Goal: Transaction & Acquisition: Purchase product/service

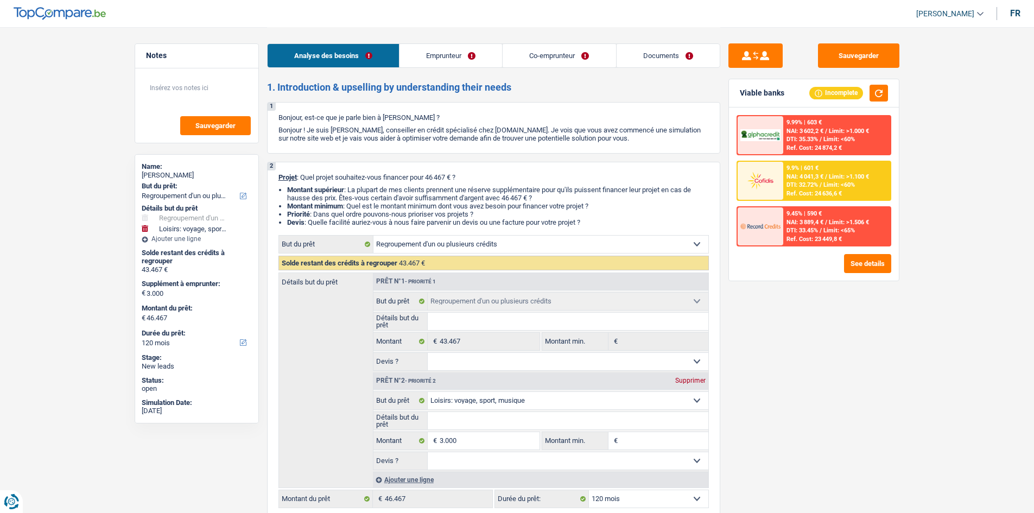
select select "refinancing"
select select "hobbies"
select select "120"
select select "refinancing"
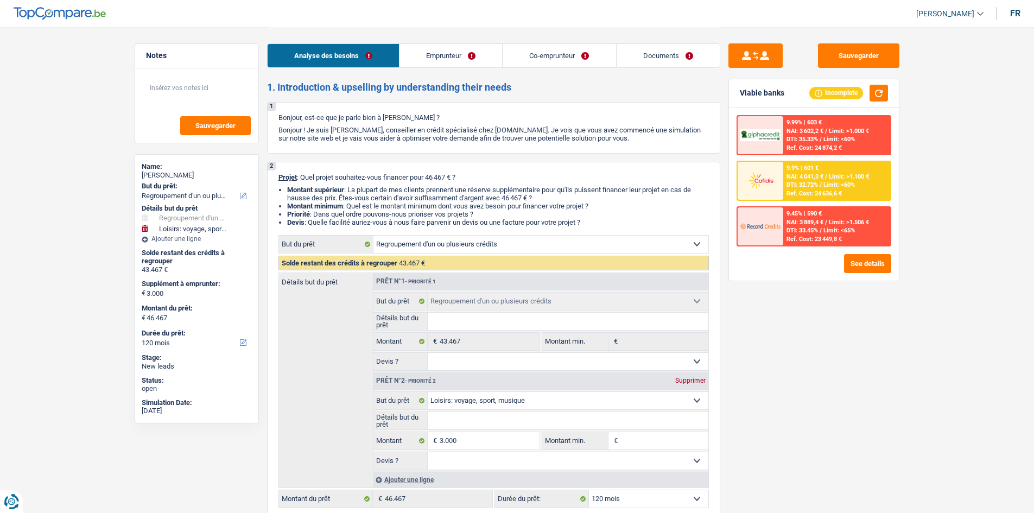
select select "refinancing"
select select "hobbies"
select select "120"
select select "privateEmployee"
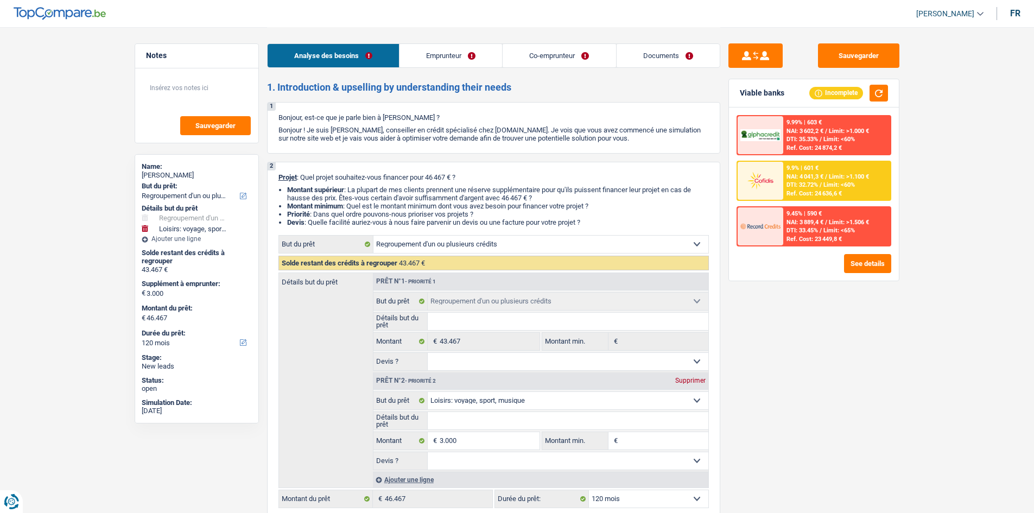
select select "familyAllowances"
select select "netSalary"
select select "mealVouchers"
select select "netSalary"
select select "mealVouchers"
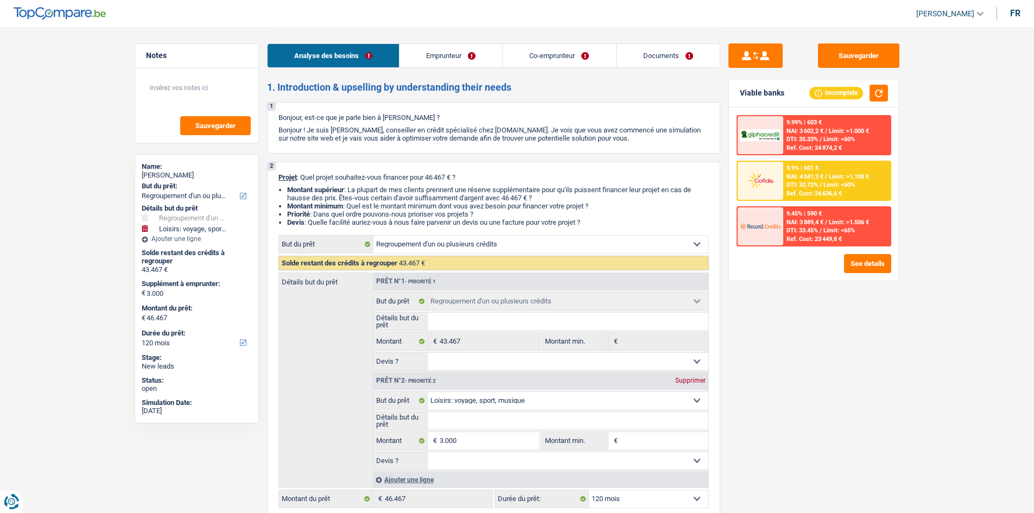
select select "ownerWithMortgage"
select select "mortgage"
select select "240"
select select "creditConsolidation"
select select "120"
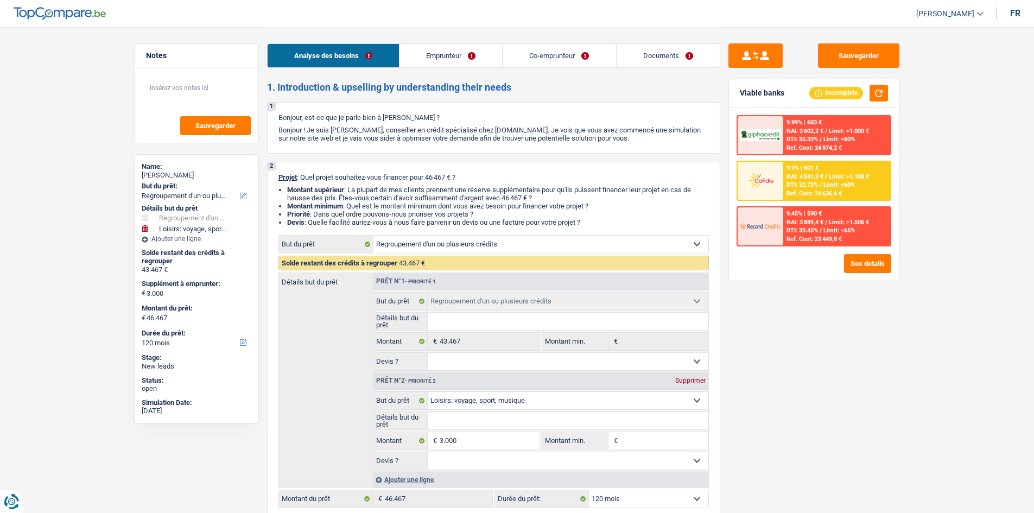
select select "personalLoan"
select select "smallWorks"
select select "42"
select select "personalLoan"
select select "carRestore"
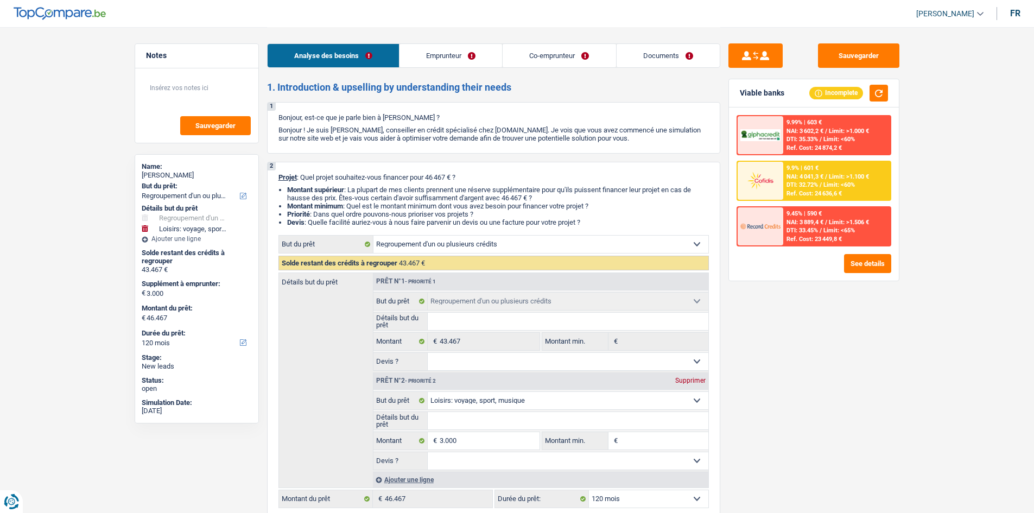
select select "30"
select select "refinancing"
select select "hobbies"
select select "120"
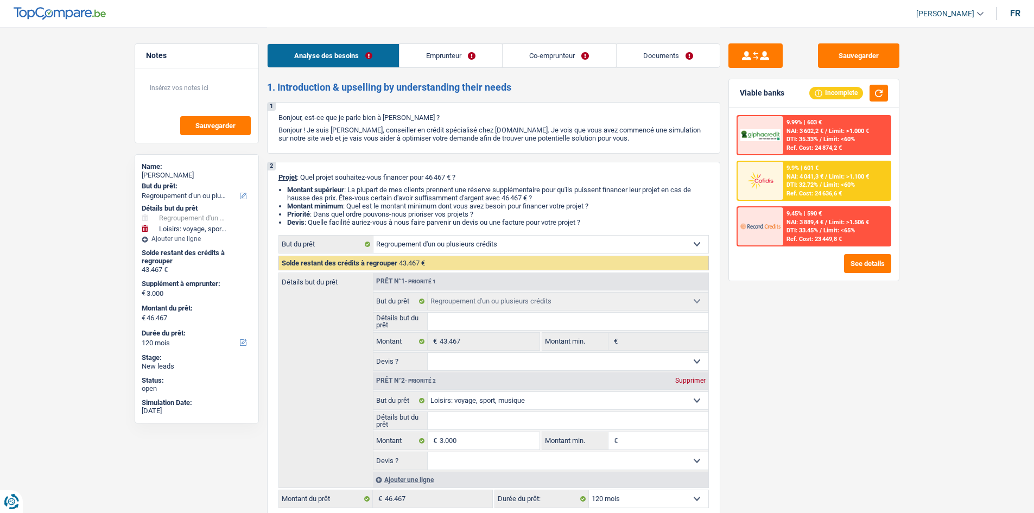
select select "32"
select select "cohabitation"
click at [649, 62] on link "Documents" at bounding box center [668, 55] width 103 height 23
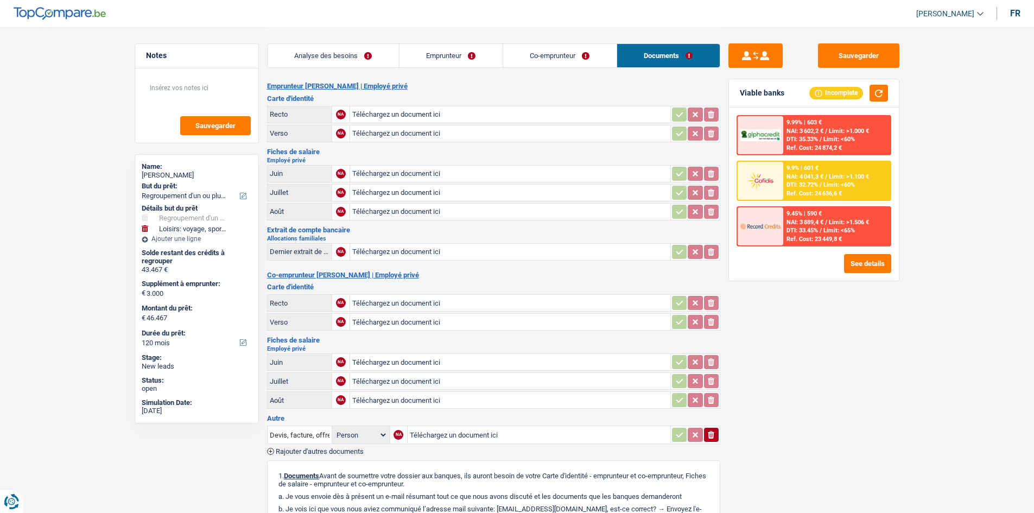
click at [585, 56] on link "Co-emprunteur" at bounding box center [559, 55] width 113 height 23
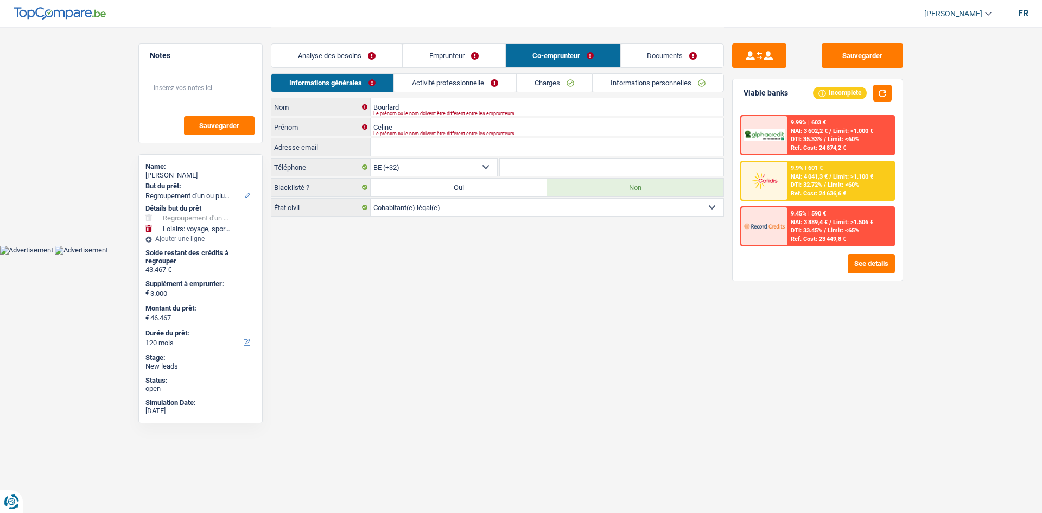
click at [493, 59] on link "Emprunteur" at bounding box center [454, 55] width 103 height 23
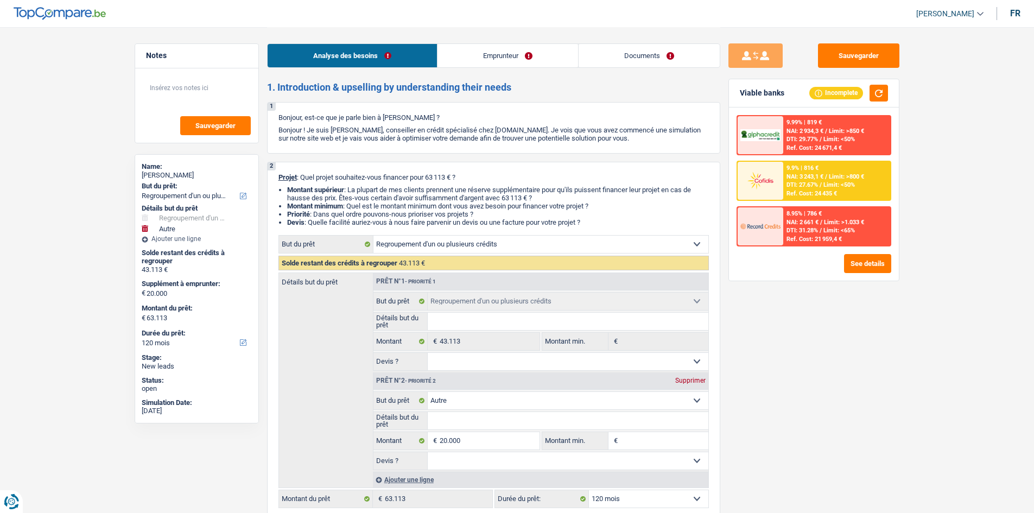
select select "refinancing"
select select "other"
select select "120"
select select "refinancing"
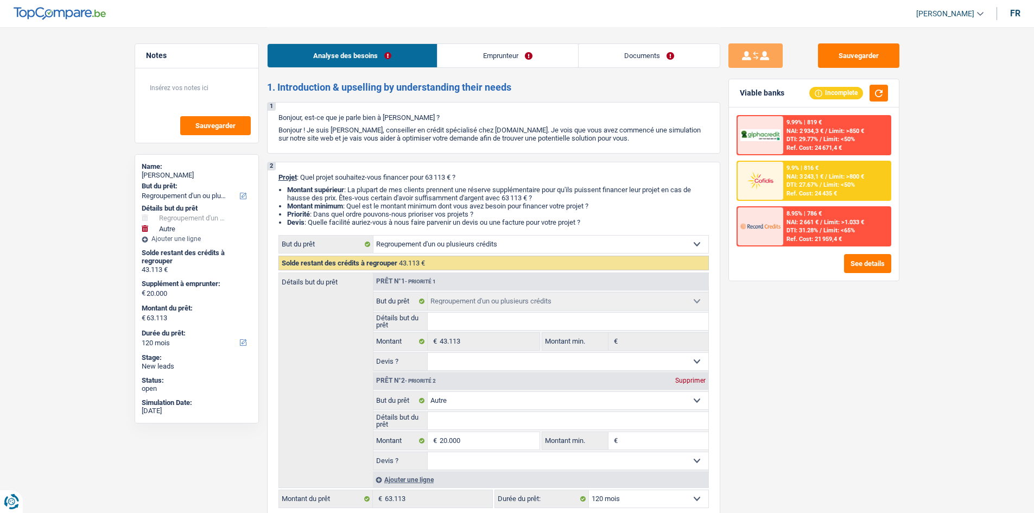
select select "refinancing"
select select "other"
select select "120"
select select "publicEmployee"
select select "familyAllowances"
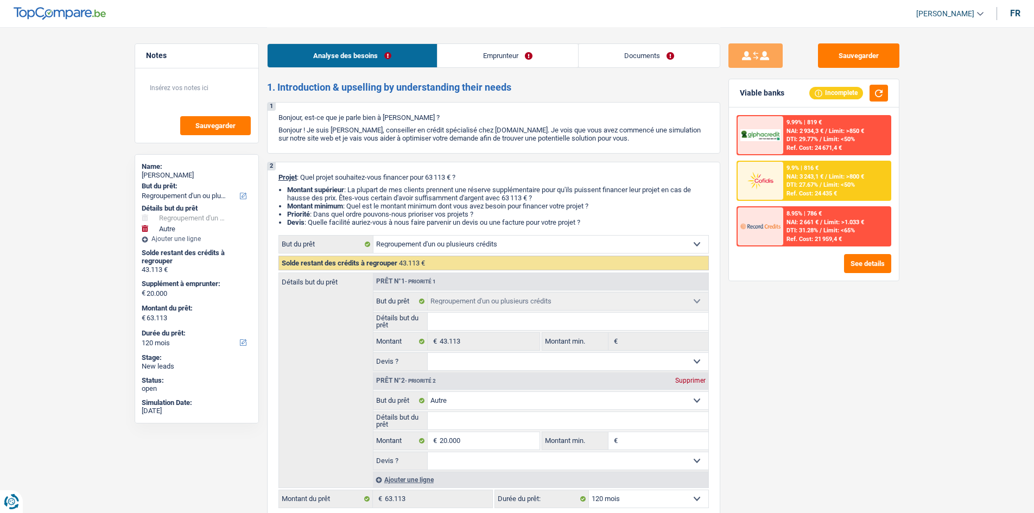
select select "netSalary"
select select "other"
select select "mealVouchers"
select select "rents"
select select "personalLoan"
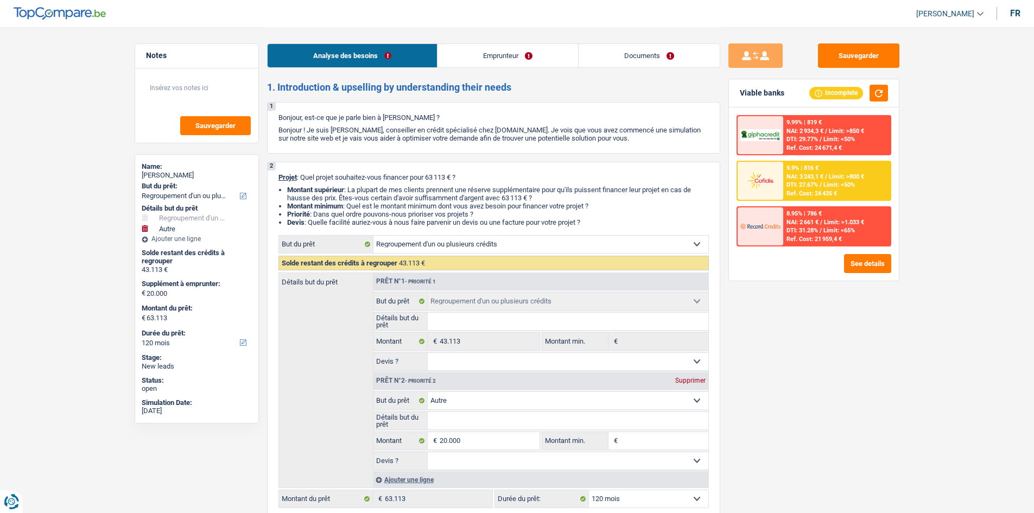
select select "other"
select select "84"
select select "refinancing"
select select "other"
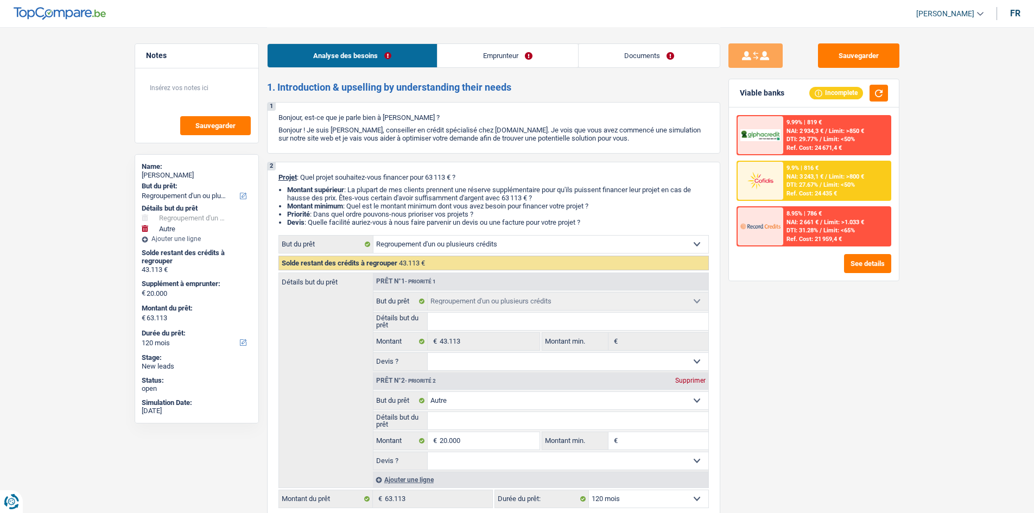
select select "120"
select select "publicEmployee"
select select "familyAllowances"
select select "netSalary"
select select "other"
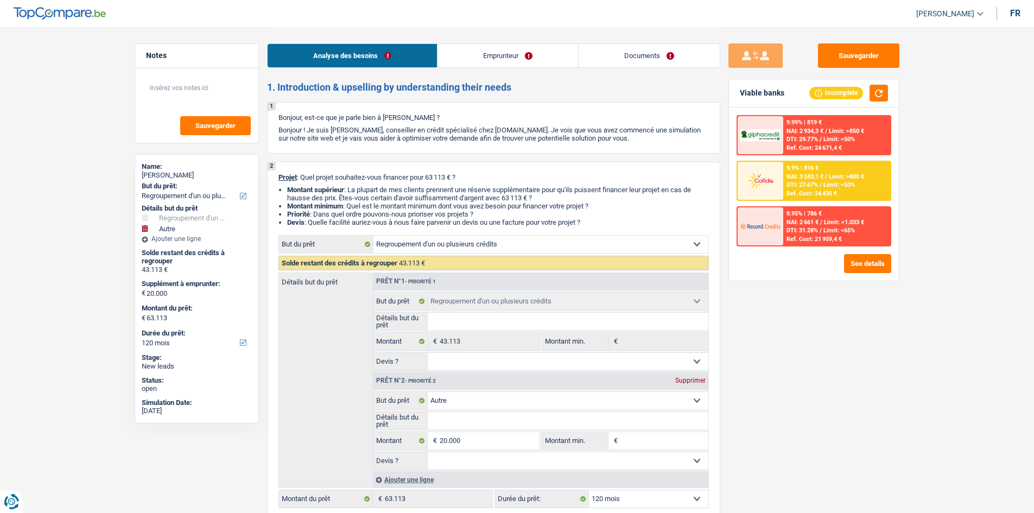
select select "mealVouchers"
select select "BE"
select select "bigCompanies"
click at [639, 56] on link "Documents" at bounding box center [649, 55] width 141 height 23
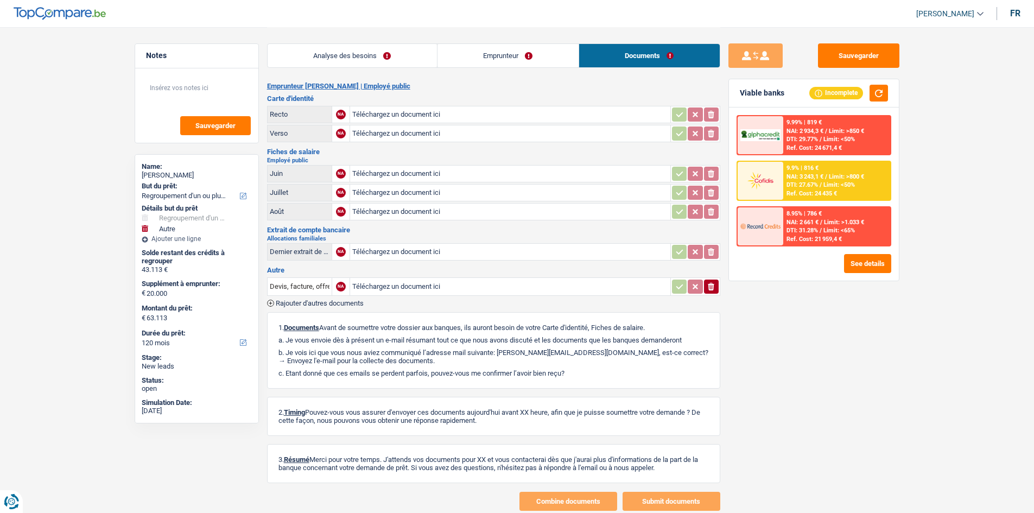
click at [556, 52] on link "Emprunteur" at bounding box center [508, 55] width 141 height 23
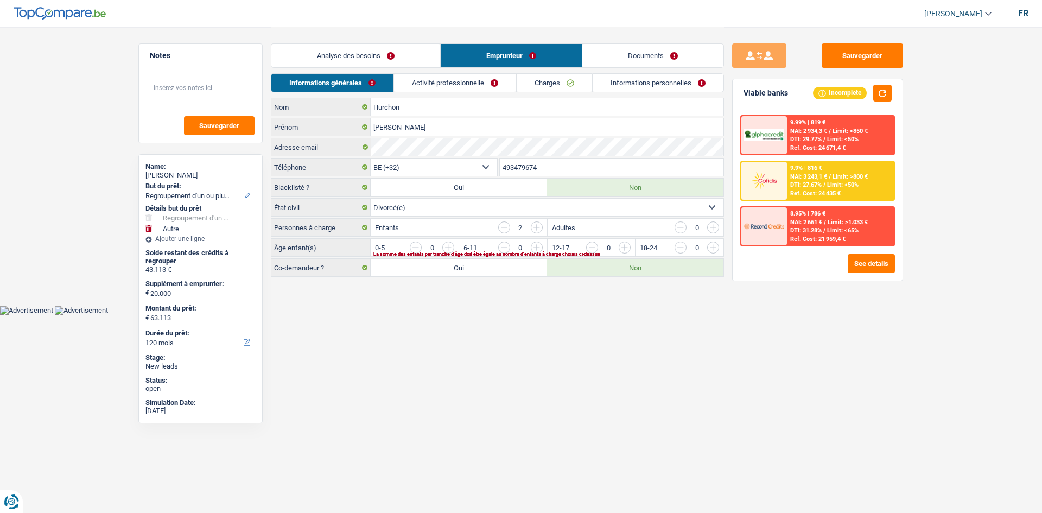
click at [511, 83] on link "Activité professionnelle" at bounding box center [455, 83] width 122 height 18
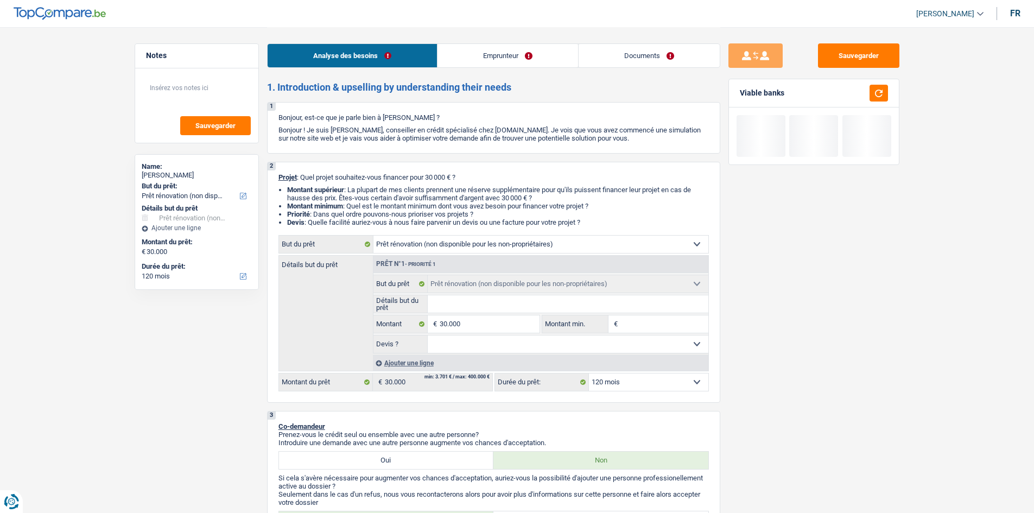
select select "renovation"
select select "120"
select select "renovation"
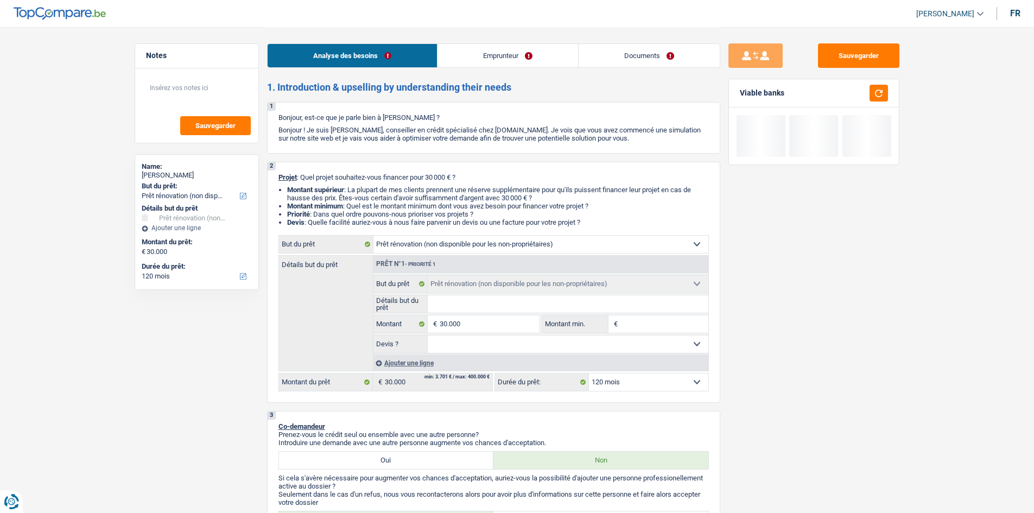
select select "120"
select select "independent"
select select "netSalary"
select select "pension"
select select "rents"
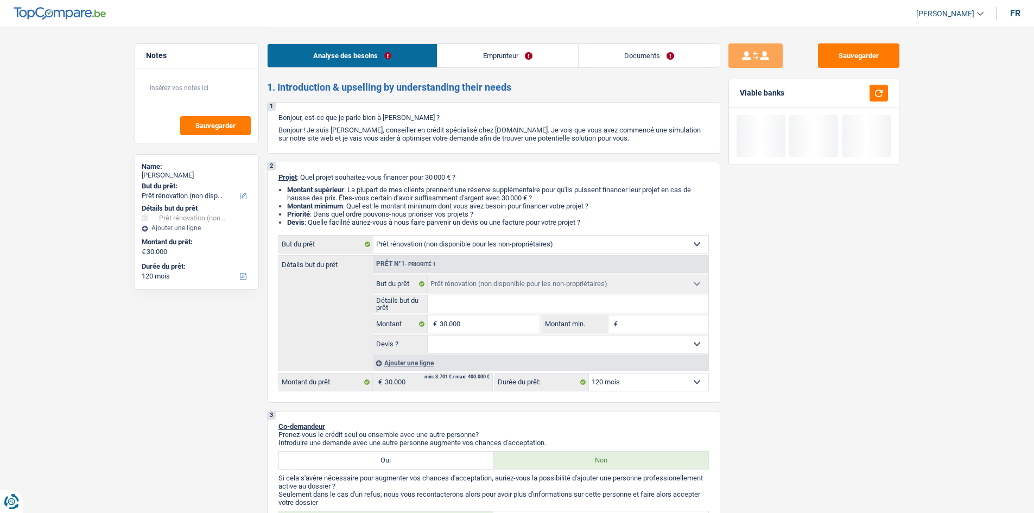
select select "renovation"
select select "120"
select select "independent"
select select "netSalary"
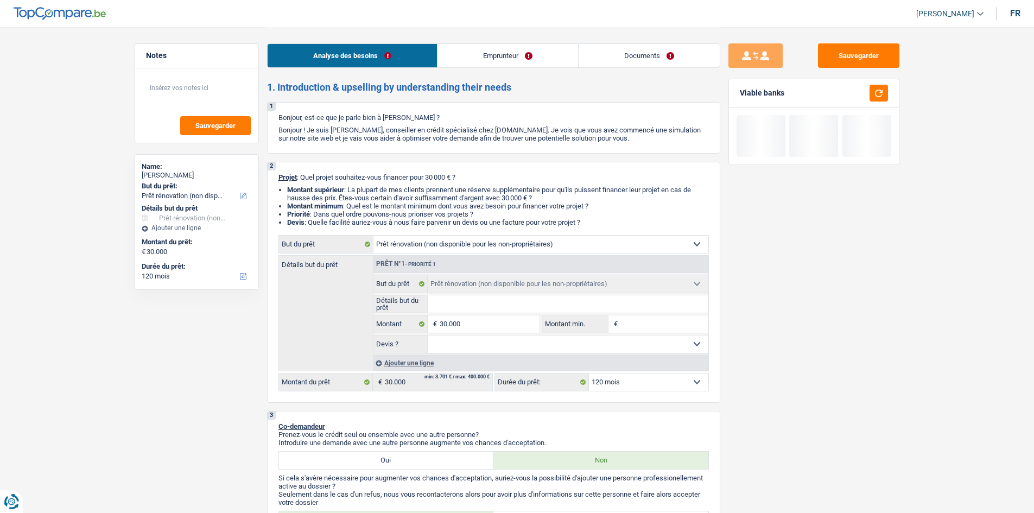
select select "pension"
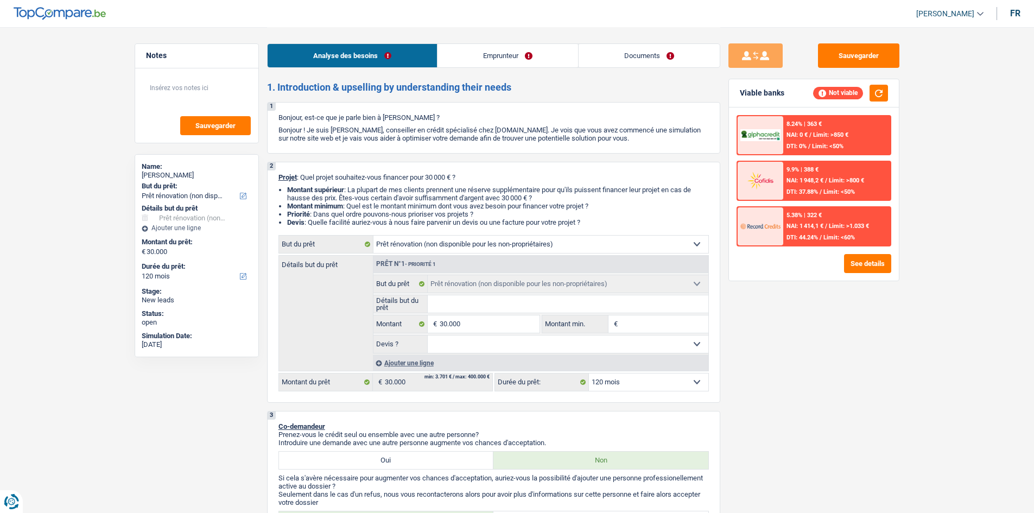
click at [551, 60] on link "Emprunteur" at bounding box center [508, 55] width 141 height 23
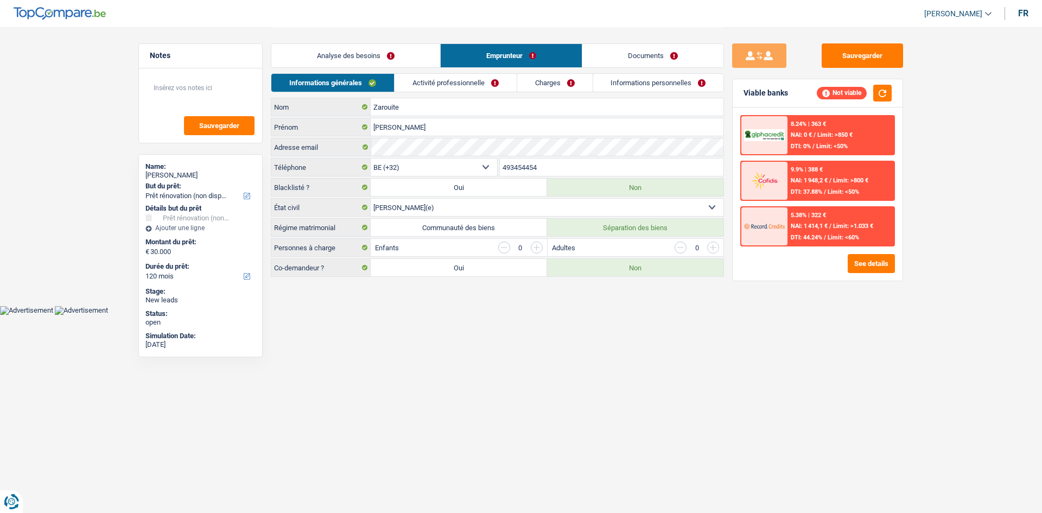
click at [484, 79] on link "Activité professionnelle" at bounding box center [456, 83] width 122 height 18
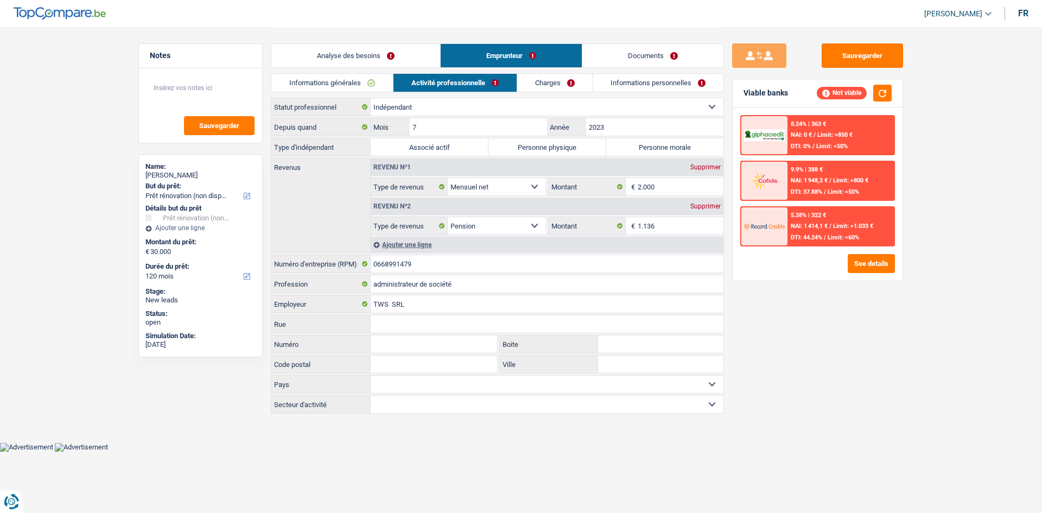
click at [548, 81] on link "Charges" at bounding box center [554, 83] width 75 height 18
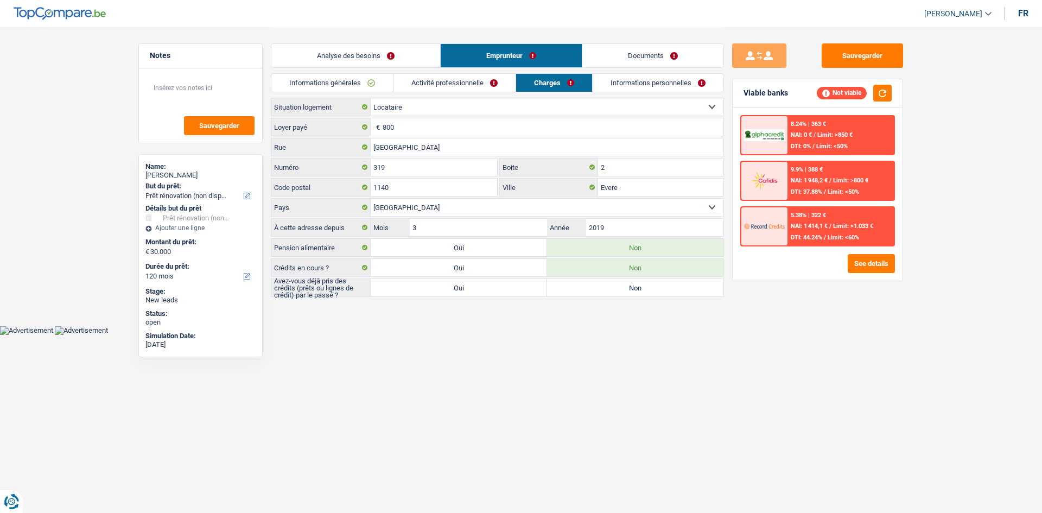
click at [651, 87] on link "Informations personnelles" at bounding box center [658, 83] width 131 height 18
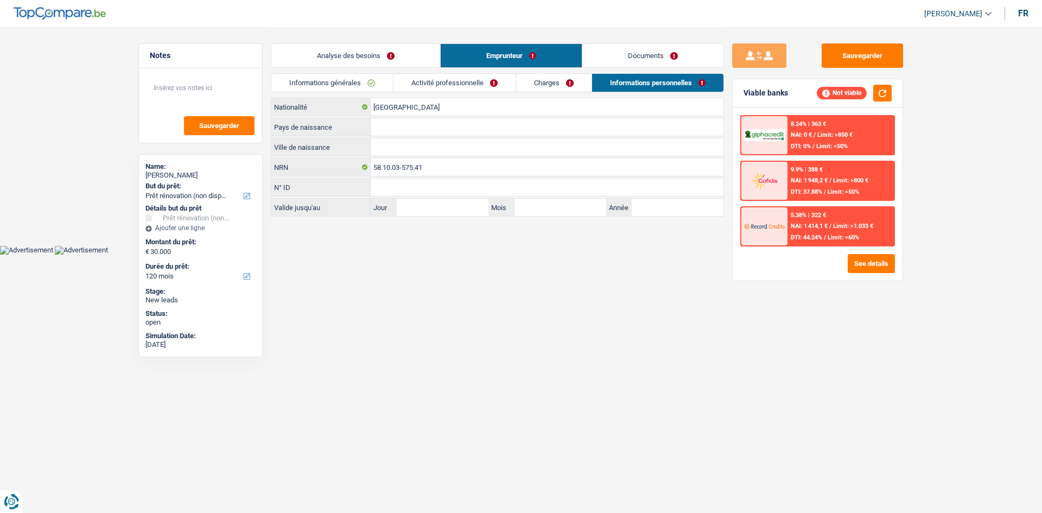
click at [659, 56] on link "Documents" at bounding box center [652, 55] width 141 height 23
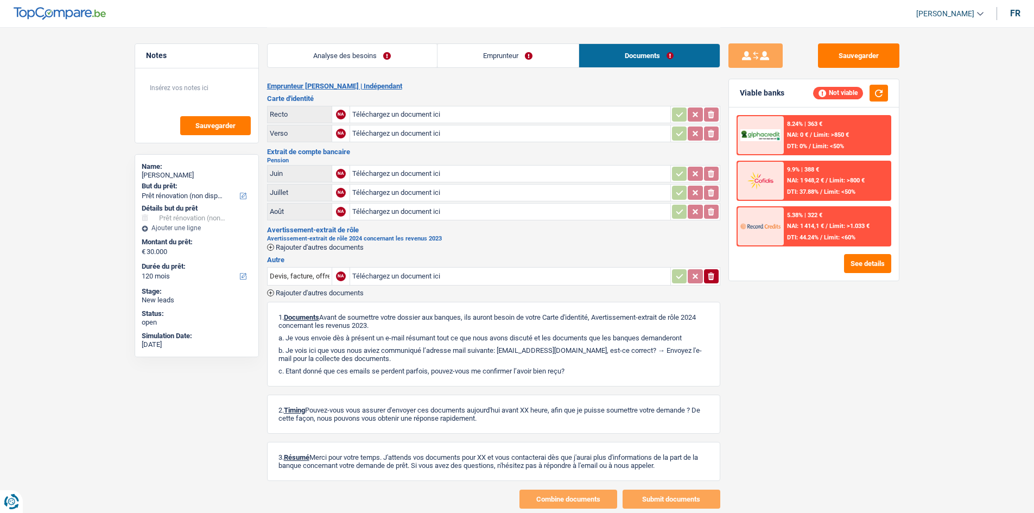
click at [480, 55] on link "Emprunteur" at bounding box center [508, 55] width 141 height 23
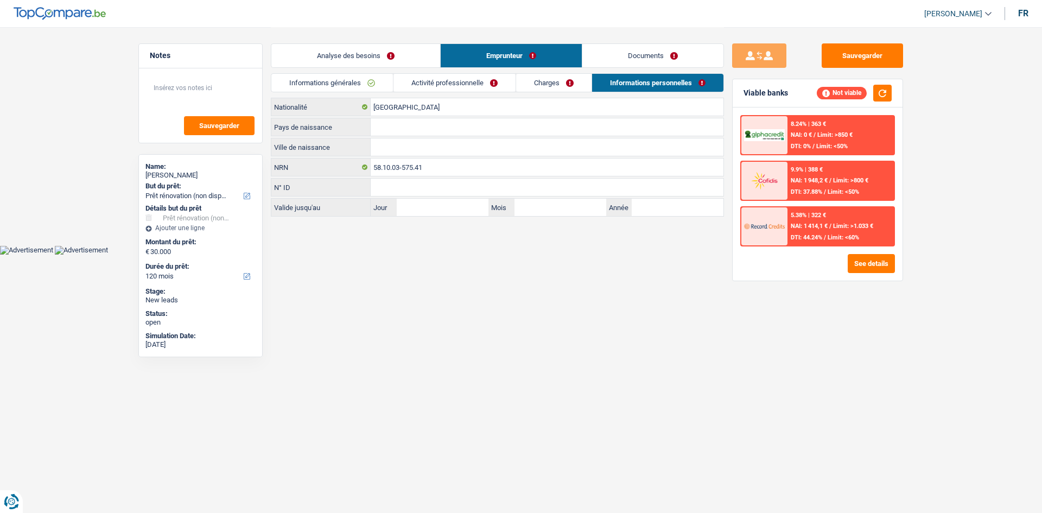
click at [438, 79] on link "Activité professionnelle" at bounding box center [455, 83] width 122 height 18
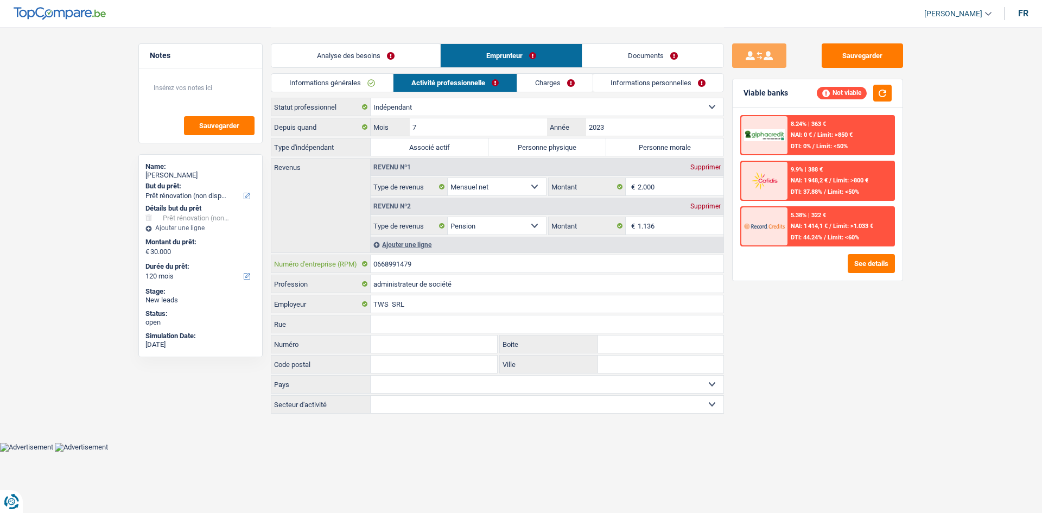
click at [455, 269] on input "0668991479" at bounding box center [547, 263] width 353 height 17
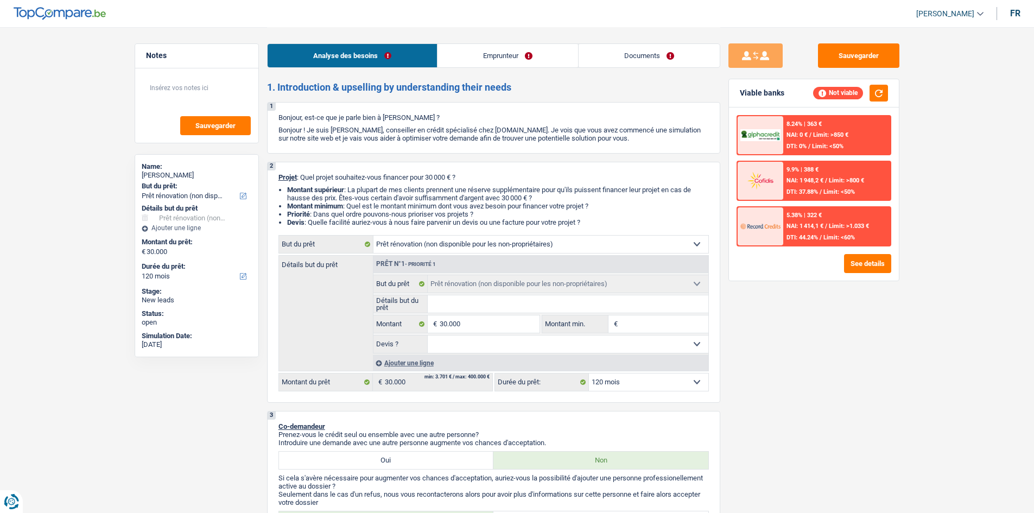
select select "renovation"
select select "120"
select select "renovation"
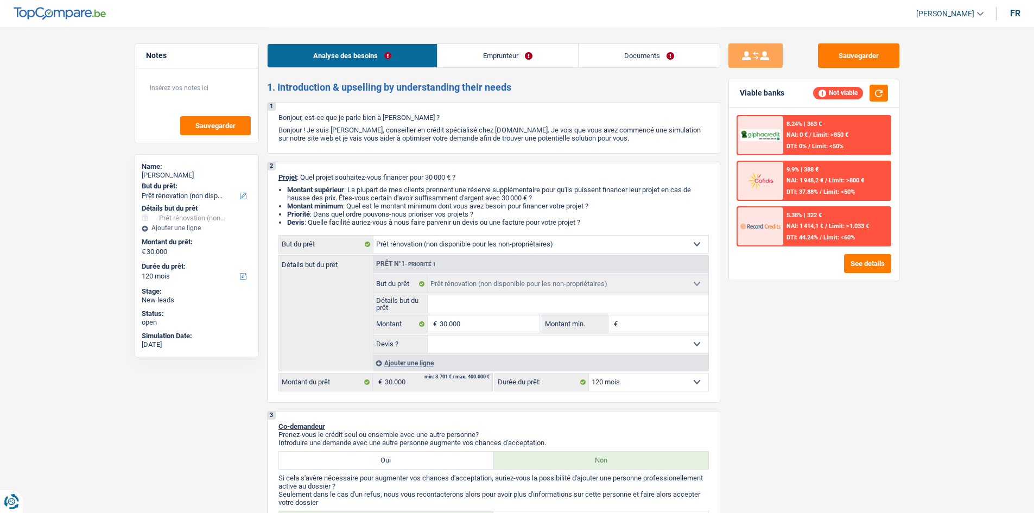
select select "120"
select select "independent"
select select "netSalary"
select select "pension"
select select "rents"
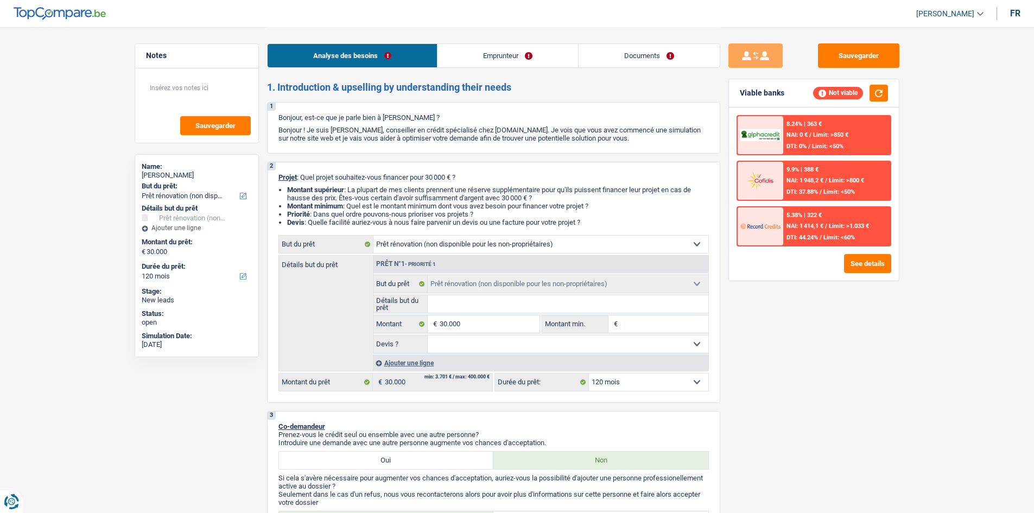
select select "renovation"
select select "120"
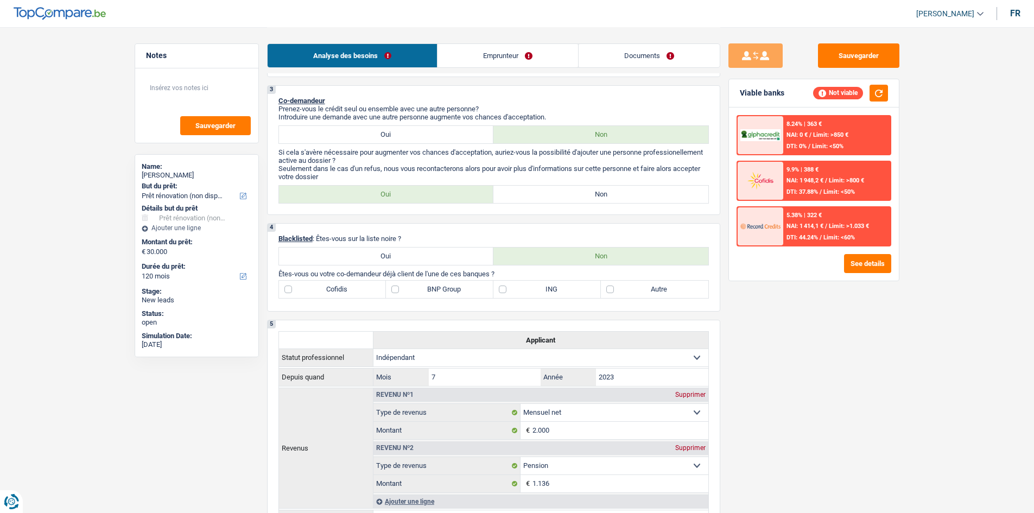
scroll to position [760, 0]
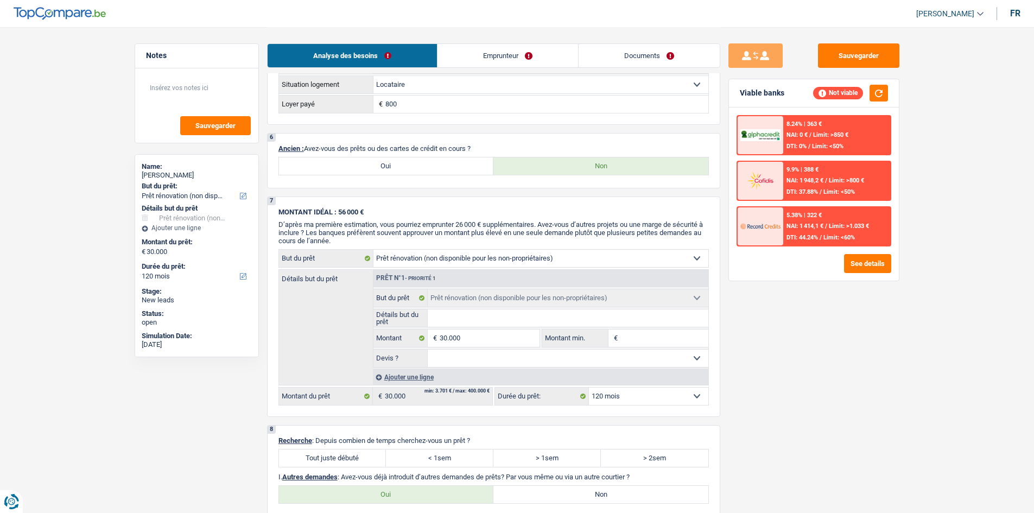
drag, startPoint x: 461, startPoint y: 48, endPoint x: 464, endPoint y: 69, distance: 21.3
click at [461, 48] on link "Emprunteur" at bounding box center [508, 55] width 141 height 23
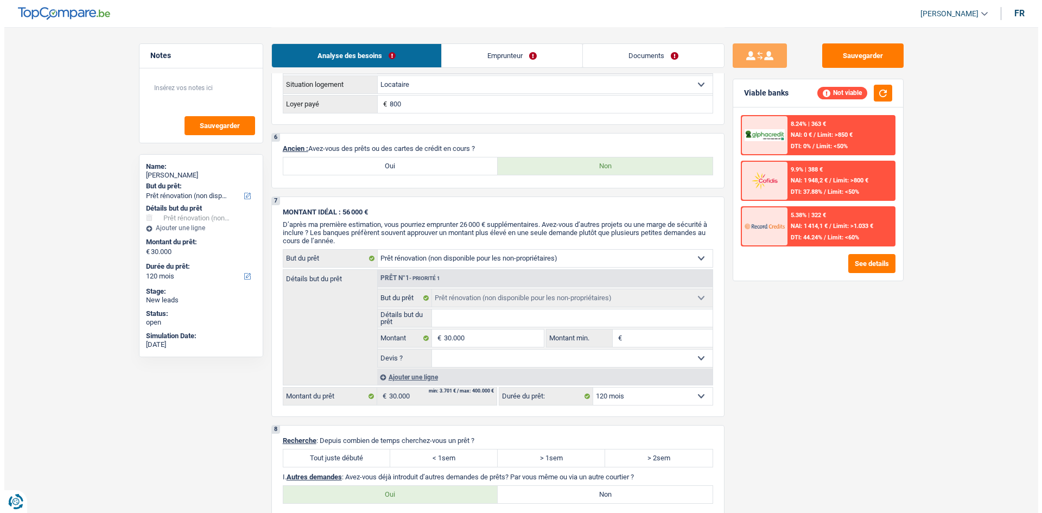
scroll to position [0, 0]
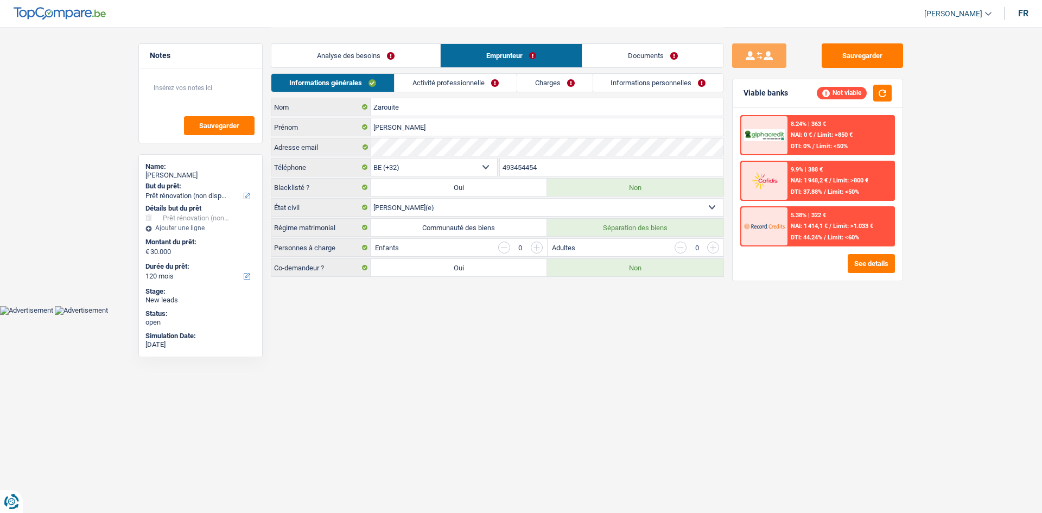
click at [458, 86] on link "Activité professionnelle" at bounding box center [456, 83] width 122 height 18
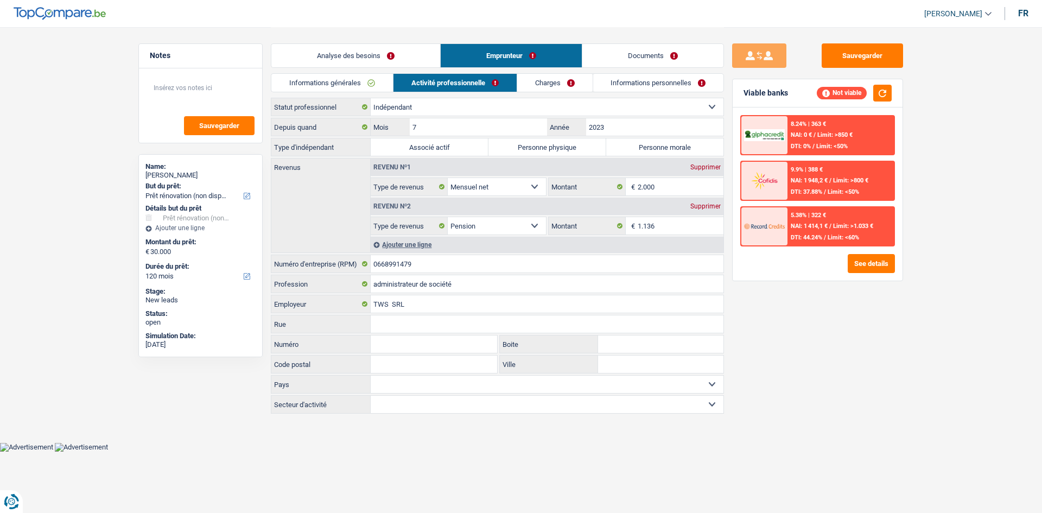
click at [544, 83] on link "Charges" at bounding box center [554, 83] width 75 height 18
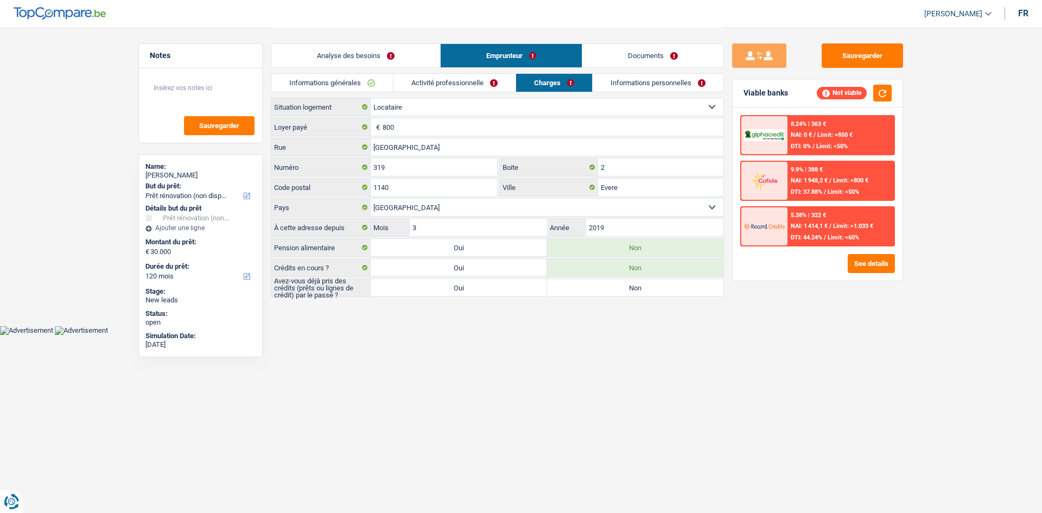
click at [628, 79] on link "Informations personnelles" at bounding box center [658, 83] width 131 height 18
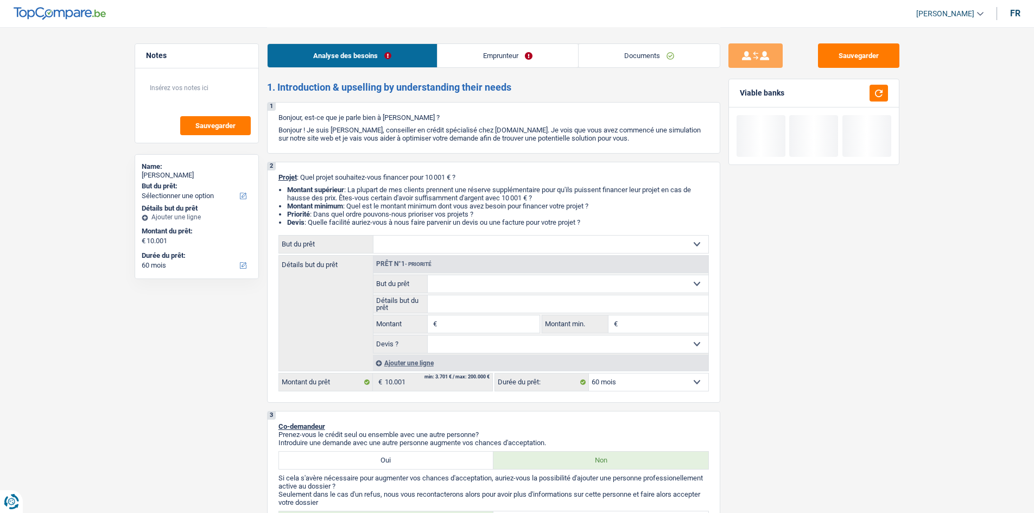
select select "60"
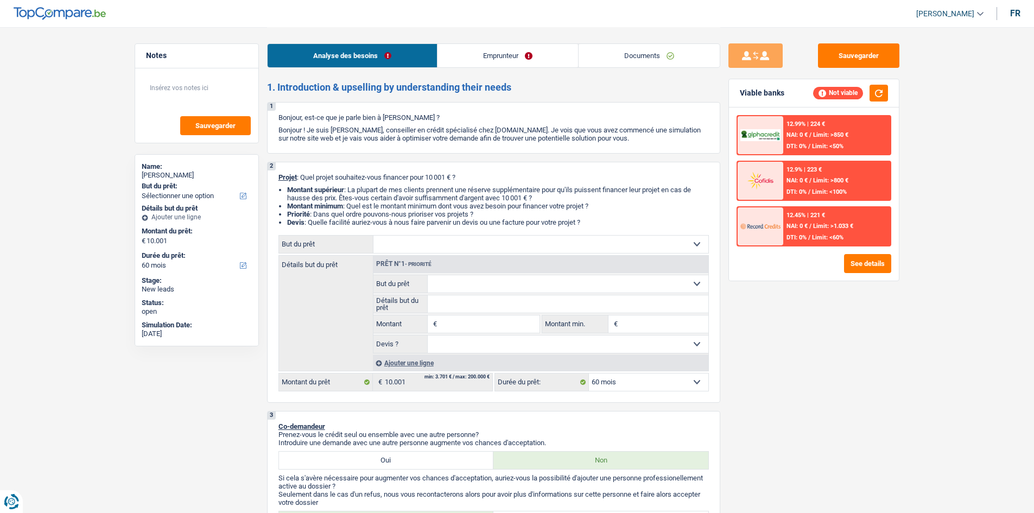
click at [502, 62] on link "Emprunteur" at bounding box center [508, 55] width 141 height 23
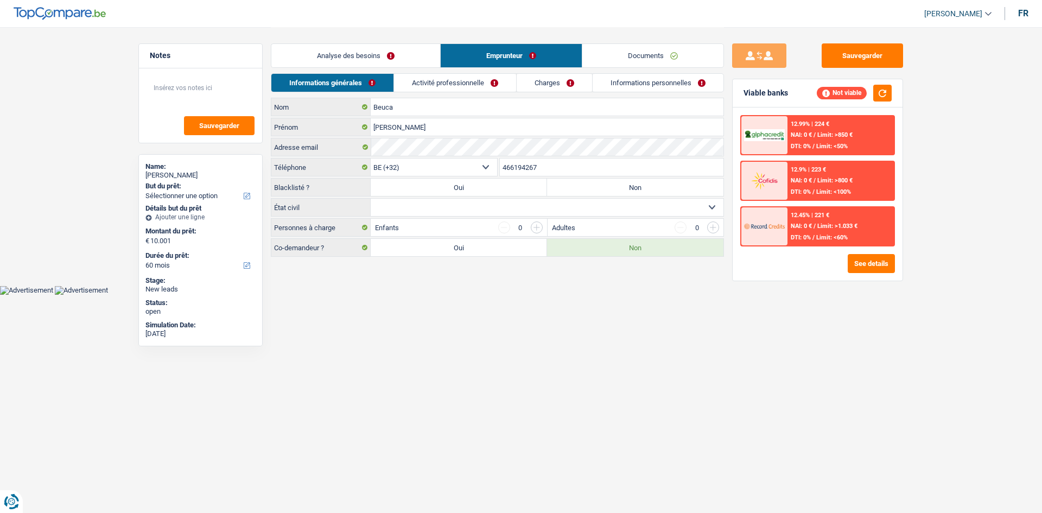
drag, startPoint x: 487, startPoint y: 80, endPoint x: 512, endPoint y: 81, distance: 25.5
click at [487, 80] on link "Activité professionnelle" at bounding box center [455, 83] width 122 height 18
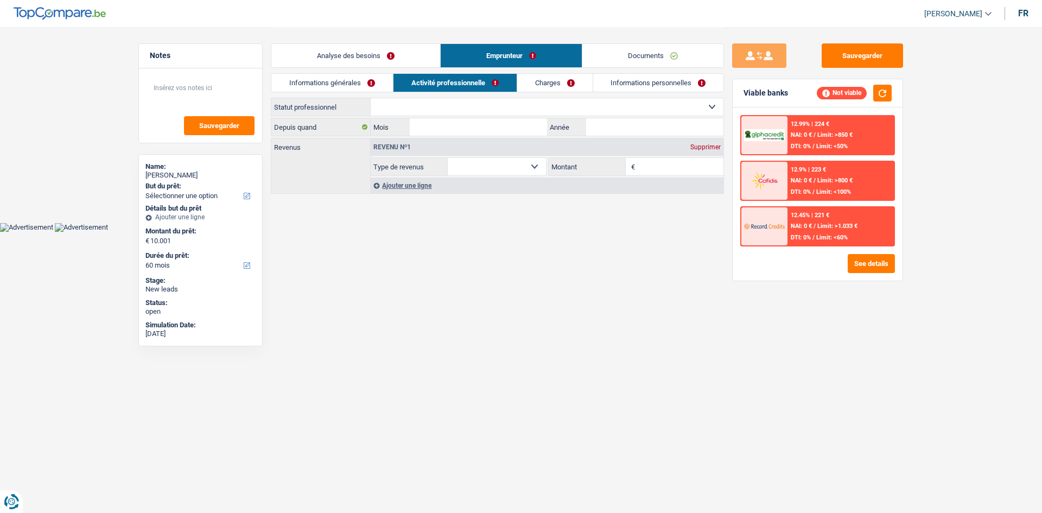
click at [556, 83] on link "Charges" at bounding box center [554, 83] width 75 height 18
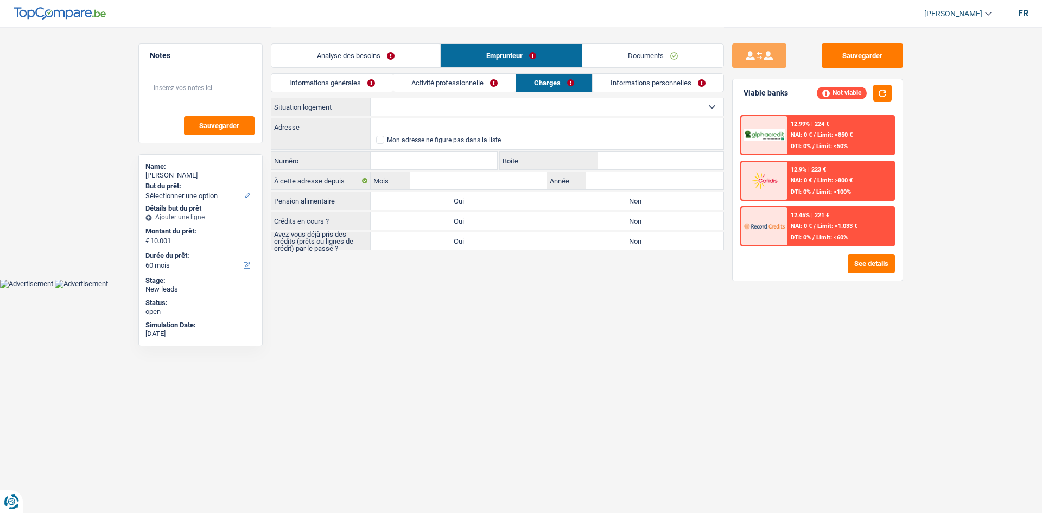
drag, startPoint x: 605, startPoint y: 84, endPoint x: 611, endPoint y: 68, distance: 16.5
click at [605, 84] on link "Informations personnelles" at bounding box center [658, 83] width 131 height 18
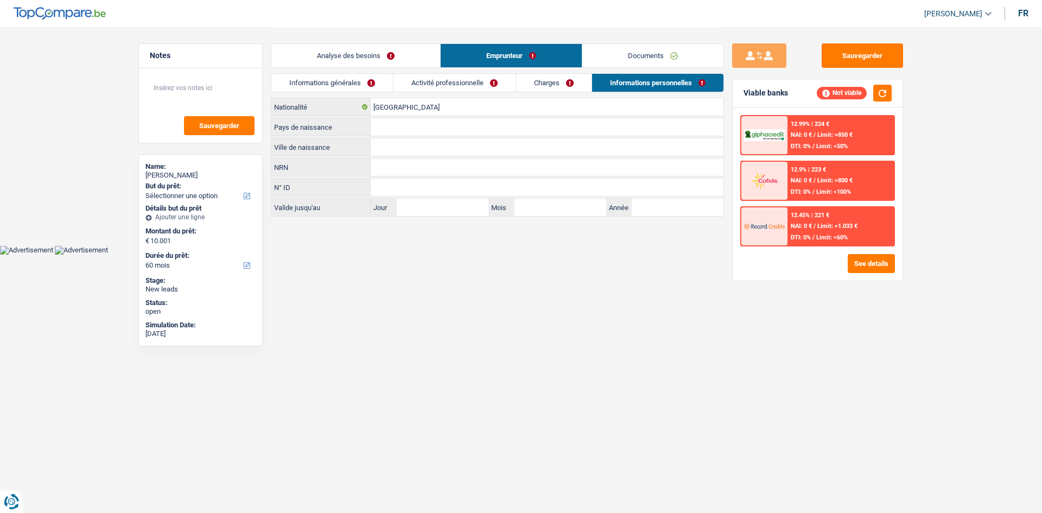
click at [614, 58] on link "Documents" at bounding box center [652, 55] width 141 height 23
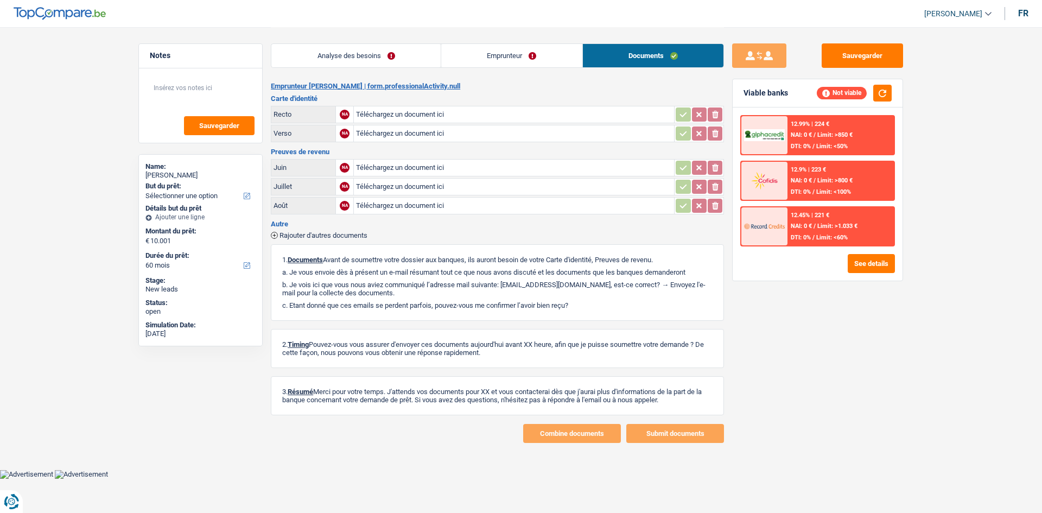
click at [430, 65] on link "Analyse des besoins" at bounding box center [355, 55] width 169 height 23
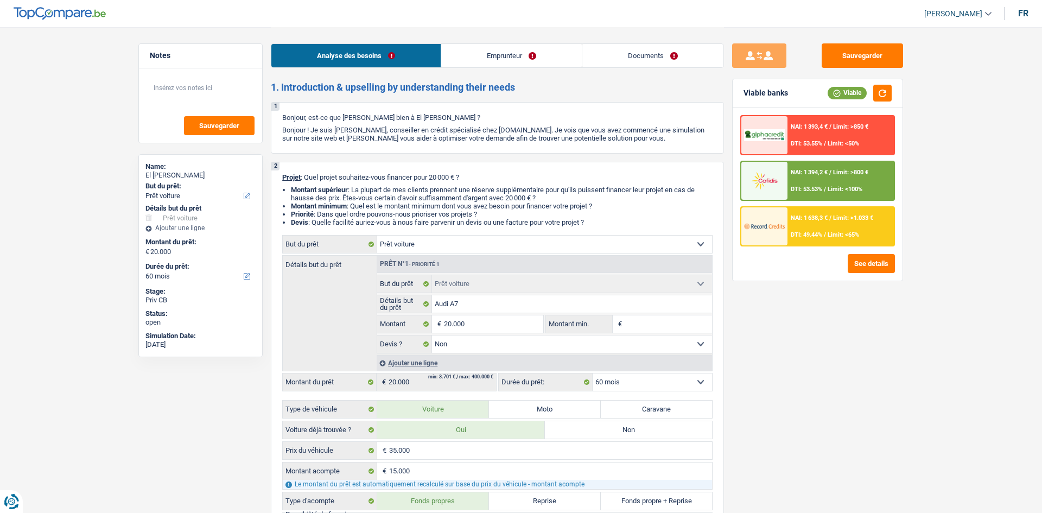
select select "car"
select select "60"
select select "car"
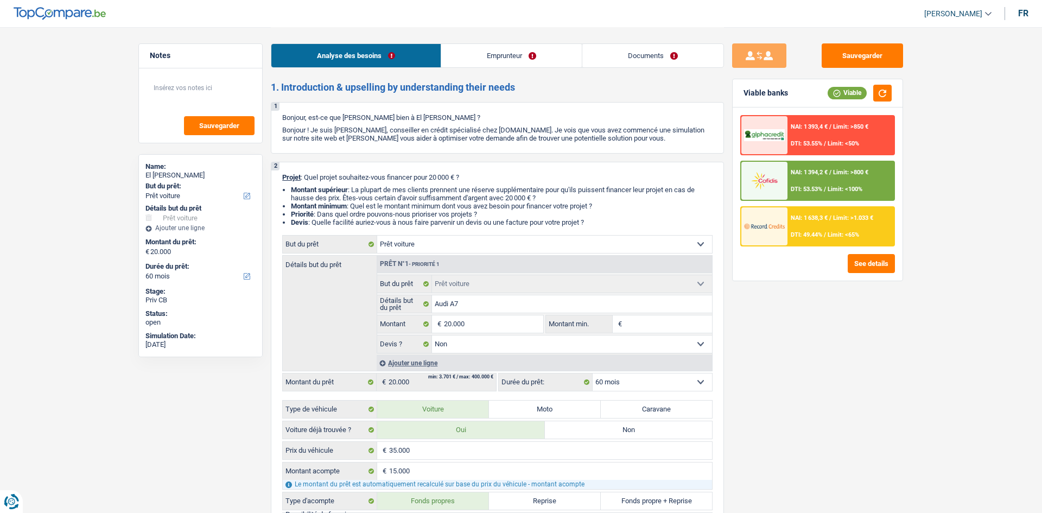
select select "false"
select select "60"
select select "worker"
select select "netSalary"
select select "rents"
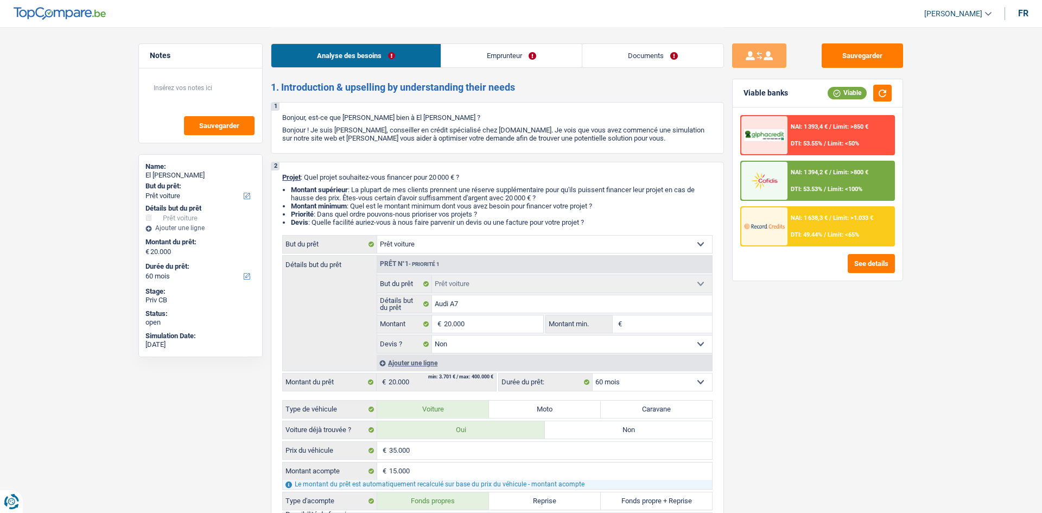
select select "personalLoan"
select select "homeFurnishingOrRelocation"
select select "60"
select select "car"
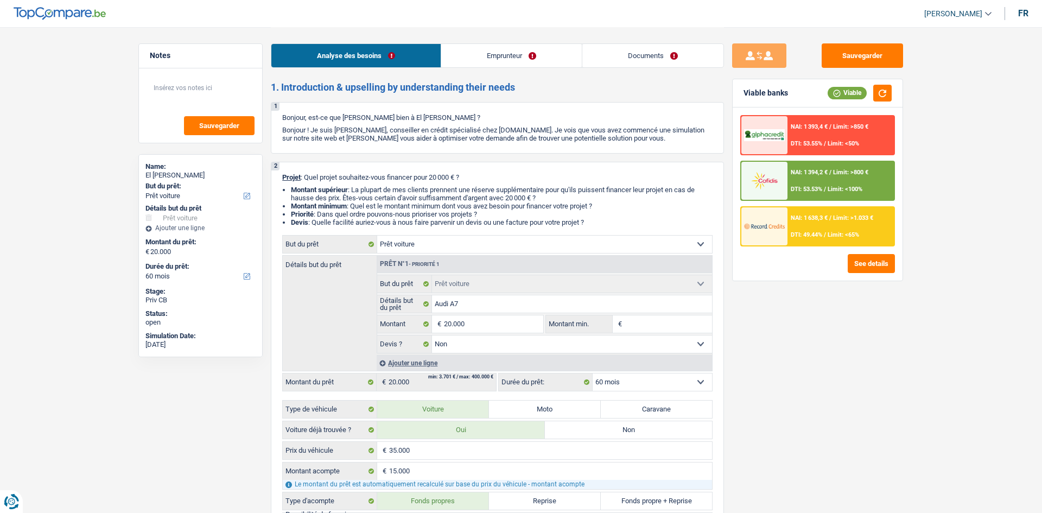
select select "false"
select select "60"
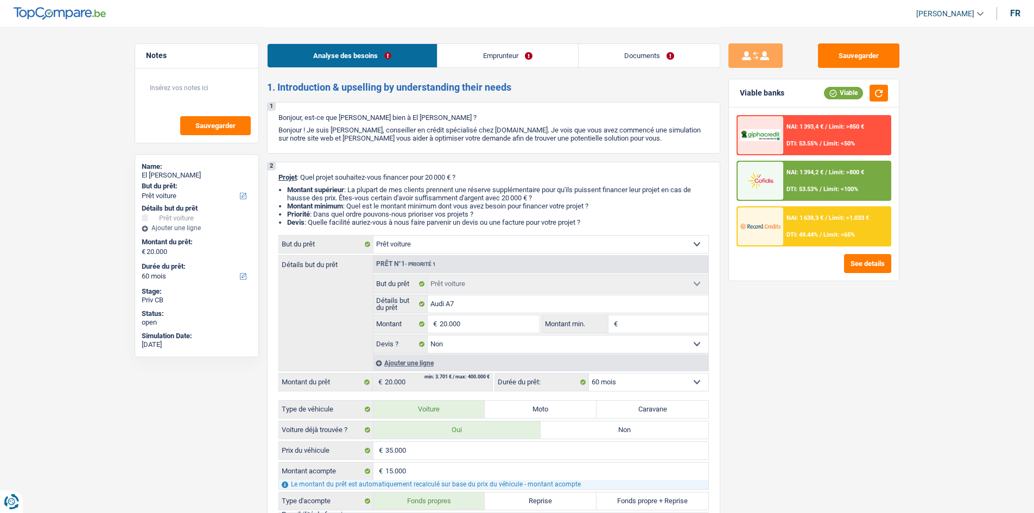
click at [478, 57] on link "Emprunteur" at bounding box center [508, 55] width 141 height 23
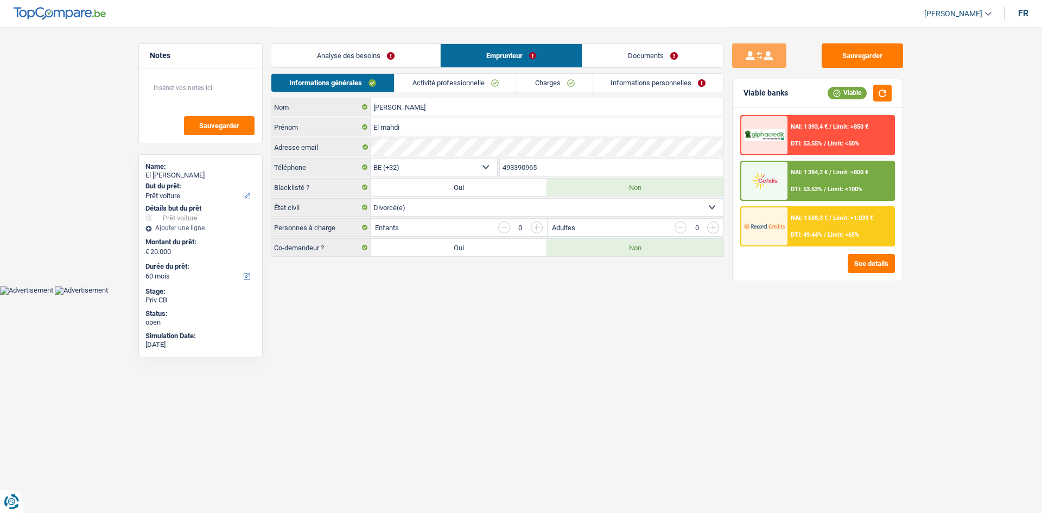
click at [455, 87] on link "Activité professionnelle" at bounding box center [456, 83] width 122 height 18
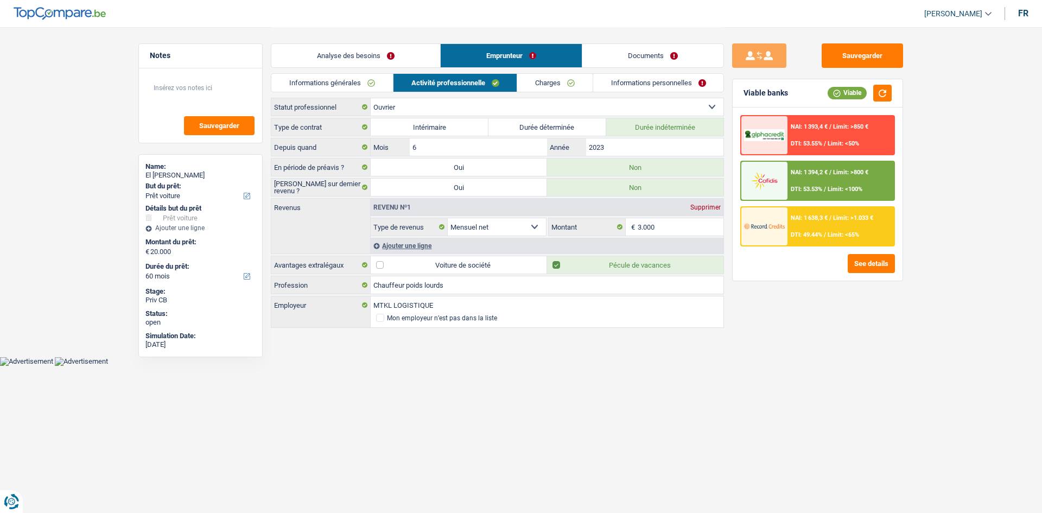
click at [544, 88] on link "Charges" at bounding box center [554, 83] width 75 height 18
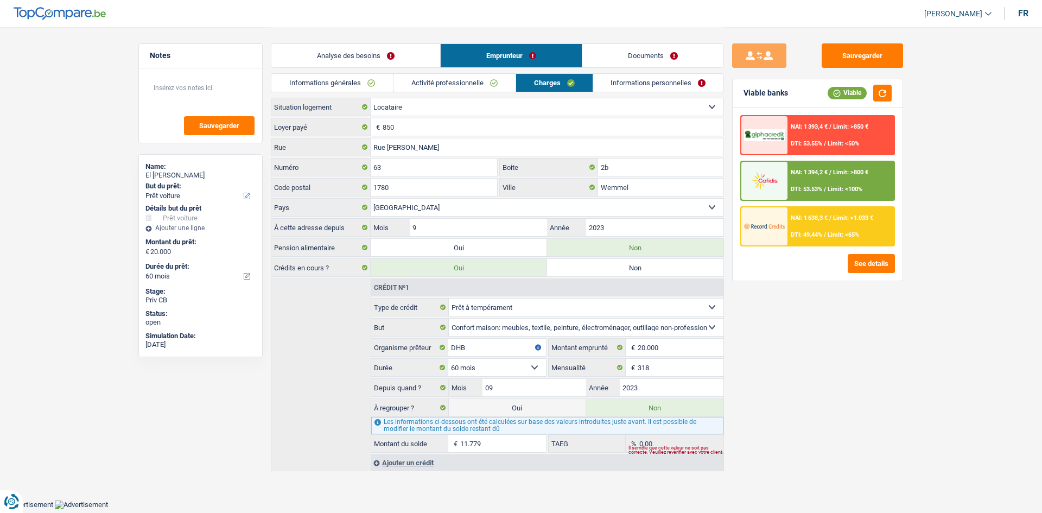
click at [630, 85] on link "Informations personnelles" at bounding box center [658, 83] width 131 height 18
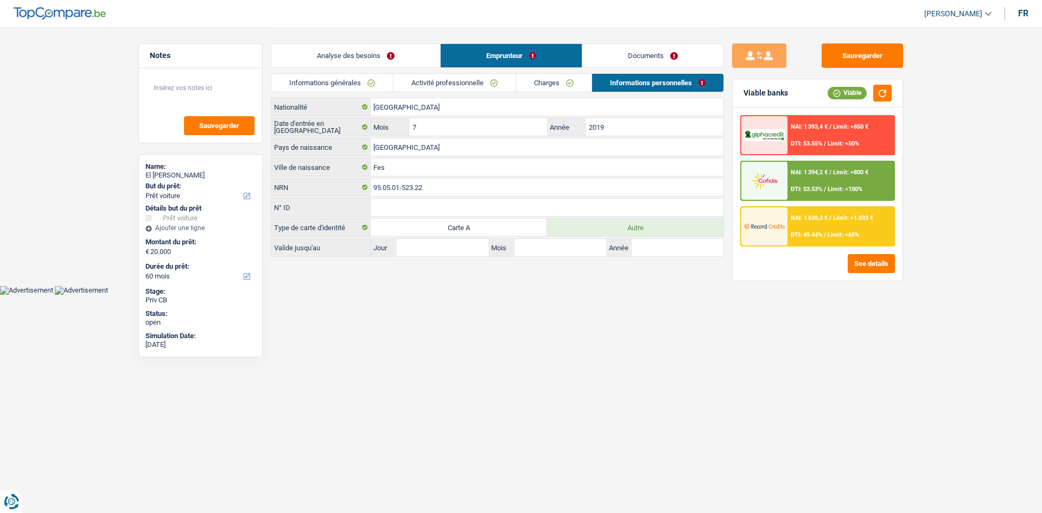
click at [638, 59] on link "Documents" at bounding box center [652, 55] width 141 height 23
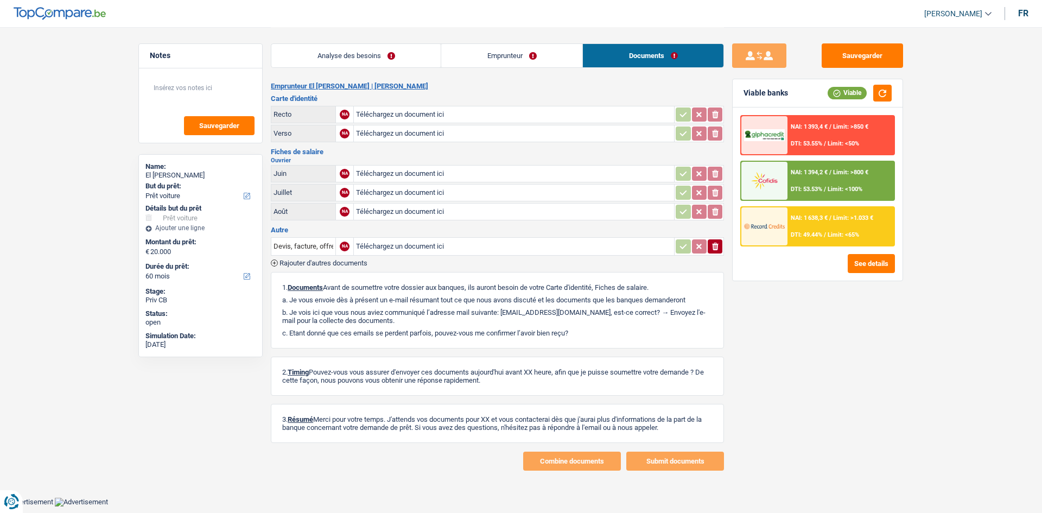
click at [392, 60] on link "Analyse des besoins" at bounding box center [355, 55] width 169 height 23
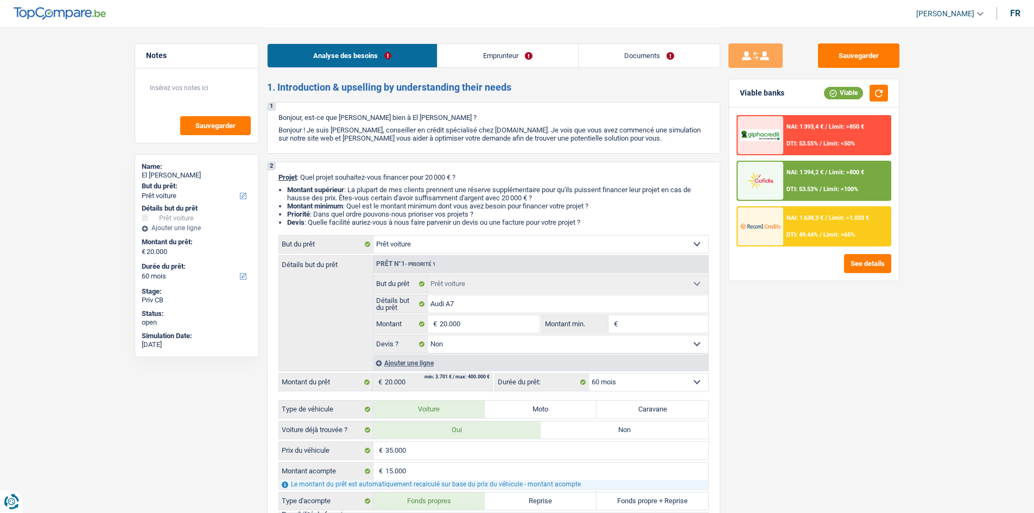
click at [819, 356] on div "Sauvegarder Viable banks Viable NAI: 1 393,4 € / Limit: >850 € DTI: 53.55% / Li…" at bounding box center [813, 269] width 187 height 452
click at [881, 358] on div "Sauvegarder Viable banks Viable NAI: 1 393,4 € / Limit: >850 € DTI: 53.55% / Li…" at bounding box center [813, 269] width 187 height 452
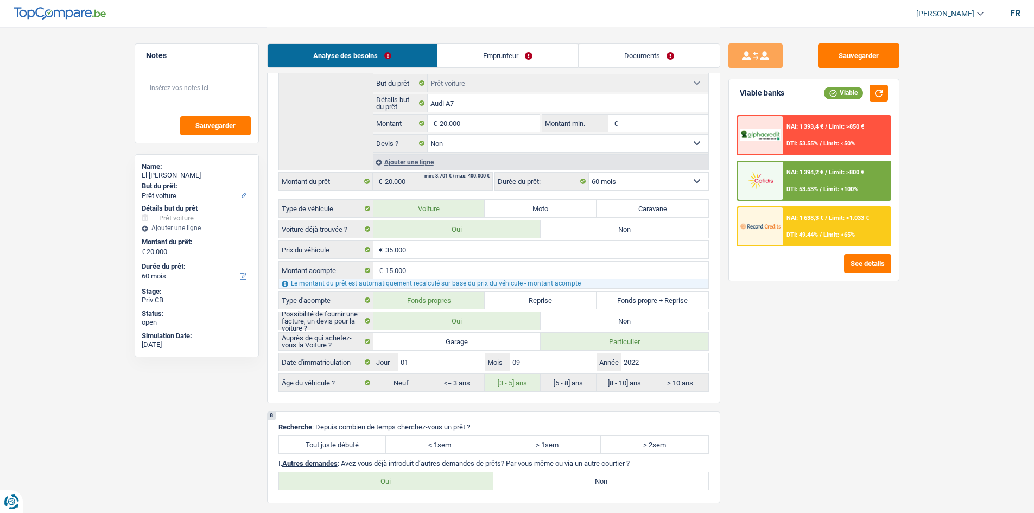
scroll to position [1781, 0]
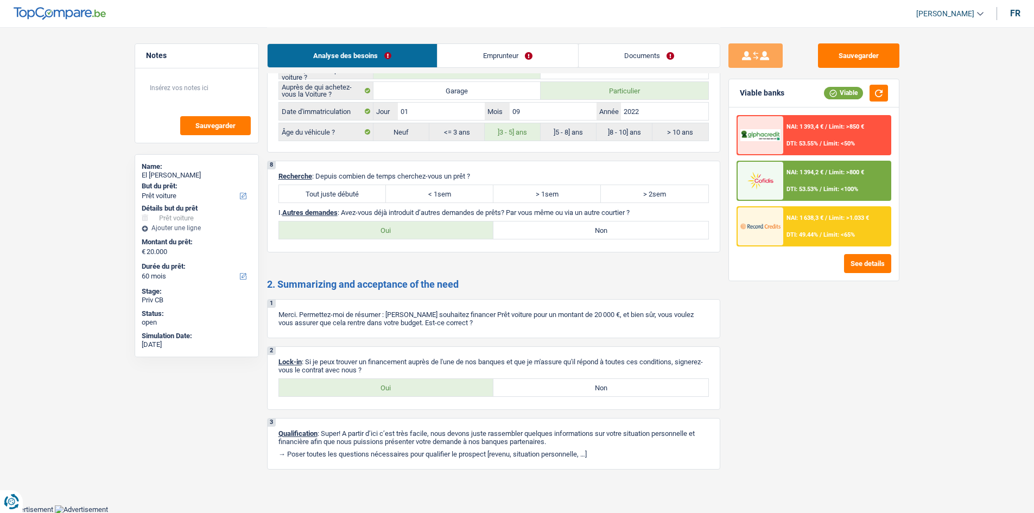
click at [358, 192] on label "Tout juste débuté" at bounding box center [332, 193] width 107 height 17
click at [358, 192] on input "Tout juste débuté" at bounding box center [332, 193] width 107 height 17
radio input "true"
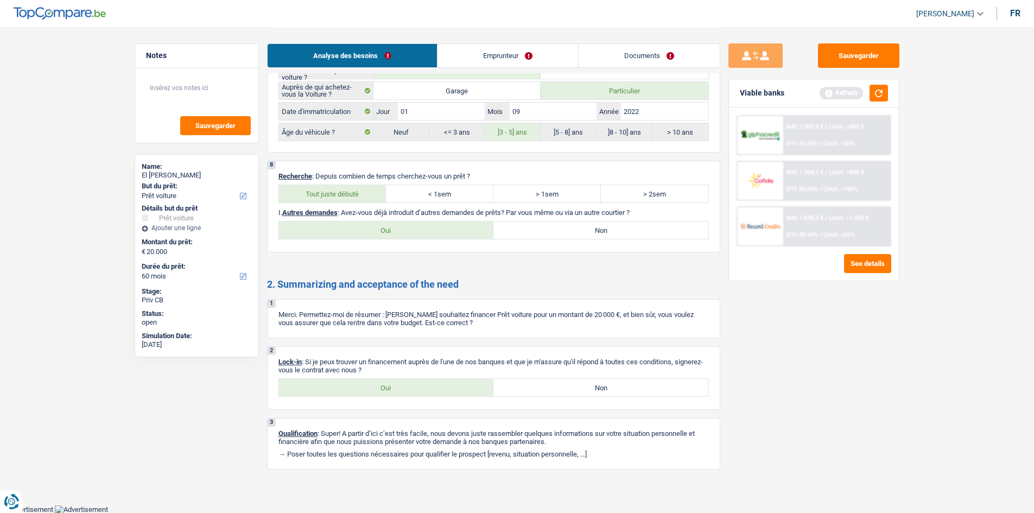
click at [579, 232] on label "Non" at bounding box center [600, 229] width 215 height 17
click at [579, 232] on input "Non" at bounding box center [600, 229] width 215 height 17
radio input "true"
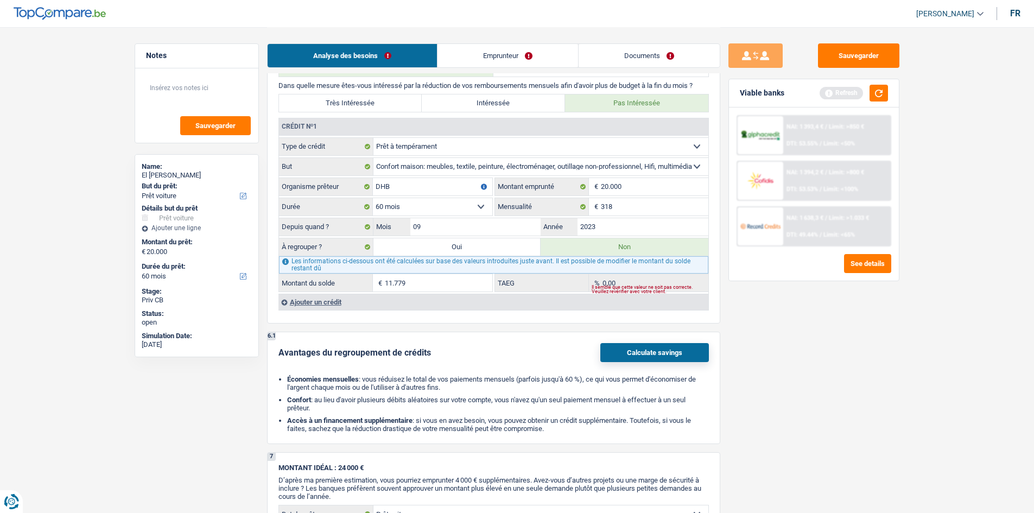
scroll to position [0, 0]
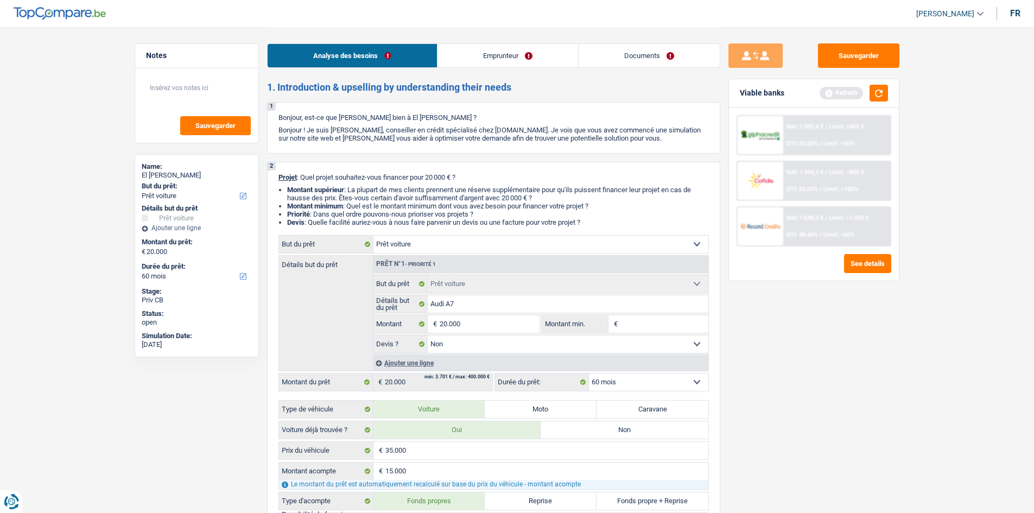
click at [879, 97] on button "button" at bounding box center [879, 93] width 18 height 17
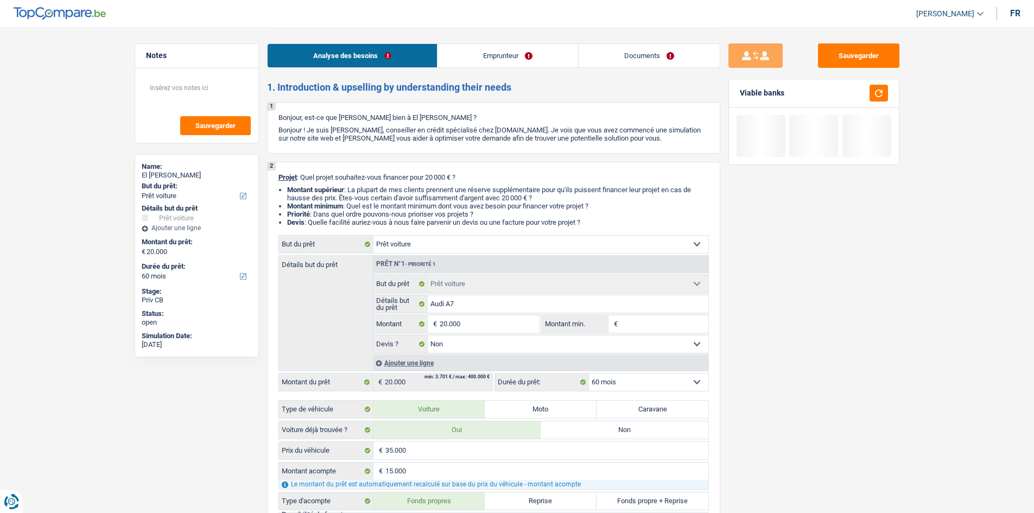
click at [499, 327] on input "20.000" at bounding box center [489, 323] width 99 height 17
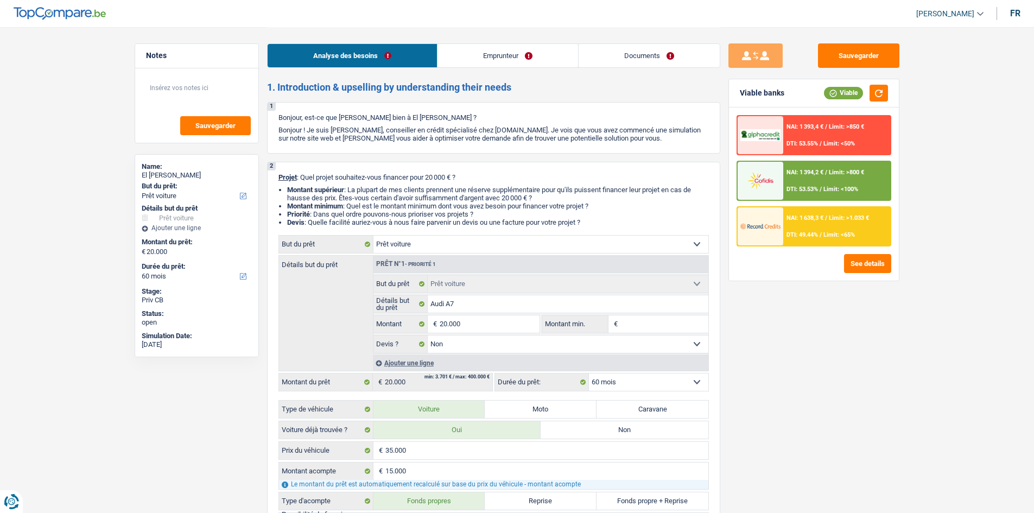
paste input "20.000"
type input "20.000"
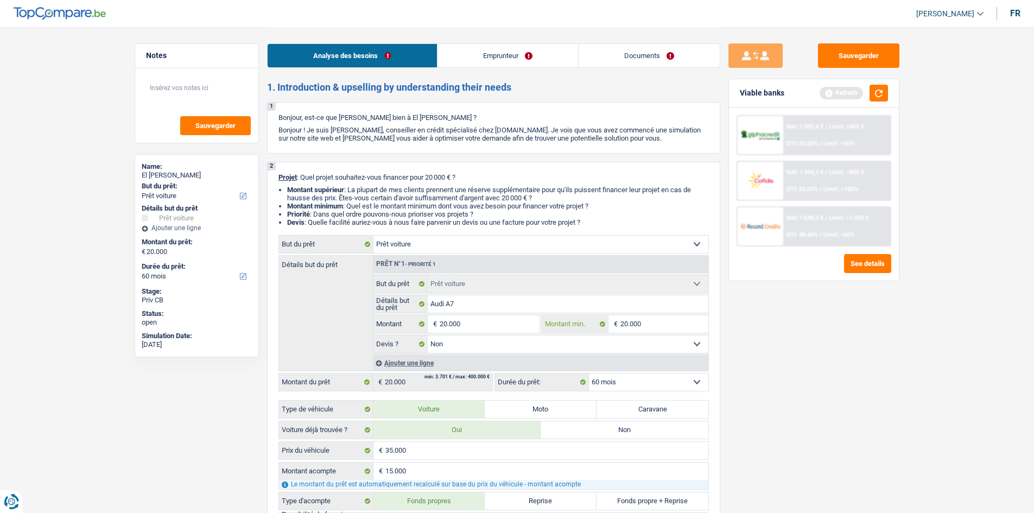
type input "20.000"
click at [870, 339] on div "Sauvegarder Viable banks Refresh NAI: 1 393,4 € / Limit: >850 € DTI: 53.55% / L…" at bounding box center [813, 269] width 187 height 452
click at [879, 82] on div "Viable banks Refresh" at bounding box center [814, 93] width 170 height 28
click at [881, 97] on button "button" at bounding box center [879, 93] width 18 height 17
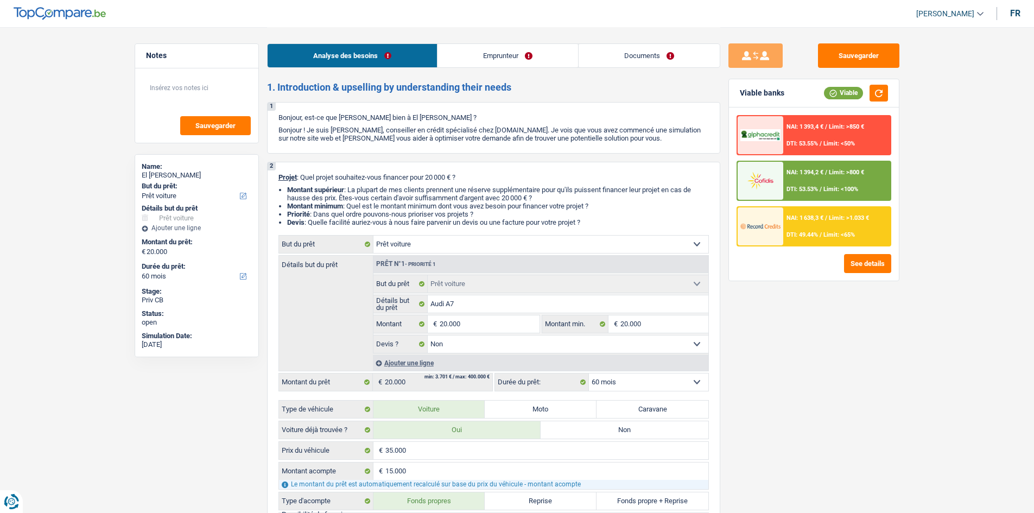
click at [856, 215] on span "Limit: >1.033 €" at bounding box center [849, 217] width 40 height 7
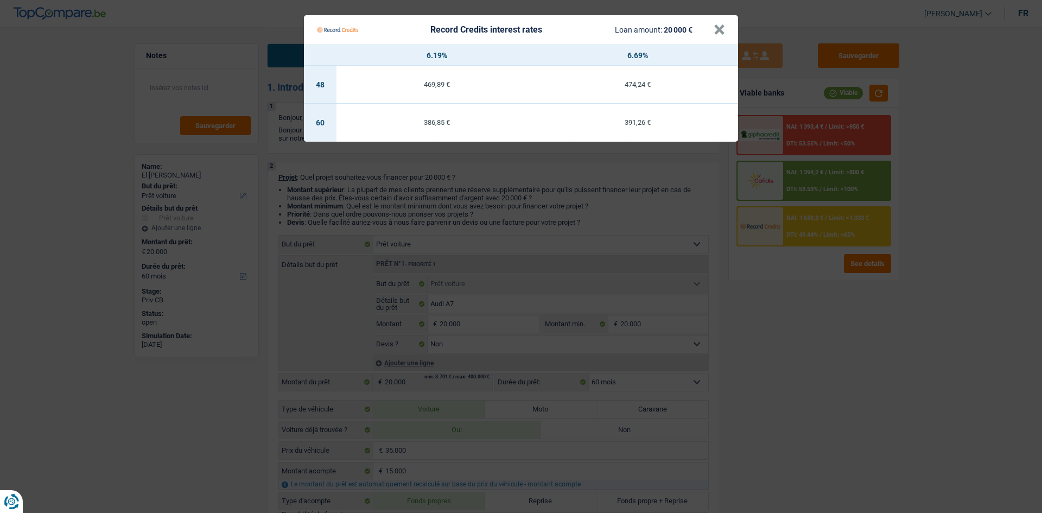
click at [923, 338] on Credits "Record Credits interest rates Loan amount: 20 000 € × 6.19% 6.69% 48 469,89 € 4…" at bounding box center [521, 256] width 1042 height 513
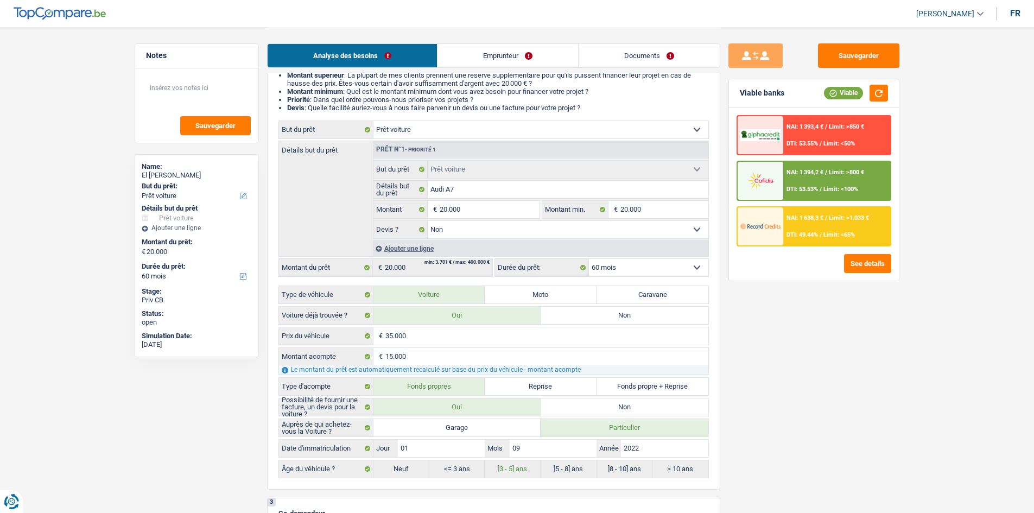
scroll to position [271, 0]
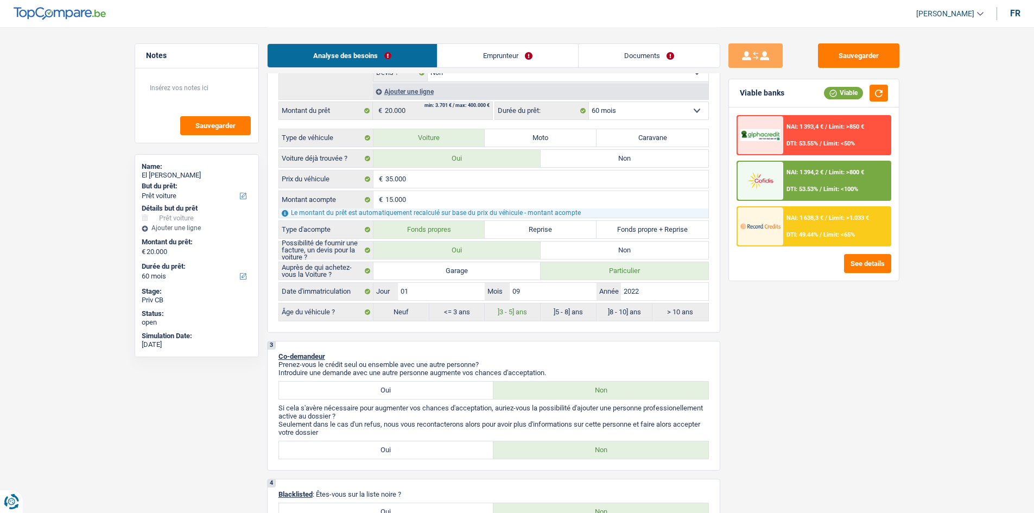
click at [859, 229] on div "NAI: 1 638,3 € / Limit: >1.033 € DTI: 49.44% / Limit: <65%" at bounding box center [836, 226] width 107 height 38
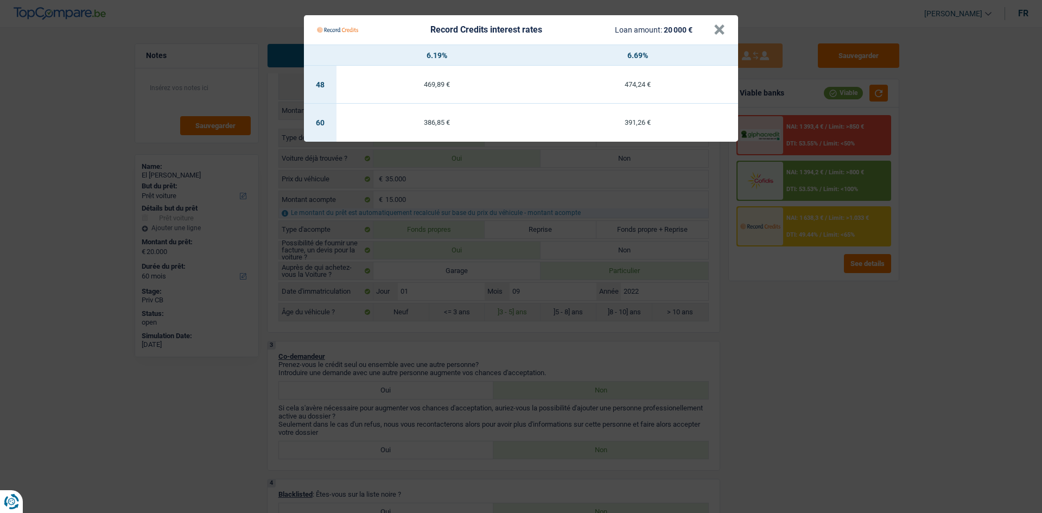
click at [915, 343] on Credits "Record Credits interest rates Loan amount: 20 000 € × 6.19% 6.69% 48 469,89 € 4…" at bounding box center [521, 256] width 1042 height 513
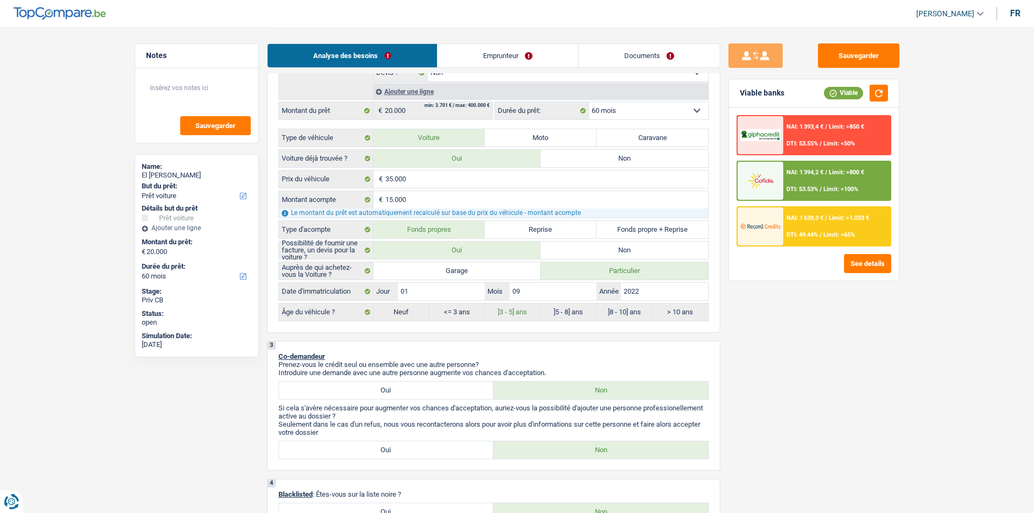
click at [863, 210] on div "NAI: 1 638,3 € / Limit: >1.033 € DTI: 49.44% / Limit: <65%" at bounding box center [836, 226] width 107 height 38
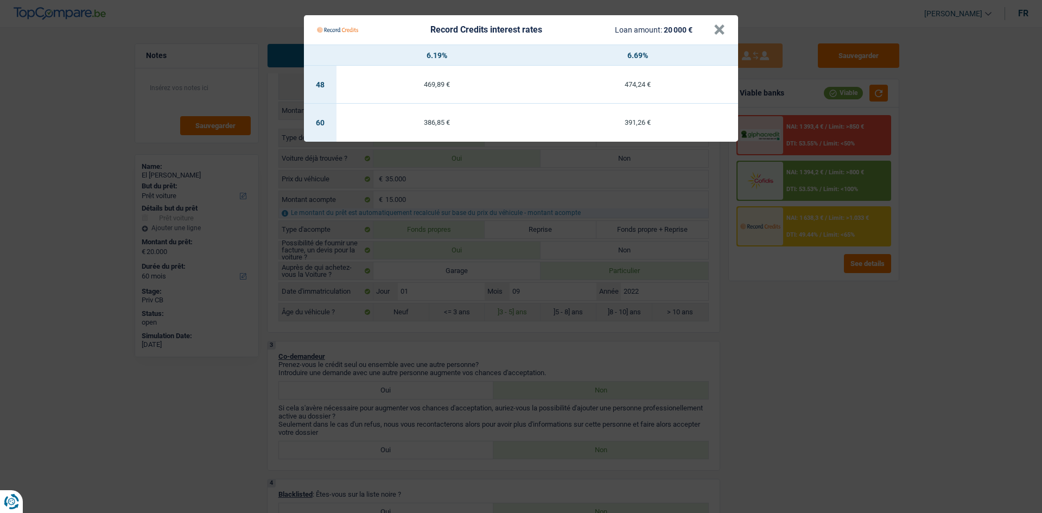
click at [933, 321] on Credits "Record Credits interest rates Loan amount: 20 000 € × 6.19% 6.69% 48 469,89 € 4…" at bounding box center [521, 256] width 1042 height 513
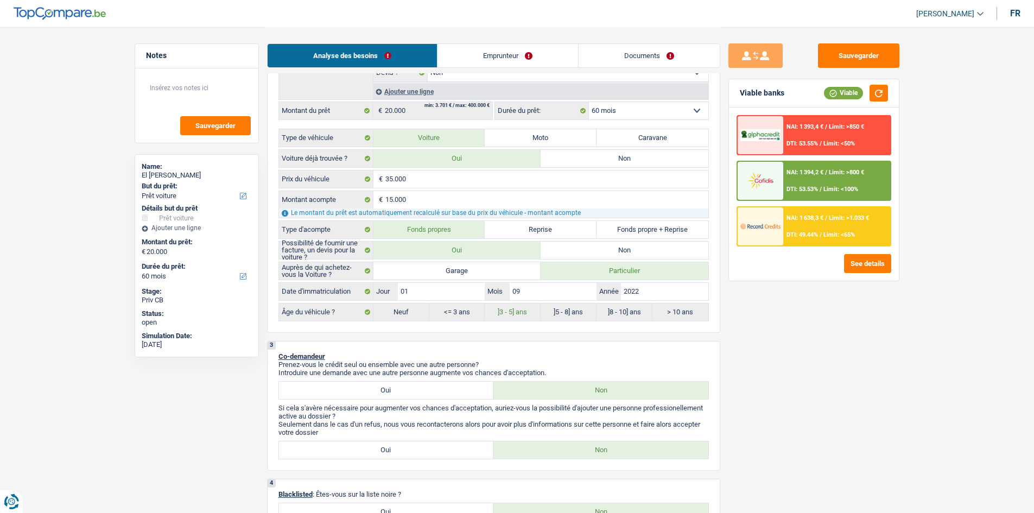
click at [874, 231] on div "NAI: 1 638,3 € / Limit: >1.033 € DTI: 49.44% / Limit: <65%" at bounding box center [836, 226] width 107 height 38
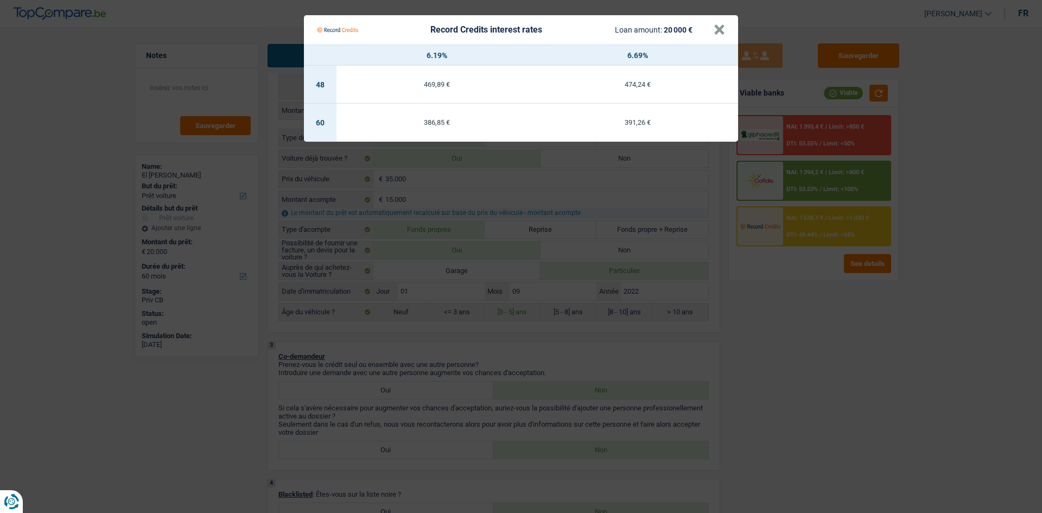
click at [900, 374] on Credits "Record Credits interest rates Loan amount: 20 000 € × 6.19% 6.69% 48 469,89 € 4…" at bounding box center [521, 256] width 1042 height 513
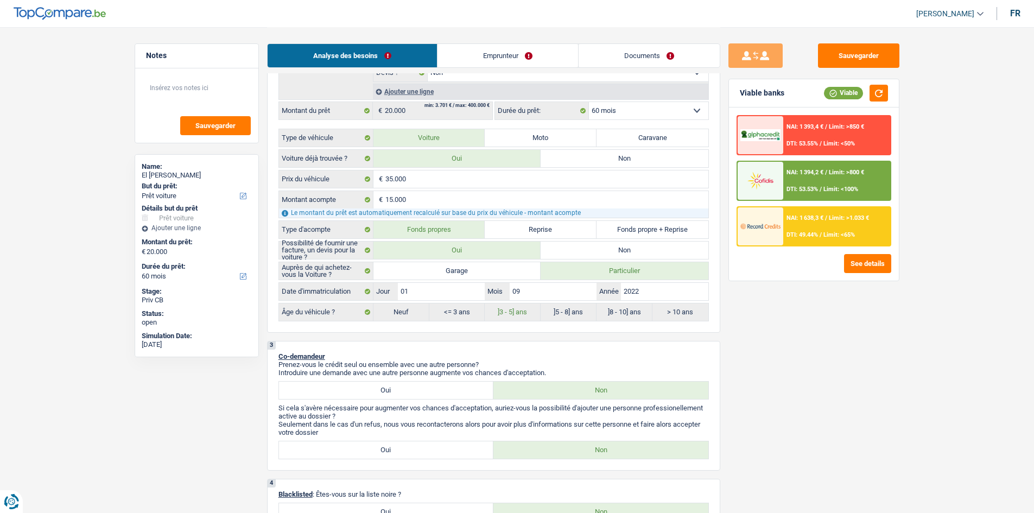
click at [870, 180] on div "NAI: 1 394,2 € / Limit: >800 € DTI: 53.53% / Limit: <100%" at bounding box center [836, 181] width 107 height 38
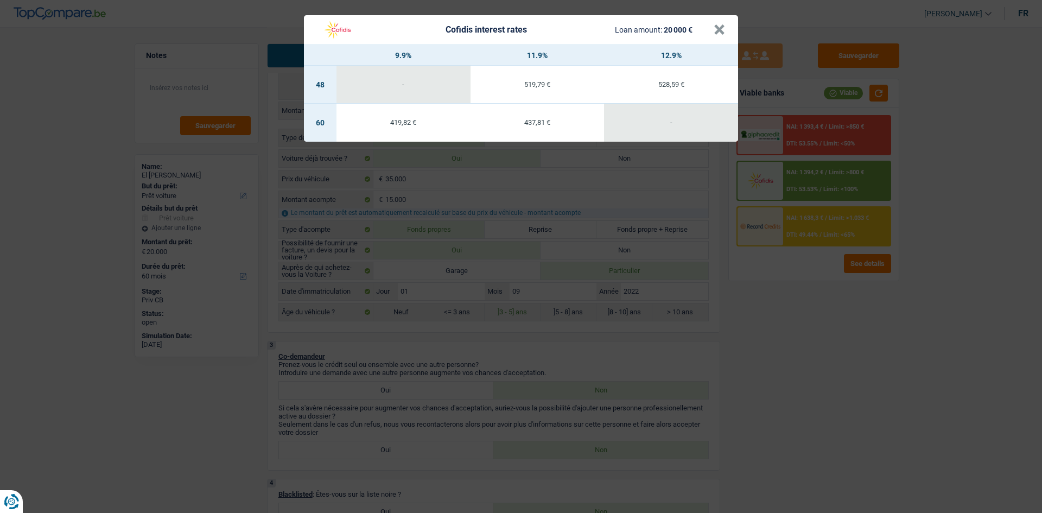
click at [932, 230] on div "Cofidis interest rates Loan amount: 20 000 € × 9.9% 11.9% 12.9% 48 - 519,79 € 5…" at bounding box center [521, 256] width 1042 height 513
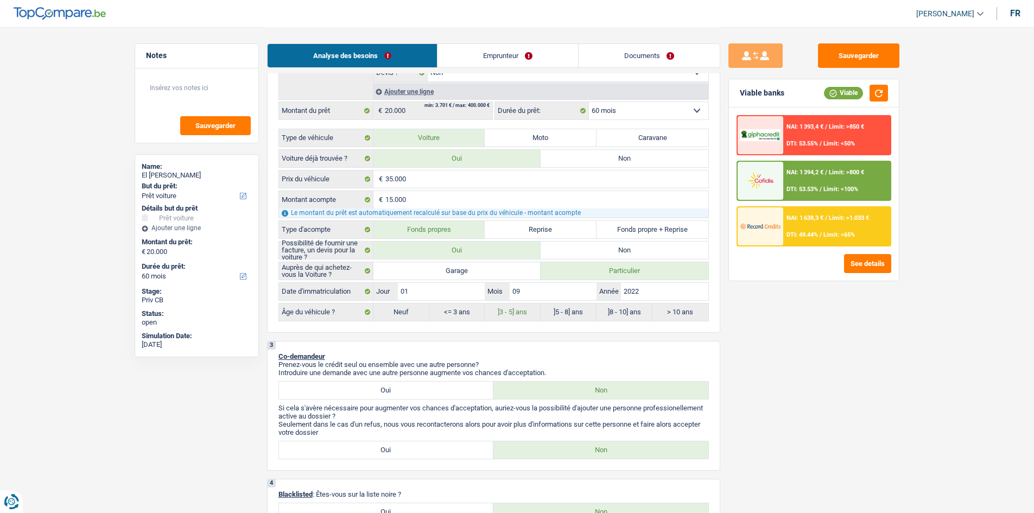
scroll to position [0, 0]
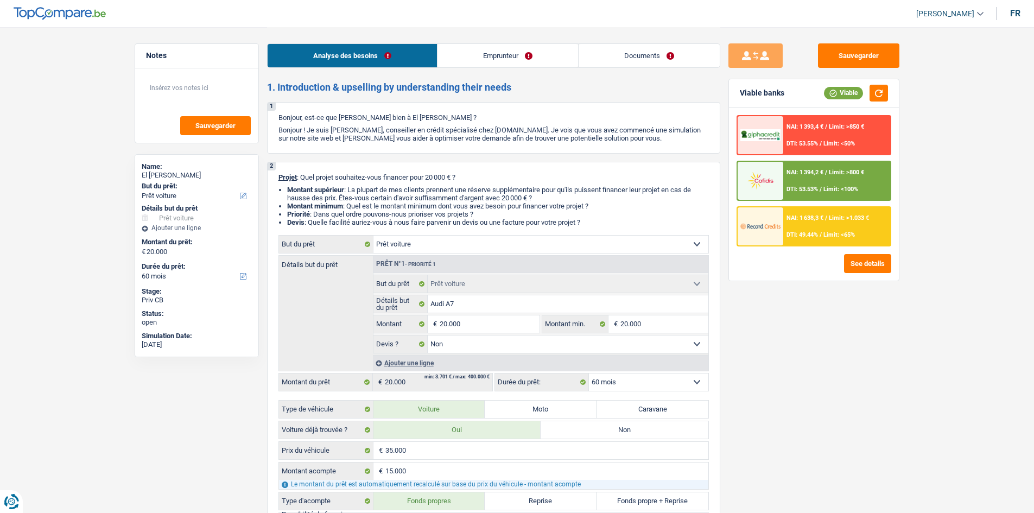
click at [512, 244] on select "Confort maison: meubles, textile, peinture, électroménager, outillage non-profe…" at bounding box center [540, 244] width 335 height 17
select select "household"
click at [373, 236] on select "Confort maison: meubles, textile, peinture, électroménager, outillage non-profe…" at bounding box center [540, 244] width 335 height 17
select select "household"
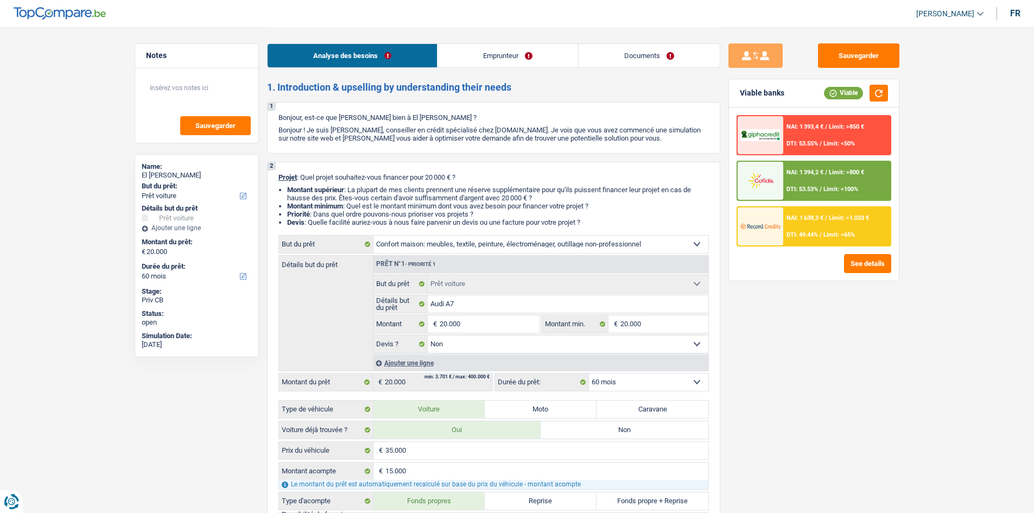
select select "household"
select select
select select "household"
select select
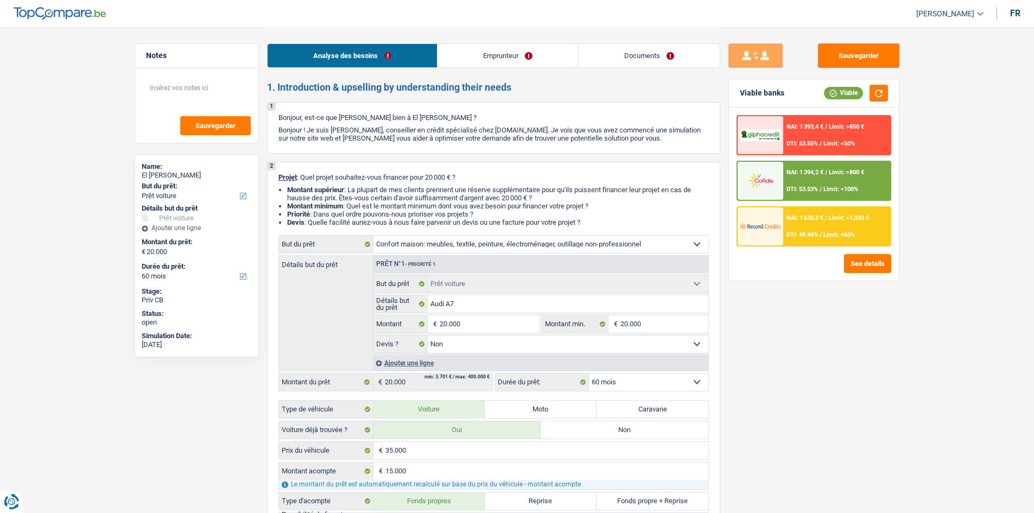
radio input "false"
select select "84"
select select "car"
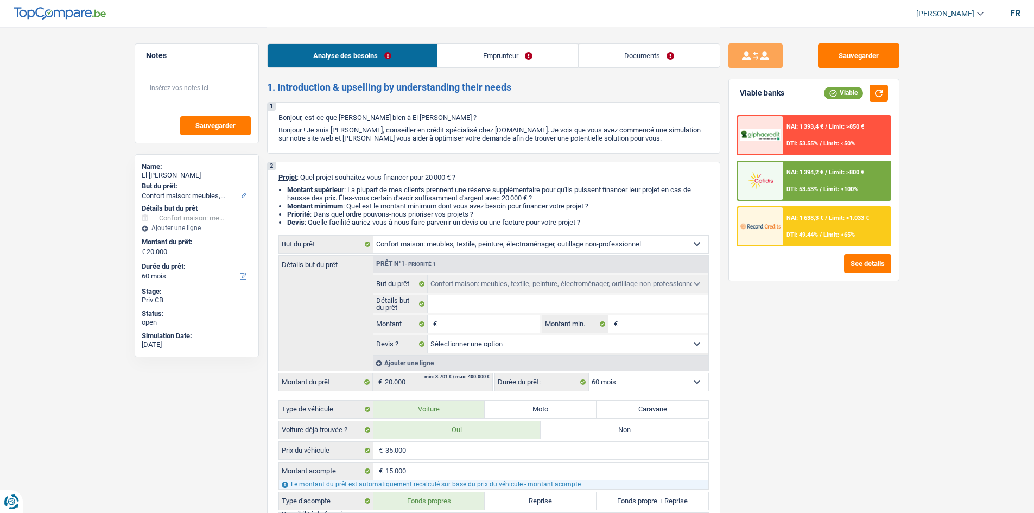
select select "car"
select select "false"
select select "car"
select select "false"
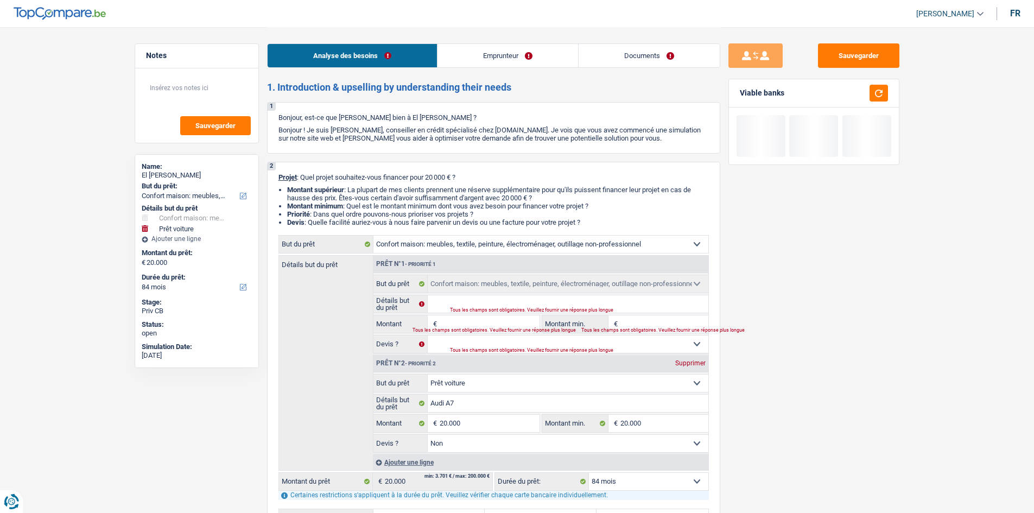
click at [834, 387] on div "Sauvegarder Viable banks" at bounding box center [813, 269] width 187 height 452
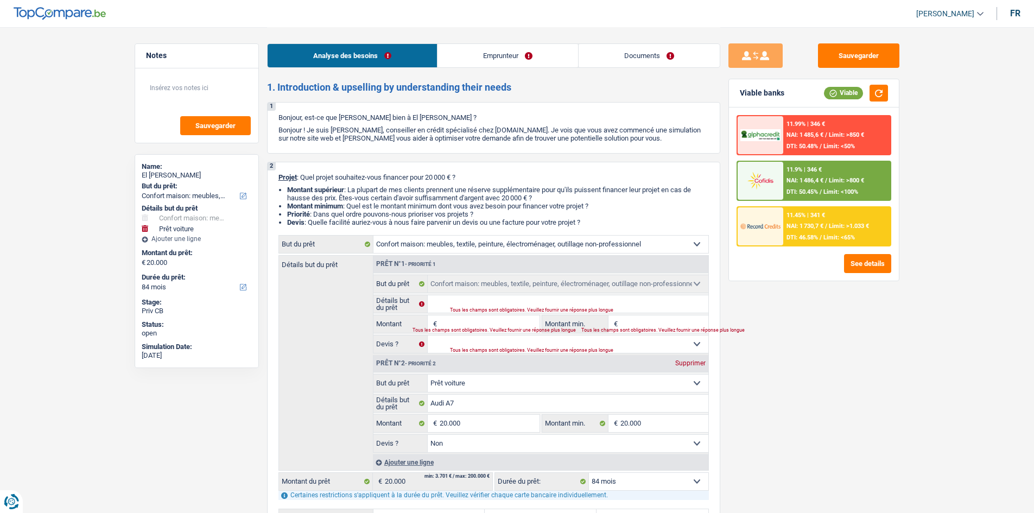
click at [503, 376] on select "Confort maison: meubles, textile, peinture, électroménager, outillage non-profe…" at bounding box center [568, 383] width 281 height 17
select select "household"
click at [428, 375] on select "Confort maison: meubles, textile, peinture, électroménager, outillage non-profe…" at bounding box center [568, 383] width 281 height 17
select select "household"
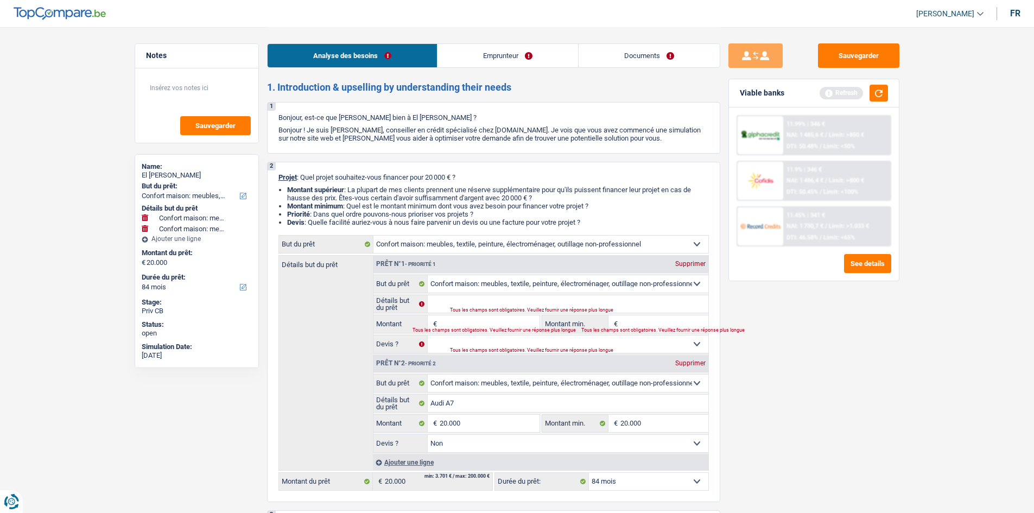
click at [876, 344] on div "Sauvegarder Viable banks Refresh 11.99% | 346 € NAI: 1 485,6 € / Limit: >850 € …" at bounding box center [813, 269] width 187 height 452
click at [880, 94] on button "button" at bounding box center [879, 93] width 18 height 17
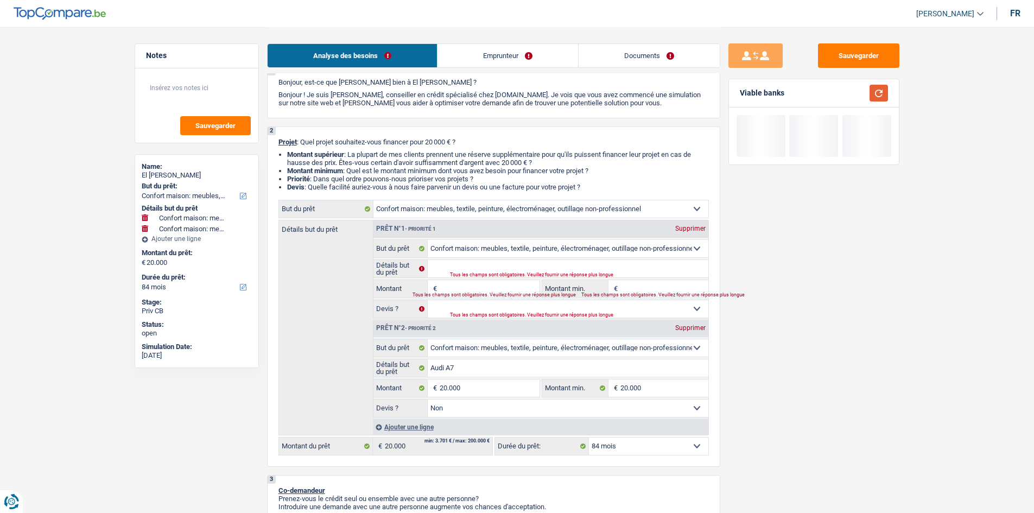
scroll to position [54, 0]
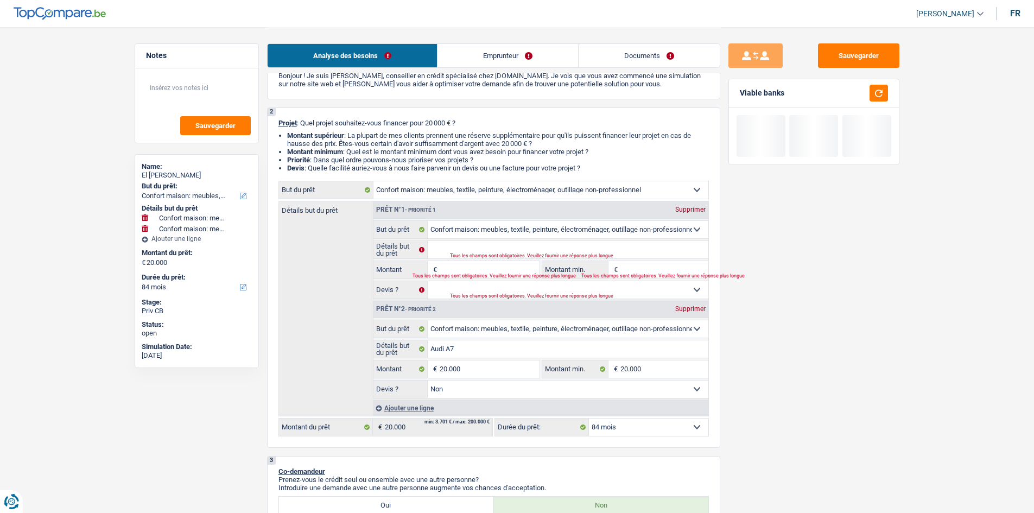
click at [702, 207] on div "Supprimer" at bounding box center [691, 209] width 36 height 7
type input "Audi A7"
type input "20.000"
select select "false"
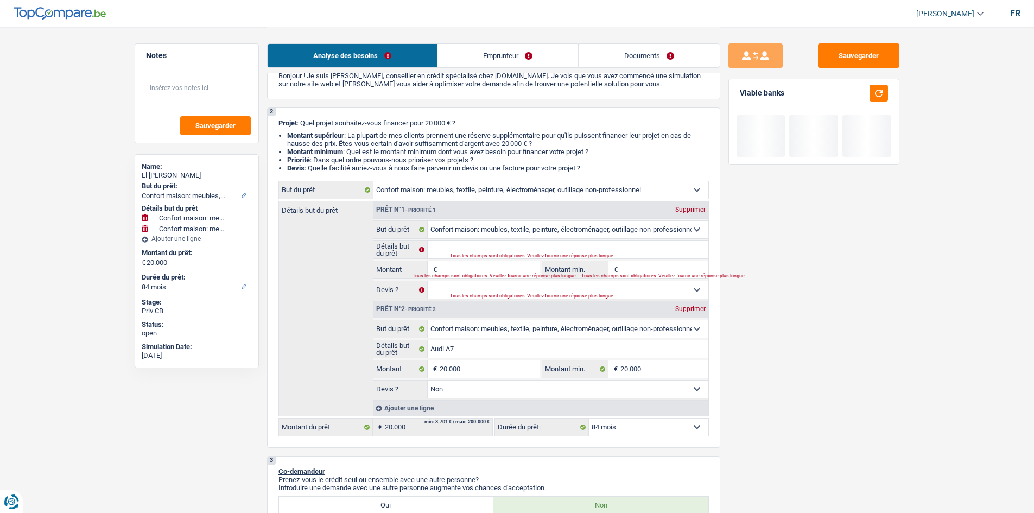
type input "Audi A7"
type input "20.000"
select select "false"
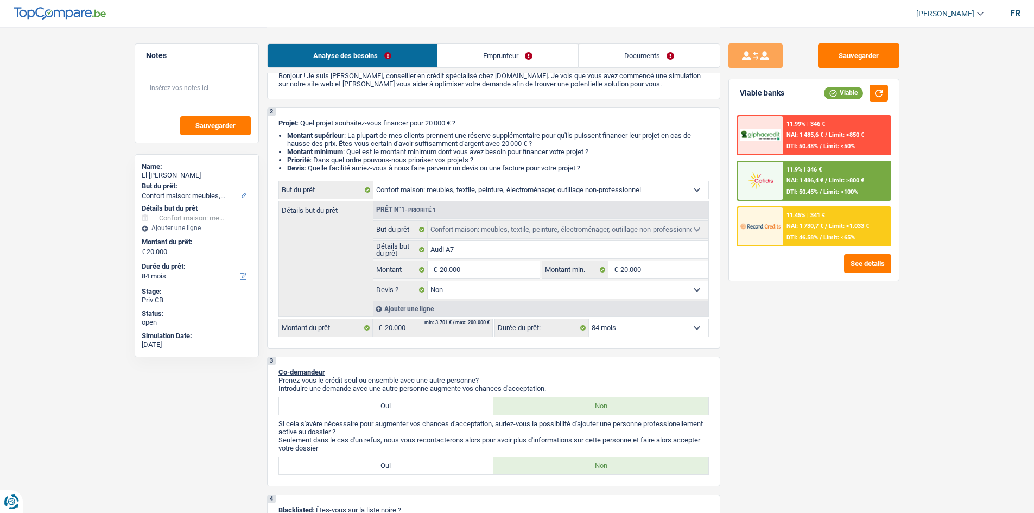
click at [814, 218] on div "11.45% | 341 €" at bounding box center [806, 215] width 39 height 7
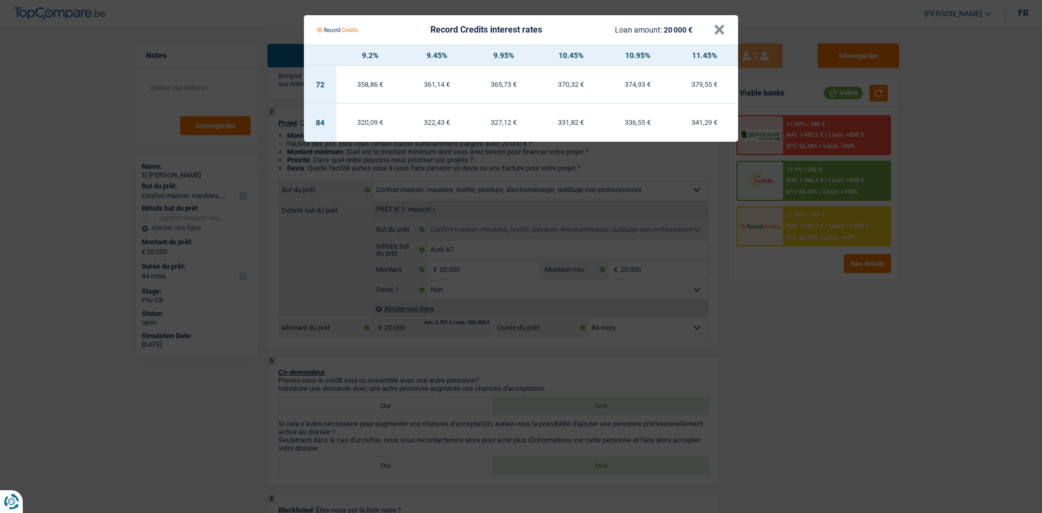
click at [804, 408] on Credits "Record Credits interest rates Loan amount: 20 000 € × 9.2% 9.45% 9.95% 10.45% 1…" at bounding box center [521, 256] width 1042 height 513
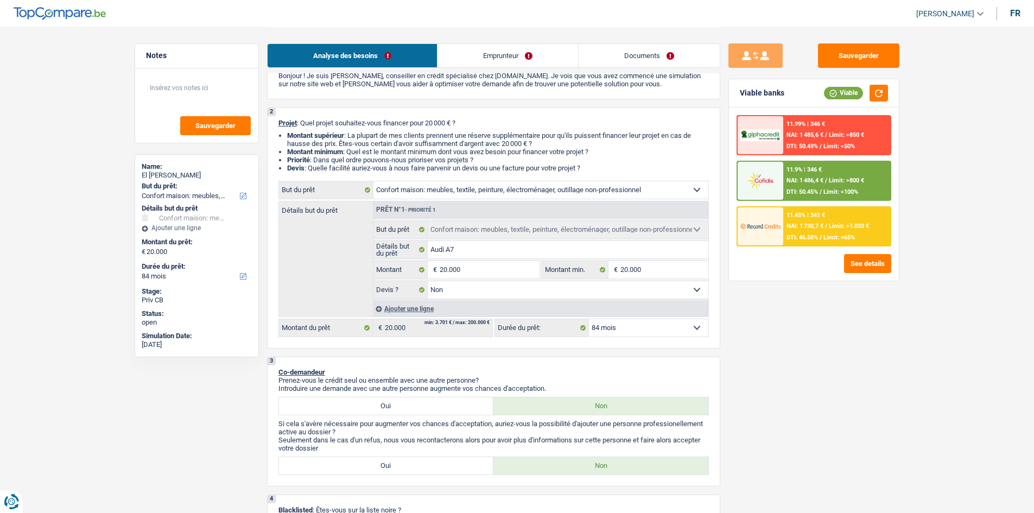
click at [812, 239] on span "DTI: 46.58%" at bounding box center [802, 237] width 31 height 7
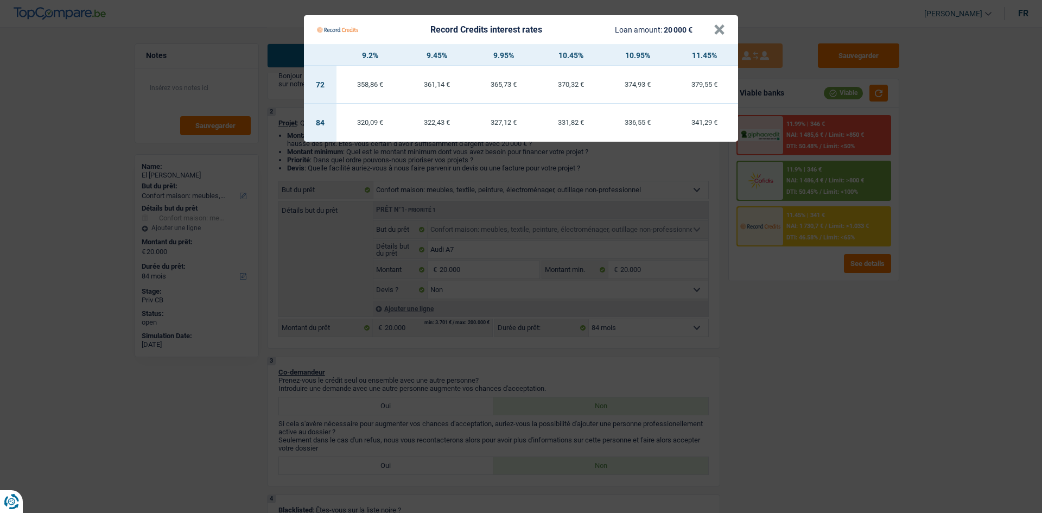
click at [816, 291] on Credits "Record Credits interest rates Loan amount: 20 000 € × 9.2% 9.45% 9.95% 10.45% 1…" at bounding box center [521, 256] width 1042 height 513
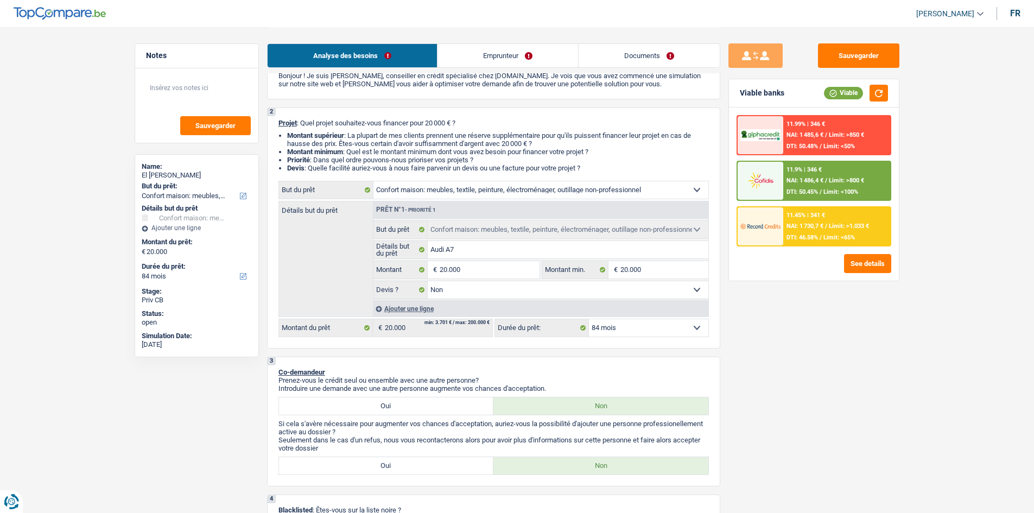
drag, startPoint x: 831, startPoint y: 319, endPoint x: 851, endPoint y: 368, distance: 53.3
click at [851, 368] on div "Sauvegarder Viable banks Viable 11.99% | 346 € NAI: 1 485,6 € / Limit: >850 € D…" at bounding box center [813, 269] width 187 height 452
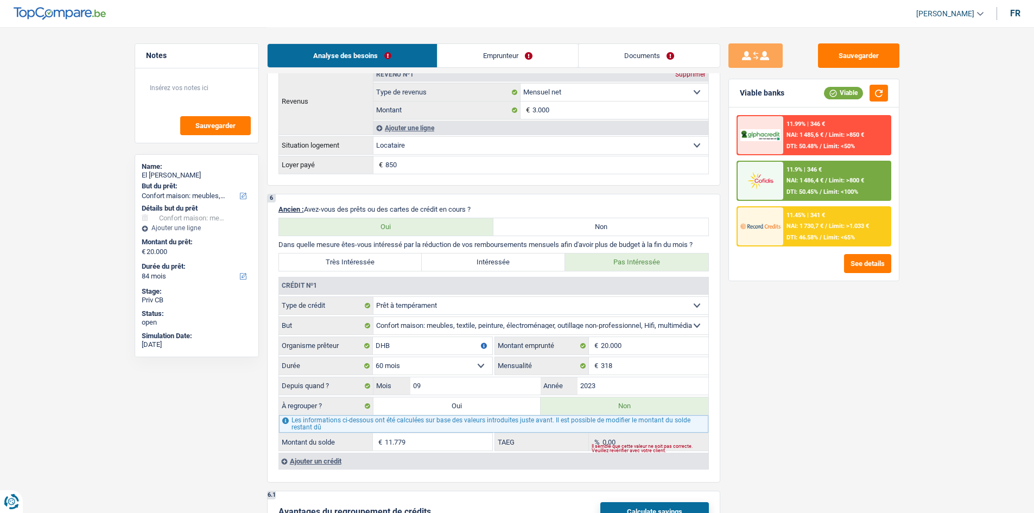
scroll to position [869, 0]
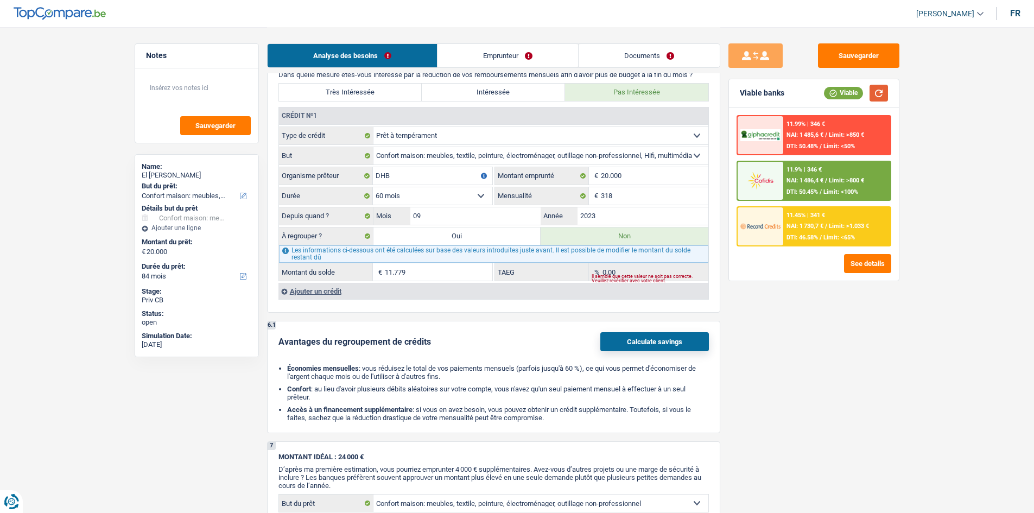
click at [876, 92] on button "button" at bounding box center [879, 93] width 18 height 17
click at [627, 197] on input "318" at bounding box center [654, 195] width 107 height 17
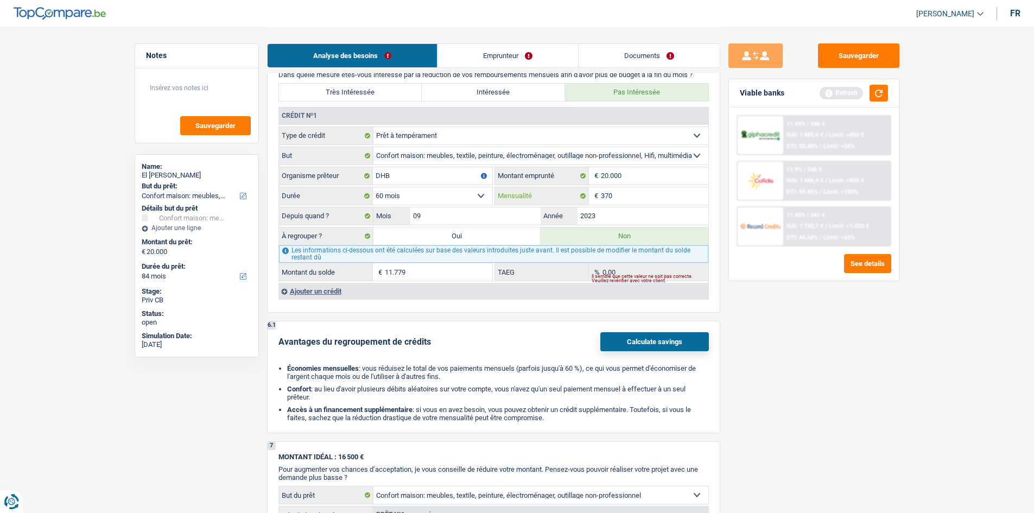
type input "370"
type input "12.171"
type input "4,27"
click at [846, 331] on div "Sauvegarder Viable banks Refresh 11.99% | 346 € NAI: 1 485,6 € / Limit: >850 € …" at bounding box center [813, 269] width 187 height 452
click at [883, 97] on button "button" at bounding box center [879, 93] width 18 height 17
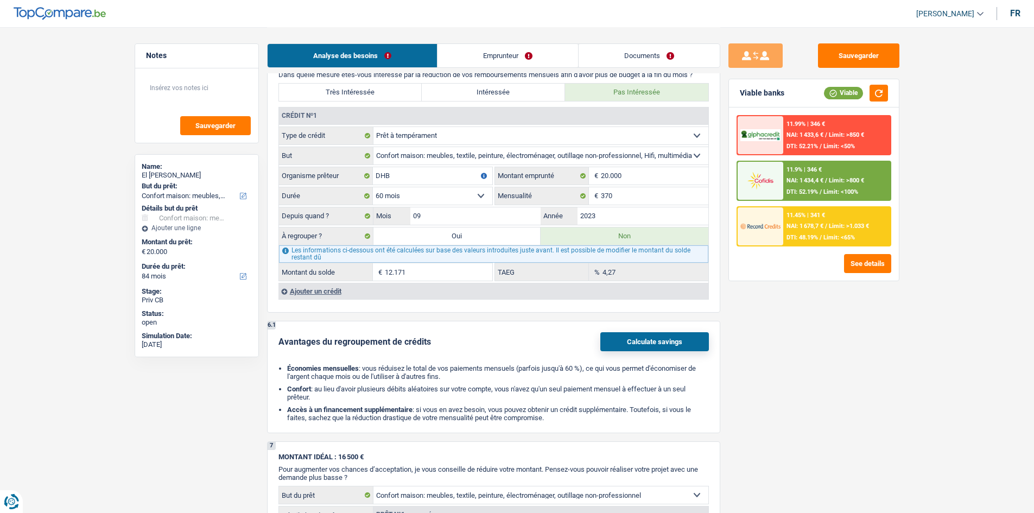
click at [921, 227] on main "Notes Sauvegarder Name: El mahdi Hammoud But du prêt: Confort maison: meubles, …" at bounding box center [517, 68] width 1034 height 1874
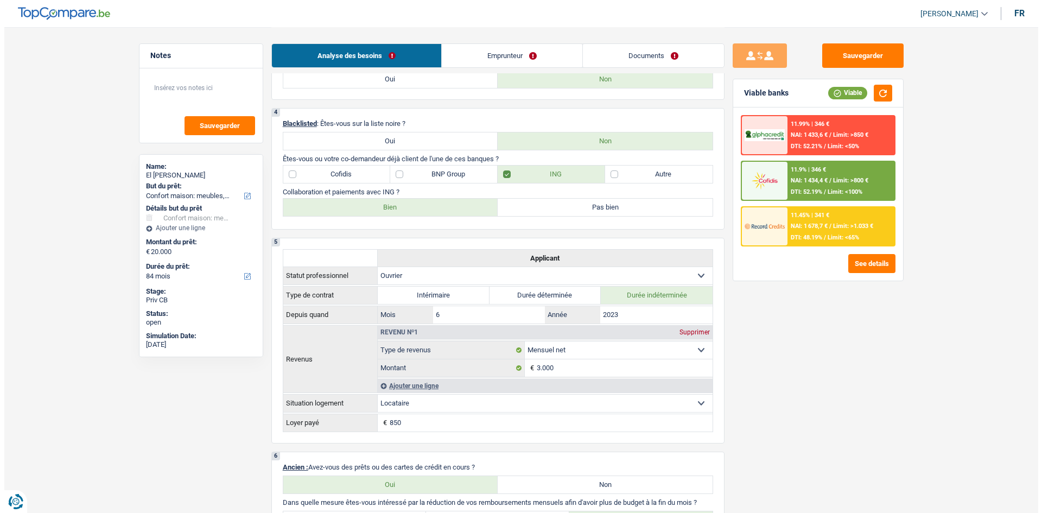
scroll to position [54, 0]
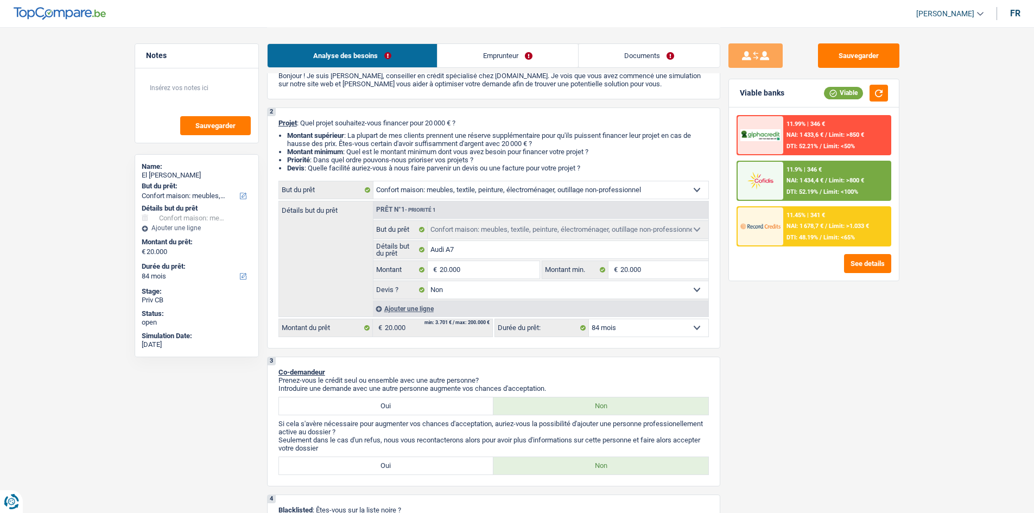
click at [639, 326] on select "12 mois 18 mois 24 mois 30 mois 36 mois 42 mois 48 mois 60 mois 72 mois 84 mois…" at bounding box center [648, 327] width 119 height 17
select select "60"
click at [589, 319] on select "12 mois 18 mois 24 mois 30 mois 36 mois 42 mois 48 mois 60 mois 72 mois 84 mois…" at bounding box center [648, 327] width 119 height 17
select select "60"
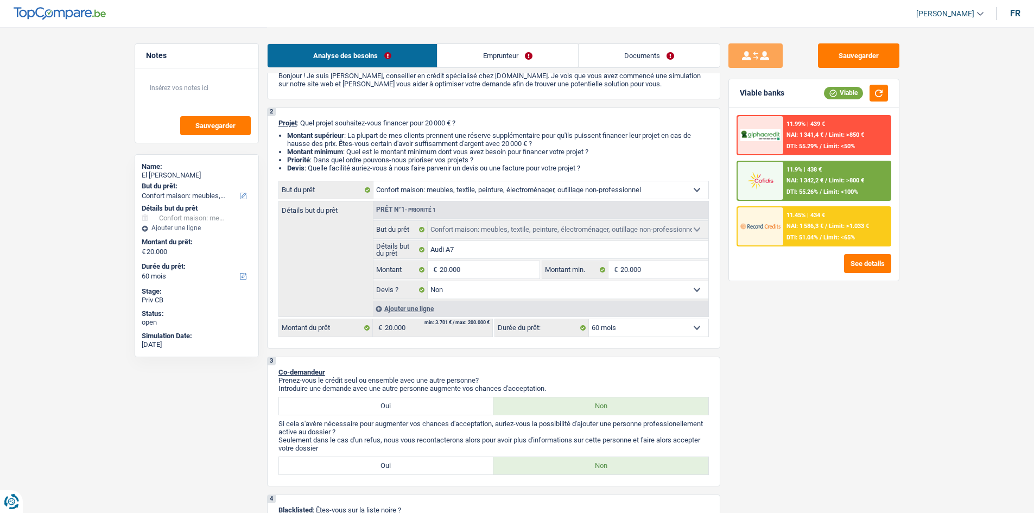
click at [831, 222] on div "11.45% | 434 € NAI: 1 586,3 € / Limit: >1.033 € DTI: 51.04% / Limit: <65%" at bounding box center [836, 226] width 107 height 38
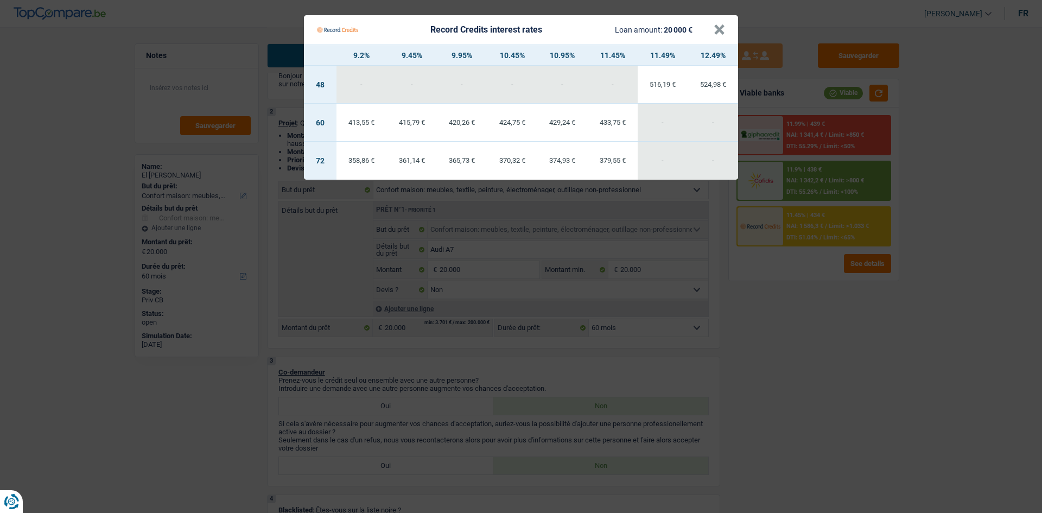
click at [777, 330] on Credits "Record Credits interest rates Loan amount: 20 000 € × 9.2% 9.45% 9.95% 10.45% 1…" at bounding box center [521, 256] width 1042 height 513
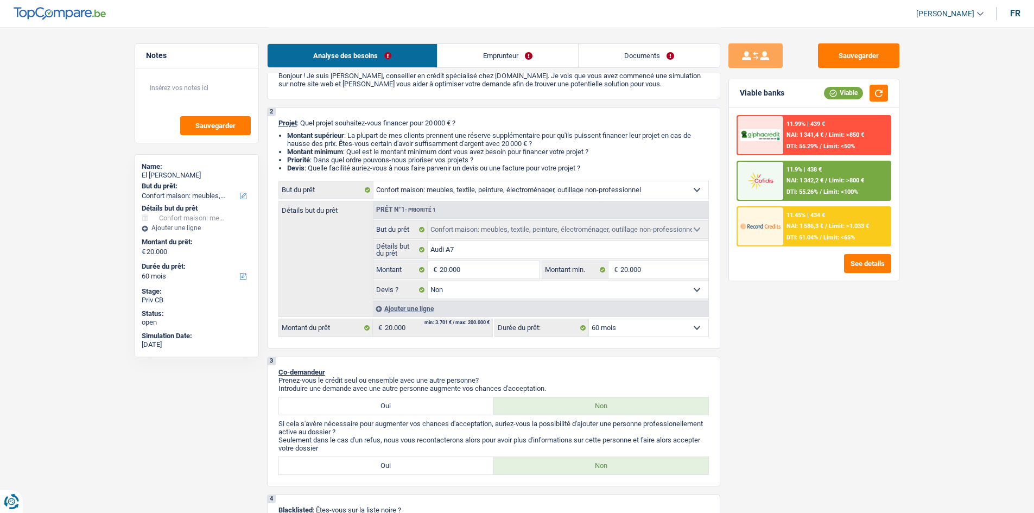
click at [810, 219] on div "11.45% | 434 € NAI: 1 586,3 € / Limit: >1.033 € DTI: 51.04% / Limit: <65%" at bounding box center [836, 226] width 107 height 38
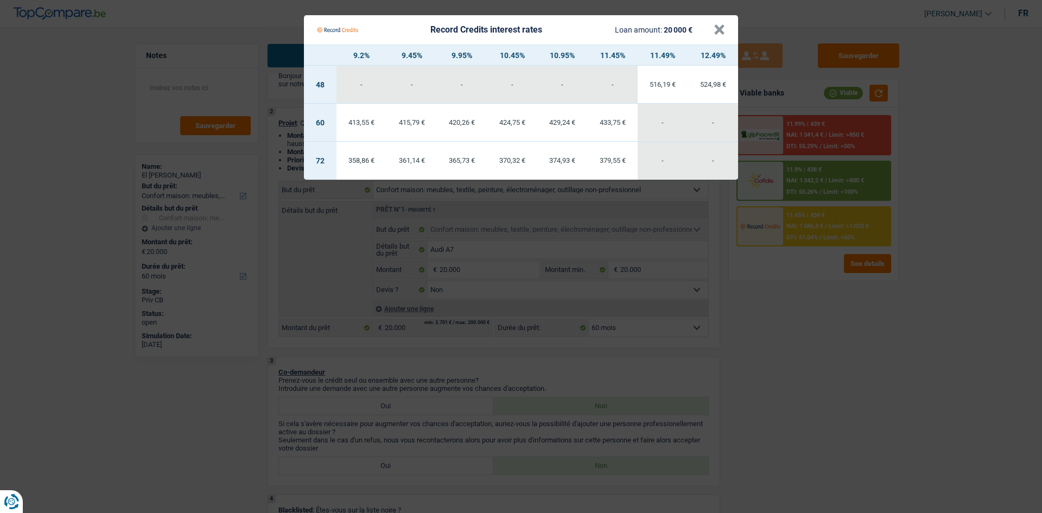
click at [782, 349] on Credits "Record Credits interest rates Loan amount: 20 000 € × 9.2% 9.45% 9.95% 10.45% 1…" at bounding box center [521, 256] width 1042 height 513
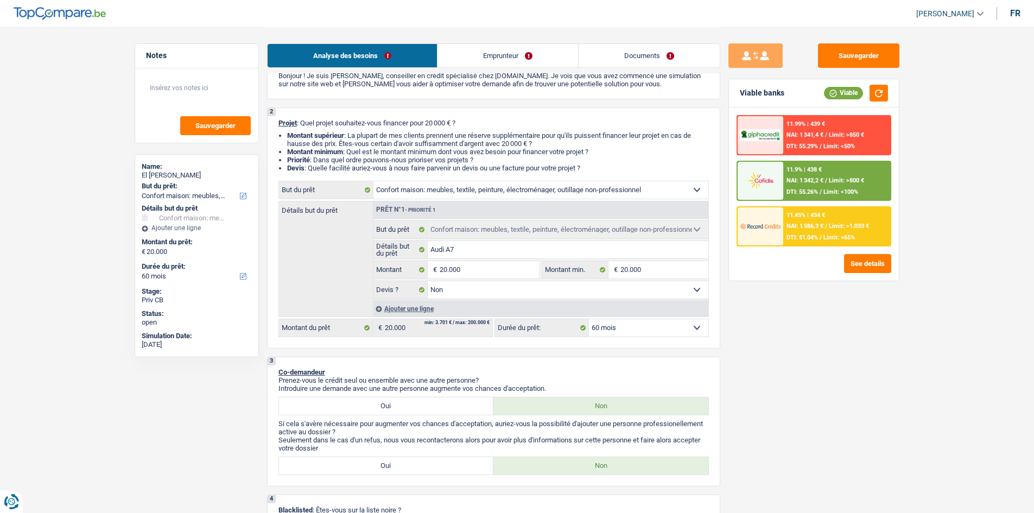
click at [626, 325] on select "12 mois 18 mois 24 mois 30 mois 36 mois 42 mois 48 mois 60 mois 72 mois 84 mois…" at bounding box center [648, 327] width 119 height 17
select select "84"
click at [589, 319] on select "12 mois 18 mois 24 mois 30 mois 36 mois 42 mois 48 mois 60 mois 72 mois 84 mois…" at bounding box center [648, 327] width 119 height 17
select select "84"
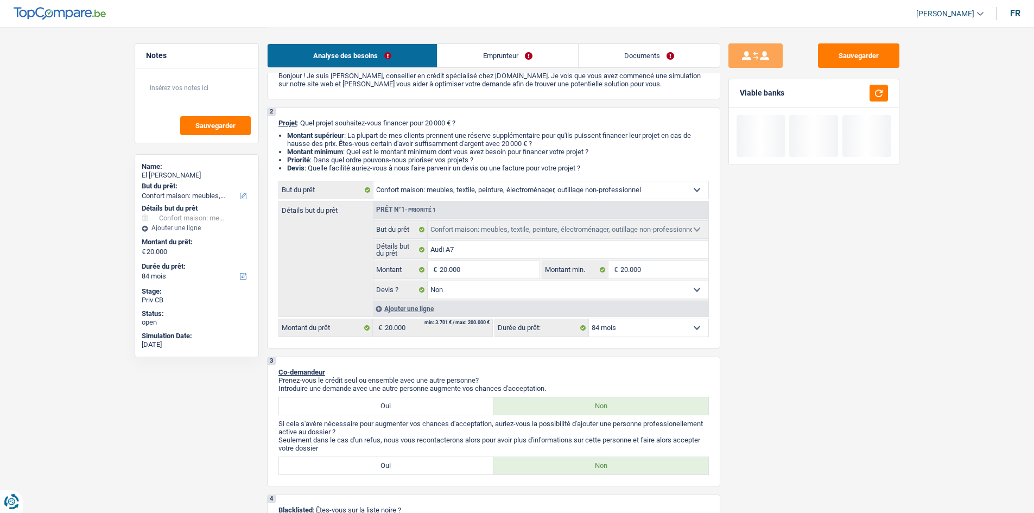
click at [805, 340] on div "Sauvegarder Viable banks" at bounding box center [813, 269] width 187 height 452
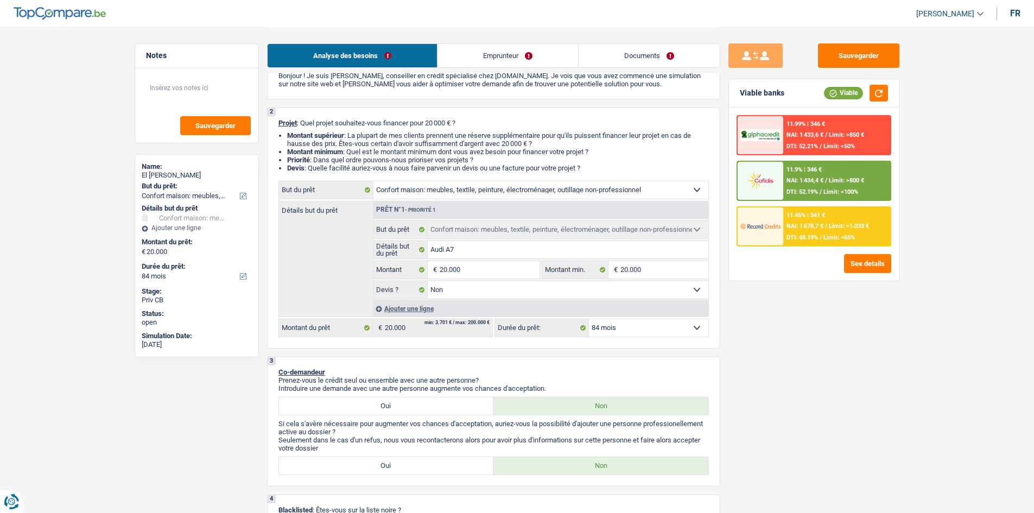
click at [800, 224] on span "NAI: 1 678,7 €" at bounding box center [805, 226] width 37 height 7
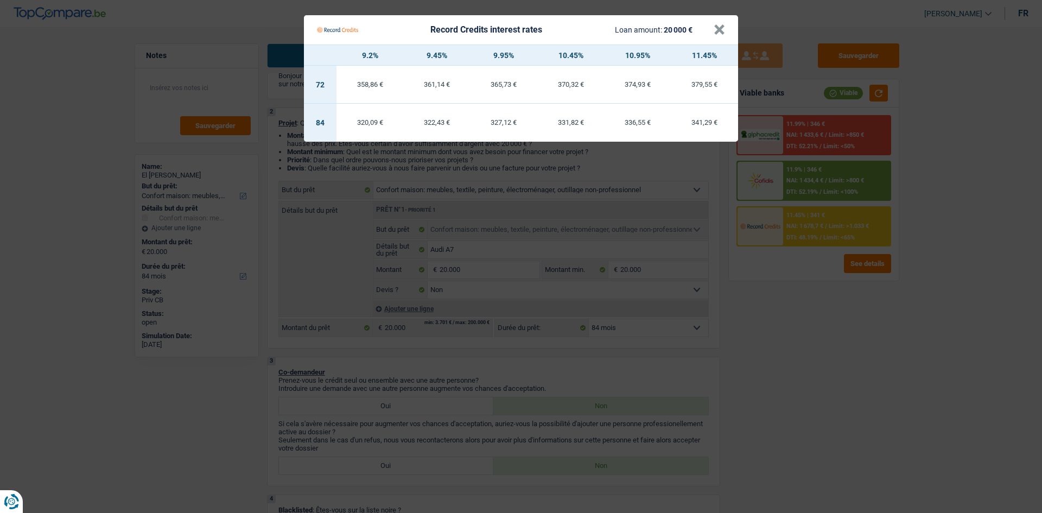
click at [831, 324] on Credits "Record Credits interest rates Loan amount: 20 000 € × 9.2% 9.45% 9.95% 10.45% 1…" at bounding box center [521, 256] width 1042 height 513
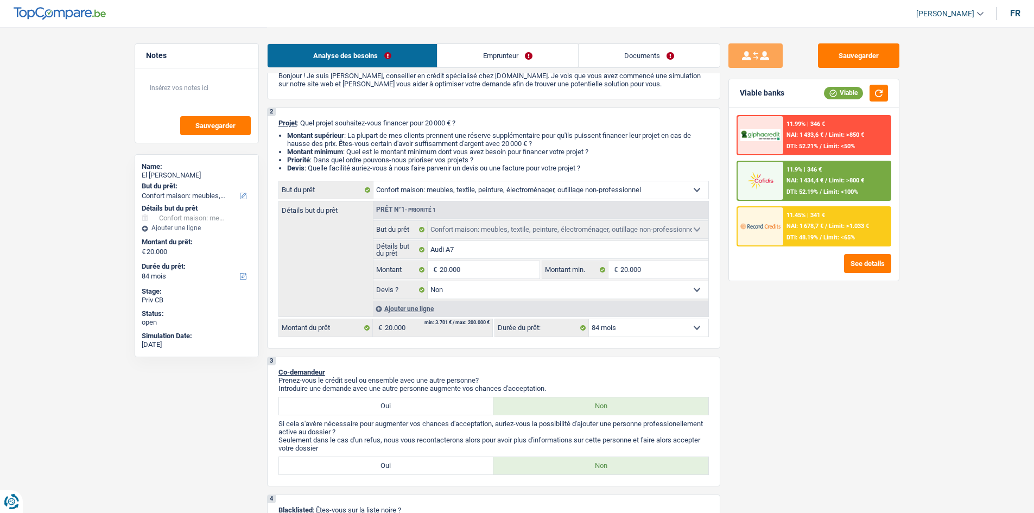
drag, startPoint x: 831, startPoint y: 324, endPoint x: 824, endPoint y: 347, distance: 24.5
click at [824, 347] on div "Sauvegarder Viable banks Viable 11.99% | 346 € NAI: 1 433,6 € / Limit: >850 € D…" at bounding box center [813, 269] width 187 height 452
click at [813, 231] on div "11.45% | 341 € NAI: 1 678,7 € / Limit: >1.033 € DTI: 48.19% / Limit: <65%" at bounding box center [836, 226] width 107 height 38
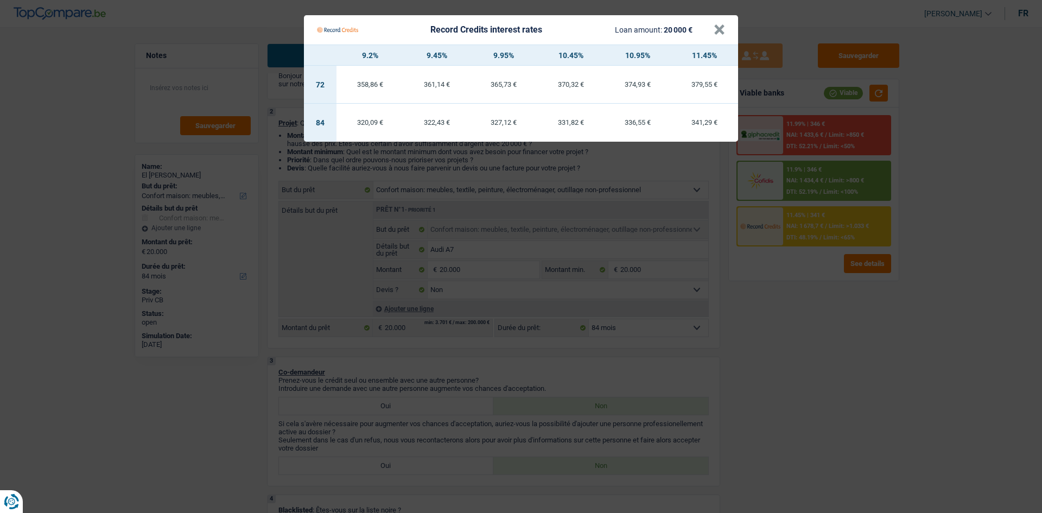
click at [832, 316] on Credits "Record Credits interest rates Loan amount: 20 000 € × 9.2% 9.45% 9.95% 10.45% 1…" at bounding box center [521, 256] width 1042 height 513
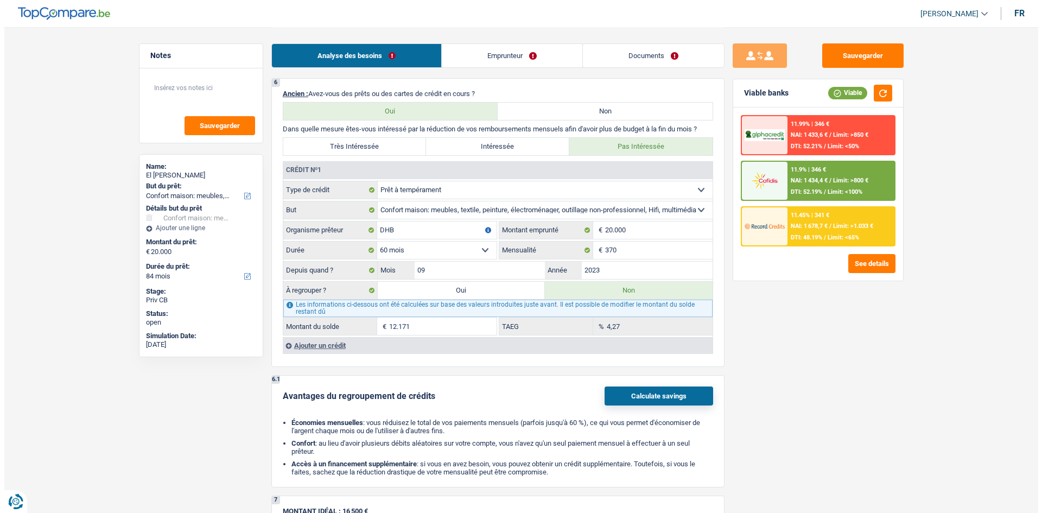
scroll to position [543, 0]
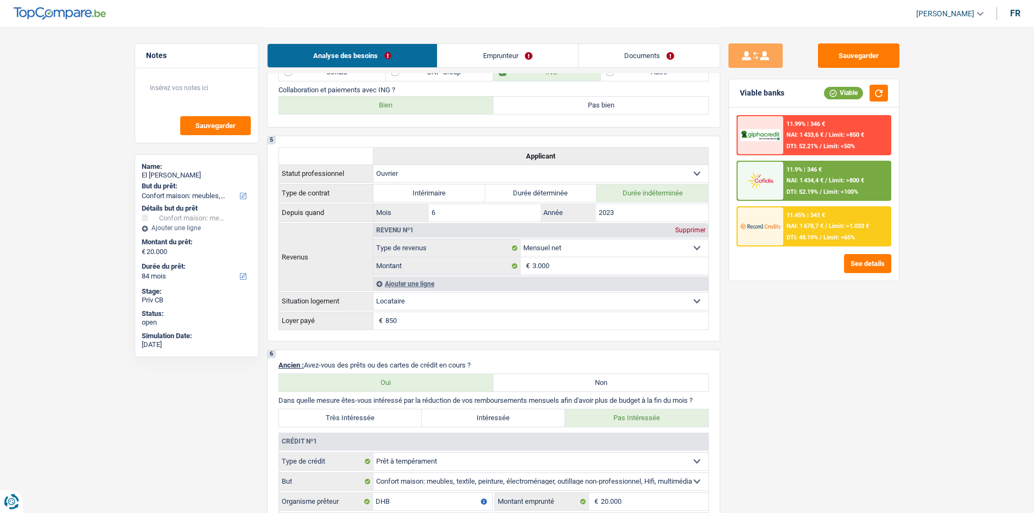
click at [812, 230] on span "NAI: 1 678,7 €" at bounding box center [805, 226] width 37 height 7
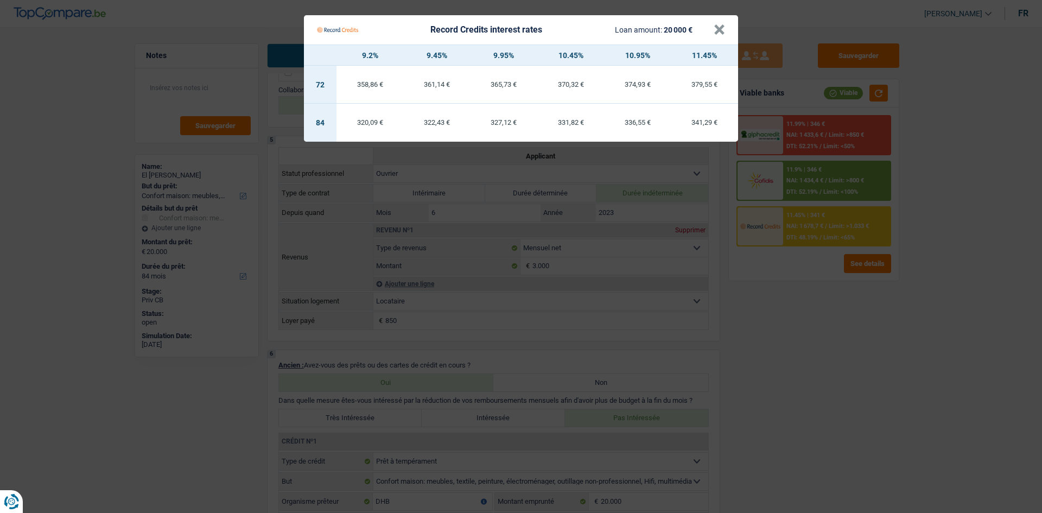
click at [792, 331] on Credits "Record Credits interest rates Loan amount: 20 000 € × 9.2% 9.45% 9.95% 10.45% 1…" at bounding box center [521, 256] width 1042 height 513
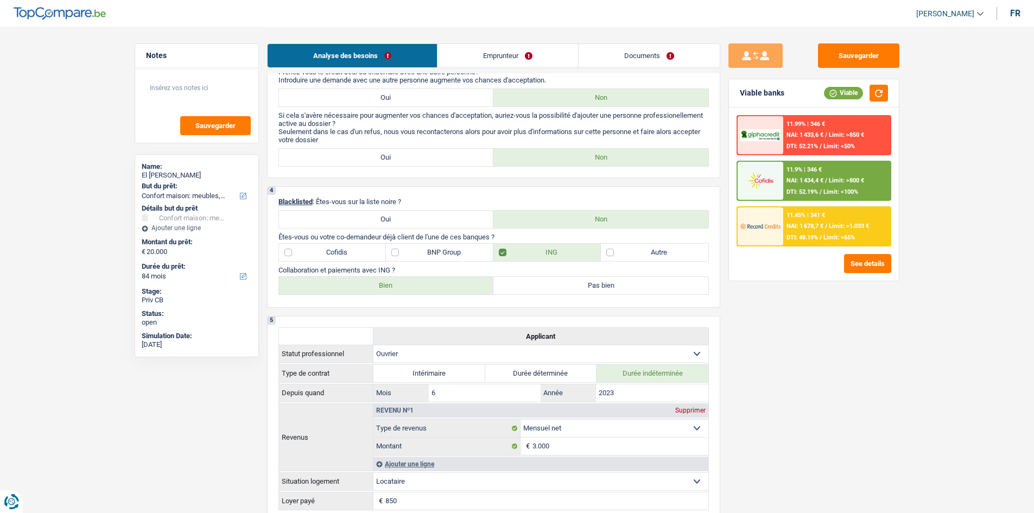
scroll to position [217, 0]
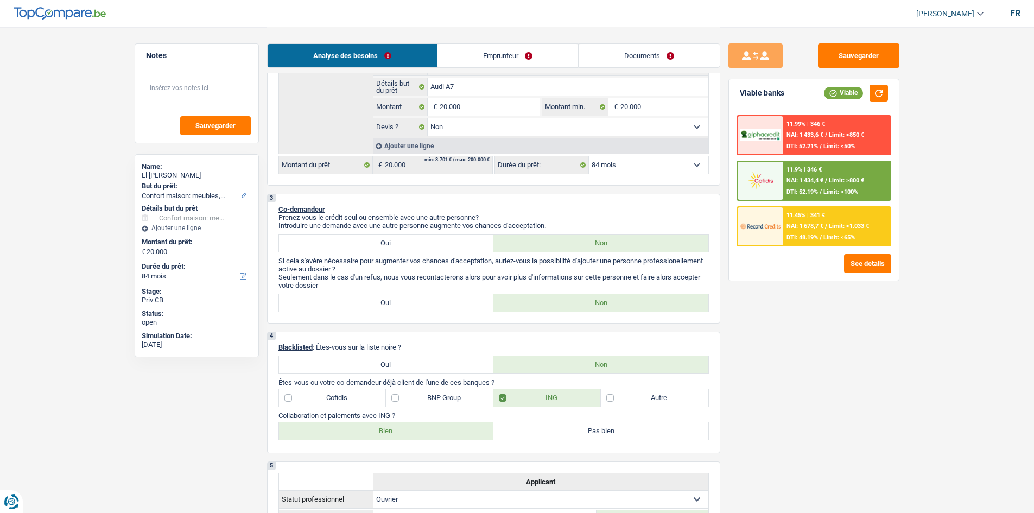
click at [663, 164] on select "12 mois 18 mois 24 mois 30 mois 36 mois 42 mois 48 mois 60 mois 72 mois 84 mois…" at bounding box center [648, 164] width 119 height 17
select select "60"
click at [589, 156] on select "12 mois 18 mois 24 mois 30 mois 36 mois 42 mois 48 mois 60 mois 72 mois 84 mois…" at bounding box center [648, 164] width 119 height 17
select select "60"
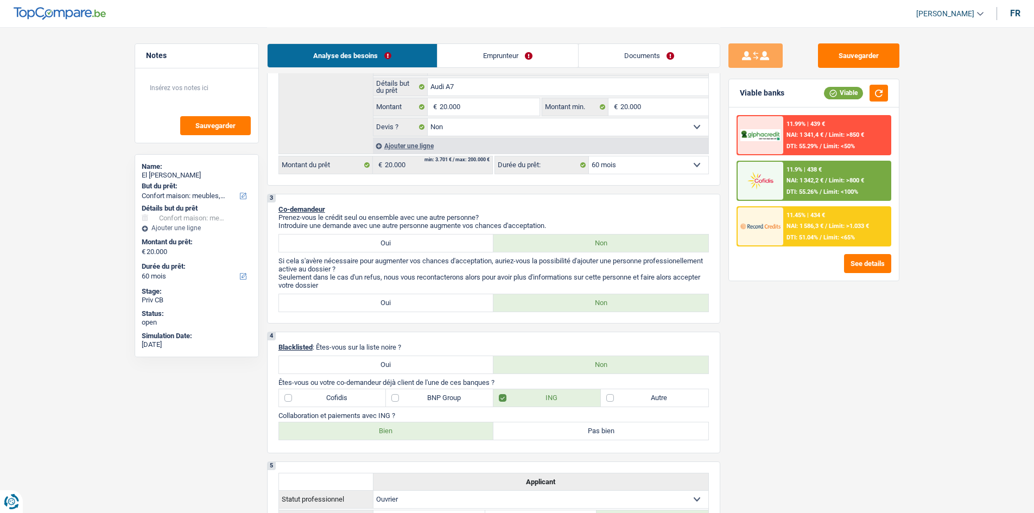
click at [814, 226] on span "NAI: 1 586,3 €" at bounding box center [805, 226] width 37 height 7
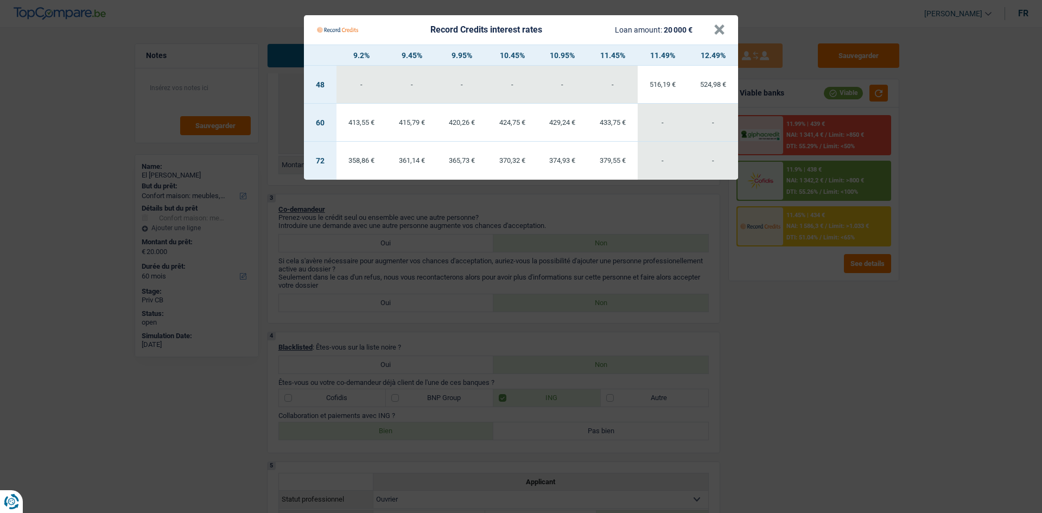
click at [796, 290] on Credits "Record Credits interest rates Loan amount: 20 000 € × 9.2% 9.45% 9.95% 10.45% 1…" at bounding box center [521, 256] width 1042 height 513
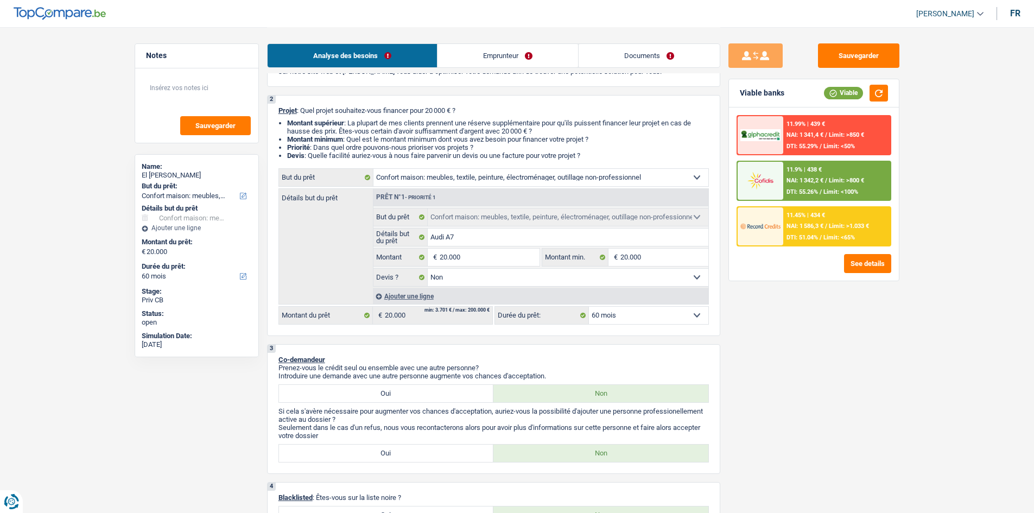
scroll to position [54, 0]
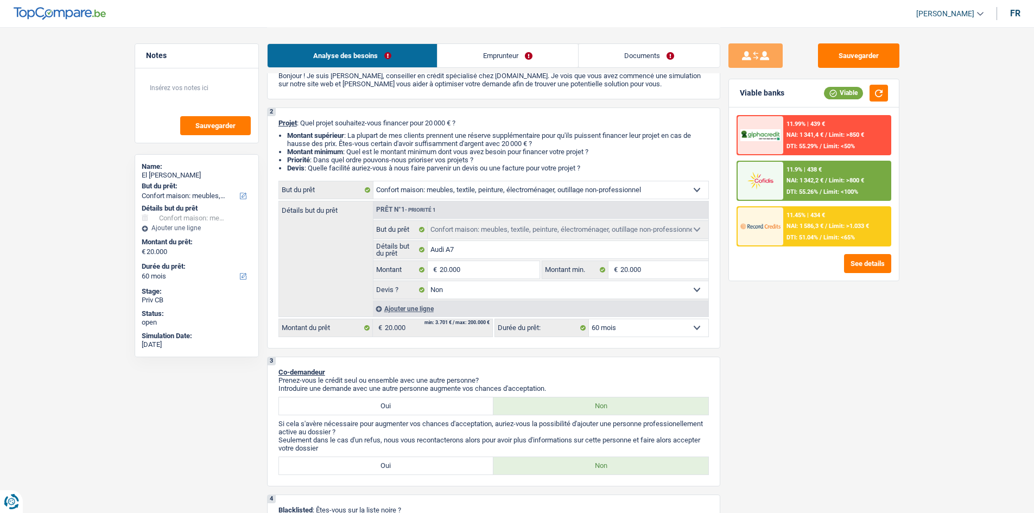
drag, startPoint x: 639, startPoint y: 324, endPoint x: 639, endPoint y: 331, distance: 6.5
click at [639, 324] on select "12 mois 18 mois 24 mois 30 mois 36 mois 42 mois 48 mois 60 mois 72 mois 84 mois…" at bounding box center [648, 327] width 119 height 17
select select "72"
click at [589, 319] on select "12 mois 18 mois 24 mois 30 mois 36 mois 42 mois 48 mois 60 mois 72 mois 84 mois…" at bounding box center [648, 327] width 119 height 17
select select "72"
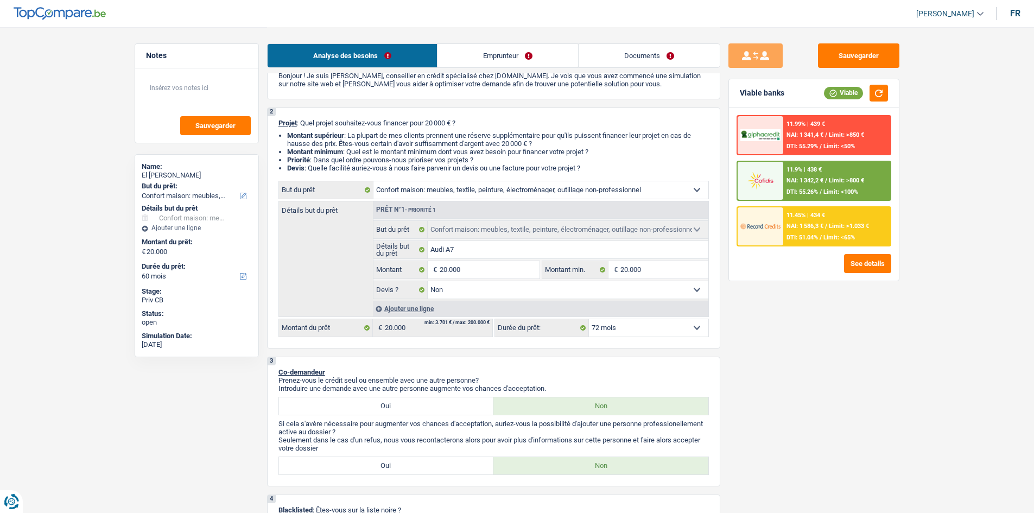
select select "72"
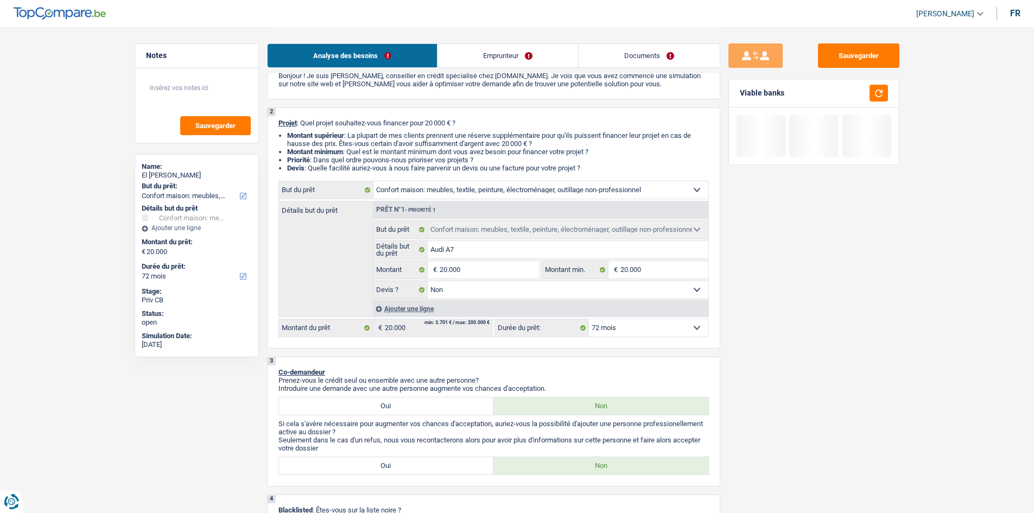
click at [765, 353] on div "Sauvegarder Viable banks" at bounding box center [813, 269] width 187 height 452
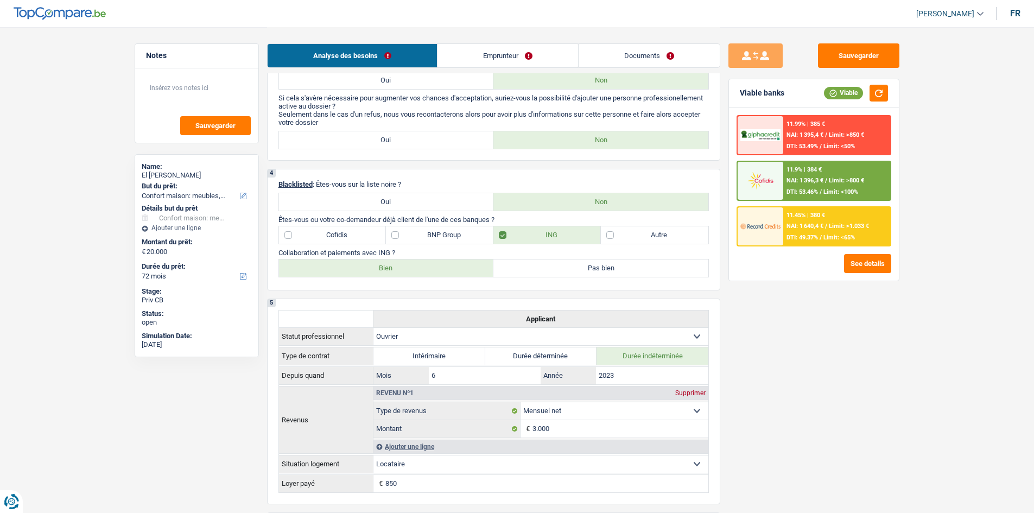
scroll to position [163, 0]
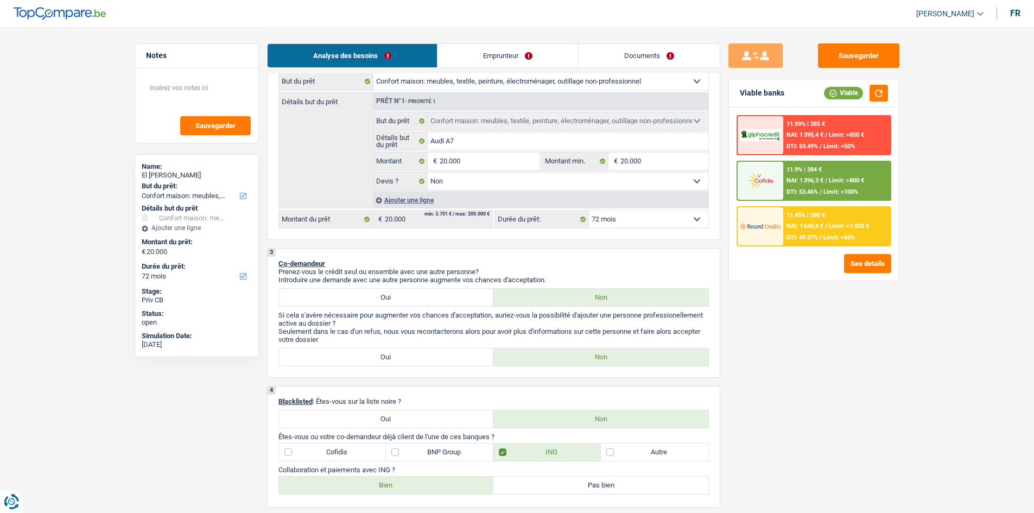
click at [817, 228] on span "NAI: 1 640,4 €" at bounding box center [805, 226] width 37 height 7
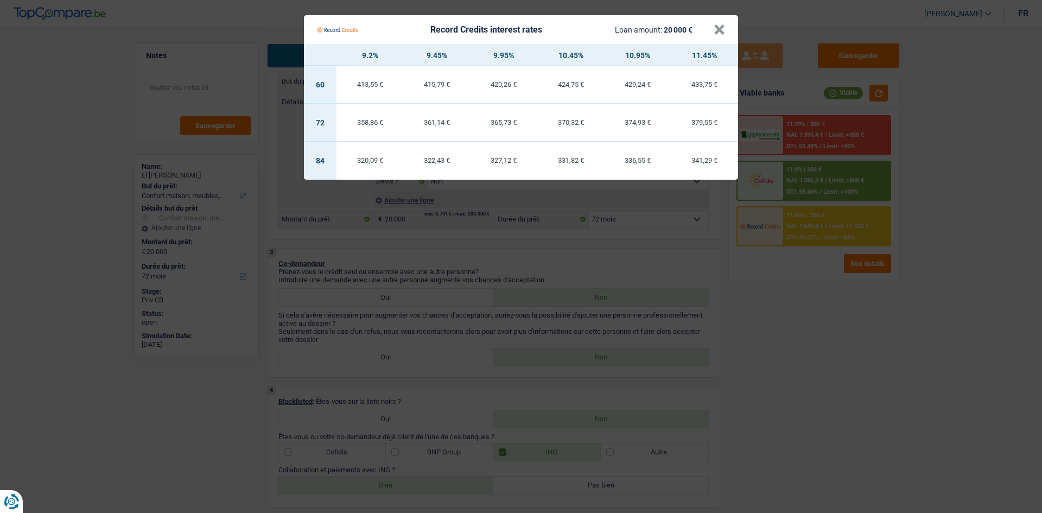
click at [843, 331] on Credits "Record Credits interest rates Loan amount: 20 000 € × 9.2% 9.45% 9.95% 10.45% 1…" at bounding box center [521, 256] width 1042 height 513
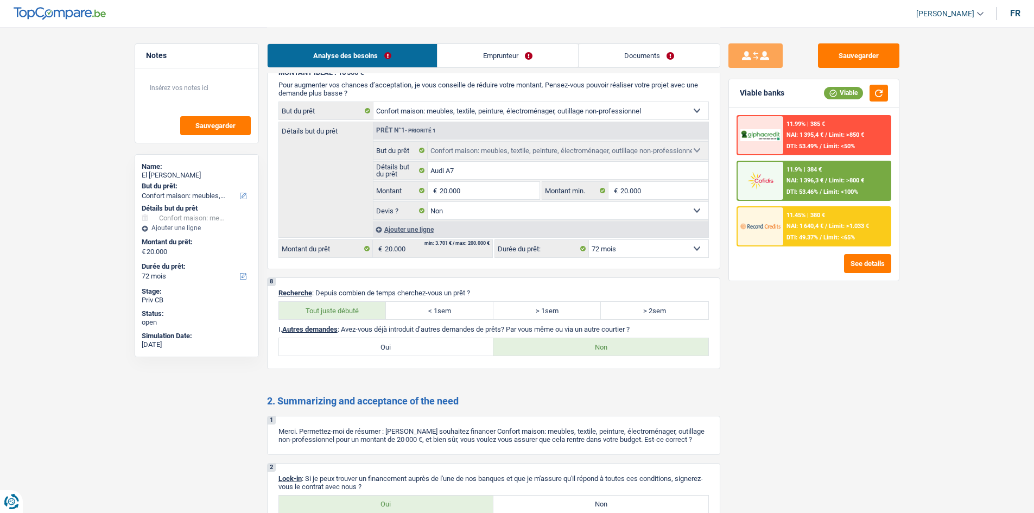
scroll to position [1370, 0]
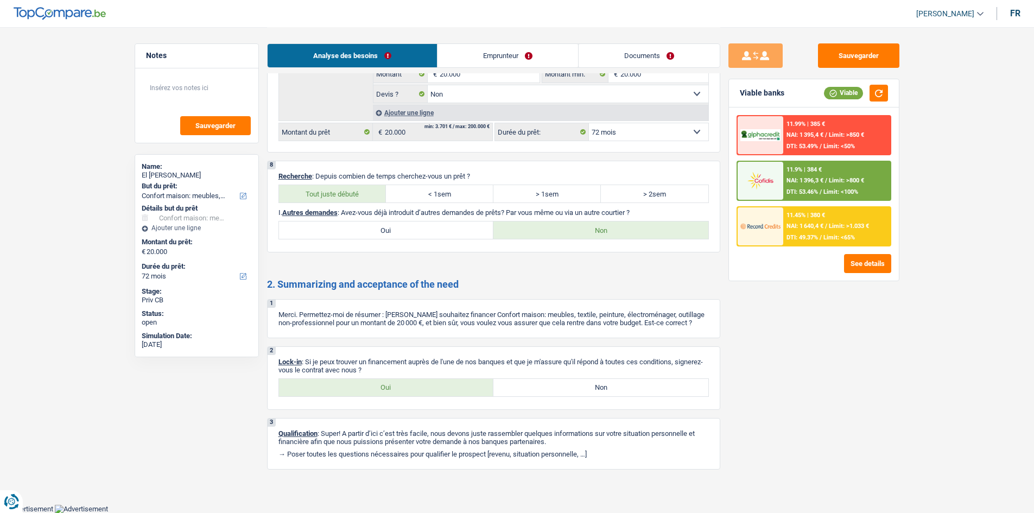
click at [397, 392] on label "Oui" at bounding box center [386, 387] width 215 height 17
click at [397, 392] on input "Oui" at bounding box center [386, 387] width 215 height 17
radio input "true"
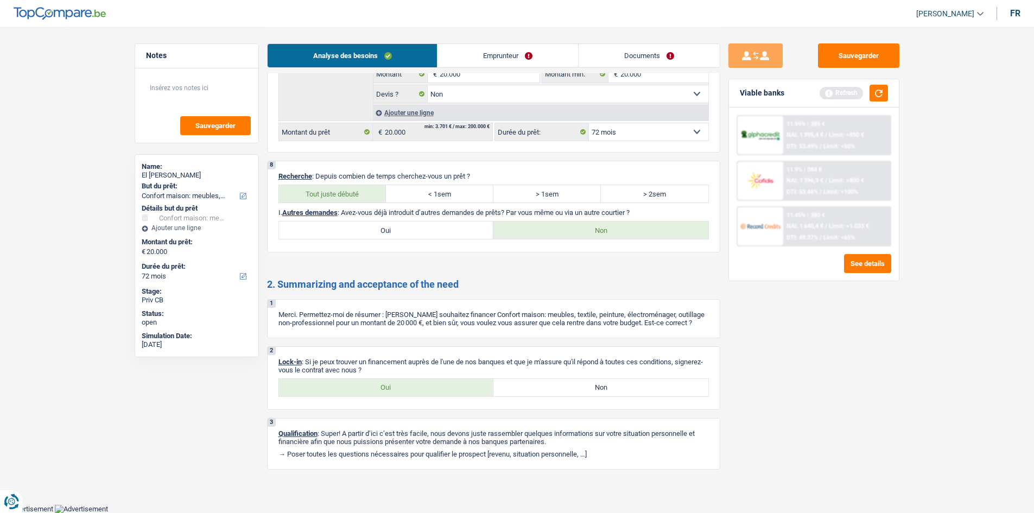
scroll to position [0, 0]
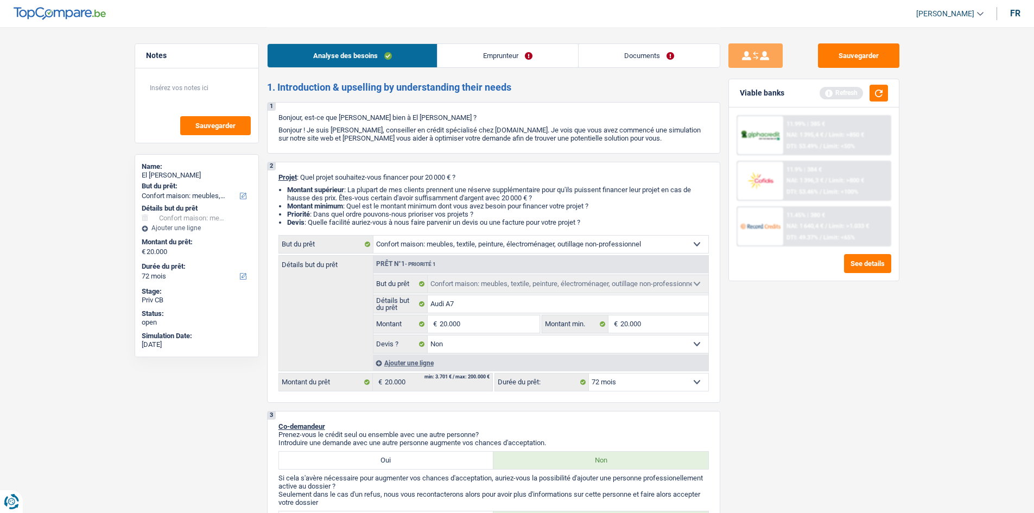
drag, startPoint x: 978, startPoint y: 230, endPoint x: 916, endPoint y: 124, distance: 122.2
click at [881, 94] on button "button" at bounding box center [879, 93] width 18 height 17
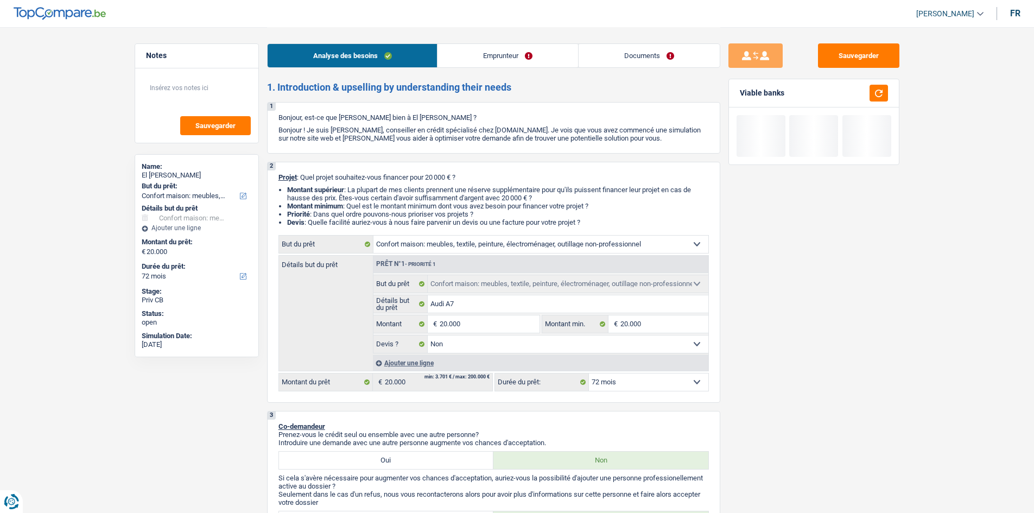
click at [496, 304] on input "Audi A7" at bounding box center [568, 303] width 281 height 17
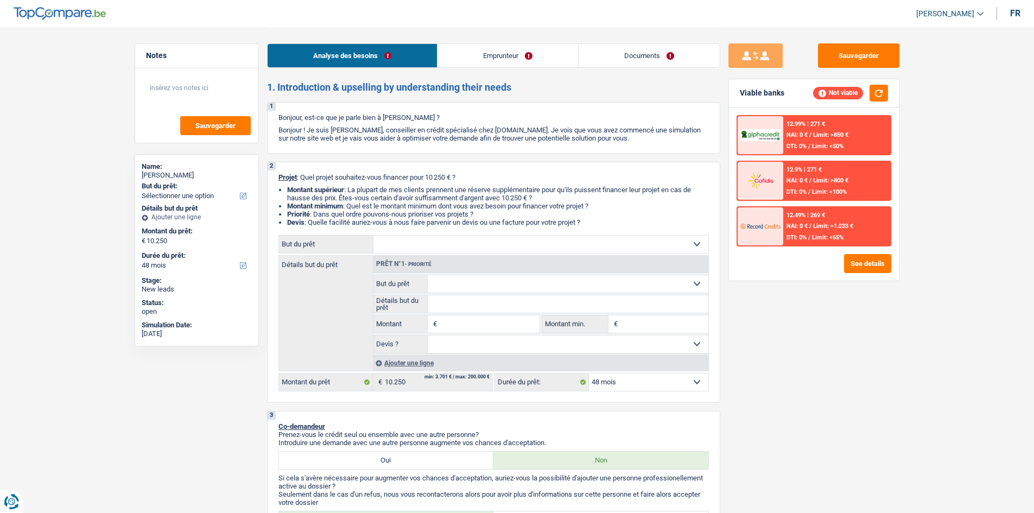
select select "48"
select select "worker"
select select "netSalary"
select select "48"
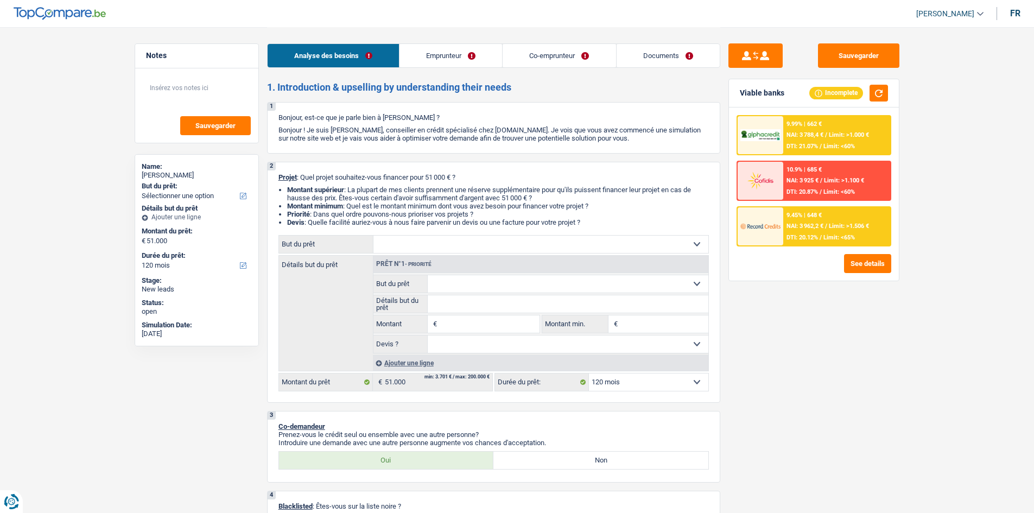
select select "120"
select select "independent"
select select "privateEmployee"
select select "netSalary"
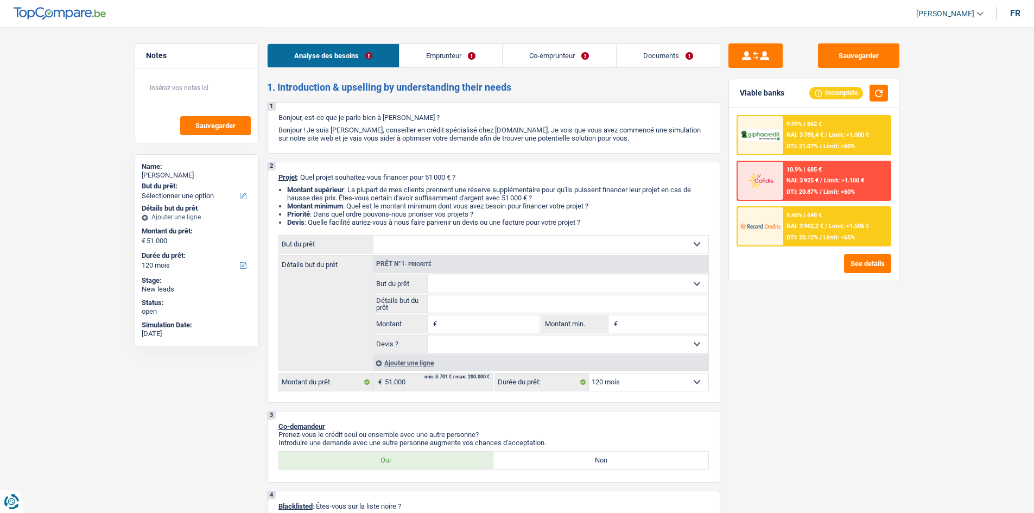
select select "netSalary"
select select "mealVouchers"
select select "ownerWithoutMortgage"
select select "120"
select select "independent"
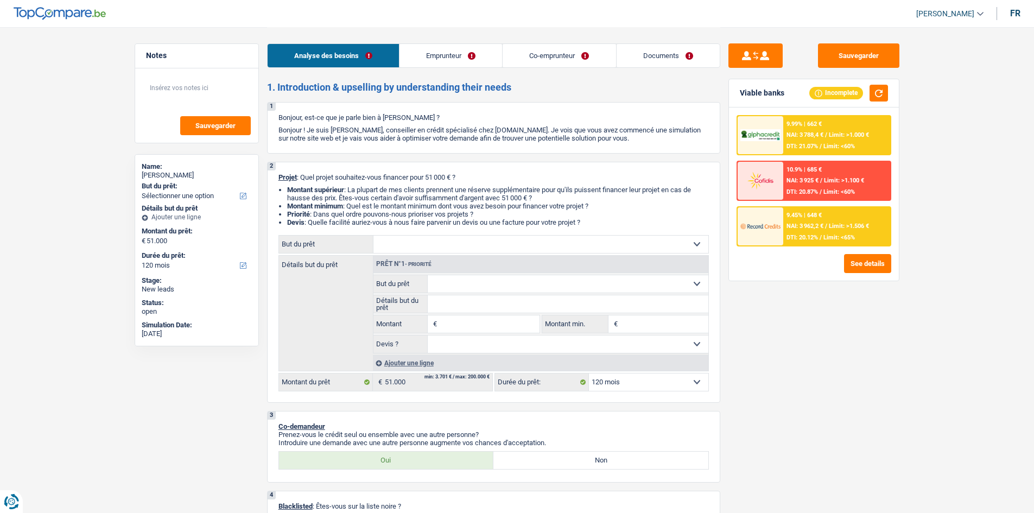
select select "netSalary"
select select "BE"
click at [484, 50] on link "Emprunteur" at bounding box center [451, 55] width 103 height 23
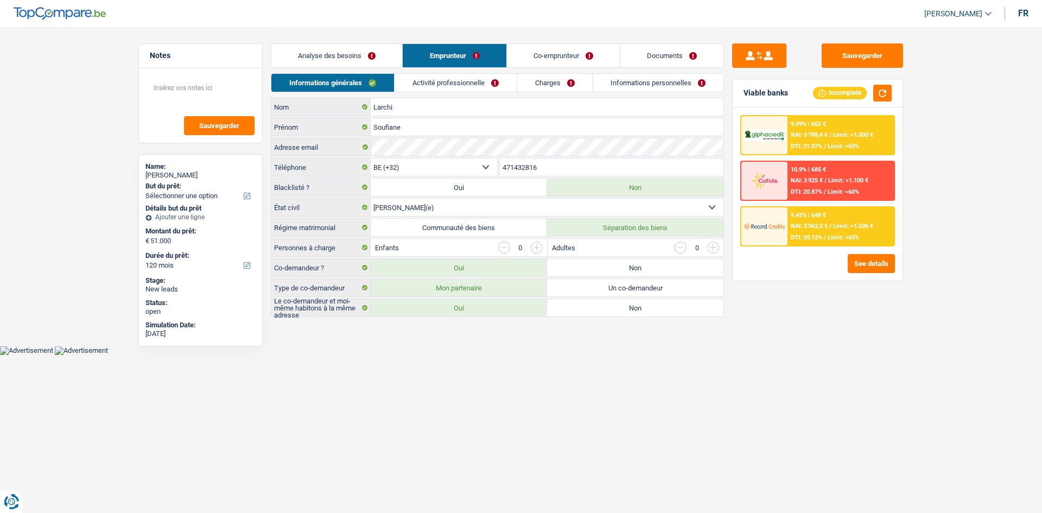
click at [455, 79] on link "Activité professionnelle" at bounding box center [456, 83] width 122 height 18
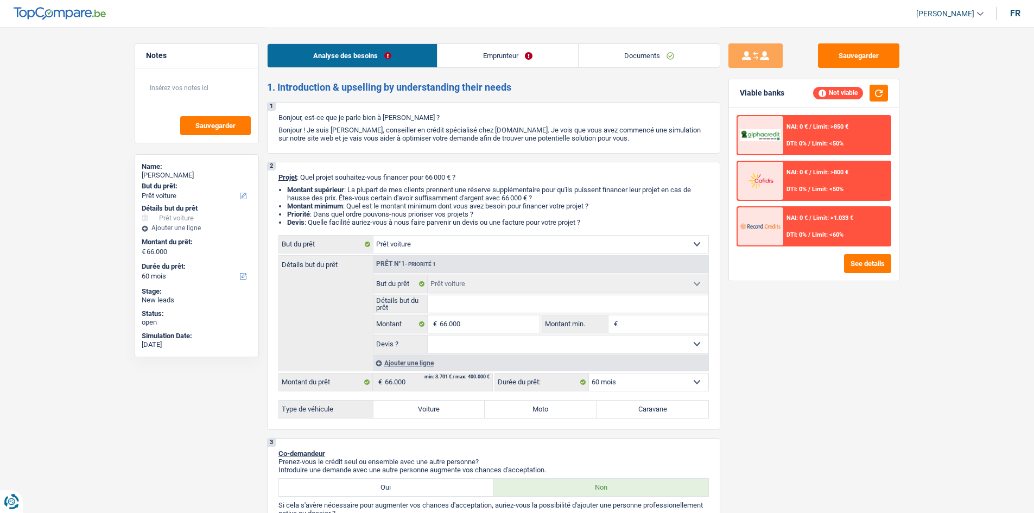
select select "car"
select select "60"
select select "car"
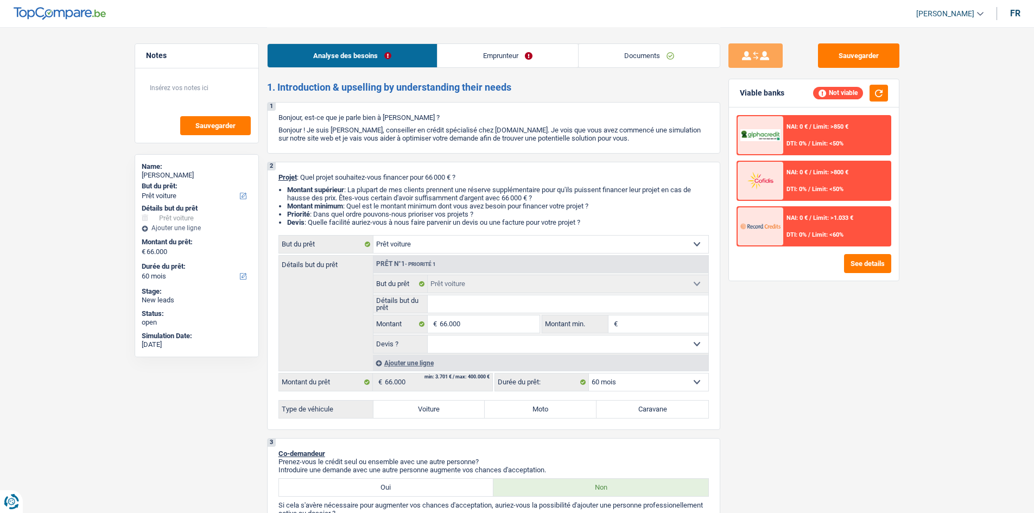
select select "60"
select select "car"
select select "60"
click at [515, 54] on link "Emprunteur" at bounding box center [508, 55] width 141 height 23
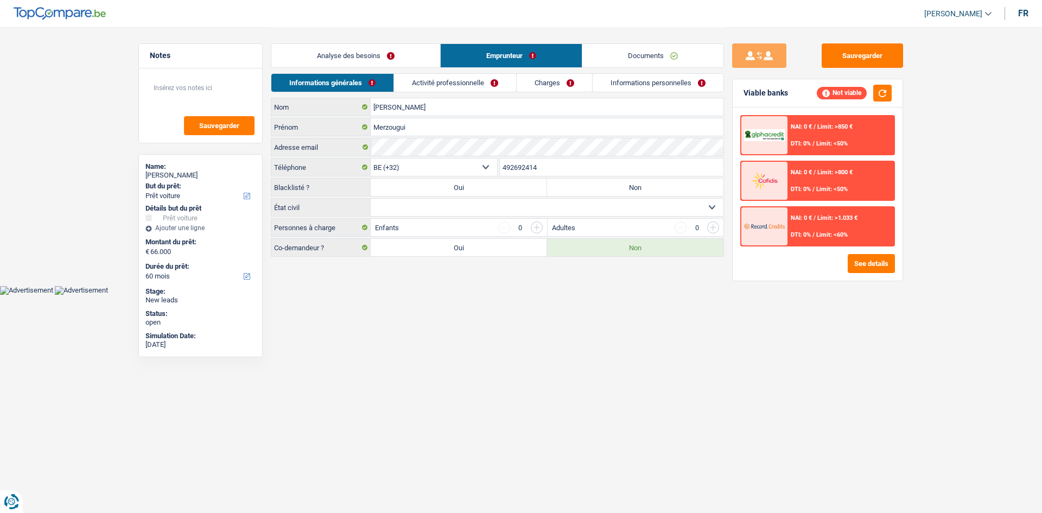
click at [481, 80] on link "Activité professionnelle" at bounding box center [455, 83] width 122 height 18
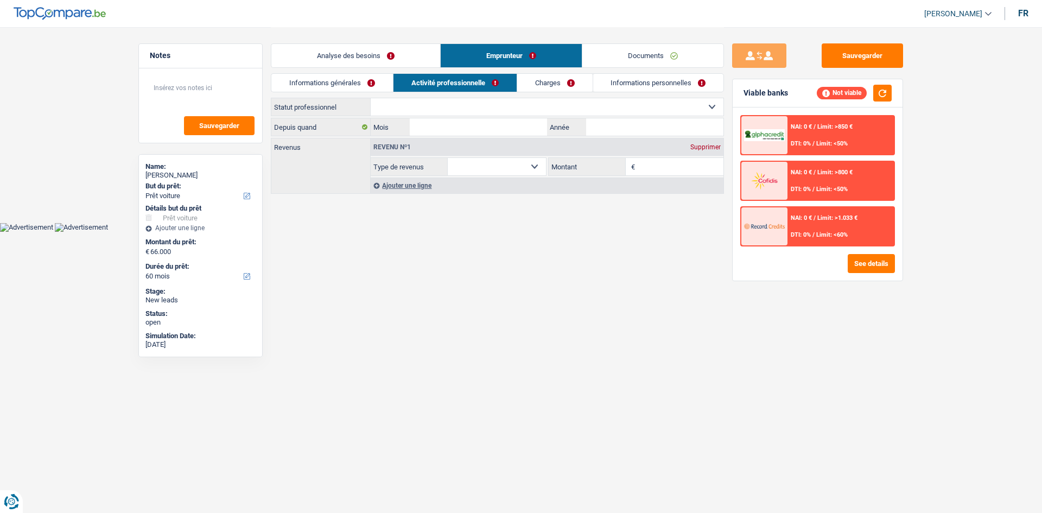
click at [562, 85] on link "Charges" at bounding box center [554, 83] width 75 height 18
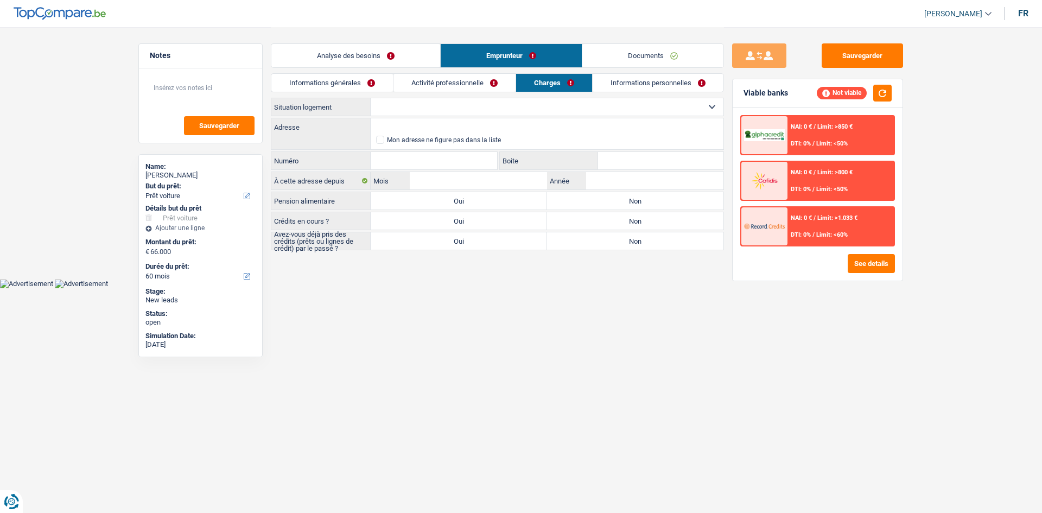
click at [636, 91] on link "Informations personnelles" at bounding box center [658, 83] width 131 height 18
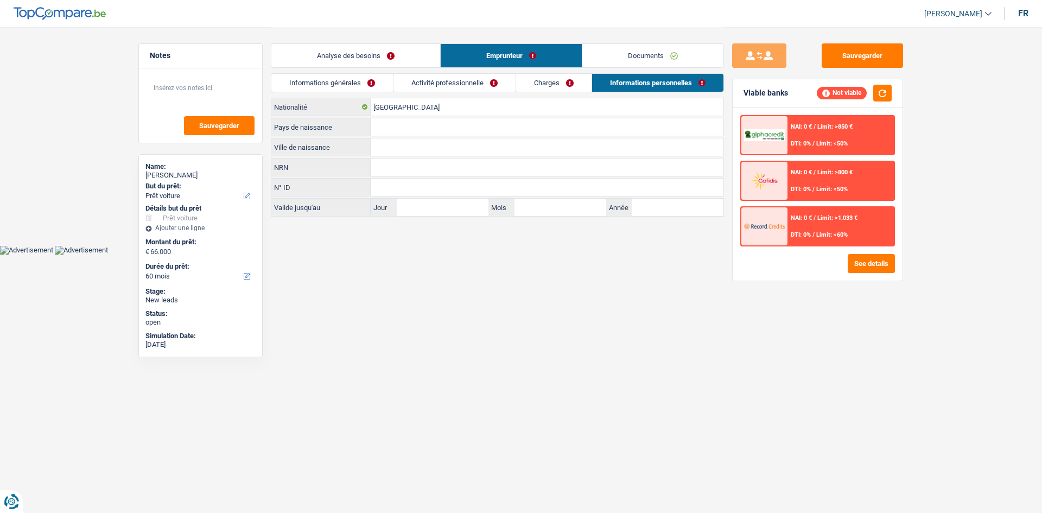
click at [652, 49] on link "Documents" at bounding box center [652, 55] width 141 height 23
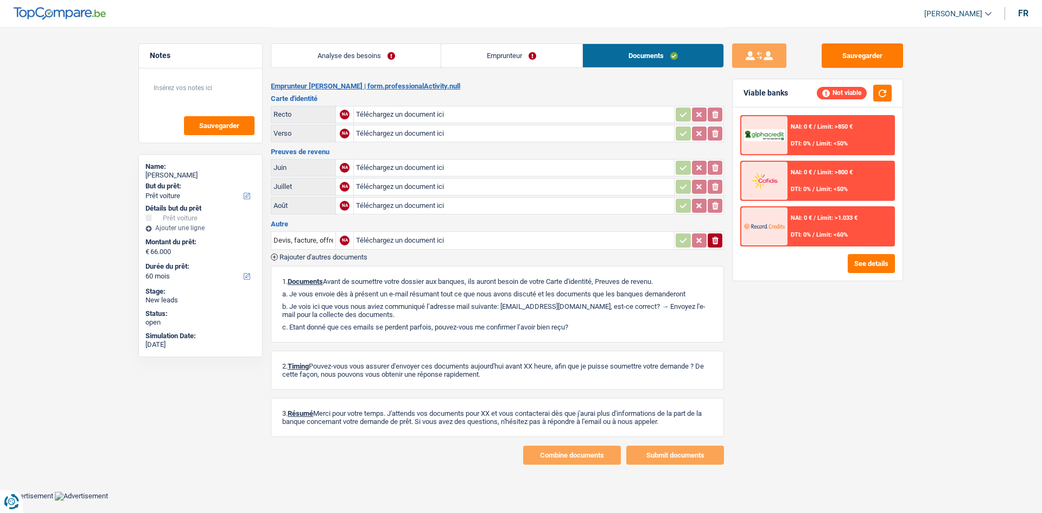
click at [400, 57] on link "Analyse des besoins" at bounding box center [355, 55] width 169 height 23
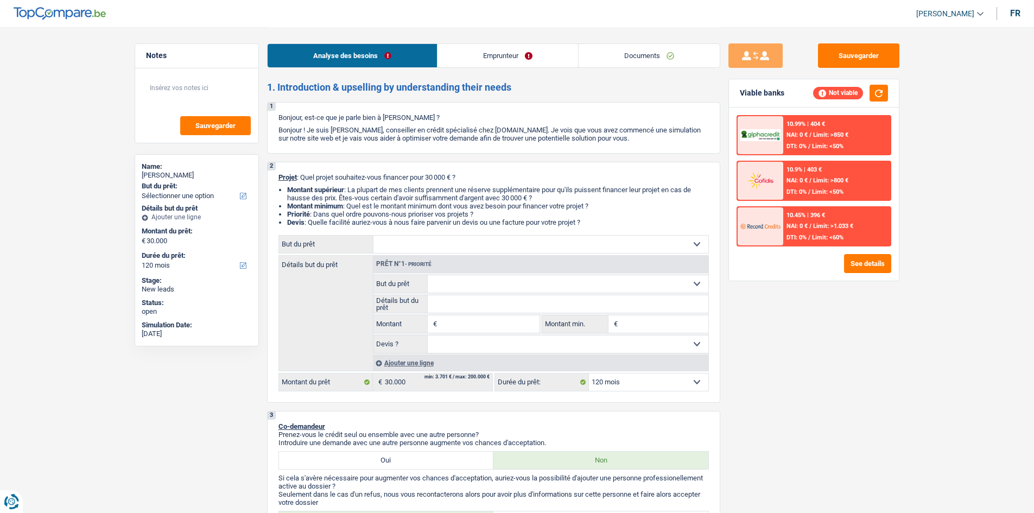
select select "120"
click at [633, 42] on div "Analyse des besoins Emprunteur Documents" at bounding box center [493, 50] width 453 height 46
click at [636, 46] on link "Documents" at bounding box center [649, 55] width 141 height 23
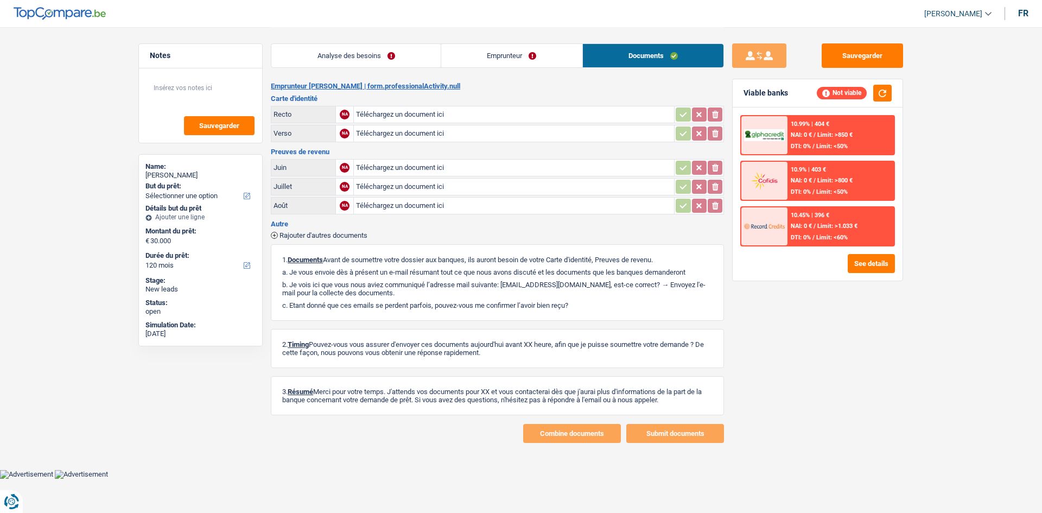
click at [484, 53] on link "Emprunteur" at bounding box center [511, 55] width 141 height 23
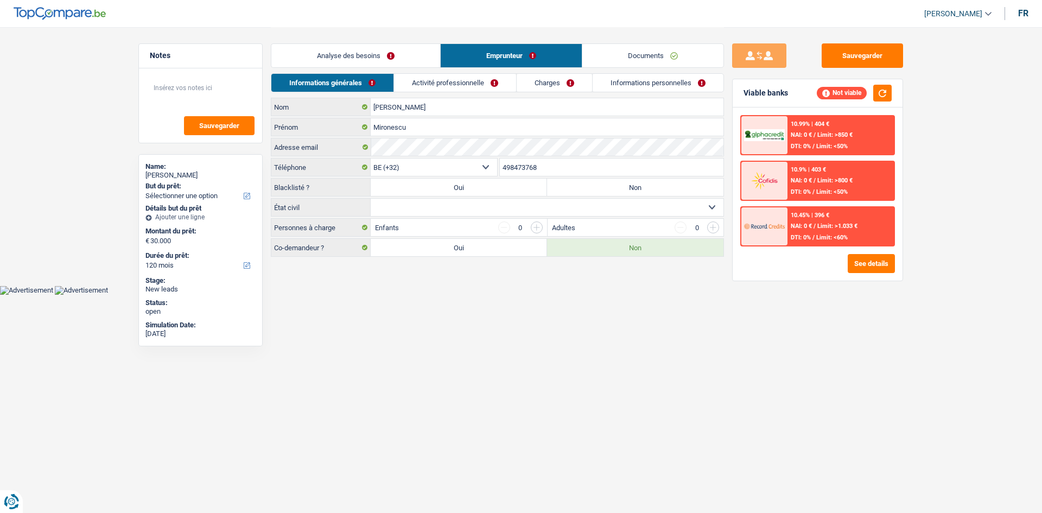
click at [471, 80] on link "Activité professionnelle" at bounding box center [455, 83] width 122 height 18
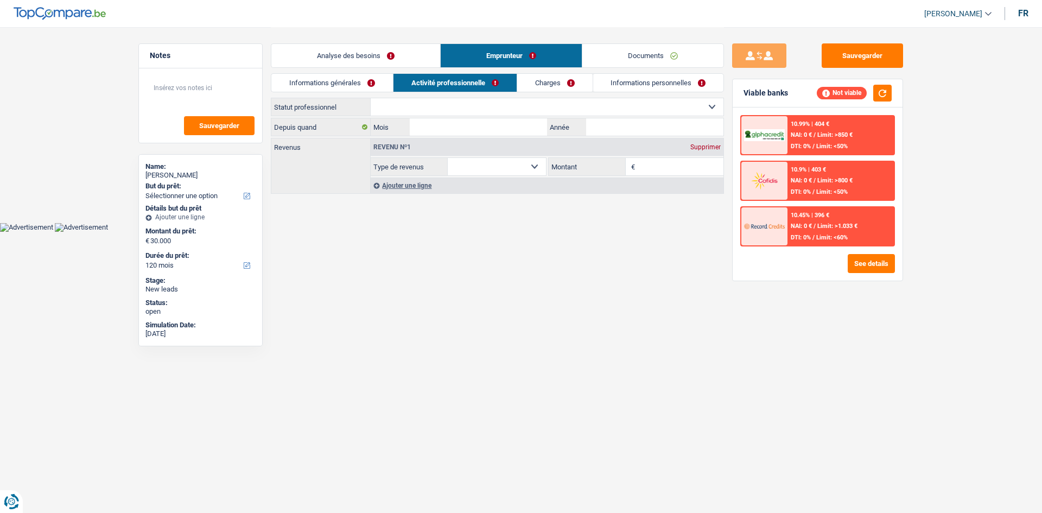
click at [605, 80] on link "Informations personnelles" at bounding box center [658, 83] width 131 height 18
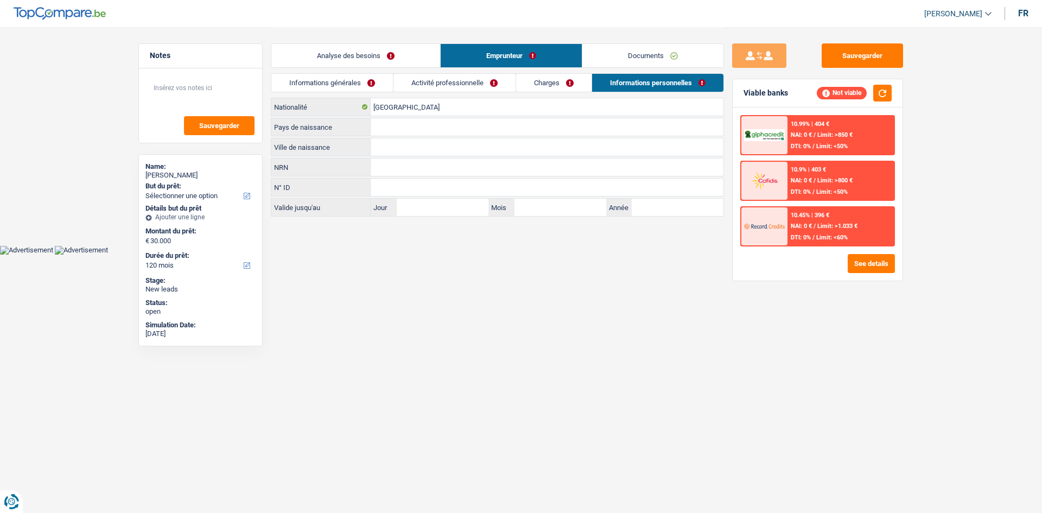
click at [577, 78] on link "Charges" at bounding box center [553, 83] width 75 height 18
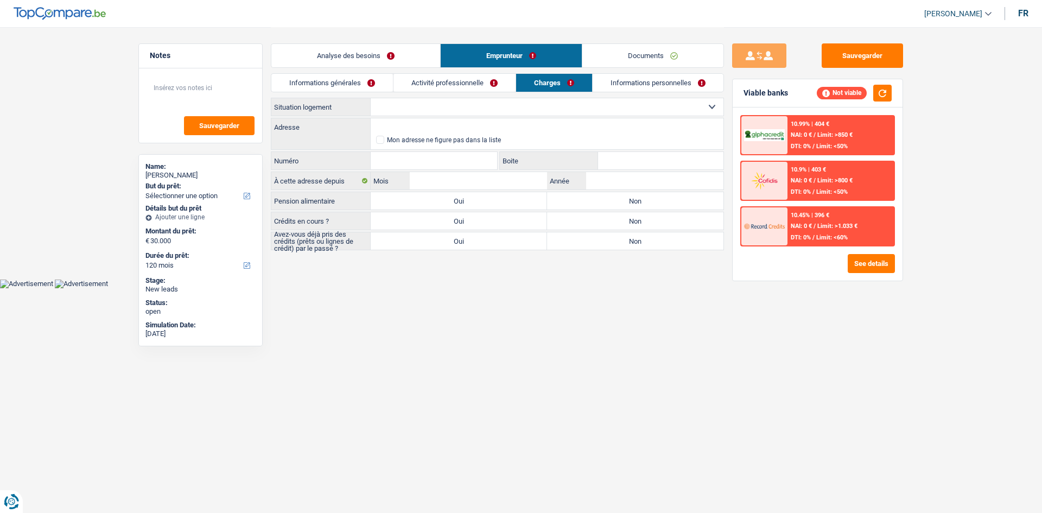
click at [612, 52] on link "Documents" at bounding box center [652, 55] width 141 height 23
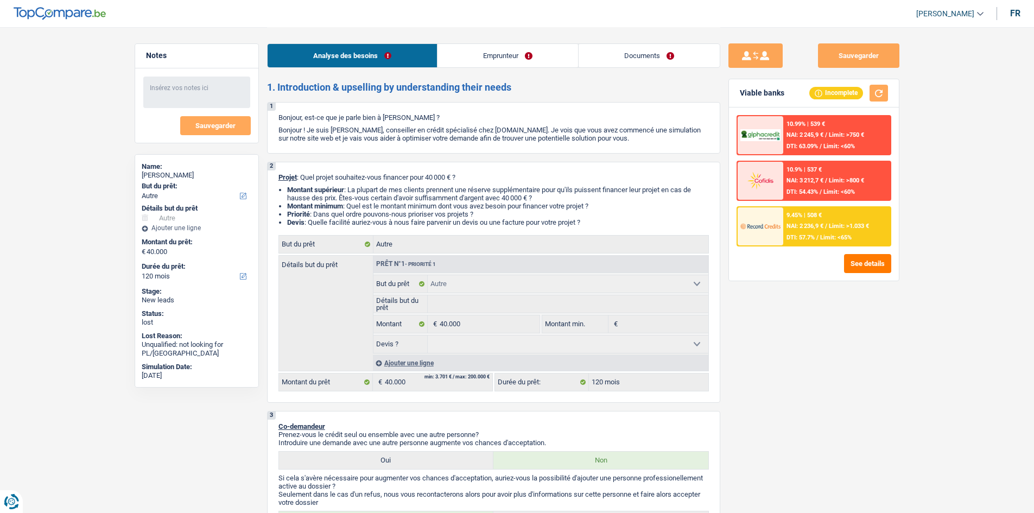
select select "other"
select select "120"
select select "other"
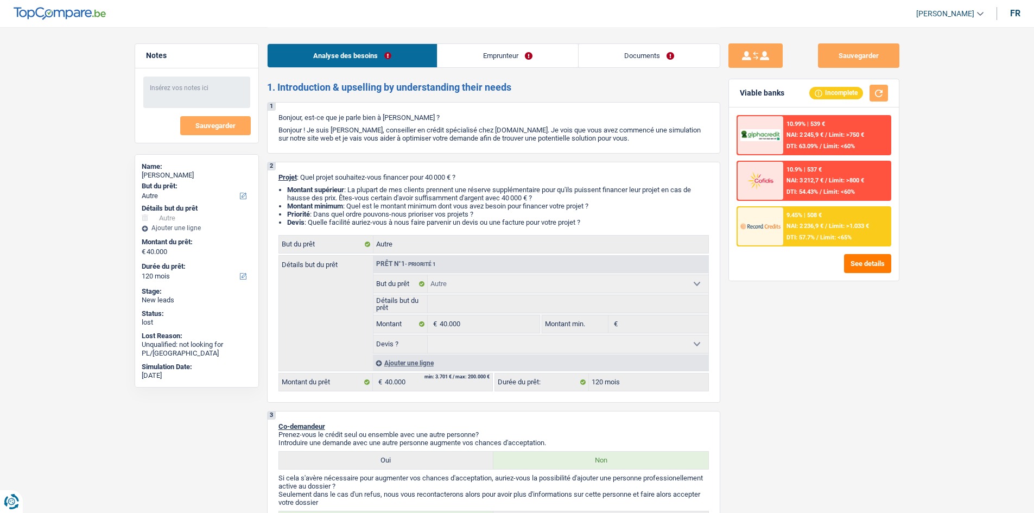
select select "120"
select select "independent"
select select "familyAllowances"
select select "netSalary"
select select "rentalIncome"
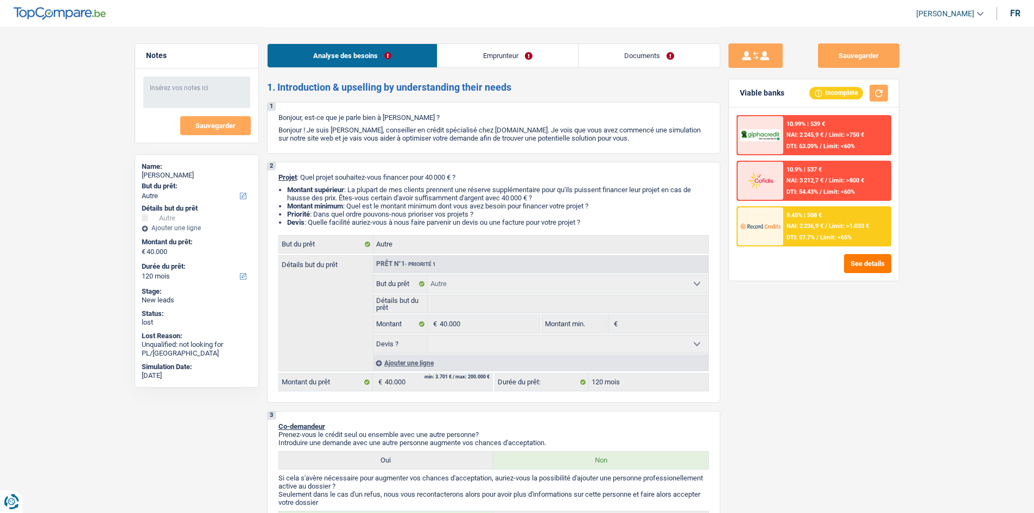
select select "ownerWithMortgage"
select select "mortgage"
select select "180"
select select "other"
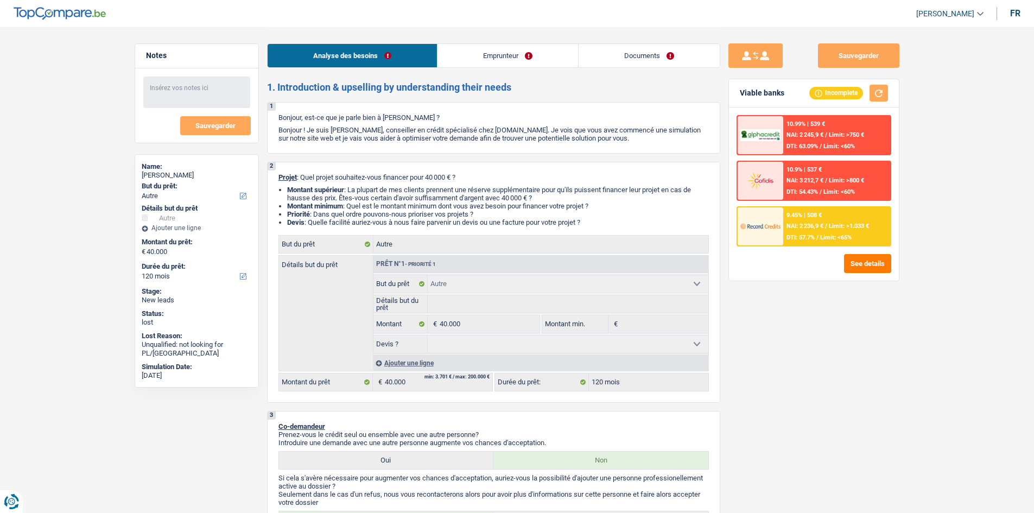
select select "120"
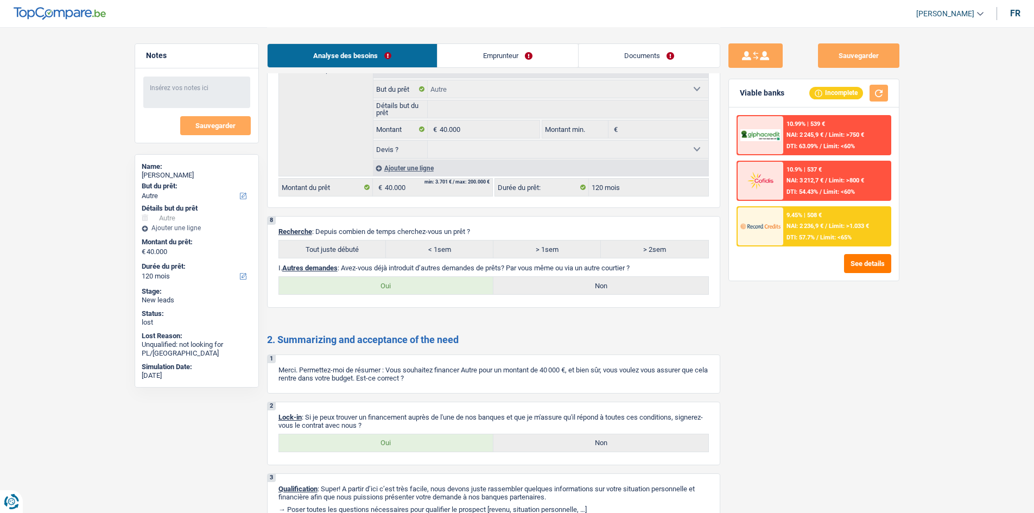
scroll to position [1243, 0]
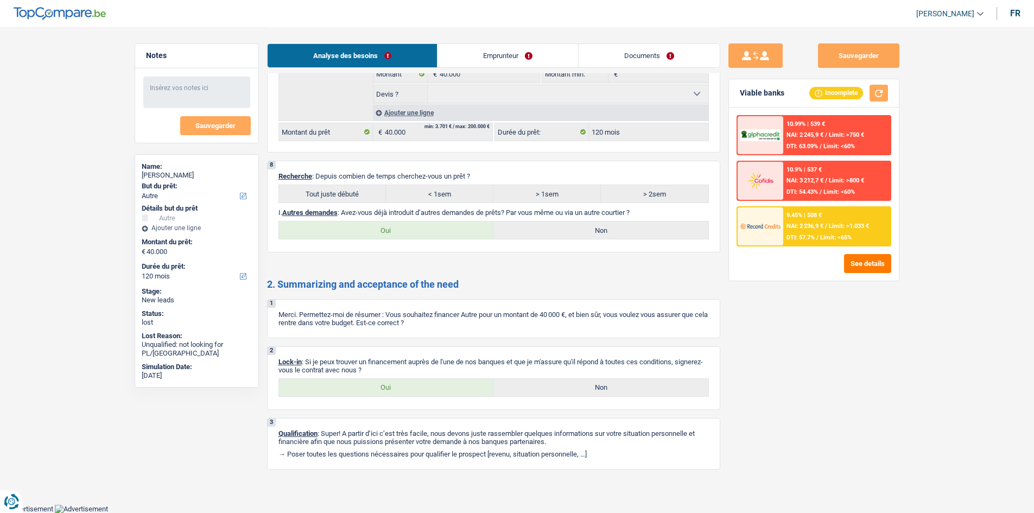
click at [484, 56] on link "Emprunteur" at bounding box center [508, 55] width 141 height 23
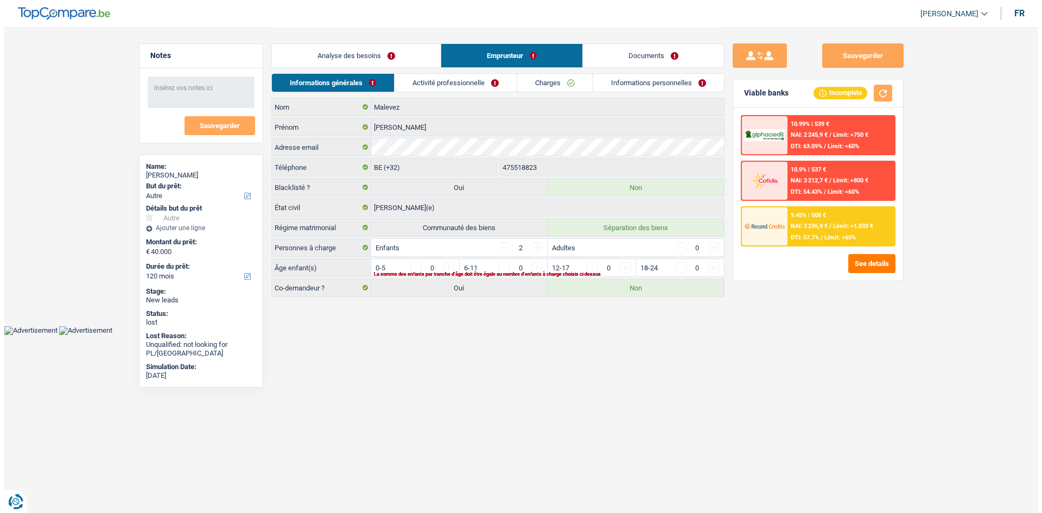
scroll to position [0, 0]
click at [430, 83] on link "Activité professionnelle" at bounding box center [455, 83] width 122 height 18
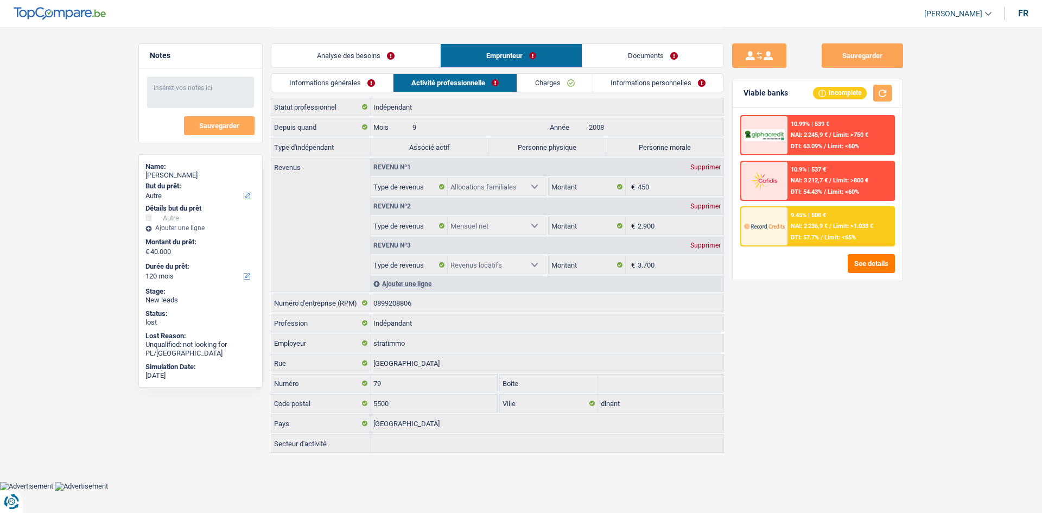
click at [560, 87] on link "Charges" at bounding box center [554, 83] width 75 height 18
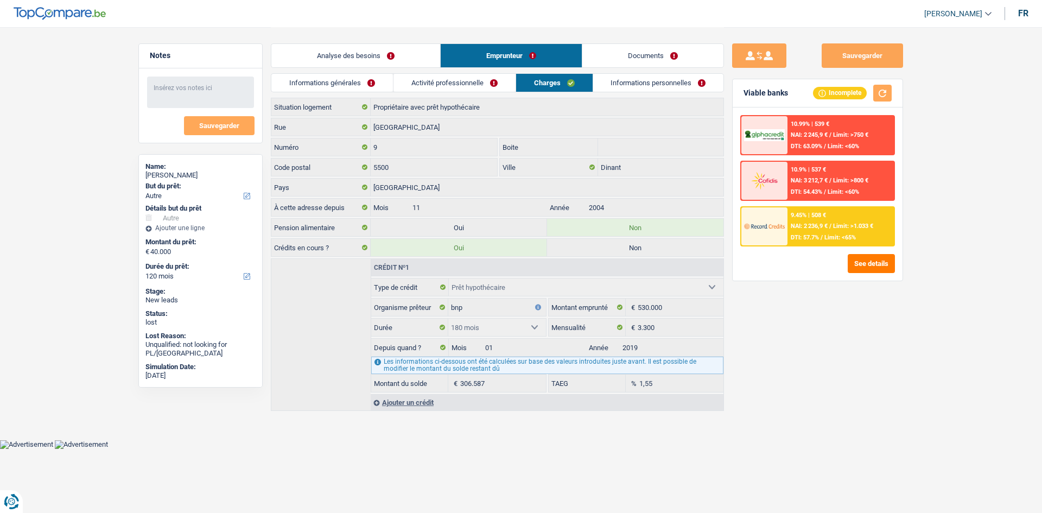
click at [650, 87] on link "Informations personnelles" at bounding box center [658, 83] width 131 height 18
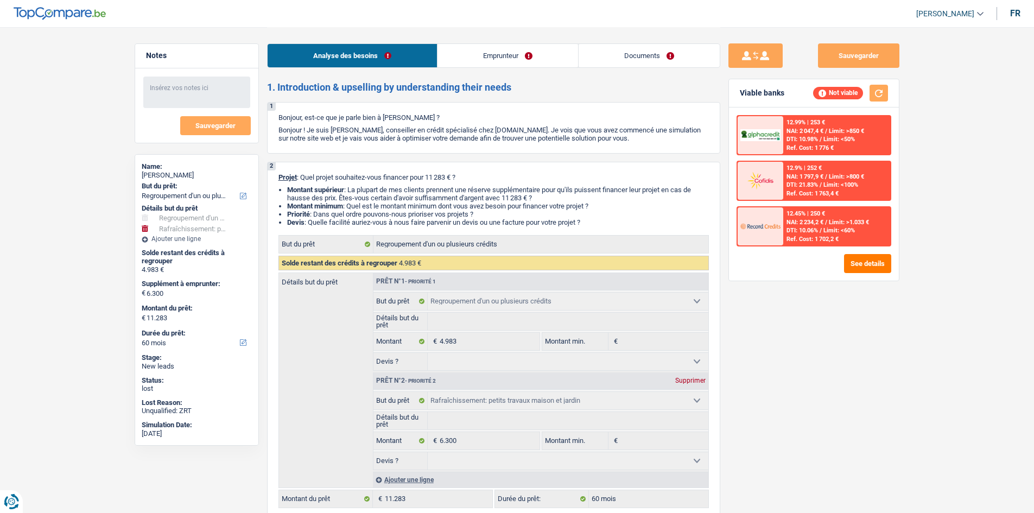
select select "refinancing"
select select "houseOrGarden"
select select "60"
select select "refinancing"
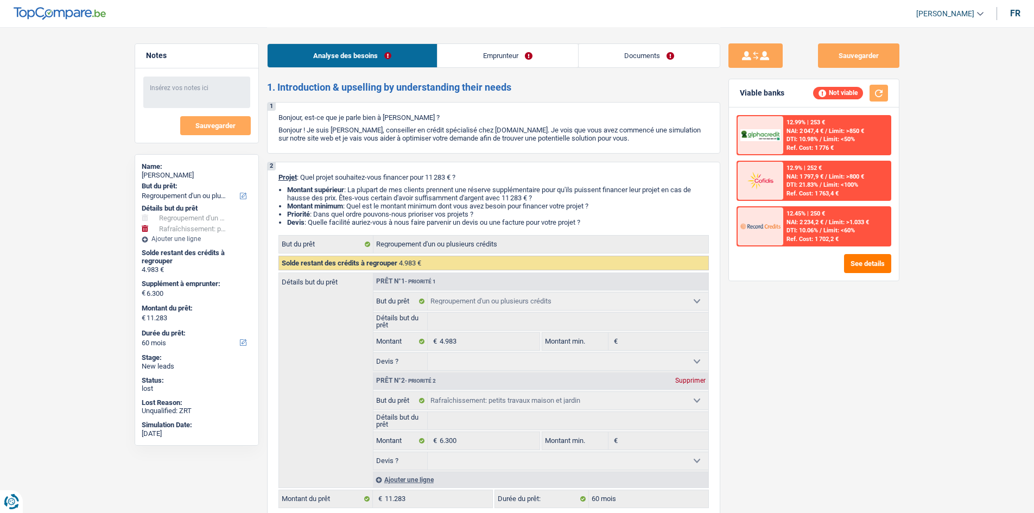
select select "refinancing"
select select "houseOrGarden"
select select "60"
select select "worker"
select select "netSalary"
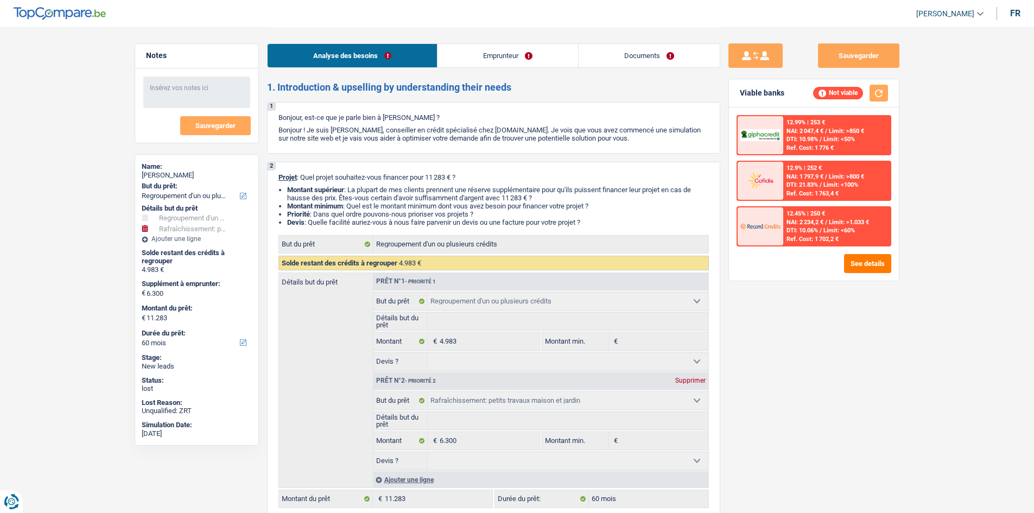
select select "liveWithParents"
select select "personalLoan"
select select "familyEvent"
select select "48"
select select "refinancing"
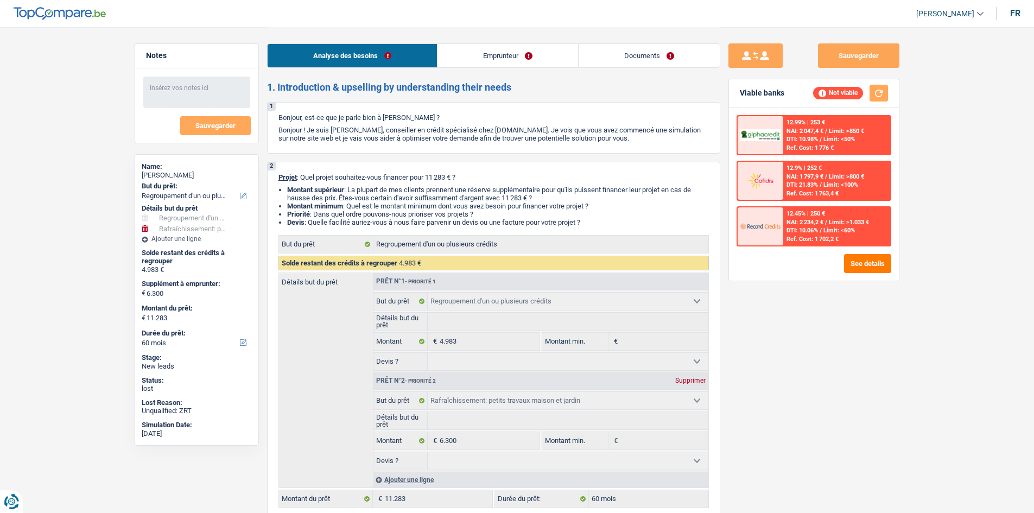
select select "refinancing"
select select "houseOrGarden"
select select "60"
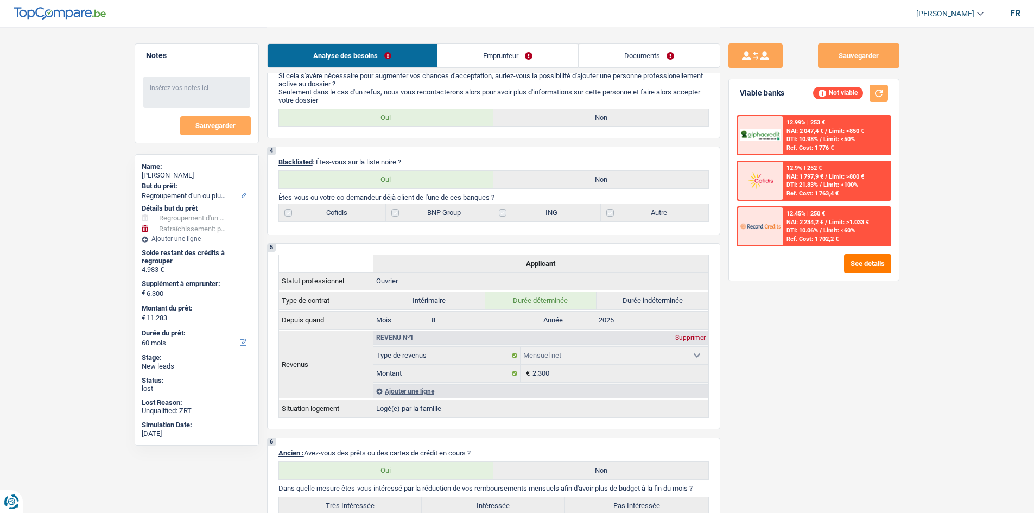
scroll to position [543, 0]
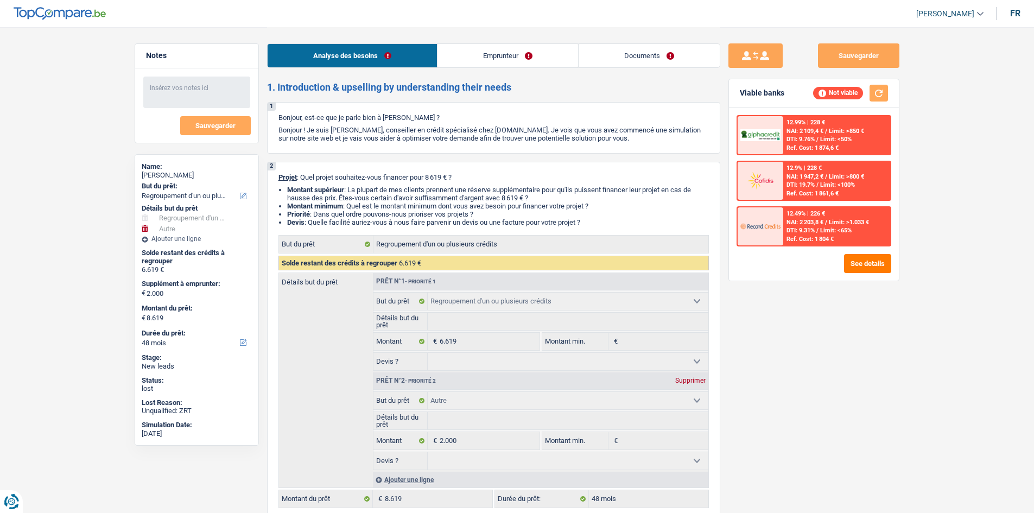
select select "refinancing"
select select "other"
select select "48"
select select "refinancing"
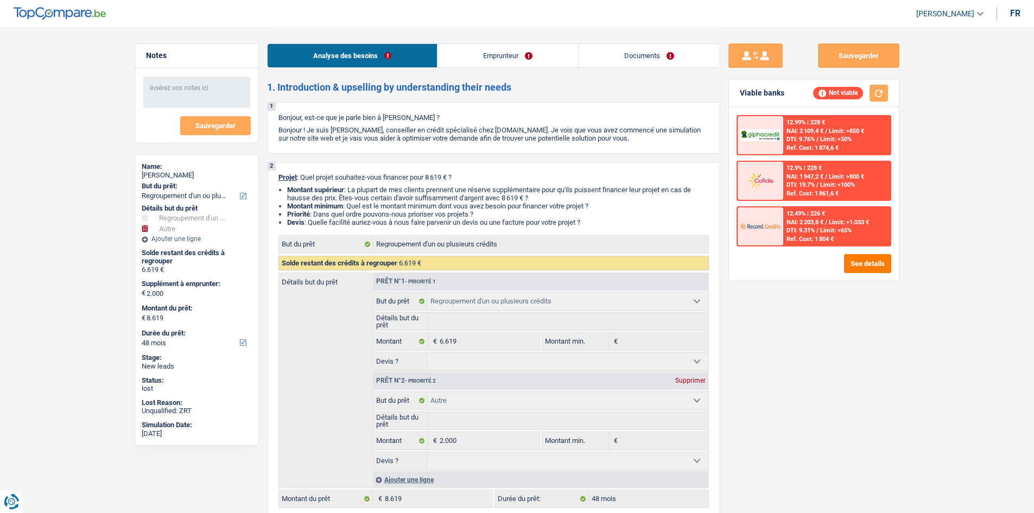
select select "refinancing"
select select "other"
select select "48"
select select "worker"
select select "familyAllowances"
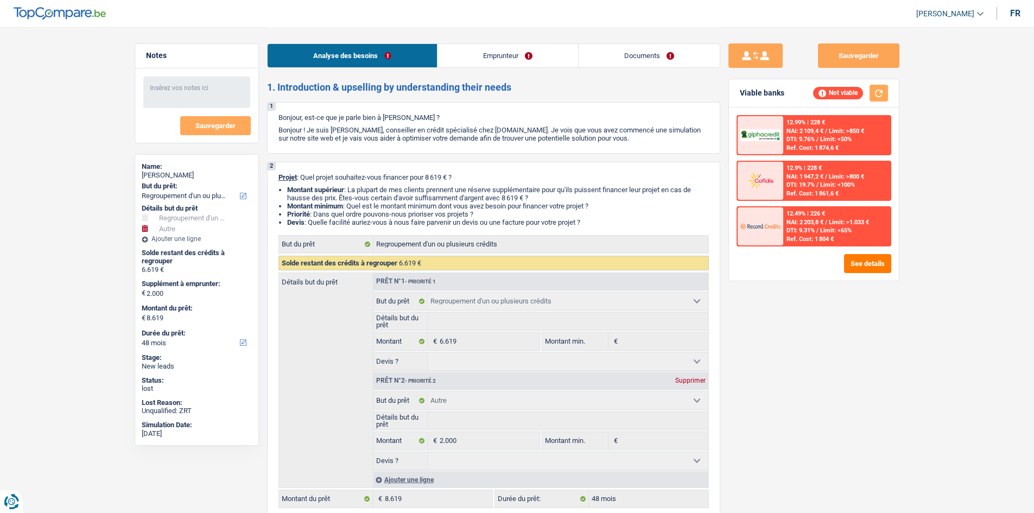
select select "netSalary"
select select "liveWithParents"
select select "personalLoan"
select select "loanRepayment"
select select "48"
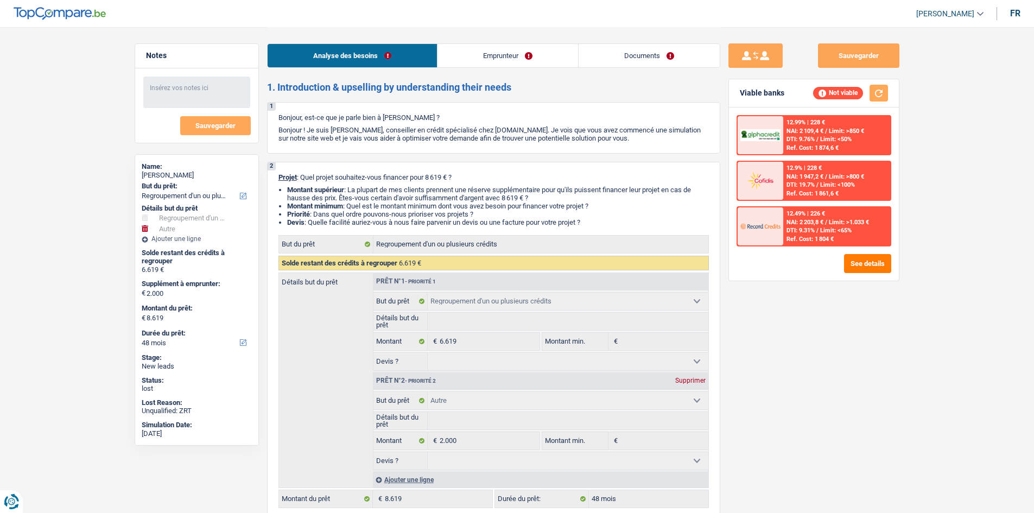
select select "refinancing"
select select "other"
select select "48"
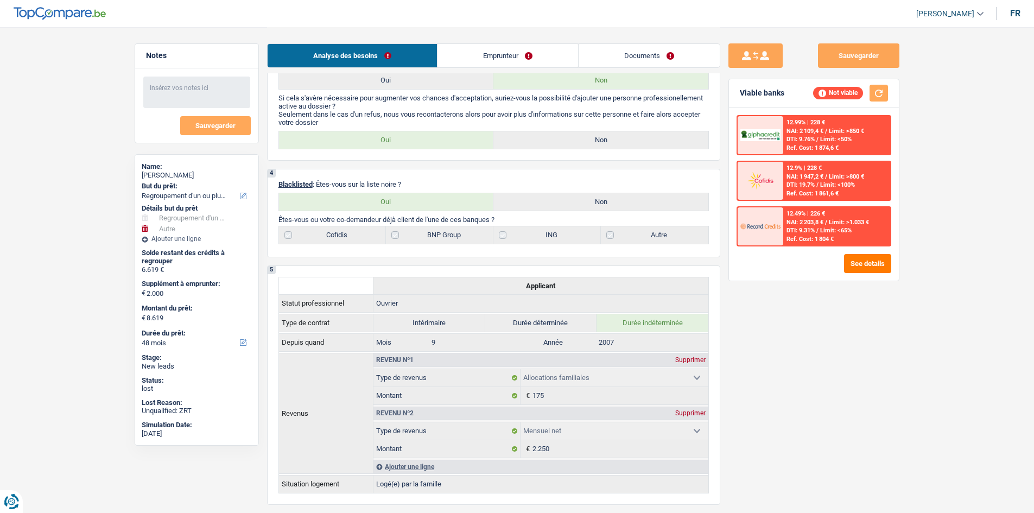
scroll to position [434, 0]
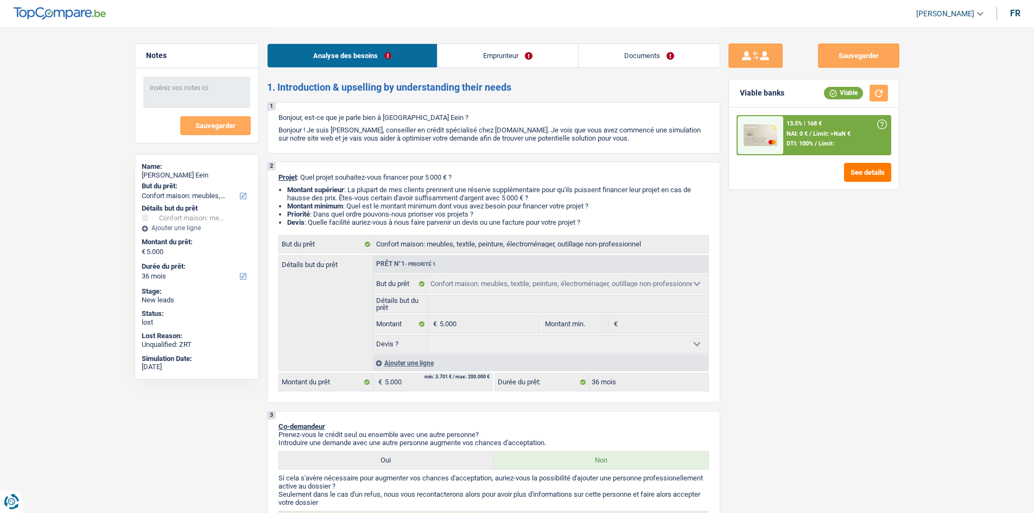
select select "household"
select select "36"
select select "household"
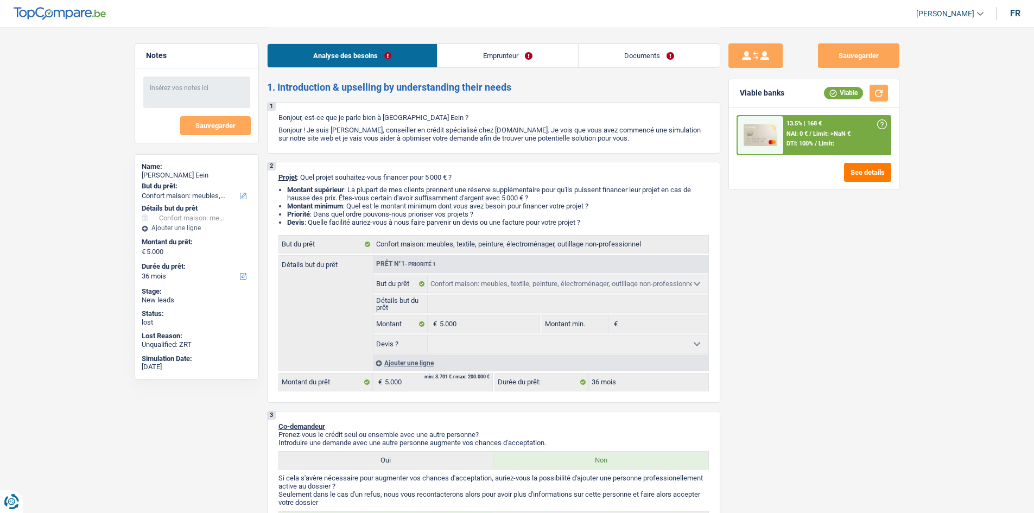
select select "36"
select select "privateEmployee"
select select "familyAllowances"
select select "netSalary"
select select "mealVouchers"
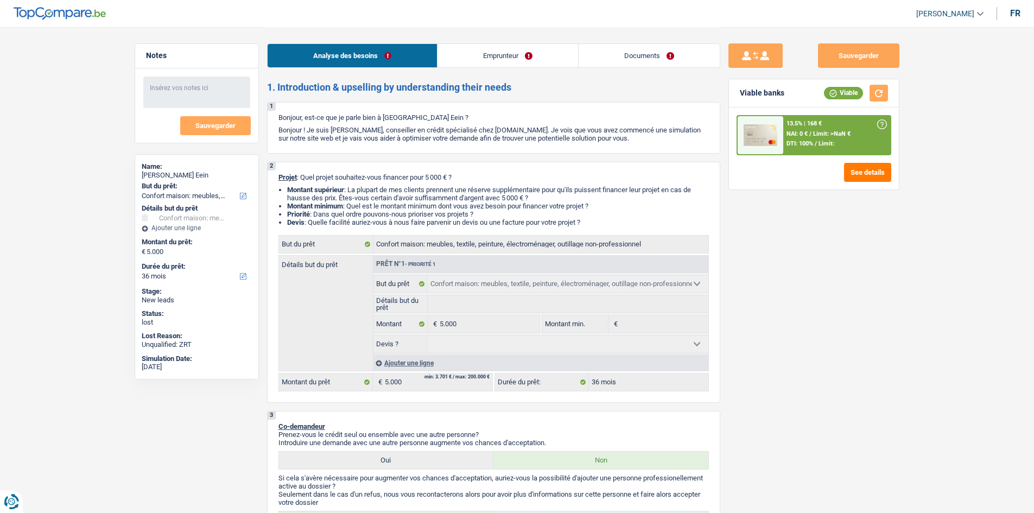
select select "ownerWithMortgage"
select select "mortgage"
select select "300"
select select "household"
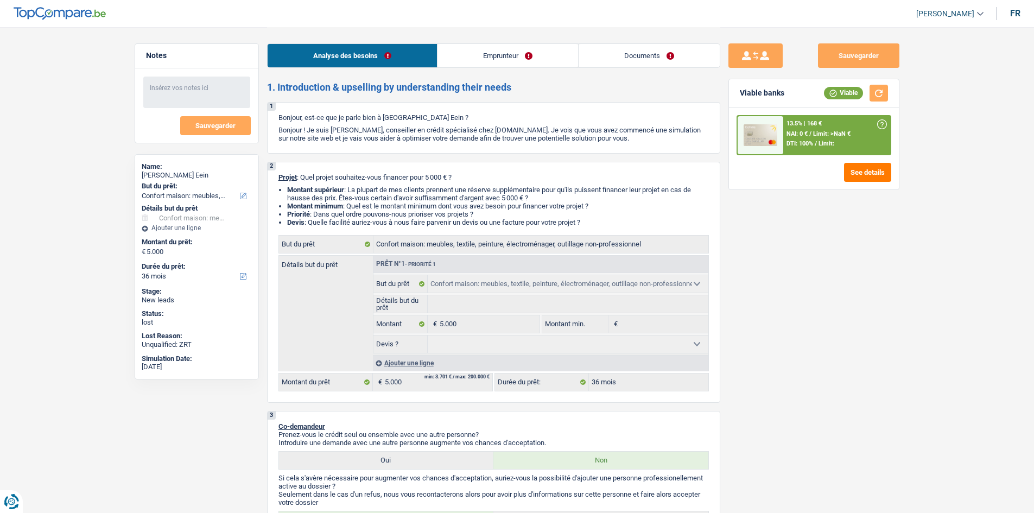
select select "36"
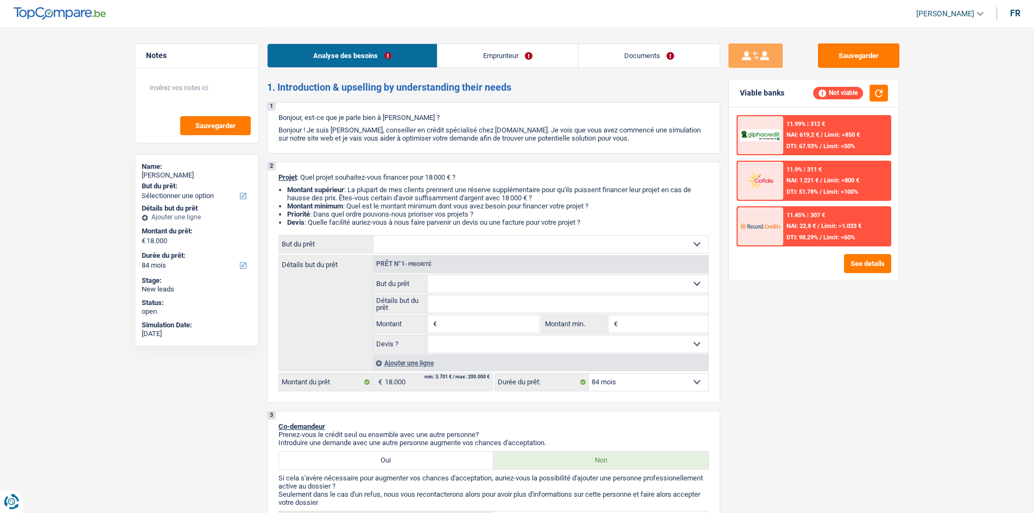
select select "84"
select select "worker"
select select "netSalary"
select select "familyAllowances"
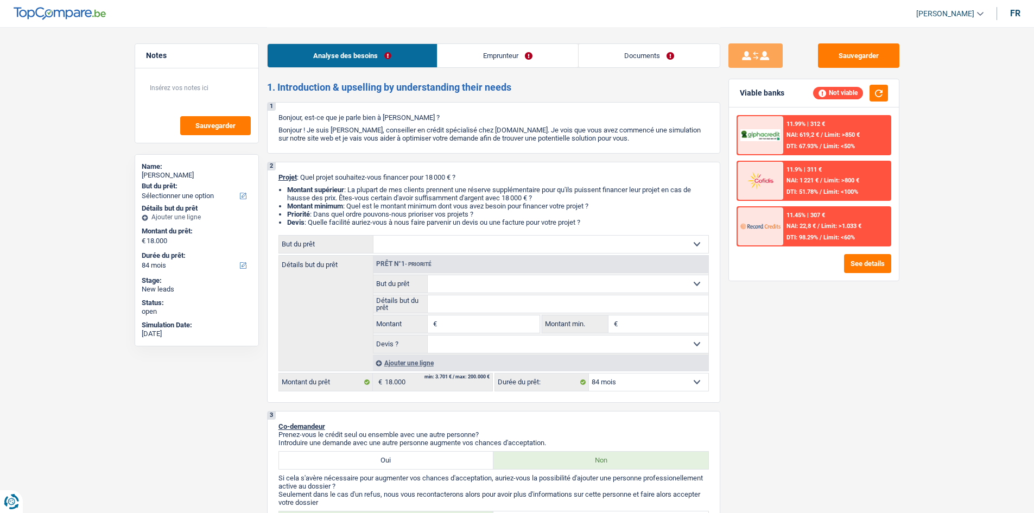
select select "alimony"
select select "84"
click at [461, 57] on link "Emprunteur" at bounding box center [508, 55] width 141 height 23
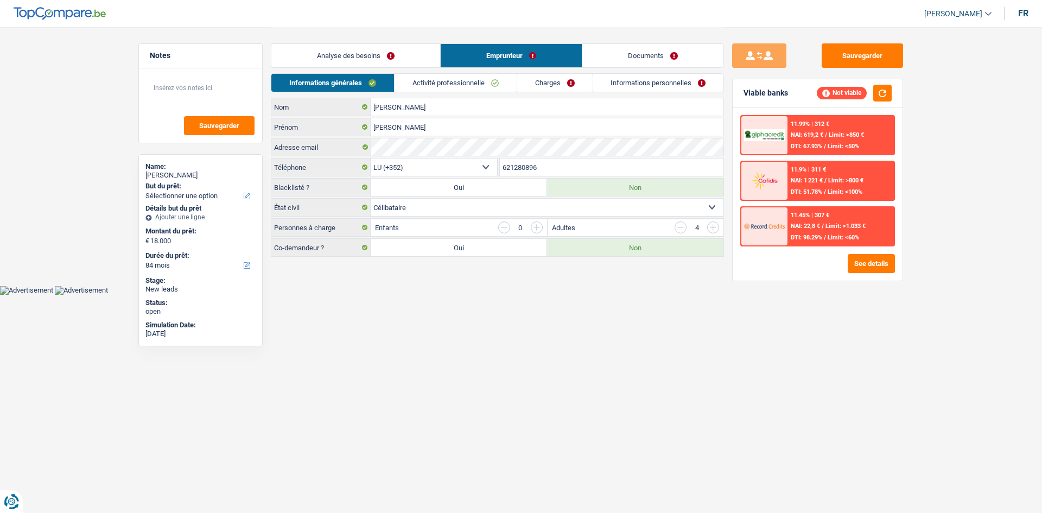
click at [451, 81] on link "Activité professionnelle" at bounding box center [456, 83] width 122 height 18
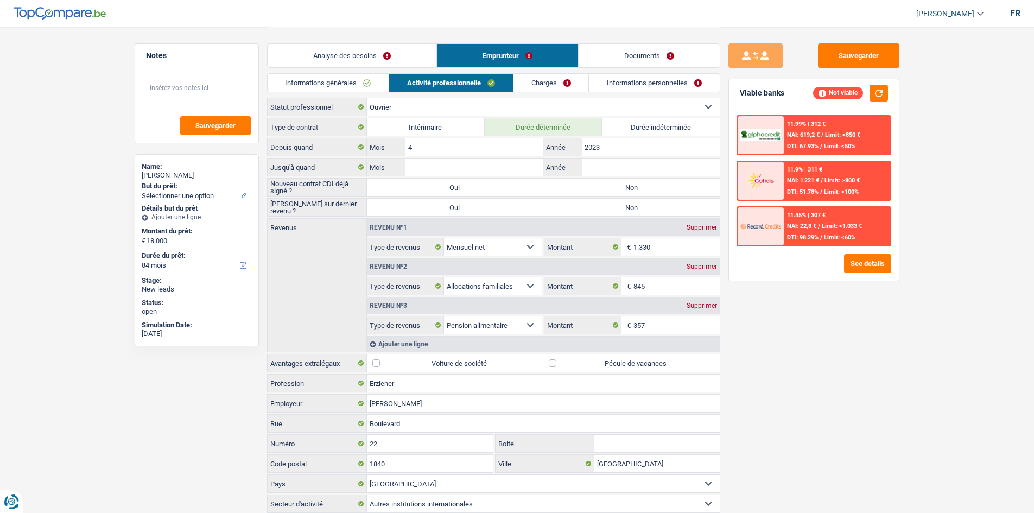
click at [579, 77] on link "Charges" at bounding box center [551, 83] width 75 height 18
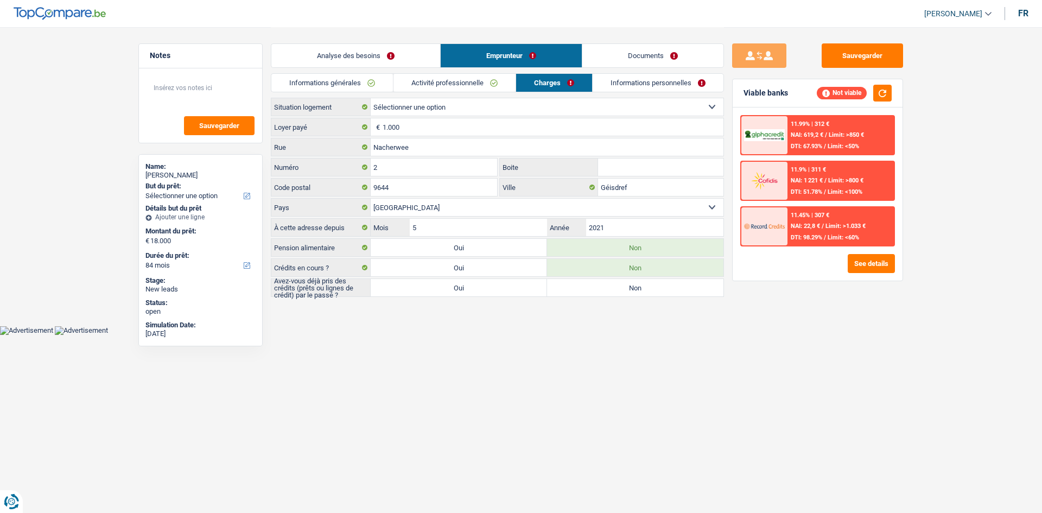
click at [617, 82] on link "Informations personnelles" at bounding box center [658, 83] width 131 height 18
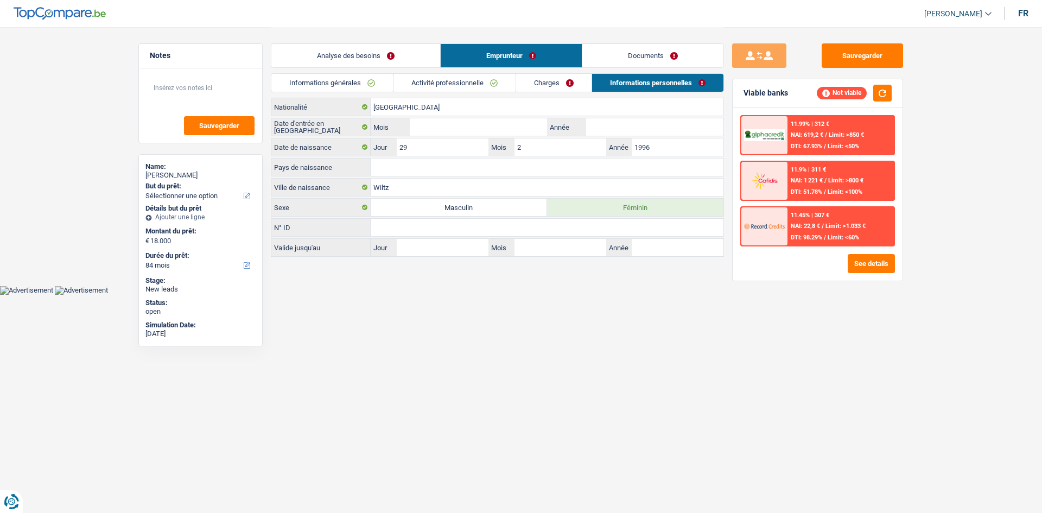
click at [628, 55] on link "Documents" at bounding box center [652, 55] width 141 height 23
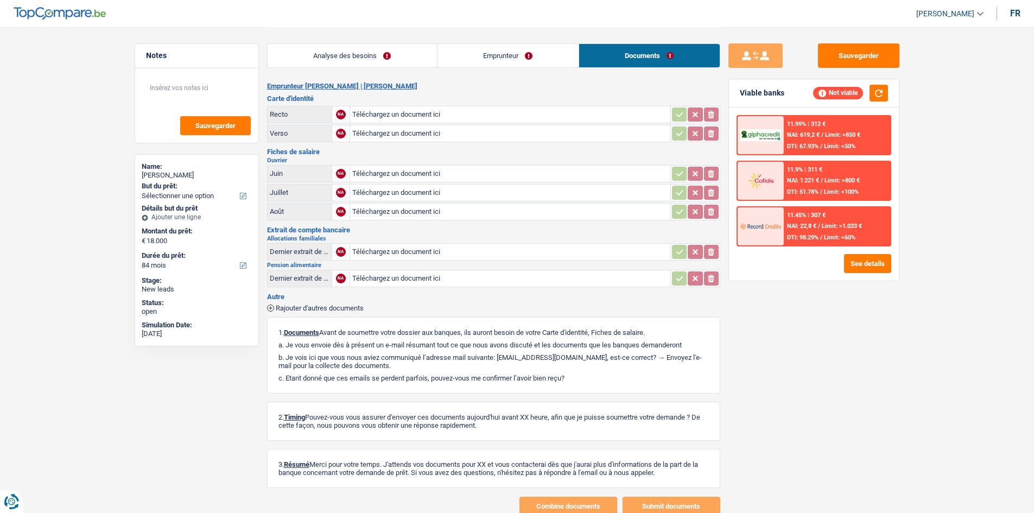
click at [352, 66] on link "Analyse des besoins" at bounding box center [352, 55] width 169 height 23
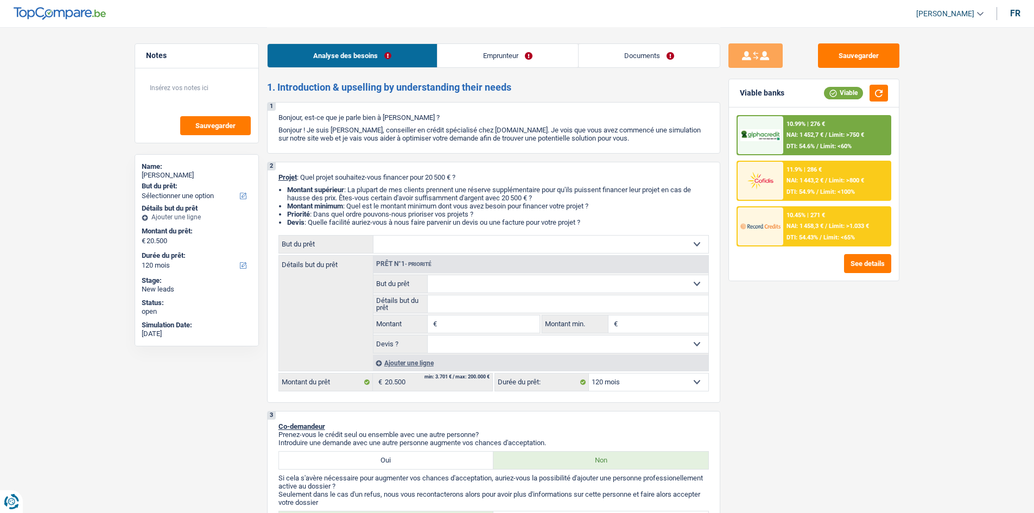
select select "120"
select select "worker"
select select "netSalary"
select select "ownerWithMortgage"
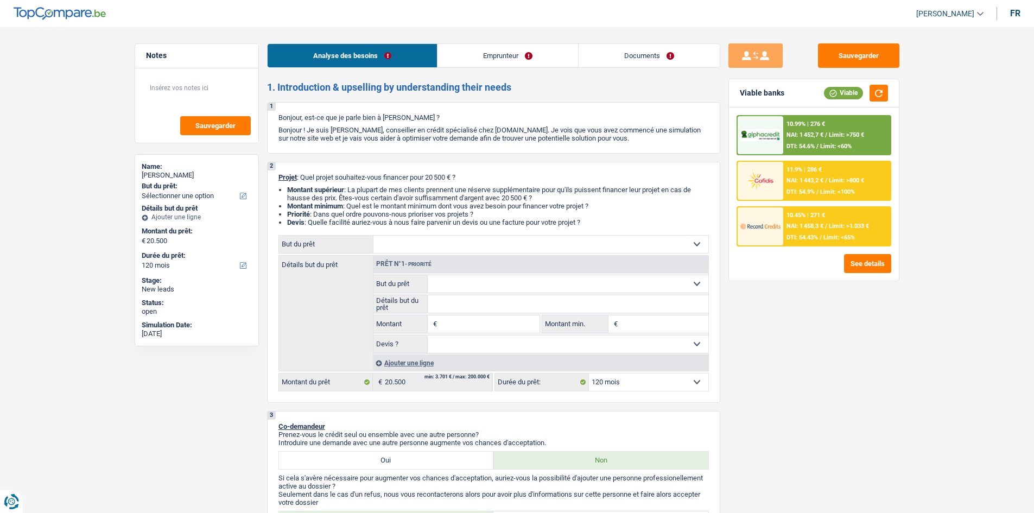
select select "mortgage"
select select "240"
select select "personalLoan"
select select "other"
select select "48"
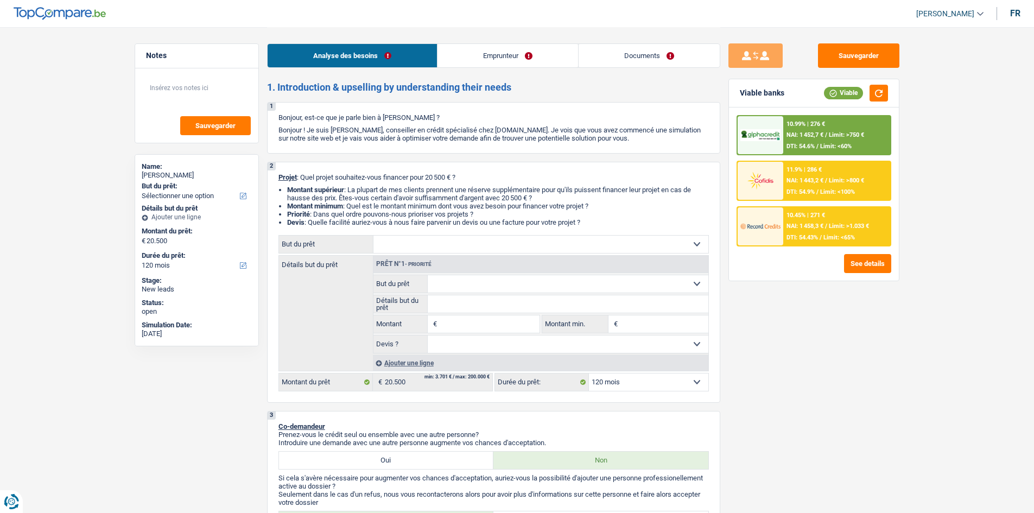
select select "120"
select select "ownerWithMortgage"
select select "BE"
select select "mortgage"
select select "240"
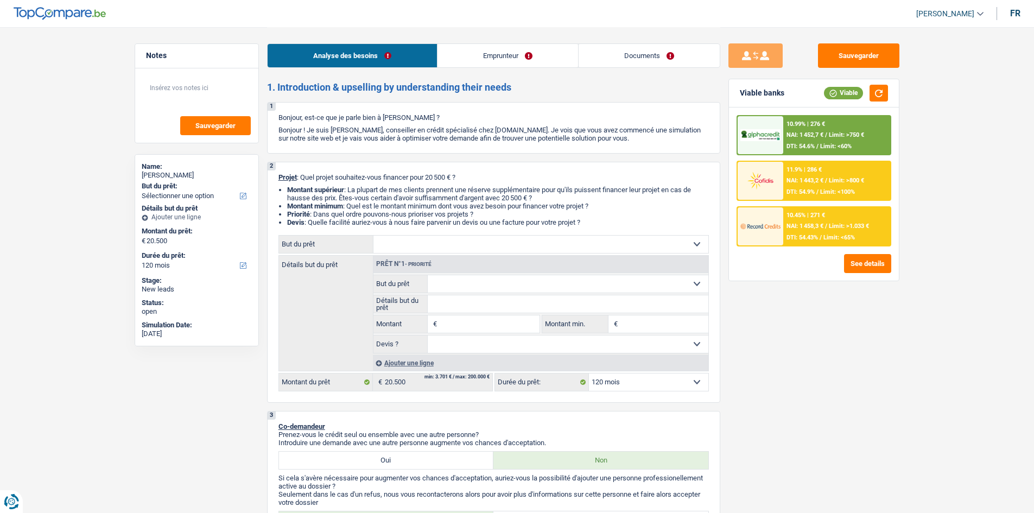
select select "personalLoan"
select select "other"
select select "48"
click at [679, 54] on link "Documents" at bounding box center [649, 55] width 141 height 23
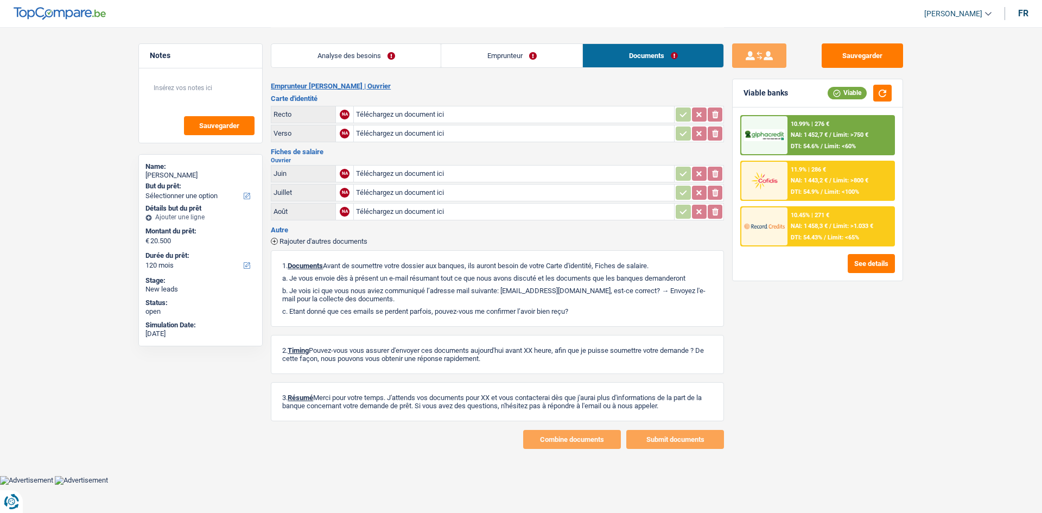
click at [496, 55] on link "Emprunteur" at bounding box center [511, 55] width 141 height 23
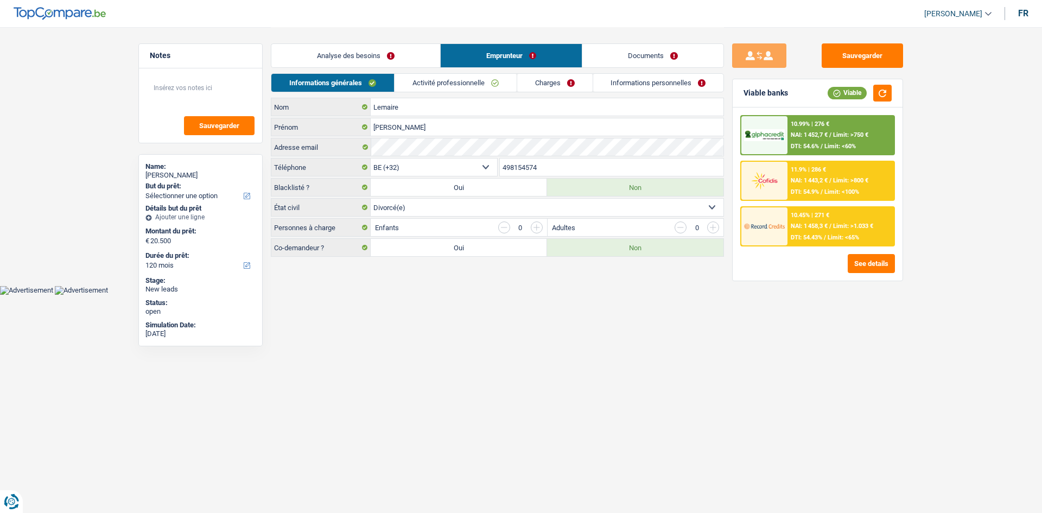
click at [468, 78] on link "Activité professionnelle" at bounding box center [456, 83] width 122 height 18
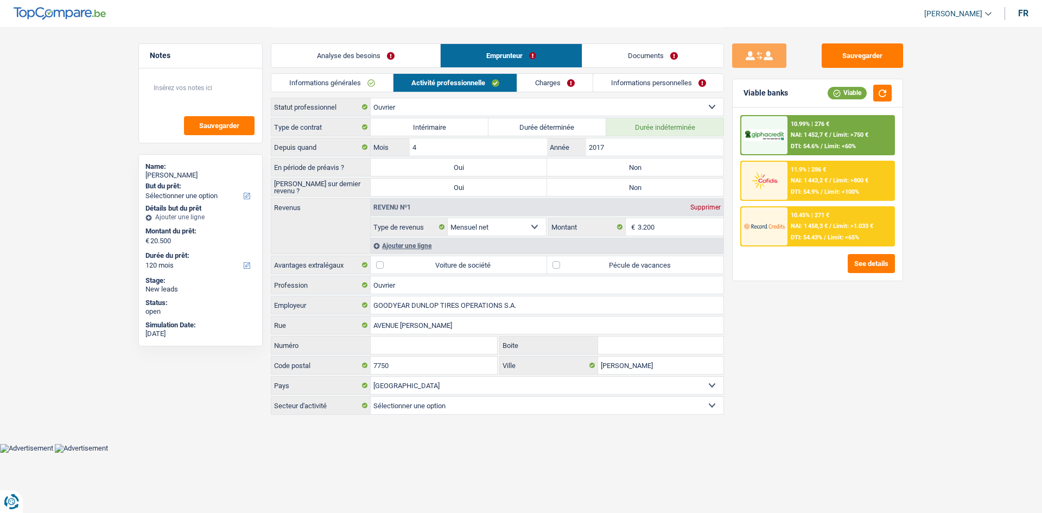
click at [587, 81] on link "Charges" at bounding box center [554, 83] width 75 height 18
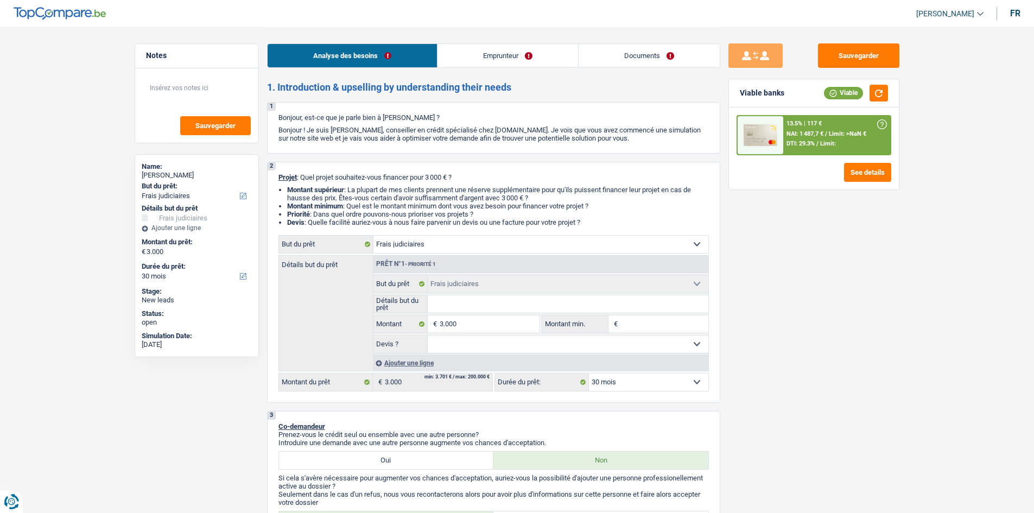
select select "judicial"
select select "30"
select select "judicial"
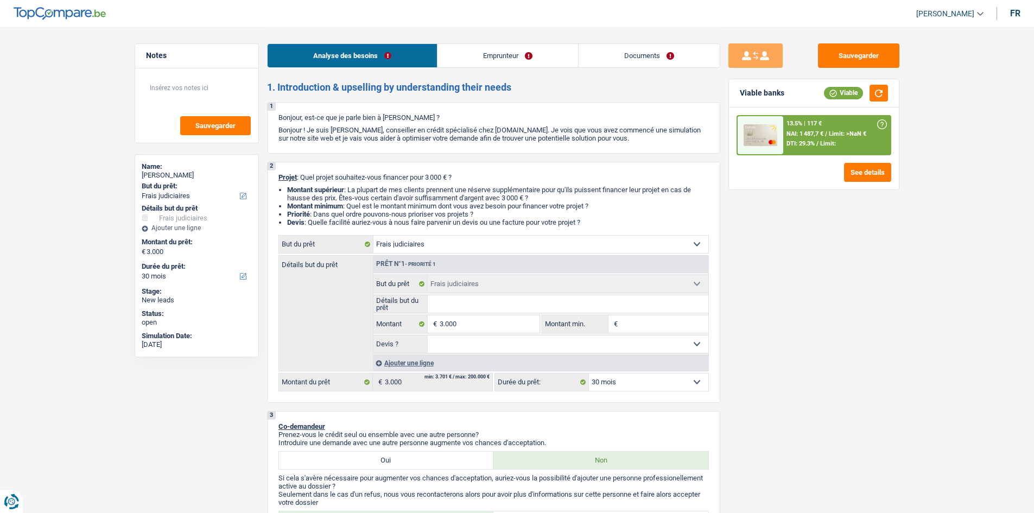
select select "30"
select select "publicEmployee"
select select "netSalary"
select select "mealVouchers"
select select "rents"
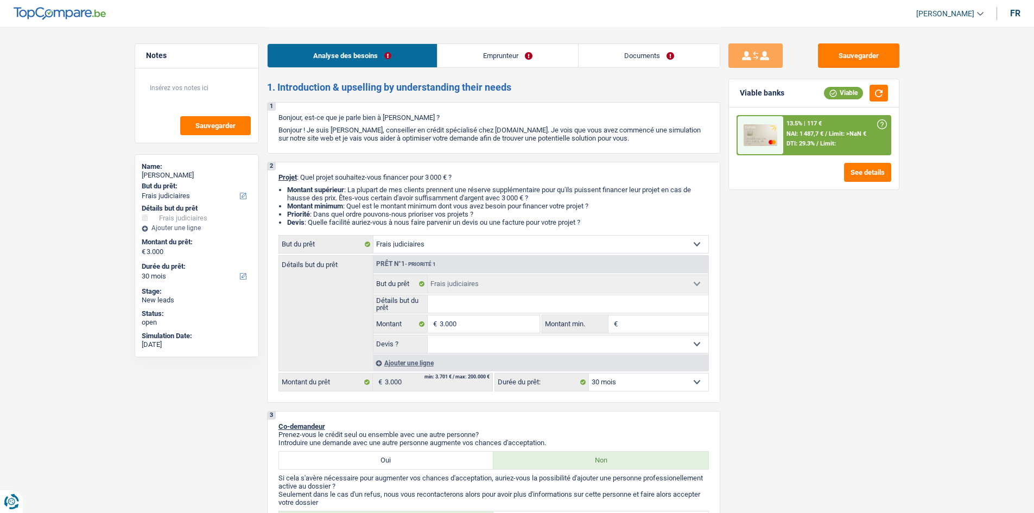
select select "judicial"
select select "30"
select select "32"
select select "single"
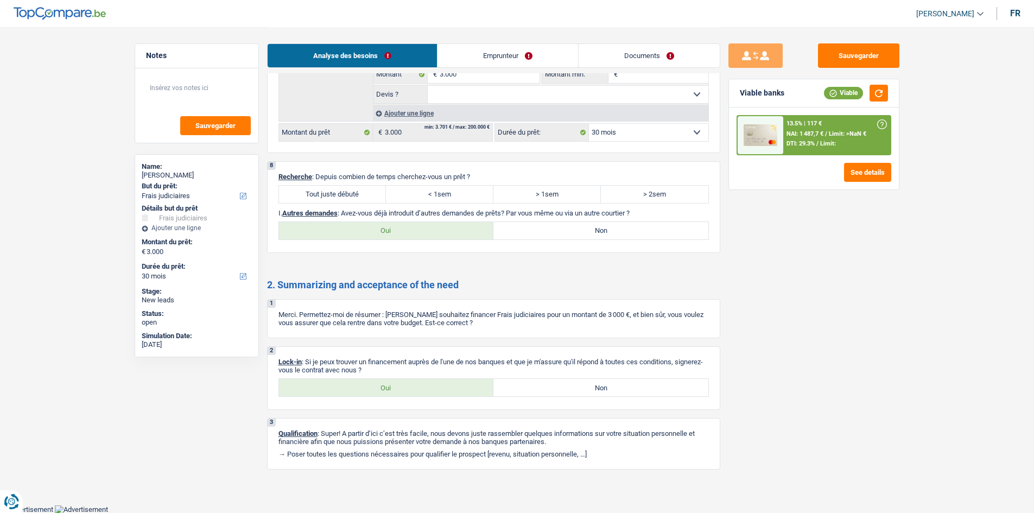
scroll to position [663, 0]
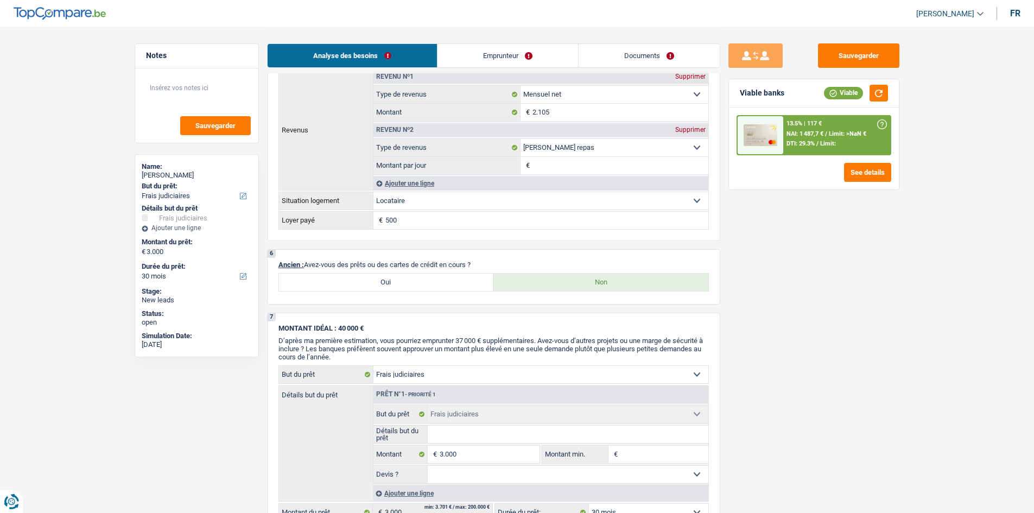
drag, startPoint x: 511, startPoint y: 54, endPoint x: 489, endPoint y: 62, distance: 23.9
click at [511, 54] on link "Emprunteur" at bounding box center [508, 55] width 141 height 23
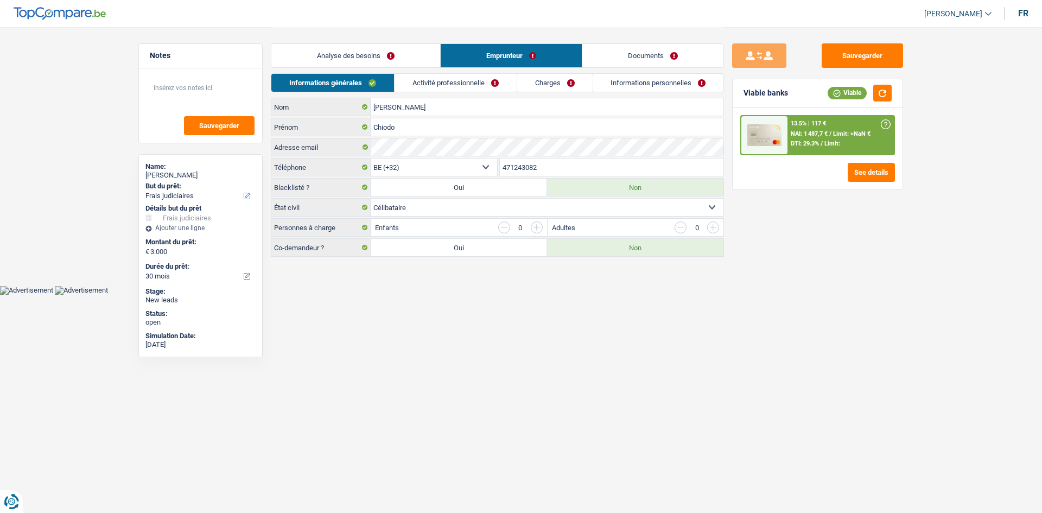
click at [460, 78] on link "Activité professionnelle" at bounding box center [456, 83] width 122 height 18
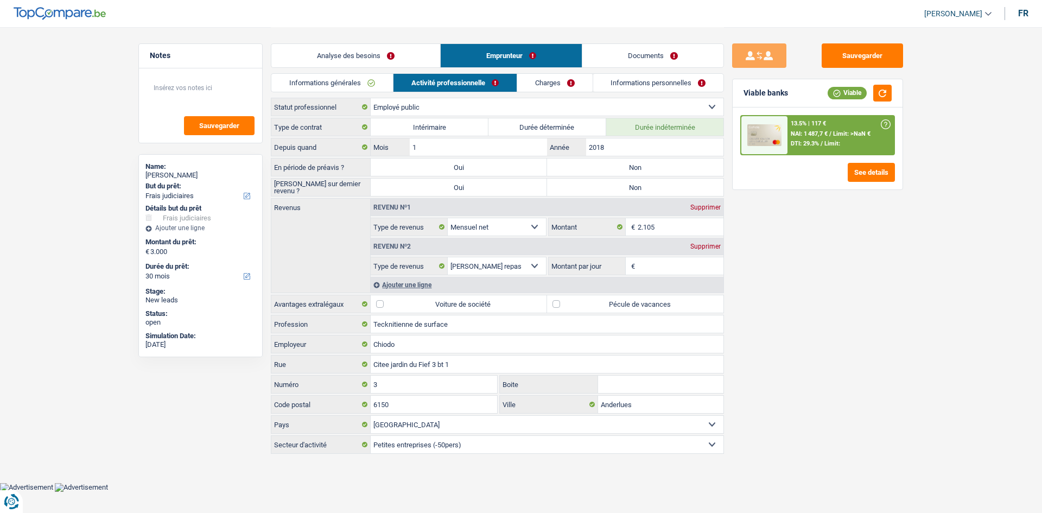
click at [547, 76] on link "Charges" at bounding box center [554, 83] width 75 height 18
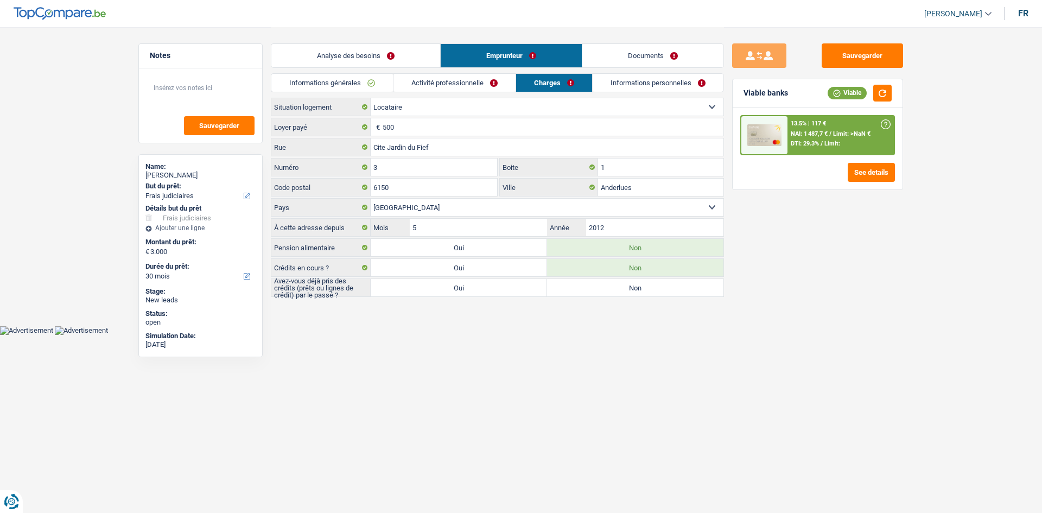
click at [360, 87] on link "Informations générales" at bounding box center [332, 83] width 122 height 18
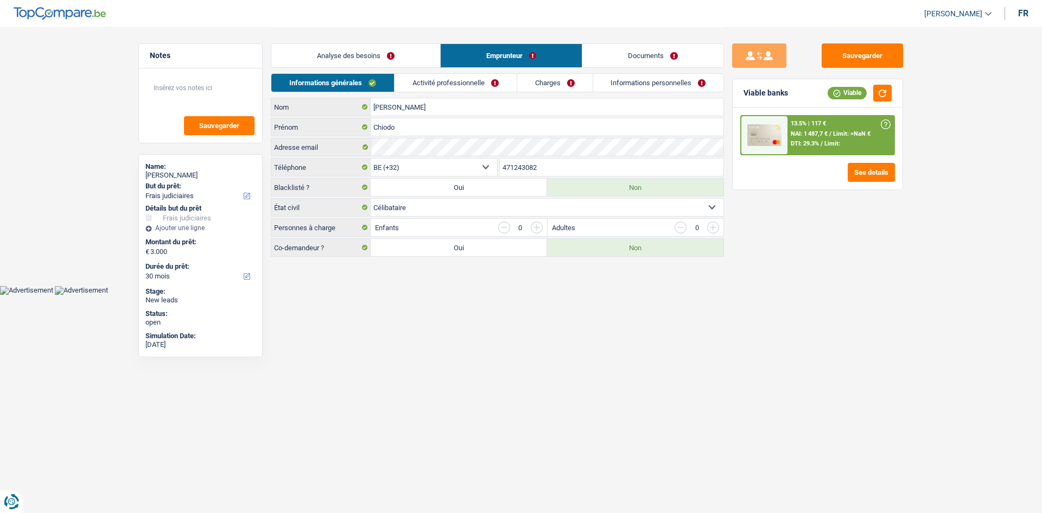
click at [385, 56] on link "Analyse des besoins" at bounding box center [355, 55] width 169 height 23
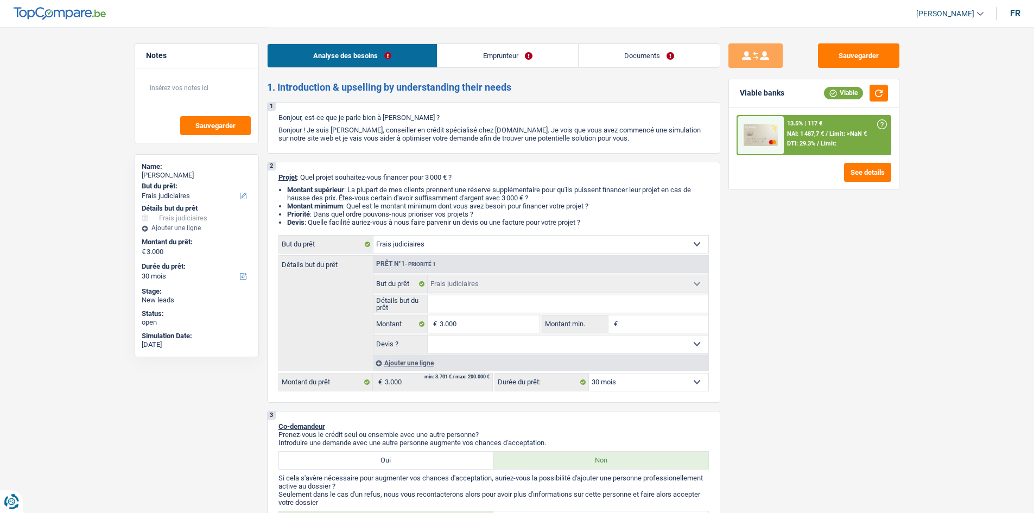
click at [790, 280] on div "Sauvegarder Viable banks Viable 13.5% | 117 € NAI: 1 487,7 € / Limit: >NaN € DT…" at bounding box center [813, 269] width 187 height 452
click at [490, 325] on input "3.000" at bounding box center [489, 323] width 99 height 17
type input "5"
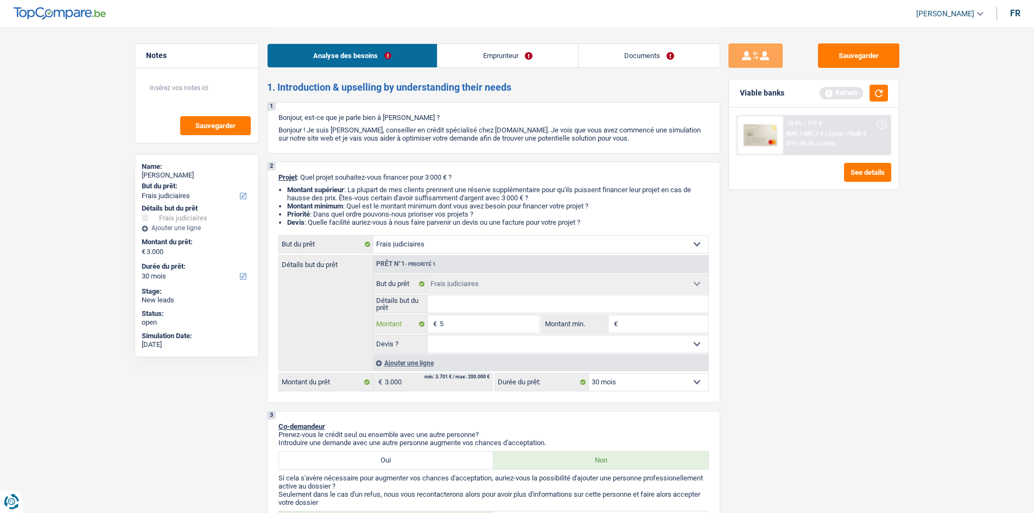
type input "50"
type input "500"
type input "5.001"
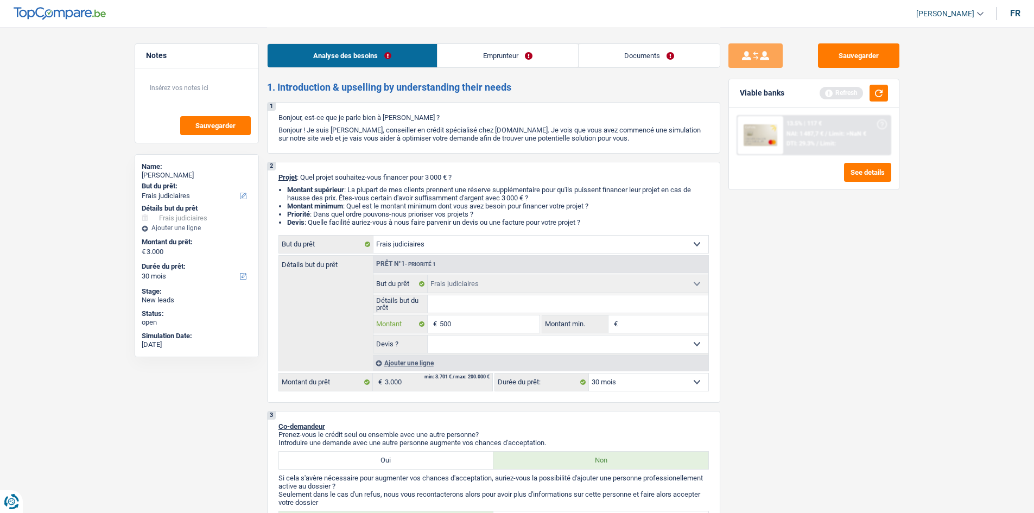
type input "5.001"
click at [490, 325] on input "5.001" at bounding box center [489, 323] width 99 height 17
type input "5.001"
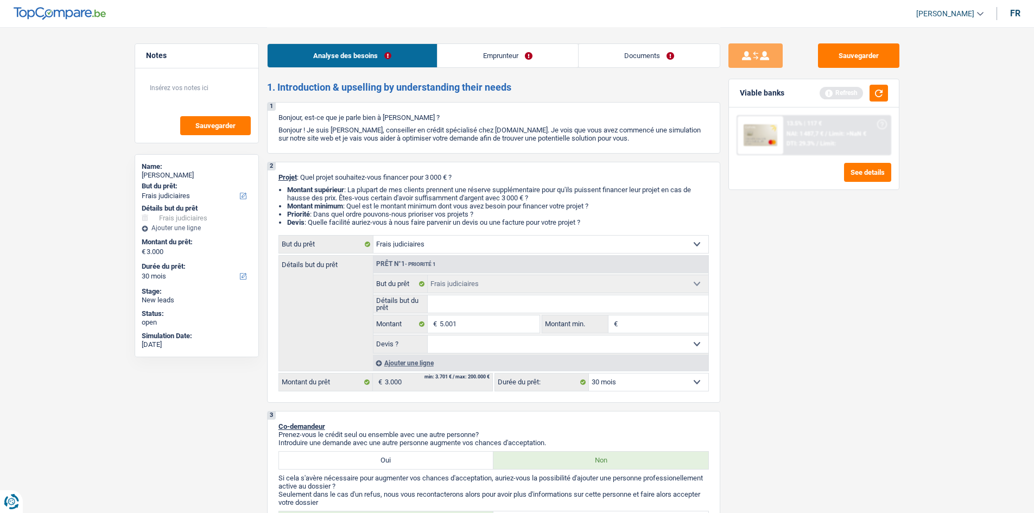
type input "5.001"
click at [632, 326] on input "Montant min." at bounding box center [664, 323] width 88 height 17
select select "36"
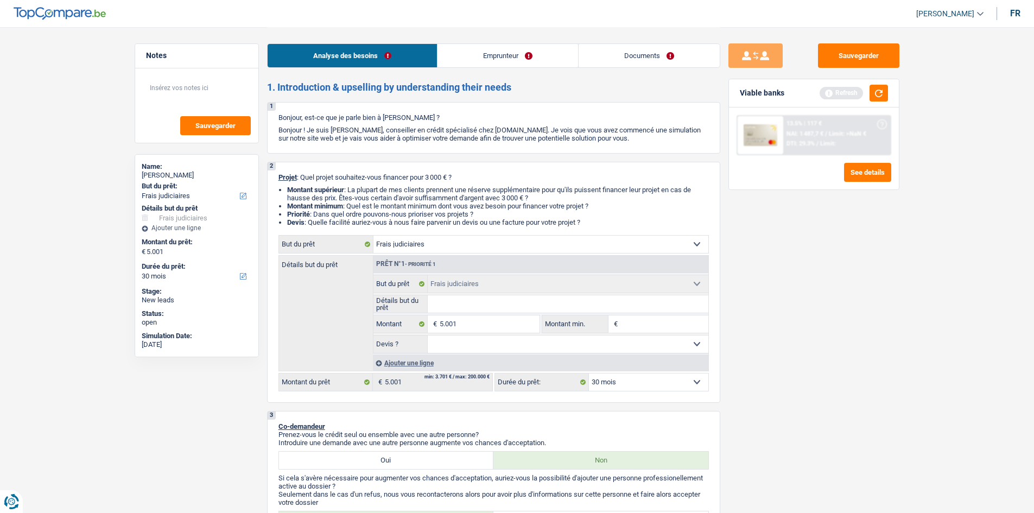
select select "36"
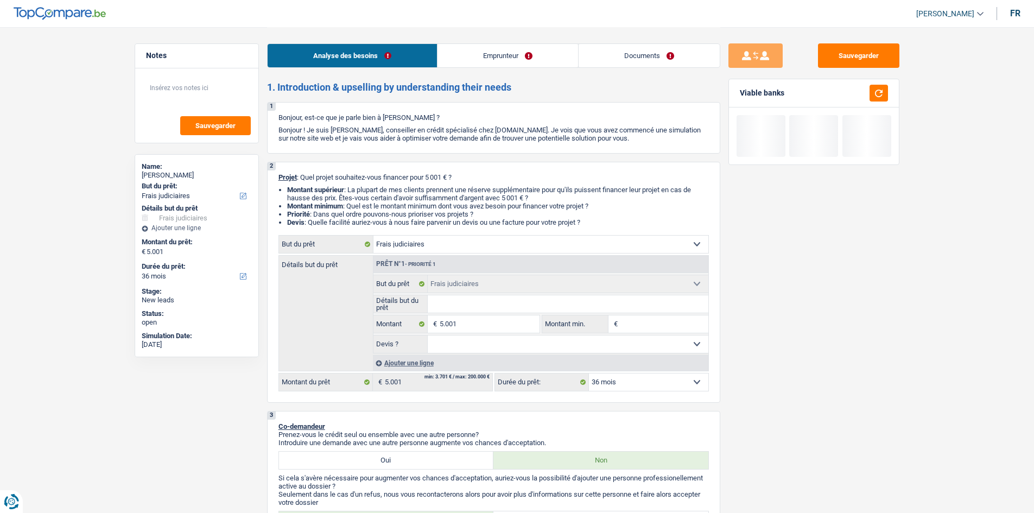
paste input "5.001"
type input "5.001"
click at [803, 313] on div "Sauvegarder Viable banks" at bounding box center [813, 269] width 187 height 452
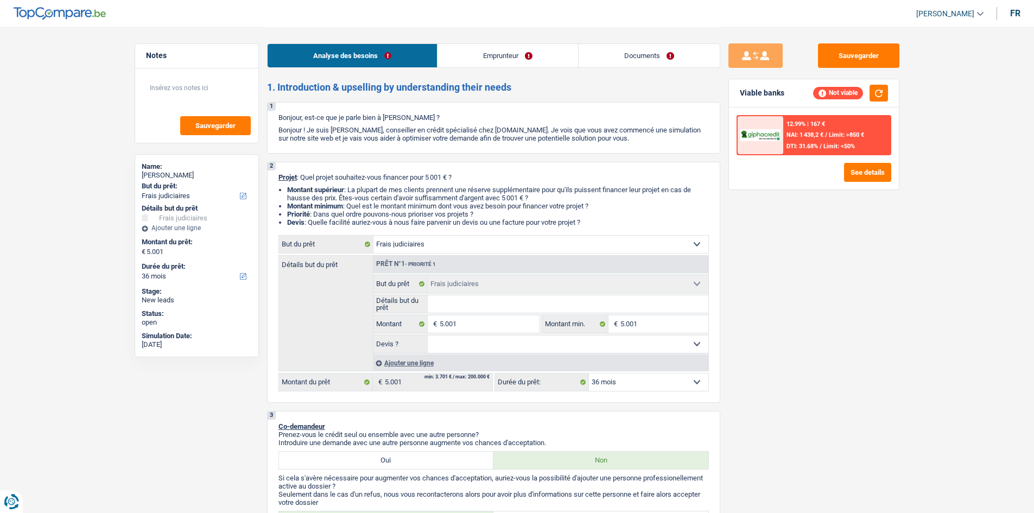
click at [792, 281] on div "Sauvegarder Viable banks Not viable 12.99% | 167 € NAI: 1 438,2 € / Limit: >850…" at bounding box center [813, 269] width 187 height 452
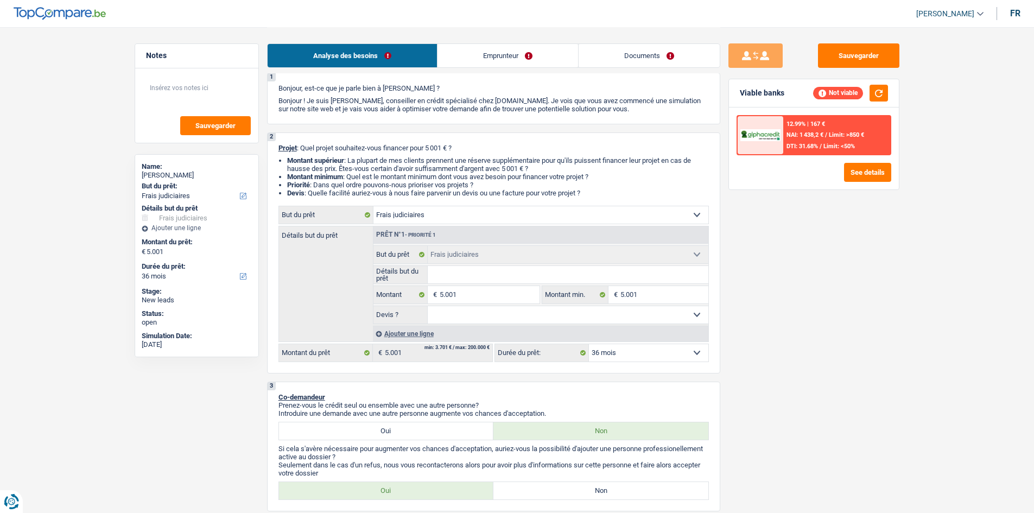
scroll to position [54, 0]
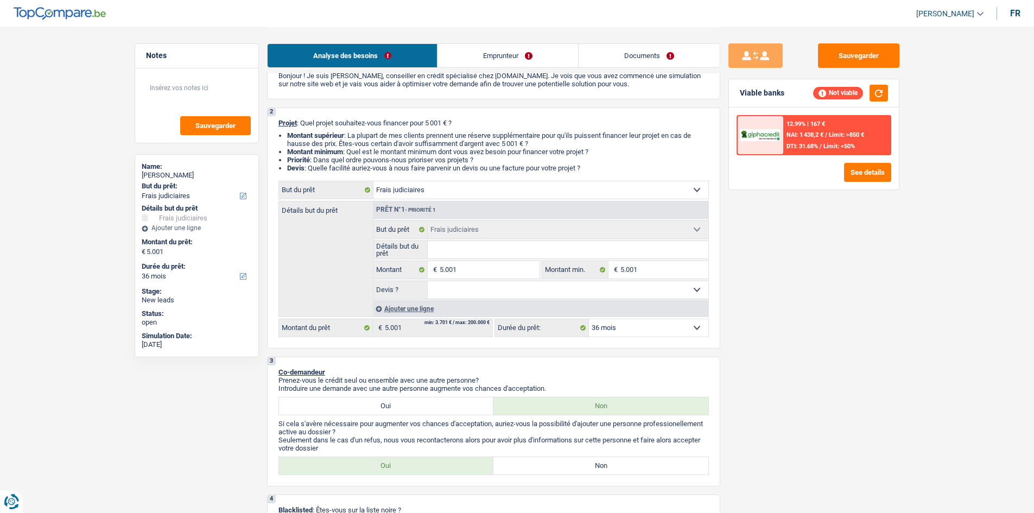
drag, startPoint x: 484, startPoint y: 286, endPoint x: 489, endPoint y: 296, distance: 11.2
click at [484, 286] on select "Oui Non Non répondu Sélectionner une option" at bounding box center [568, 289] width 281 height 17
select select "false"
click at [428, 281] on select "Oui Non Non répondu Sélectionner une option" at bounding box center [568, 289] width 281 height 17
select select "false"
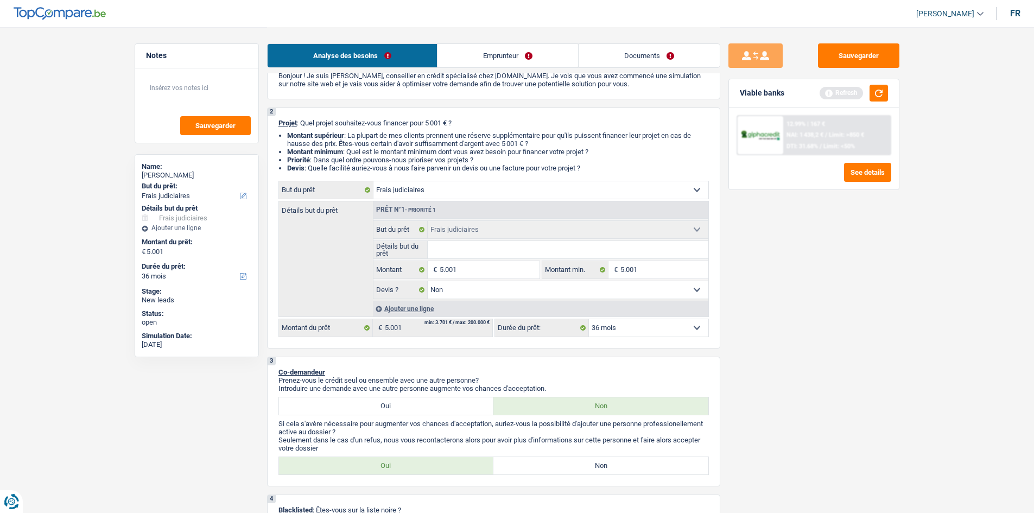
click at [839, 282] on div "Sauvegarder Viable banks Refresh 12.99% | 167 € NAI: 1 438,2 € / Limit: >850 € …" at bounding box center [813, 269] width 187 height 452
click at [889, 94] on div "Viable banks Refresh" at bounding box center [814, 93] width 170 height 28
click at [881, 88] on button "button" at bounding box center [879, 93] width 18 height 17
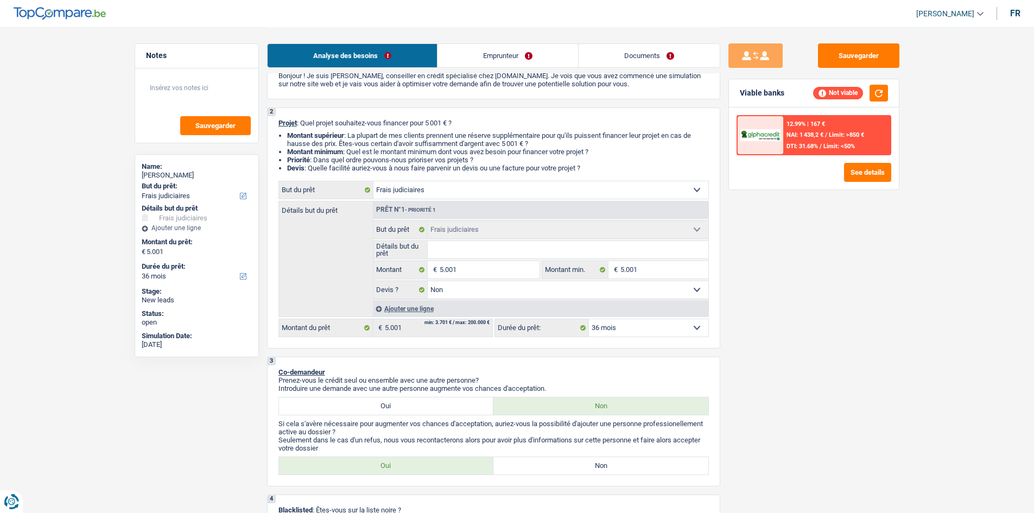
click at [859, 258] on div "Sauvegarder Viable banks Not viable 12.99% | 167 € NAI: 1 438,2 € / Limit: >850…" at bounding box center [813, 269] width 187 height 452
click at [525, 129] on div "2 Projet : Quel projet souhaitez-vous financer pour 5 001 € ? Montant supérieur…" at bounding box center [493, 227] width 453 height 241
click at [479, 182] on select "Confort maison: meubles, textile, peinture, électroménager, outillage non-profe…" at bounding box center [540, 189] width 335 height 17
select select "household"
click at [373, 181] on select "Confort maison: meubles, textile, peinture, électroménager, outillage non-profe…" at bounding box center [540, 189] width 335 height 17
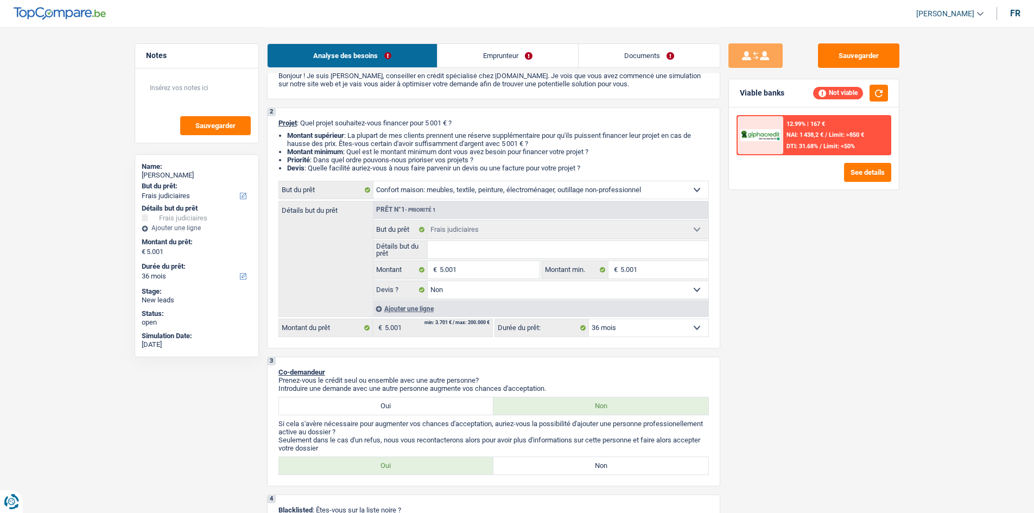
select select "household"
select select
select select "household"
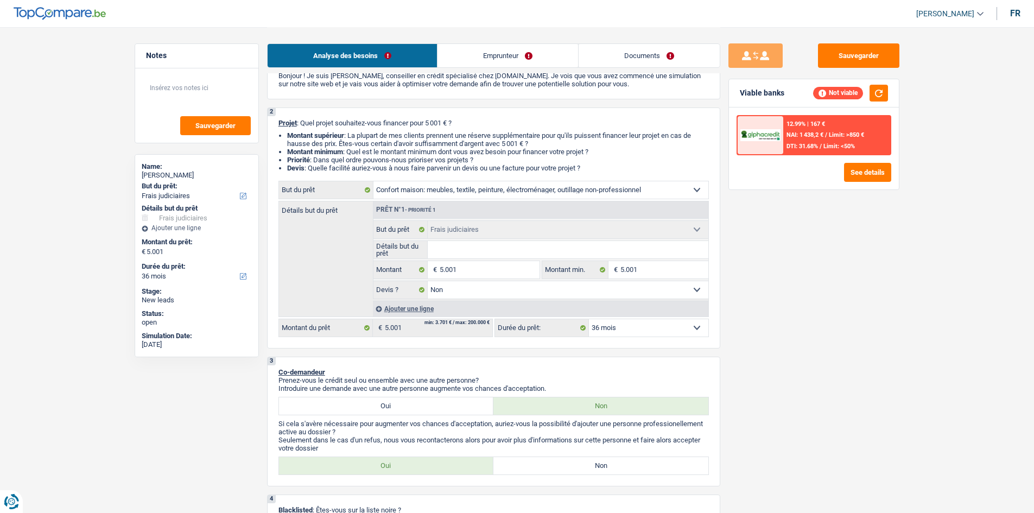
select select "household"
select select
select select "judicial"
select select "false"
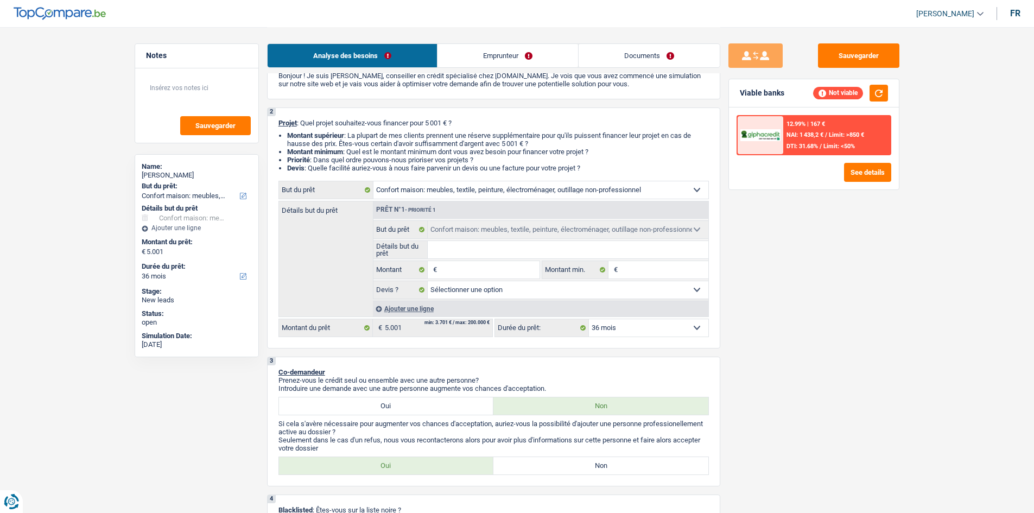
select select "judicial"
select select "false"
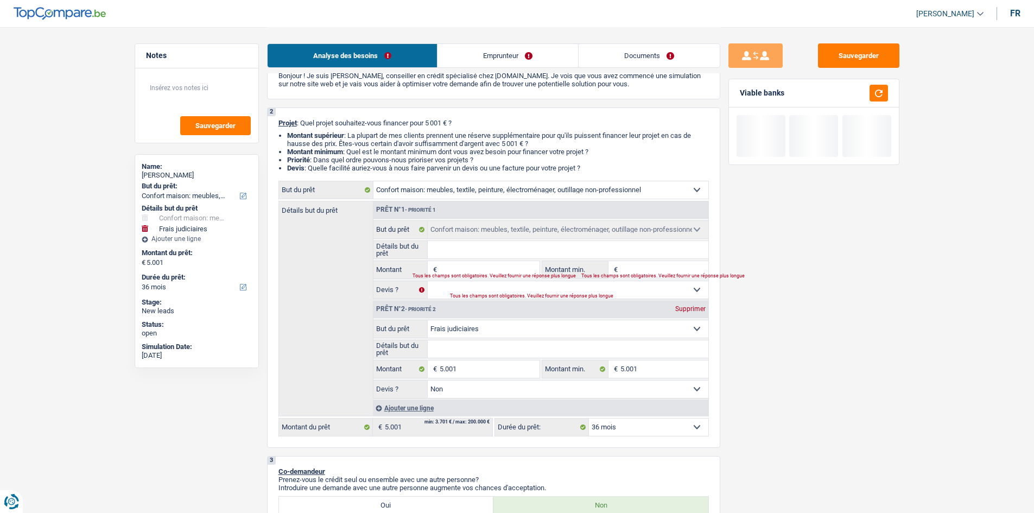
click at [500, 326] on select "Confort maison: meubles, textile, peinture, électroménager, outillage non-profe…" at bounding box center [568, 328] width 281 height 17
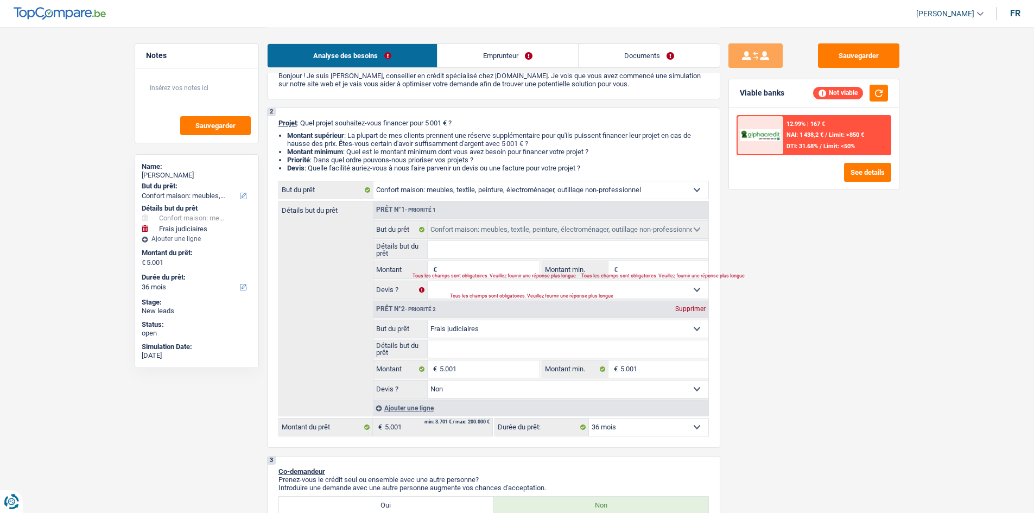
select select "household"
click at [428, 320] on select "Confort maison: meubles, textile, peinture, électroménager, outillage non-profe…" at bounding box center [568, 328] width 281 height 17
select select "household"
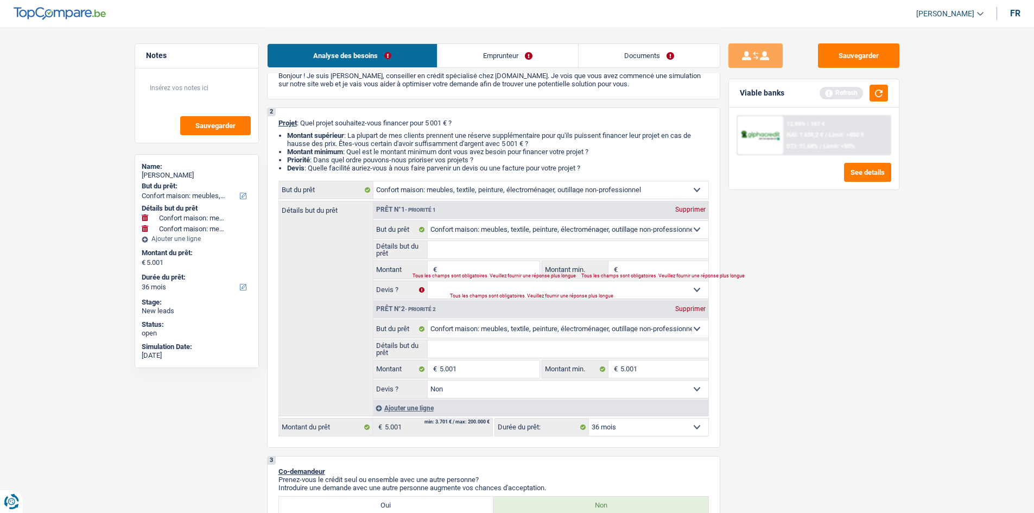
click at [817, 352] on div "Sauvegarder Viable banks Refresh 12.99% | 167 € NAI: 1 438,2 € / Limit: >850 € …" at bounding box center [813, 269] width 187 height 452
click at [702, 208] on div "Supprimer" at bounding box center [691, 209] width 36 height 7
type input "5.001"
select select "false"
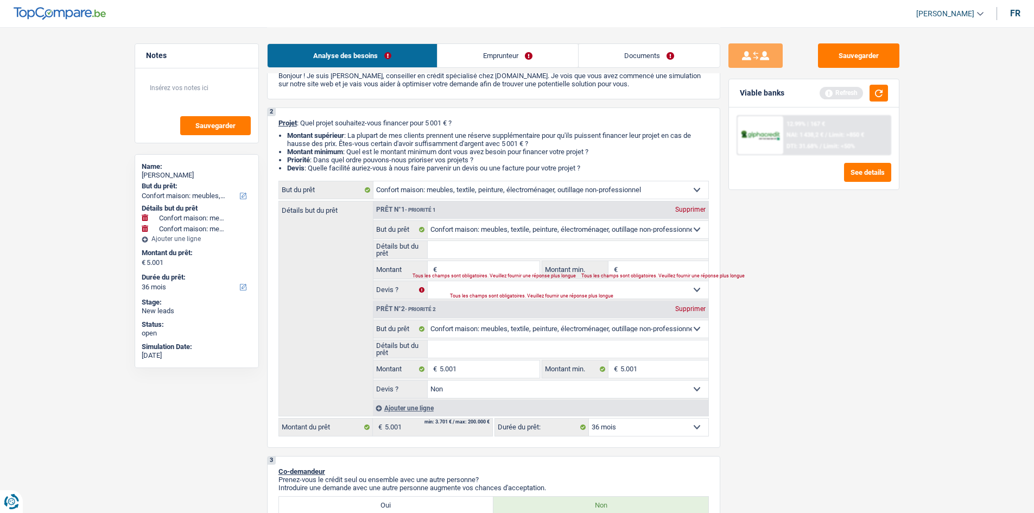
type input "5.001"
select select "false"
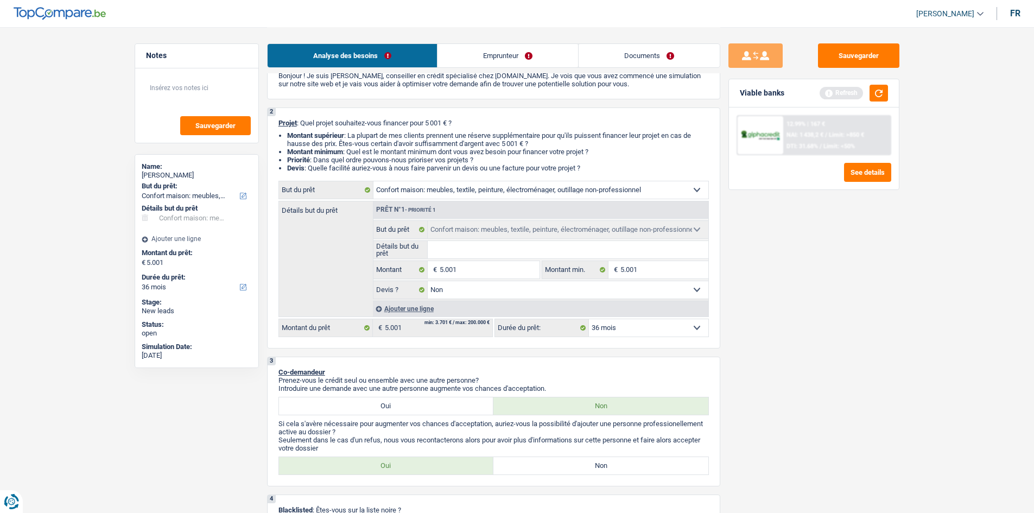
click at [820, 251] on div "Sauvegarder Viable banks Refresh 12.99% | 167 € NAI: 1 438,2 € / Limit: >850 € …" at bounding box center [813, 269] width 187 height 452
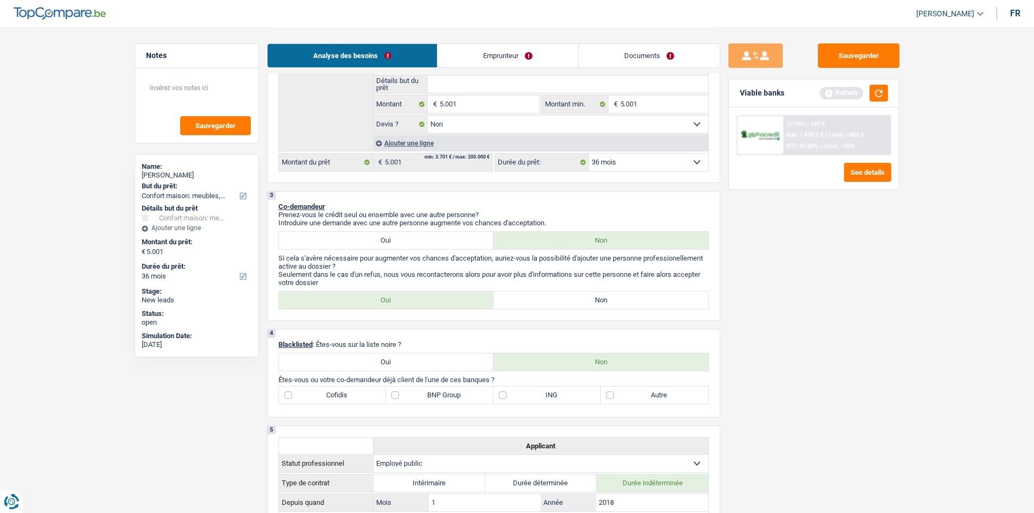
scroll to position [380, 0]
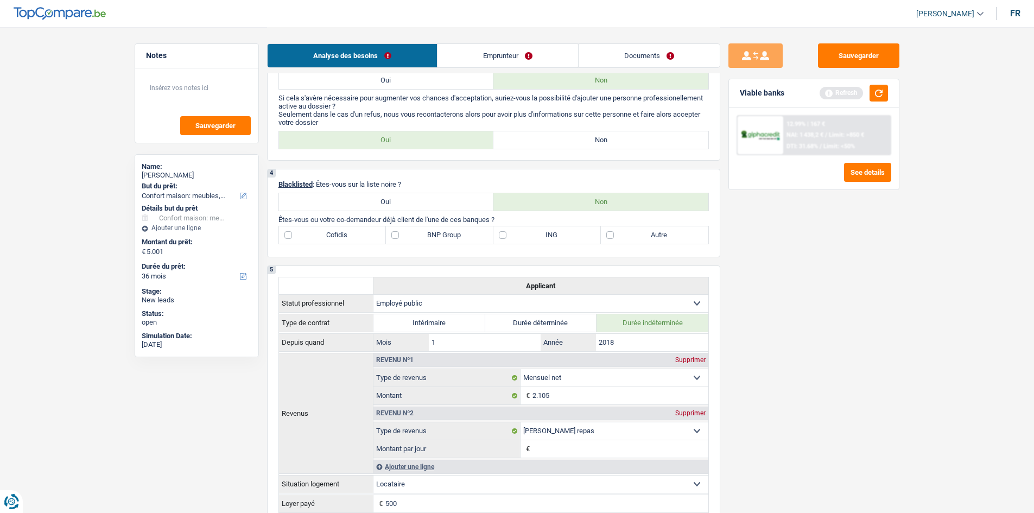
click at [603, 147] on label "Non" at bounding box center [600, 139] width 215 height 17
click at [603, 147] on input "Non" at bounding box center [600, 139] width 215 height 17
radio input "true"
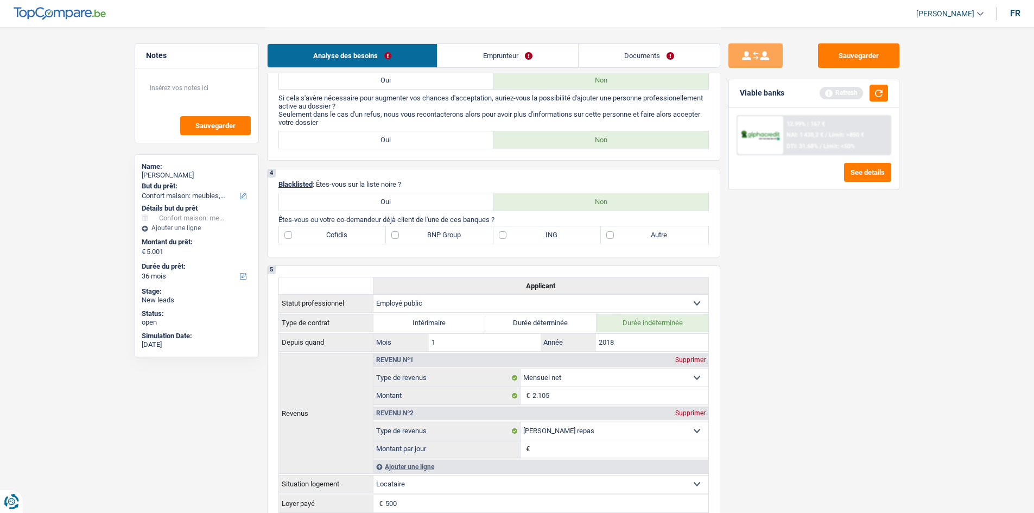
click at [864, 331] on div "Sauvegarder Viable banks Refresh 12.99% | 167 € NAI: 1 438,2 € / Limit: >850 € …" at bounding box center [813, 269] width 187 height 452
click at [871, 334] on div "Sauvegarder Viable banks Refresh 12.99% | 167 € NAI: 1 438,2 € / Limit: >850 € …" at bounding box center [813, 269] width 187 height 452
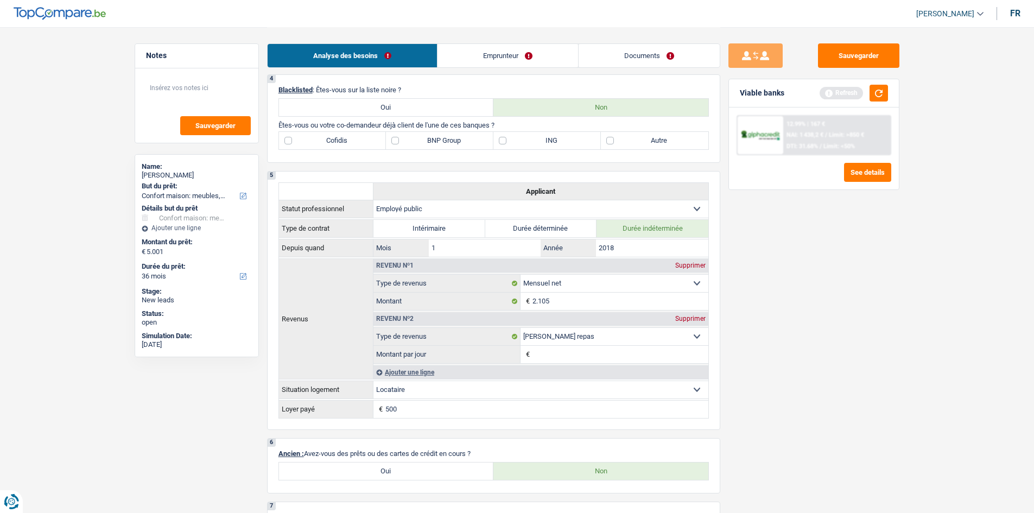
scroll to position [651, 0]
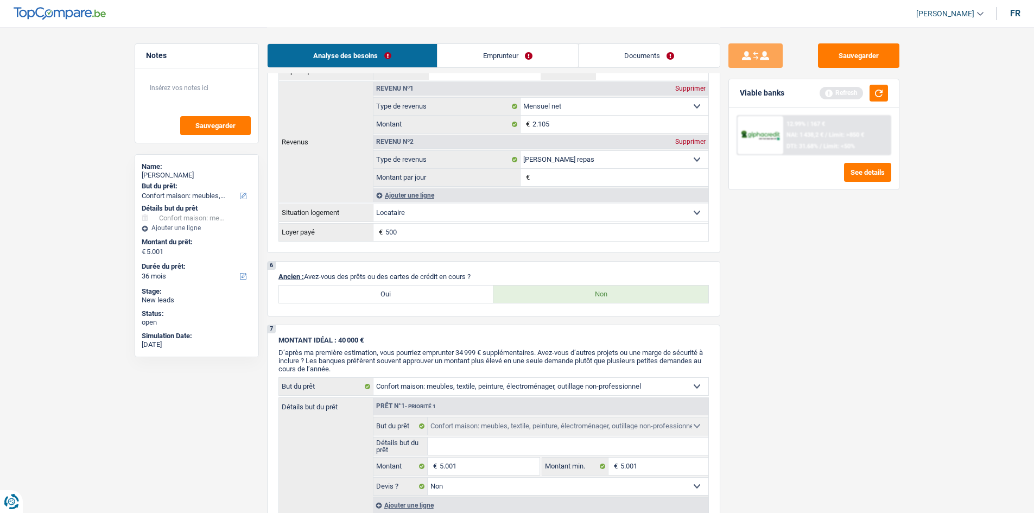
click at [868, 312] on div "Sauvegarder Viable banks Refresh 12.99% | 167 € NAI: 1 438,2 € / Limit: >850 € …" at bounding box center [813, 269] width 187 height 452
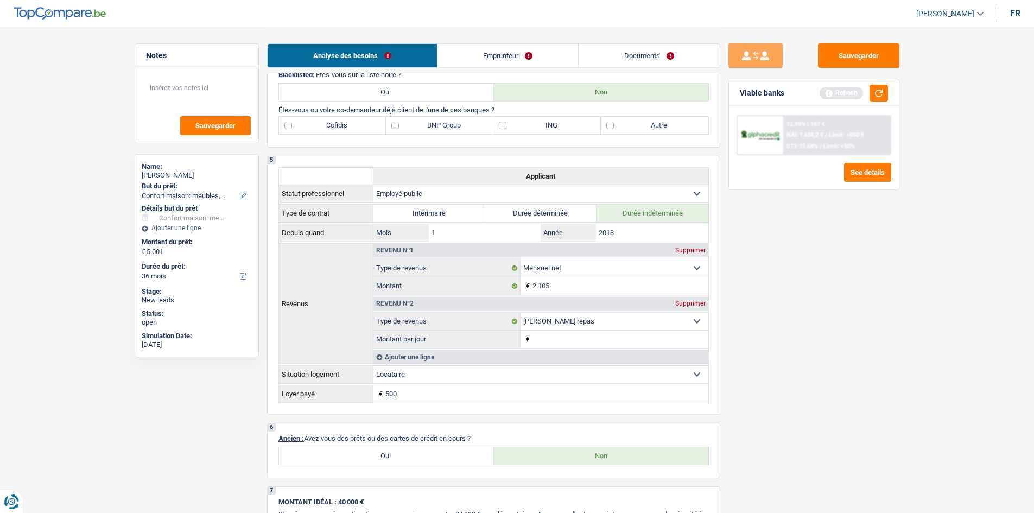
scroll to position [380, 0]
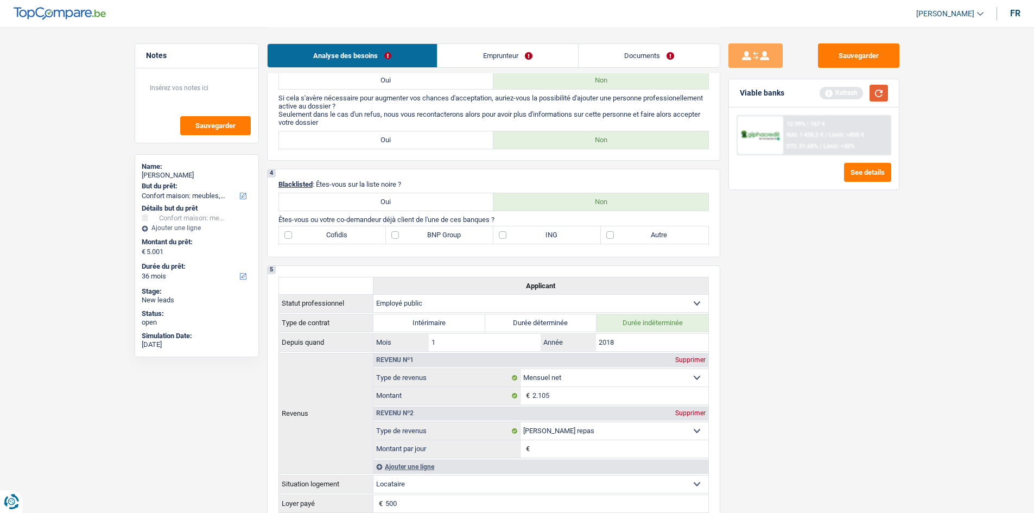
click at [876, 92] on button "button" at bounding box center [879, 93] width 18 height 17
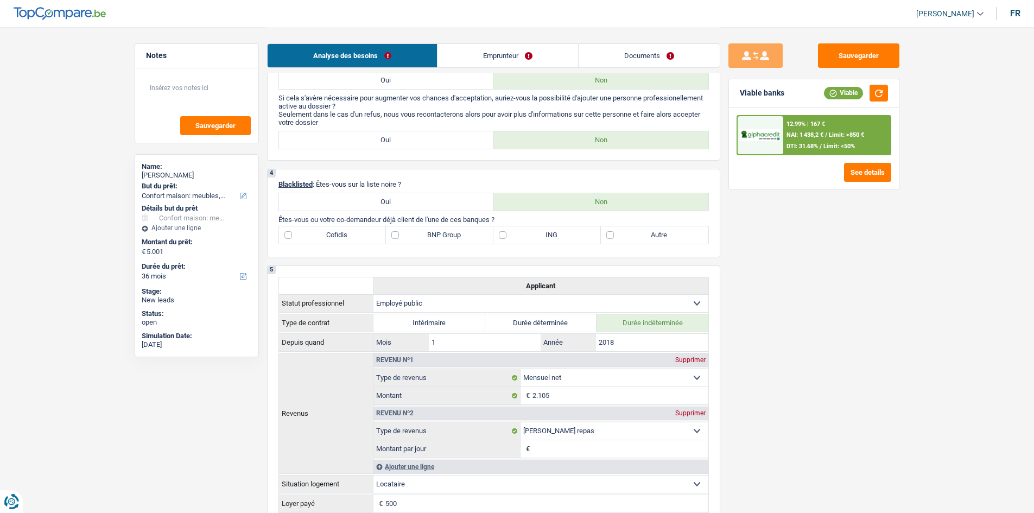
click at [634, 239] on label "Autre" at bounding box center [654, 234] width 107 height 17
click at [634, 239] on input "Autre" at bounding box center [654, 234] width 107 height 17
checkbox input "true"
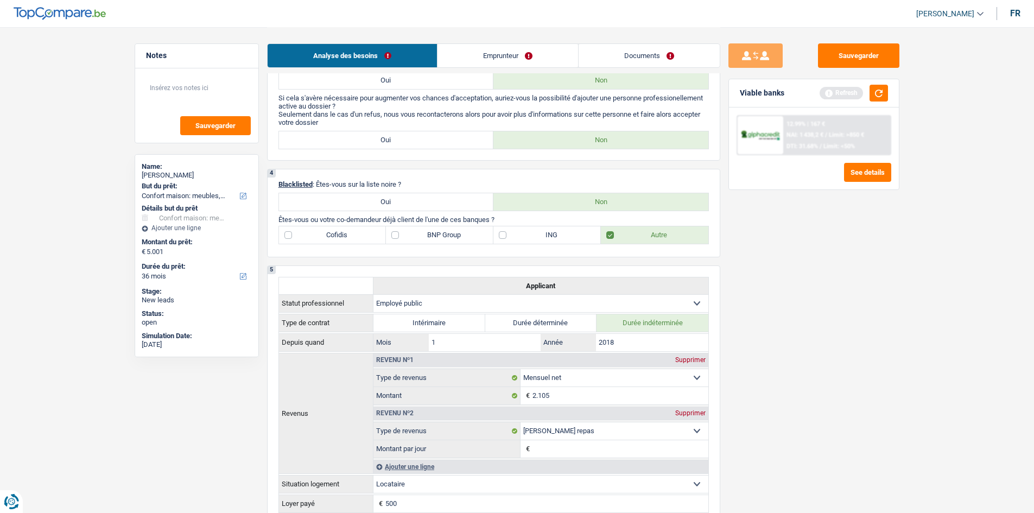
click at [838, 267] on div "Sauvegarder Viable banks Refresh 12.99% | 167 € NAI: 1 438,2 € / Limit: >850 € …" at bounding box center [813, 269] width 187 height 452
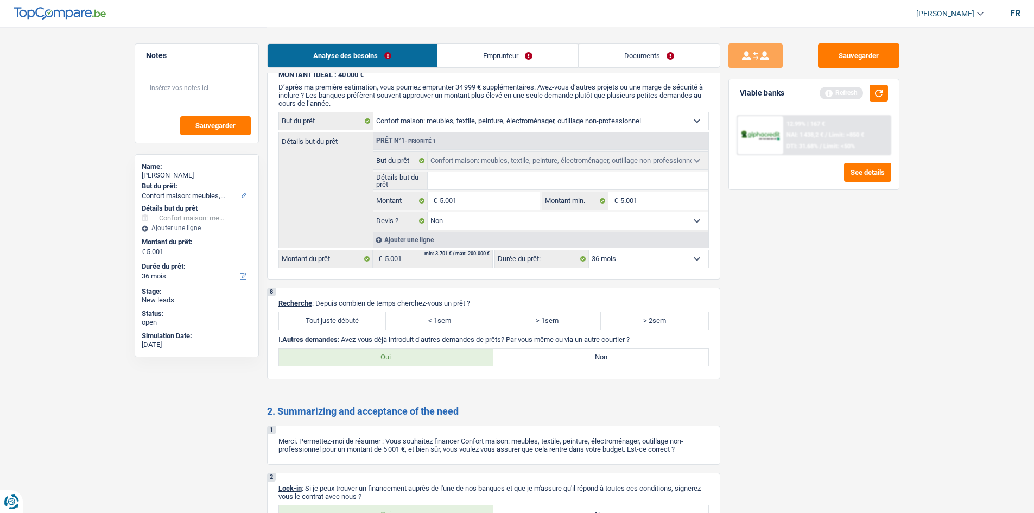
scroll to position [1031, 0]
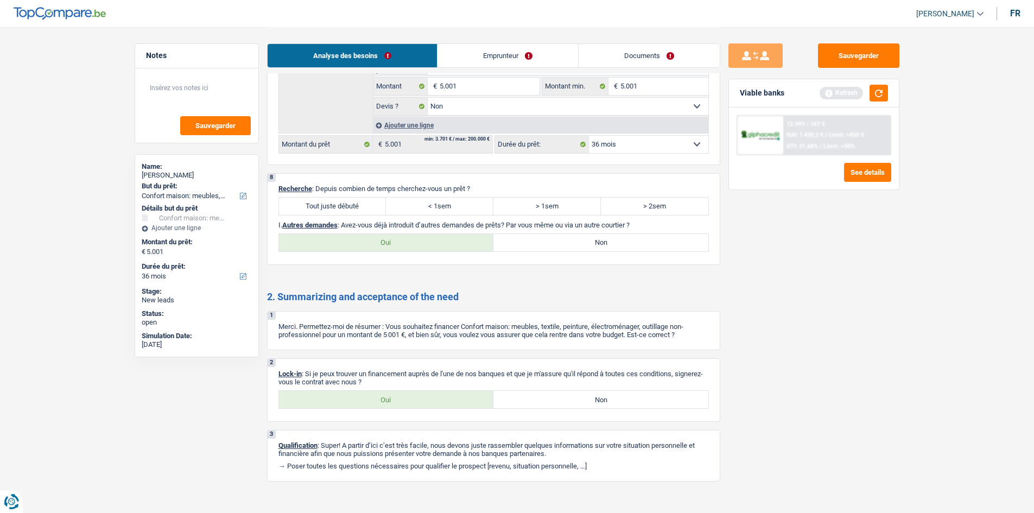
drag, startPoint x: 325, startPoint y: 201, endPoint x: 447, endPoint y: 250, distance: 132.1
click at [326, 200] on label "Tout juste débuté" at bounding box center [332, 206] width 107 height 17
click at [326, 200] on input "Tout juste débuté" at bounding box center [332, 206] width 107 height 17
radio input "true"
click at [596, 238] on label "Non" at bounding box center [600, 242] width 215 height 17
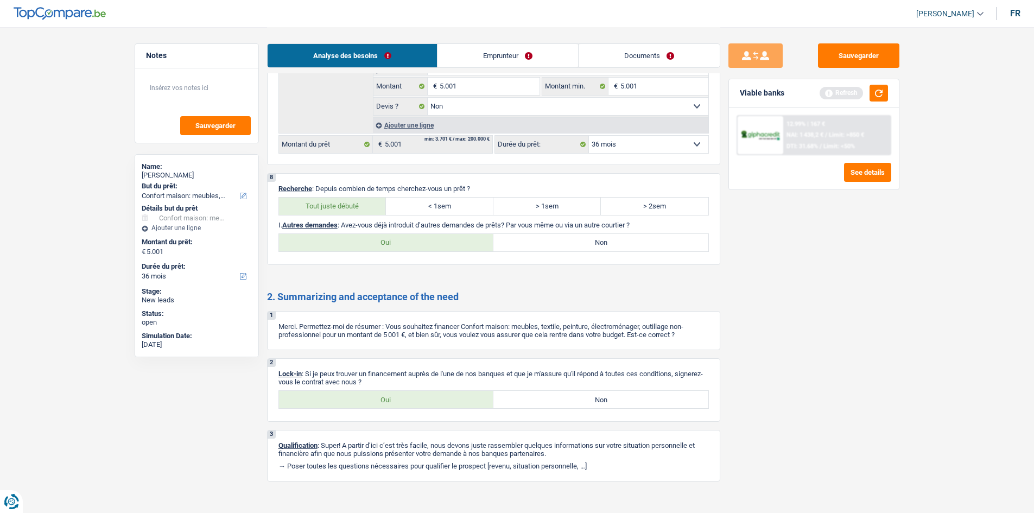
click at [596, 238] on input "Non" at bounding box center [600, 242] width 215 height 17
radio input "true"
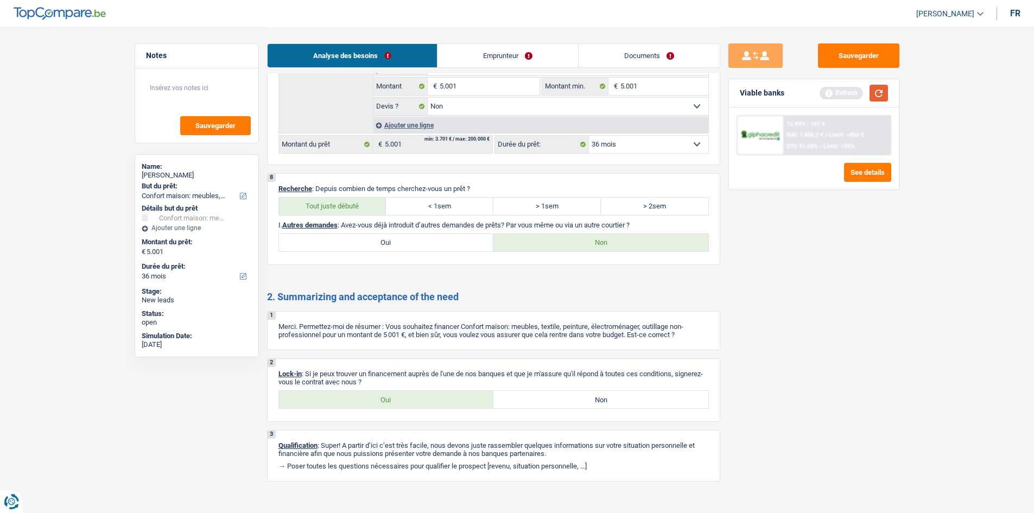
click at [872, 94] on button "button" at bounding box center [879, 93] width 18 height 17
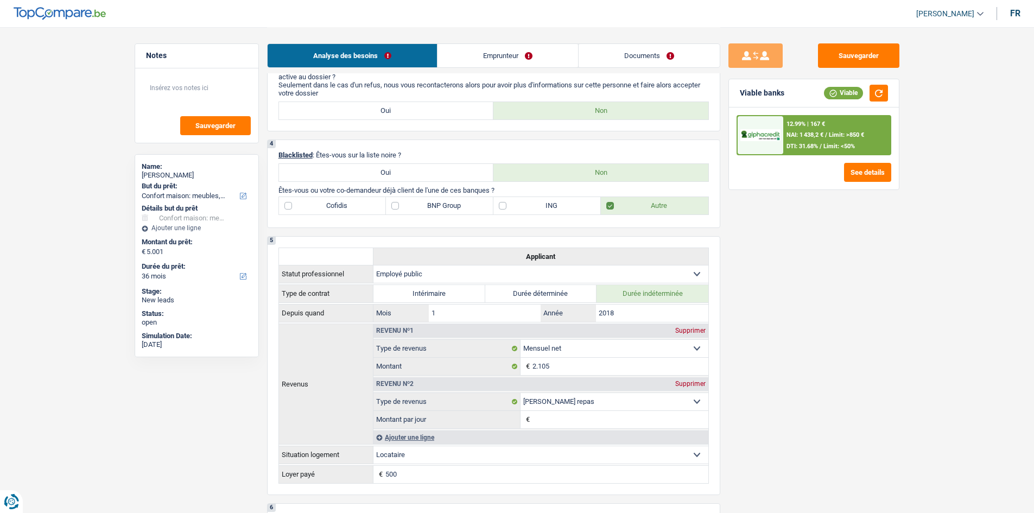
scroll to position [0, 0]
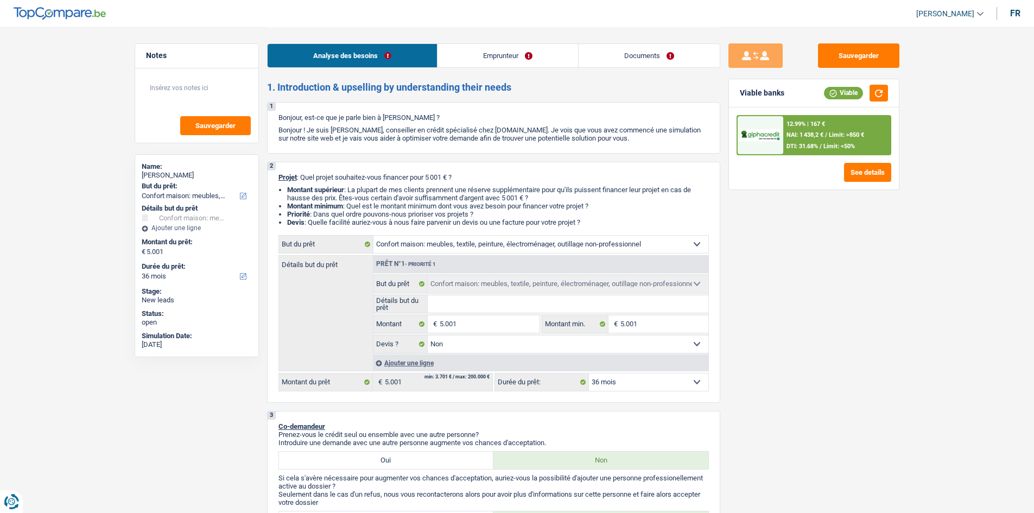
drag, startPoint x: 516, startPoint y: 53, endPoint x: 460, endPoint y: 78, distance: 61.5
click at [516, 53] on link "Emprunteur" at bounding box center [508, 55] width 141 height 23
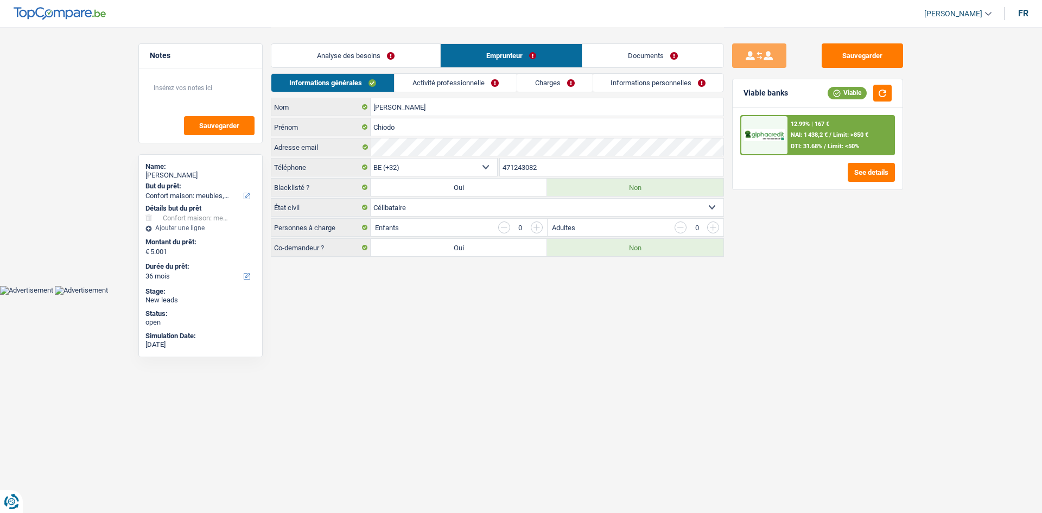
click at [513, 295] on html "Vous avez le contrôle de vos données Nous utilisons des cookies, tout comme nos…" at bounding box center [521, 147] width 1042 height 295
click at [441, 76] on link "Activité professionnelle" at bounding box center [456, 83] width 122 height 18
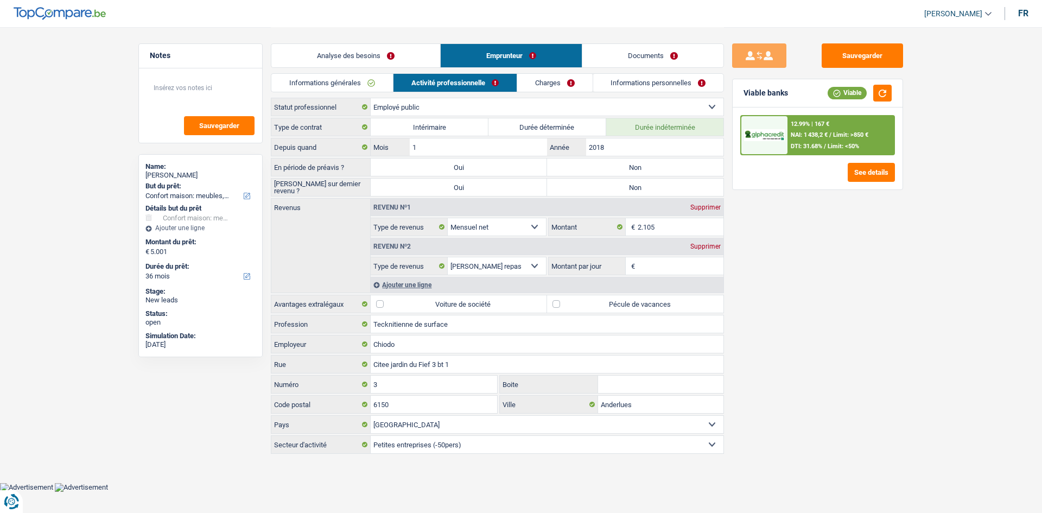
click at [849, 285] on div "Sauvegarder Viable banks Viable 12.99% | 167 € NAI: 1 438,2 € / Limit: >850 € D…" at bounding box center [817, 269] width 187 height 452
click at [671, 170] on label "Non" at bounding box center [635, 167] width 176 height 17
click at [671, 170] on input "Non" at bounding box center [635, 167] width 176 height 17
radio input "true"
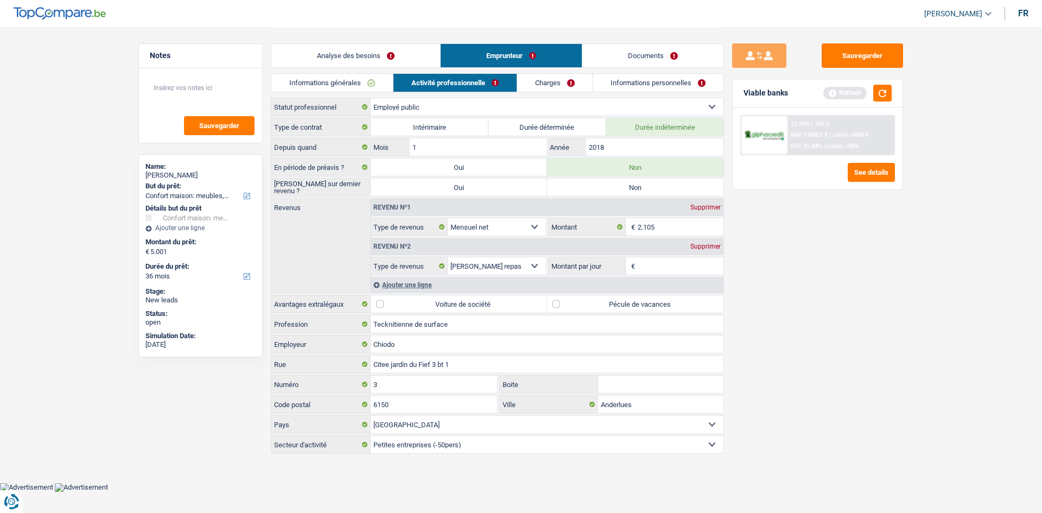
click at [675, 185] on label "Non" at bounding box center [635, 187] width 176 height 17
click at [675, 185] on input "Non" at bounding box center [635, 187] width 176 height 17
radio input "true"
click at [777, 245] on div "Sauvegarder Viable banks Refresh 12.99% | 167 € NAI: 1 438,2 € / Limit: >850 € …" at bounding box center [817, 269] width 187 height 452
click at [435, 319] on input "Tecknitienne de surface" at bounding box center [547, 323] width 353 height 17
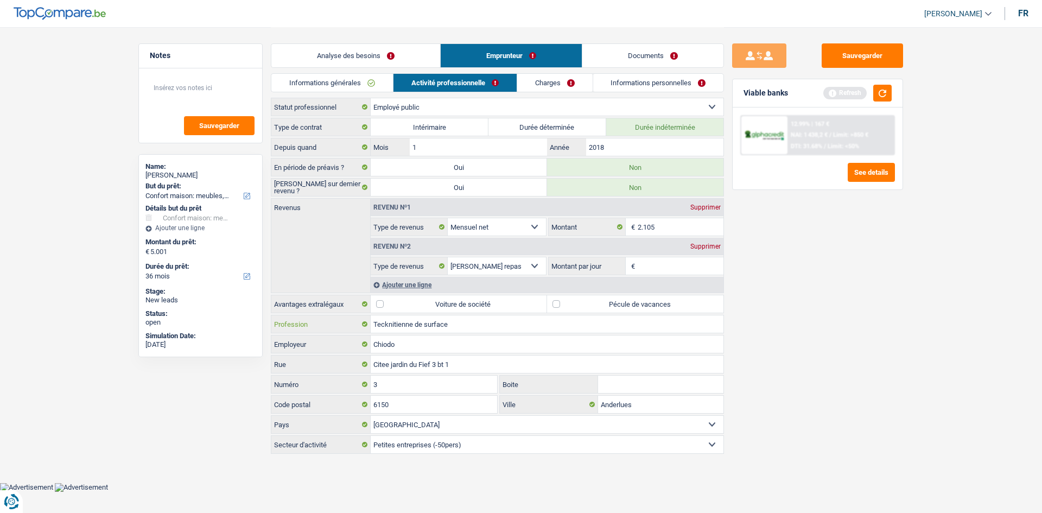
click at [435, 319] on input "Tecknitienne de surface" at bounding box center [547, 323] width 353 height 17
click at [432, 351] on input "Chiodo" at bounding box center [547, 343] width 353 height 17
type input "Administration communale"
click at [978, 330] on main "Notes Sauvegarder Name: Chiodo Valérie But du prêt: Confort maison: meubles, te…" at bounding box center [521, 241] width 1042 height 483
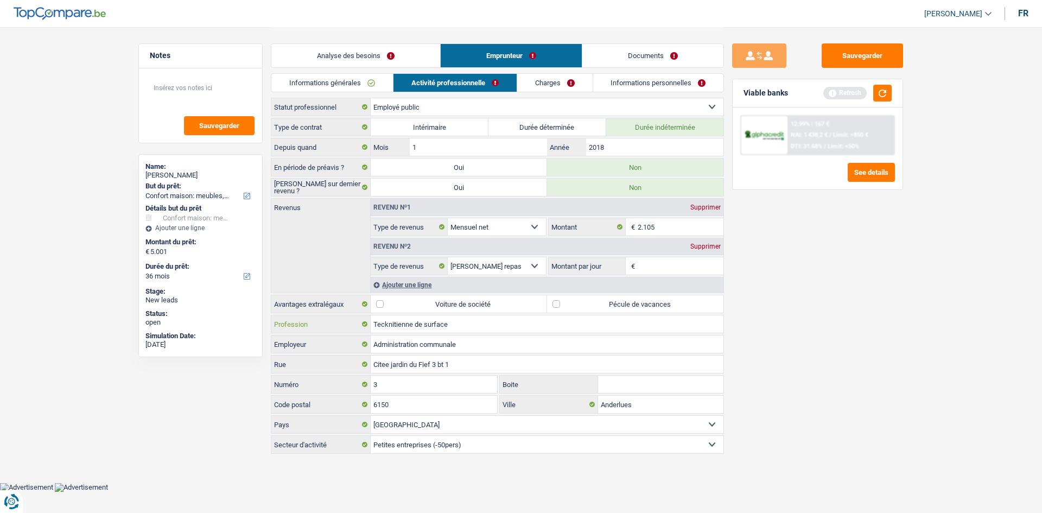
click at [385, 321] on input "Tecknitienne de surface" at bounding box center [547, 323] width 353 height 17
click at [398, 323] on input "Technitienne de surface" at bounding box center [547, 323] width 353 height 17
click at [395, 320] on input "Technitienne de surface" at bounding box center [547, 323] width 353 height 17
click at [403, 318] on input "Technitienne de surface" at bounding box center [547, 323] width 353 height 17
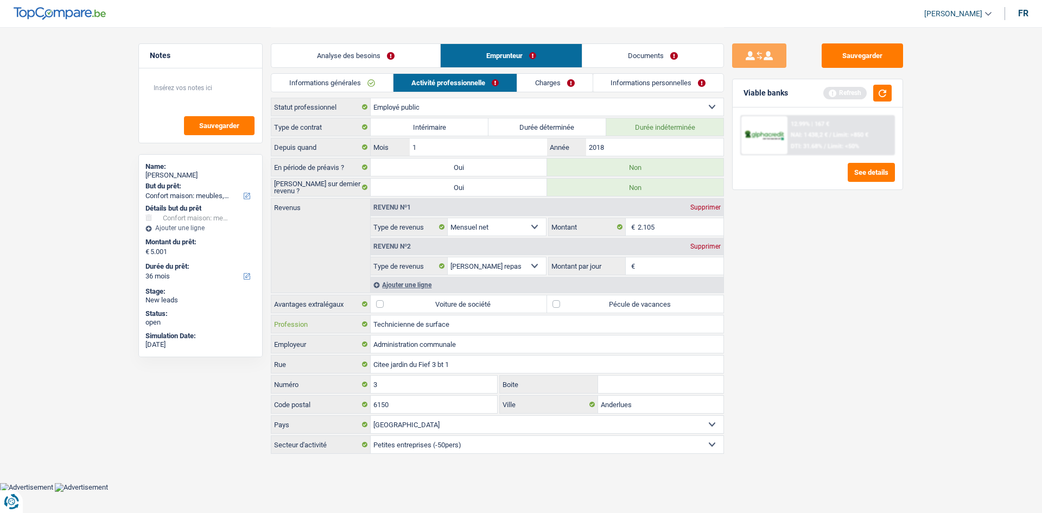
type input "Technicienne de surface"
click at [921, 291] on main "Notes Sauvegarder Name: Chiodo Valérie But du prêt: Confort maison: meubles, te…" at bounding box center [521, 241] width 1042 height 483
click at [672, 261] on input "Montant par jour" at bounding box center [681, 265] width 86 height 17
type input "5,0"
click at [883, 289] on div "Sauvegarder Viable banks Refresh 12.99% | 167 € NAI: 1 438,2 € / Limit: >850 € …" at bounding box center [817, 269] width 187 height 452
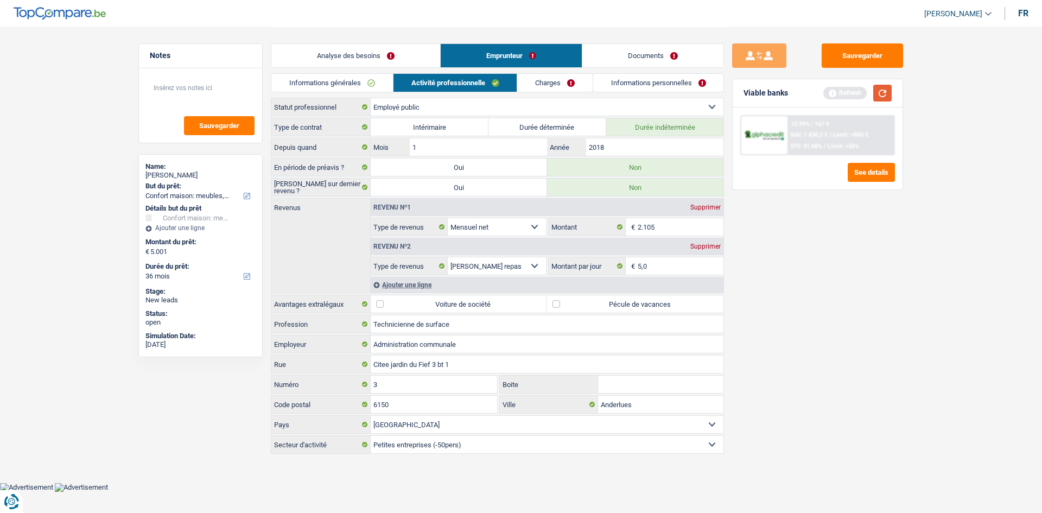
click at [882, 86] on button "button" at bounding box center [882, 93] width 18 height 17
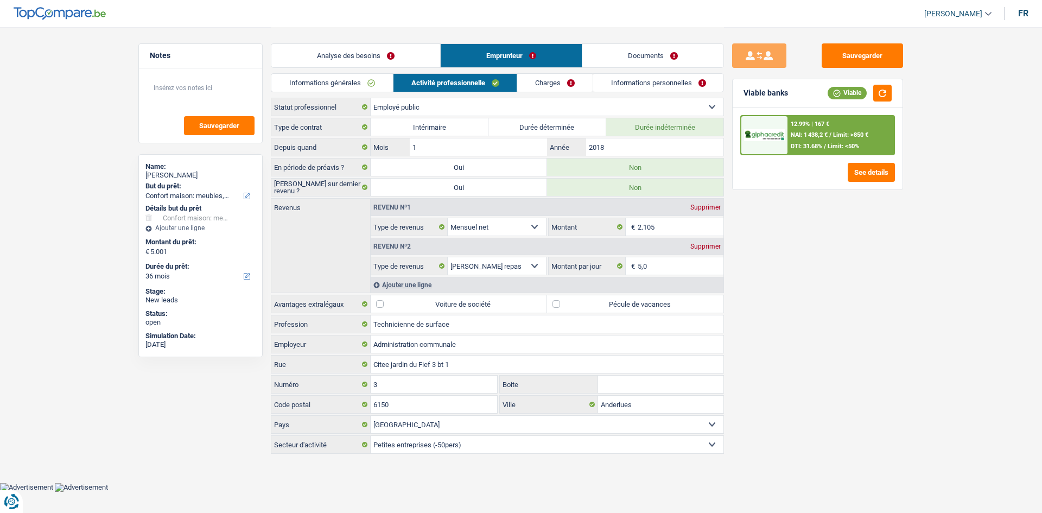
click at [889, 240] on div "Sauvegarder Viable banks Viable 12.99% | 167 € NAI: 1 438,2 € / Limit: >850 € D…" at bounding box center [817, 269] width 187 height 452
click at [889, 241] on div "Sauvegarder Viable banks Viable 12.99% | 167 € NAI: 1 438,2 € / Limit: >850 € D…" at bounding box center [817, 269] width 187 height 452
click at [479, 105] on select "Ouvrier Employé privé Employé public Invalide Indépendant Pensionné Chômeur Mut…" at bounding box center [547, 106] width 353 height 17
drag, startPoint x: 911, startPoint y: 270, endPoint x: 929, endPoint y: 231, distance: 42.5
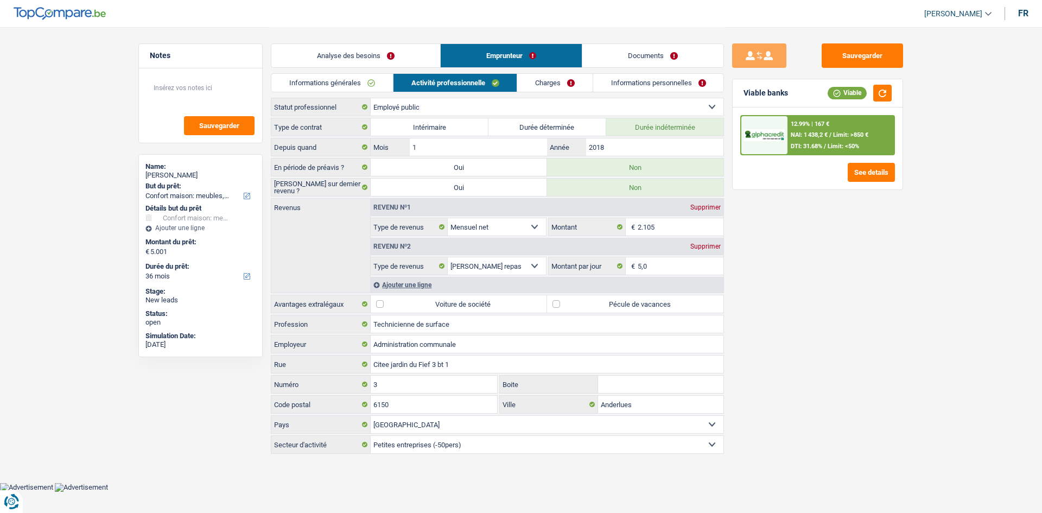
click at [911, 270] on div "Sauvegarder Viable banks Viable 12.99% | 167 € NAI: 1 438,2 € / Limit: >850 € D…" at bounding box center [817, 269] width 187 height 452
click at [884, 91] on button "button" at bounding box center [882, 93] width 18 height 17
click at [855, 318] on div "Sauvegarder Viable banks Viable 12.99% | 167 € NAI: 1 438,2 € / Limit: >850 € D…" at bounding box center [817, 269] width 187 height 452
click at [644, 50] on link "Documents" at bounding box center [652, 55] width 141 height 23
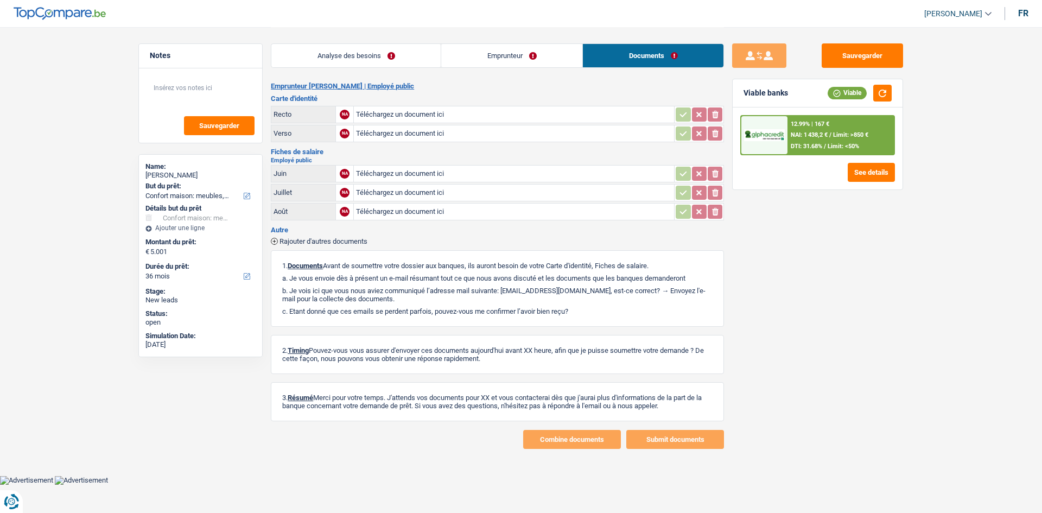
click at [886, 297] on div "Sauvegarder Viable banks Viable 12.99% | 167 € NAI: 1 438,2 € / Limit: >850 € D…" at bounding box center [817, 269] width 187 height 452
click at [538, 64] on link "Emprunteur" at bounding box center [511, 55] width 141 height 23
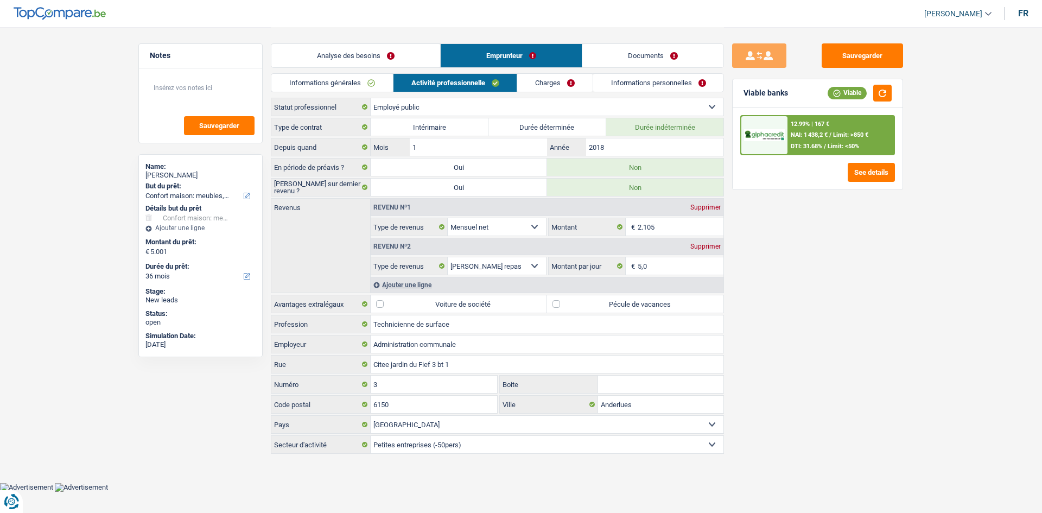
click at [814, 306] on div "Sauvegarder Viable banks Viable 12.99% | 167 € NAI: 1 438,2 € / Limit: >850 € D…" at bounding box center [817, 269] width 187 height 452
click at [543, 86] on link "Charges" at bounding box center [554, 83] width 75 height 18
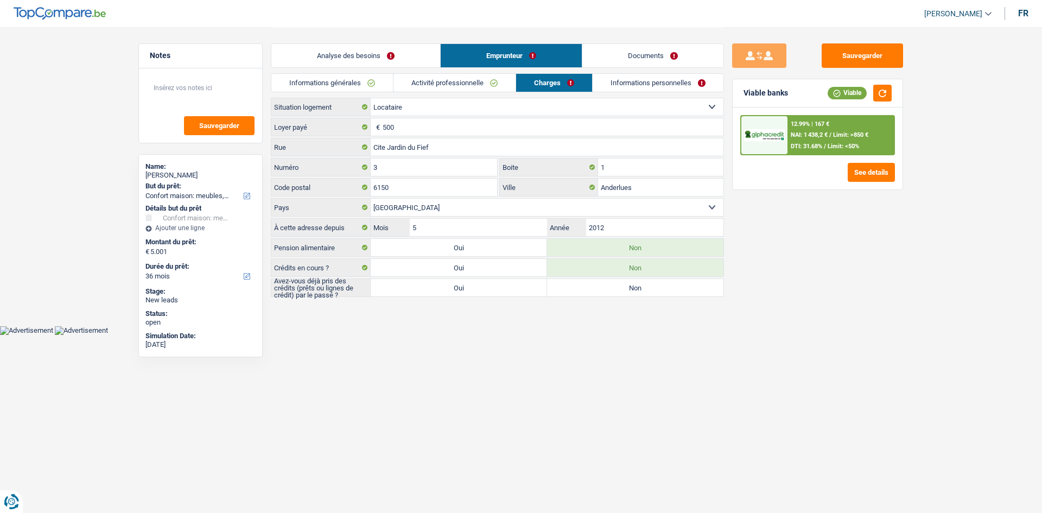
click at [537, 293] on label "Oui" at bounding box center [459, 287] width 176 height 17
click at [537, 293] on input "Oui" at bounding box center [459, 287] width 176 height 17
radio input "true"
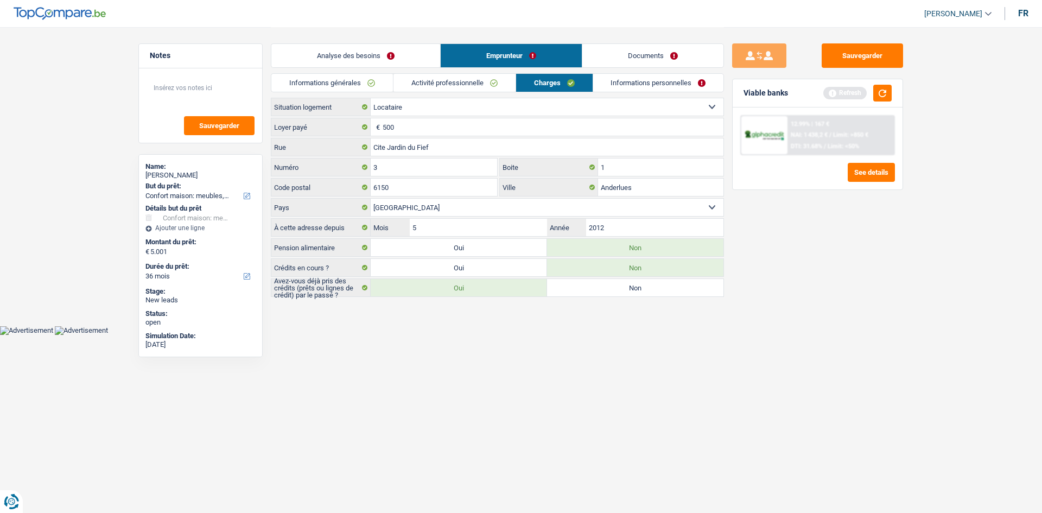
click at [764, 274] on div "Sauvegarder Viable banks Refresh 12.99% | 167 € NAI: 1 438,2 € / Limit: >850 € …" at bounding box center [817, 269] width 187 height 452
click at [208, 91] on textarea at bounding box center [201, 92] width 108 height 33
click at [624, 77] on link "Informations personnelles" at bounding box center [658, 83] width 131 height 18
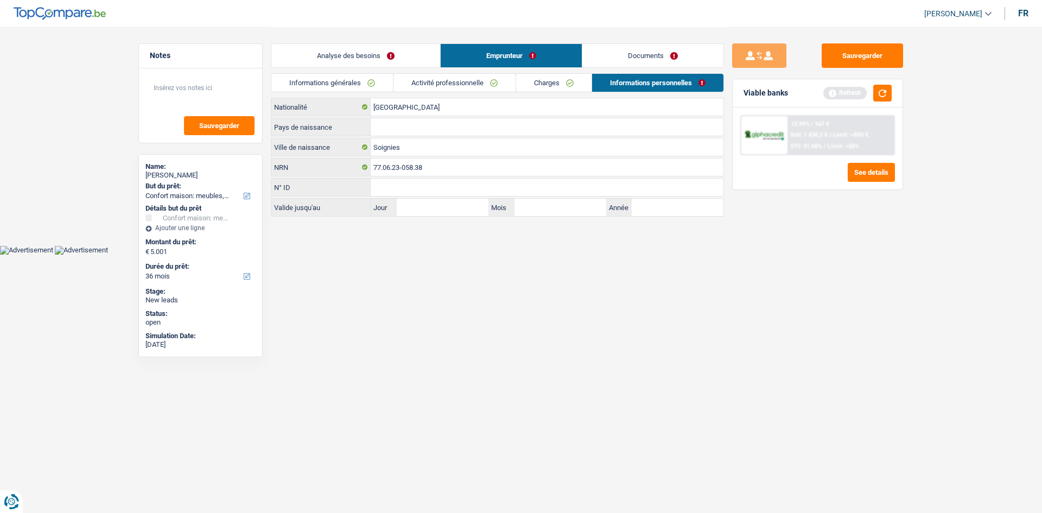
click at [626, 255] on html "Vous avez le contrôle de vos données Nous utilisons des cookies, tout comme nos…" at bounding box center [521, 127] width 1042 height 255
click at [405, 131] on input "Pays de naissance" at bounding box center [547, 126] width 353 height 17
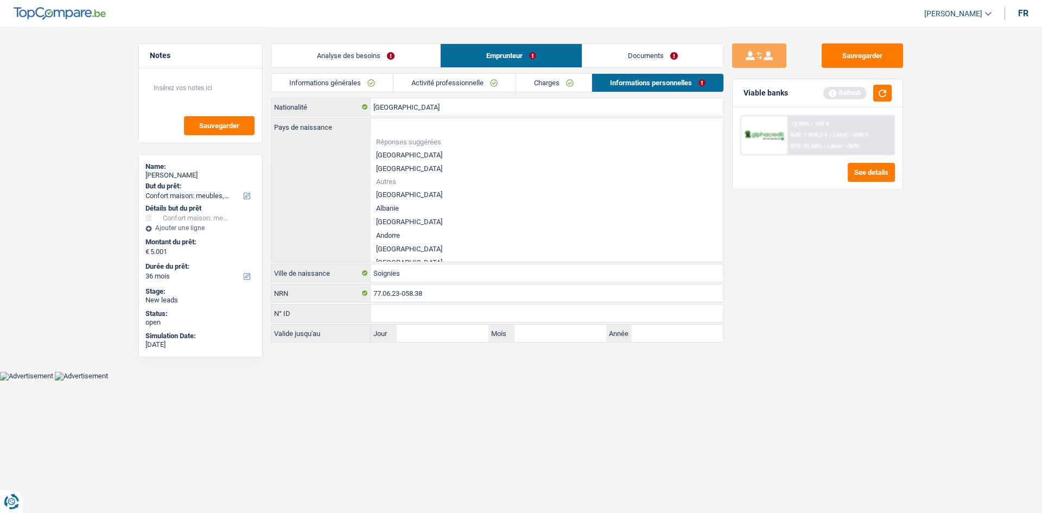
click at [392, 155] on li "[GEOGRAPHIC_DATA]" at bounding box center [547, 155] width 353 height 14
type input "[GEOGRAPHIC_DATA]"
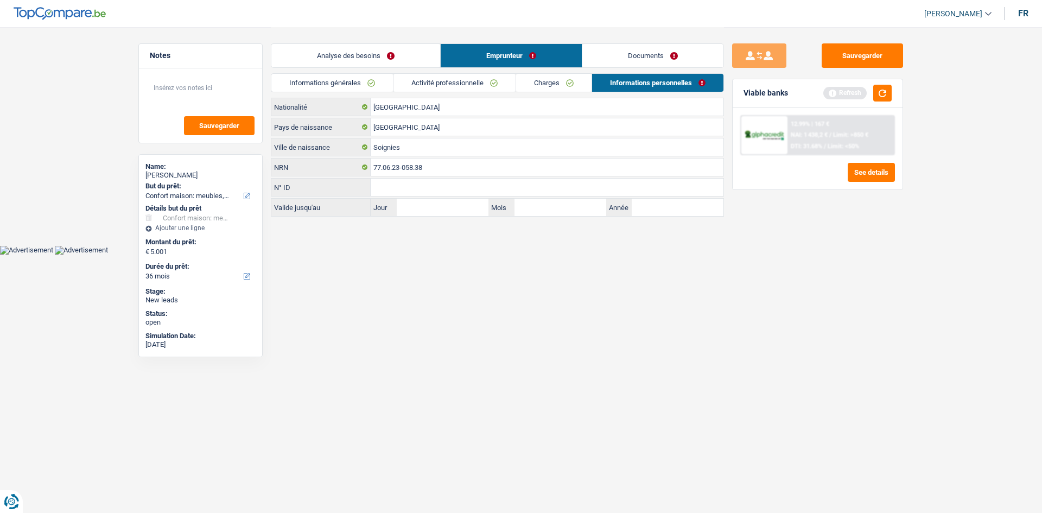
click at [645, 59] on link "Documents" at bounding box center [652, 55] width 141 height 23
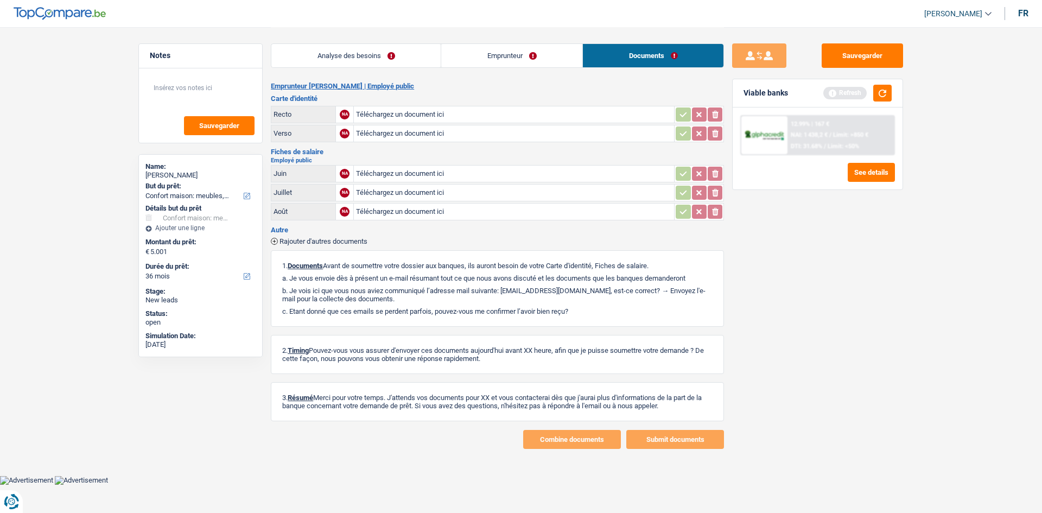
drag, startPoint x: 363, startPoint y: 61, endPoint x: 484, endPoint y: 69, distance: 121.3
click at [363, 62] on link "Analyse des besoins" at bounding box center [355, 55] width 169 height 23
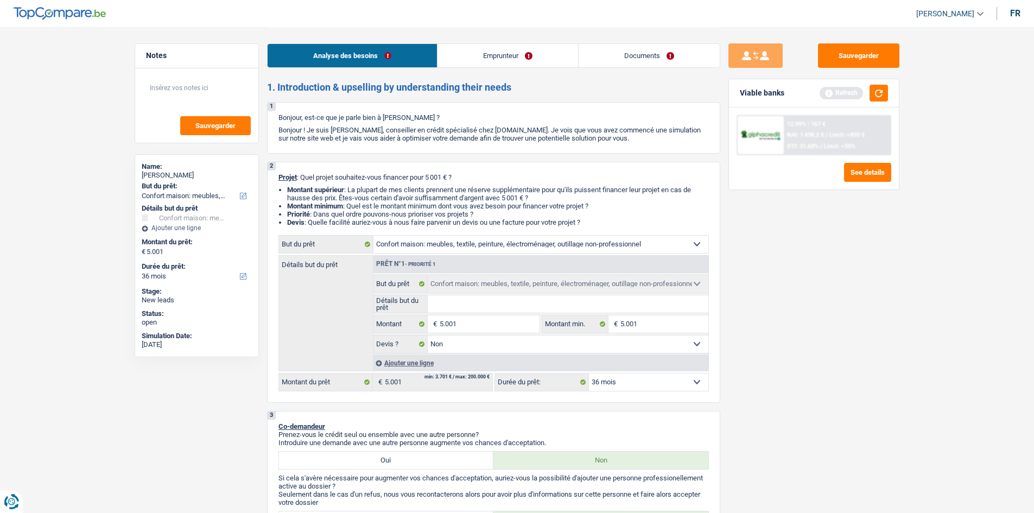
click at [867, 93] on div "Refresh" at bounding box center [854, 93] width 68 height 17
click at [879, 87] on button "button" at bounding box center [879, 93] width 18 height 17
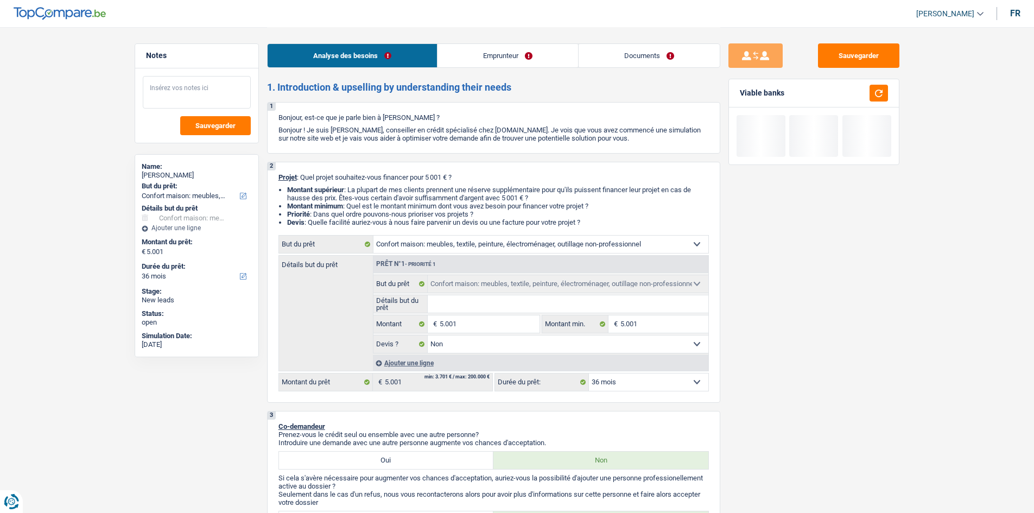
click at [212, 89] on textarea at bounding box center [197, 92] width 108 height 33
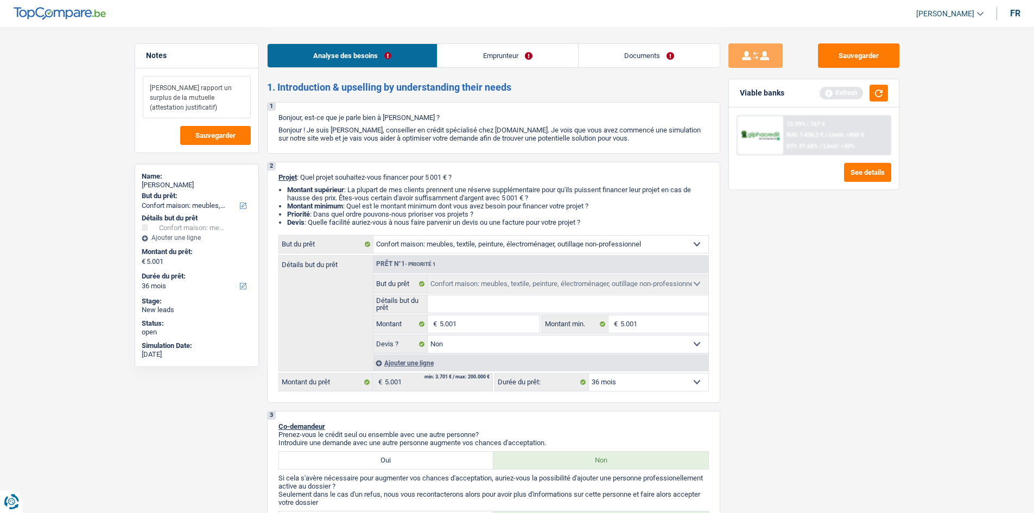
click at [179, 87] on textarea "Saisie paer rapport un surplus de la mutuelle (attestation justificatif)" at bounding box center [197, 97] width 108 height 42
click at [205, 84] on textarea "Saisie par rapport un surplus de la mutuelle (attestation justificatif)" at bounding box center [197, 97] width 108 height 42
click at [221, 100] on textarea "Saisie par rapport à un surplus de la mutuelle (attestation justificatif)" at bounding box center [197, 97] width 108 height 42
click at [220, 107] on textarea "Saisie par rapport à un surplus de la mutuelle (attestation justificatif)" at bounding box center [197, 97] width 108 height 42
drag, startPoint x: 220, startPoint y: 107, endPoint x: 113, endPoint y: 69, distance: 113.3
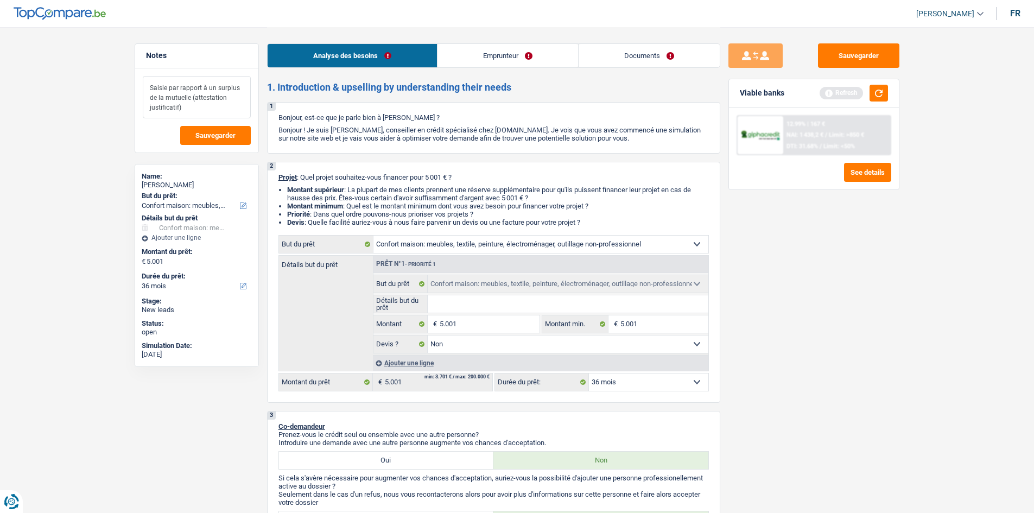
type textarea "Saisie par rapport à un surplus de la mutuelle (attestation justificatif)"
click at [512, 306] on input "Détails but du prêt" at bounding box center [568, 303] width 281 height 17
paste input "Ameublement + Sommier + Lit + Lave vaisselle + Lave linge + TV + Frigo"
type input "Ameublement + Sommier + Lit + Lave vaisselle + Lave linge + TV + Frigo"
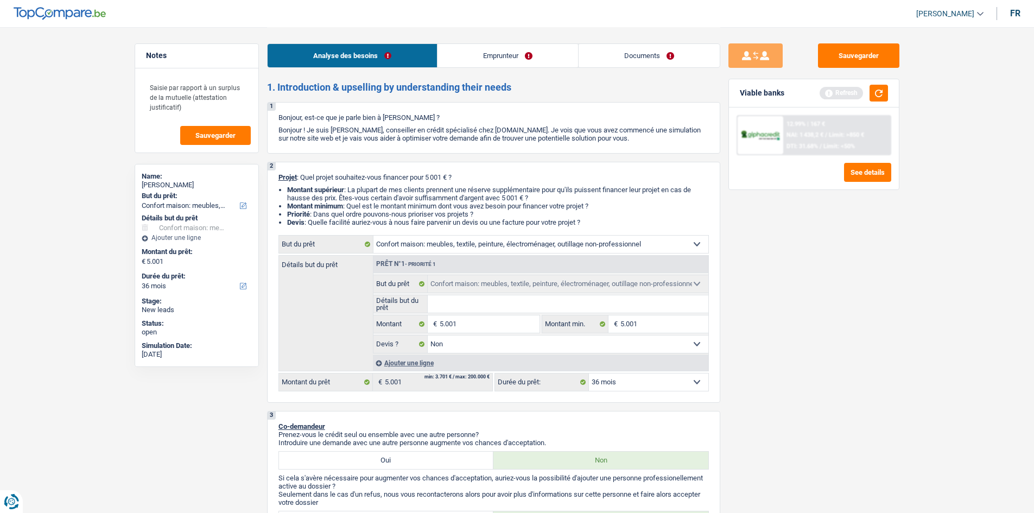
type input "Ameublement + Sommier + Lit + Lave vaisselle + Lave linge + TV + Frigo"
click at [840, 309] on div "Sauvegarder Viable banks Refresh 12.99% | 167 € NAI: 1 438,2 € / Limit: >850 € …" at bounding box center [813, 269] width 187 height 452
drag, startPoint x: 881, startPoint y: 91, endPoint x: 890, endPoint y: 162, distance: 71.2
click at [881, 93] on button "button" at bounding box center [879, 93] width 18 height 17
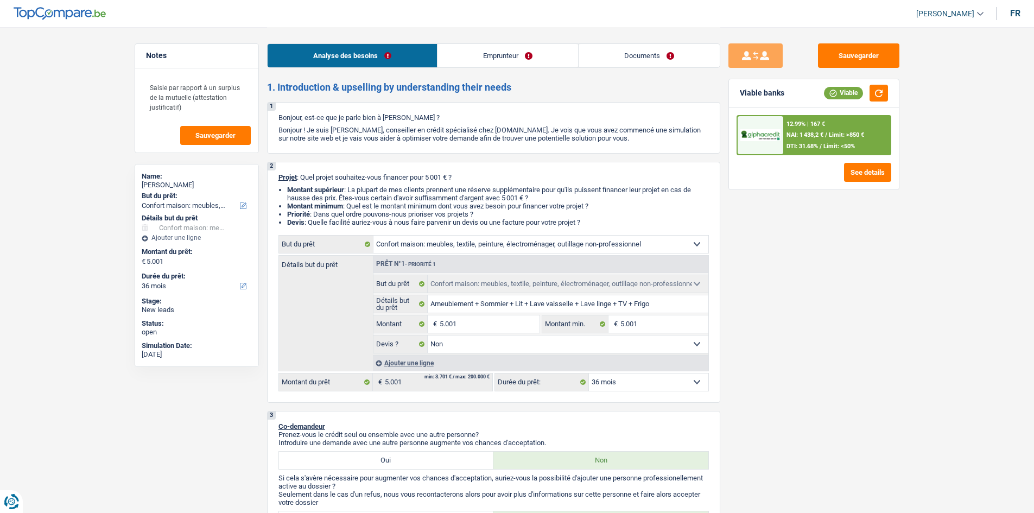
click at [869, 132] on div "12.99% | 167 € NAI: 1 438,2 € / Limit: >850 € DTI: 31.68% / Limit: <50%" at bounding box center [836, 135] width 107 height 38
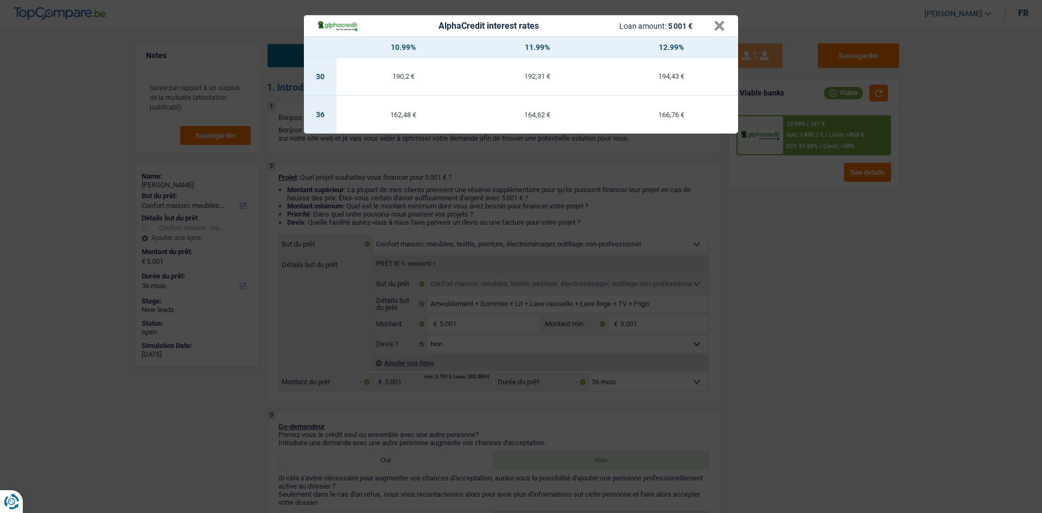
click at [838, 296] on div "AlphaCredit interest rates Loan amount: 5 001 € × 10.99% 11.99% 12.99% 30 190,2…" at bounding box center [521, 256] width 1042 height 513
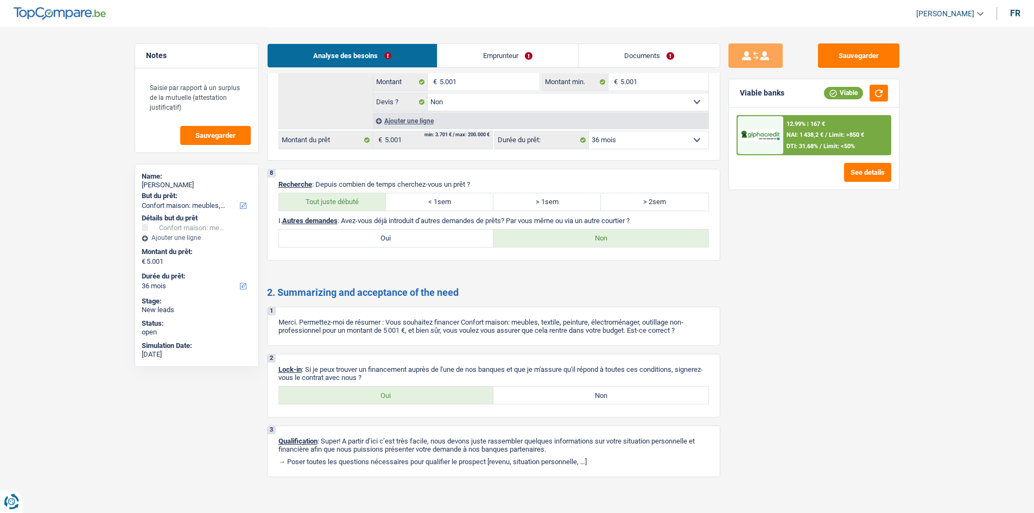
scroll to position [1043, 0]
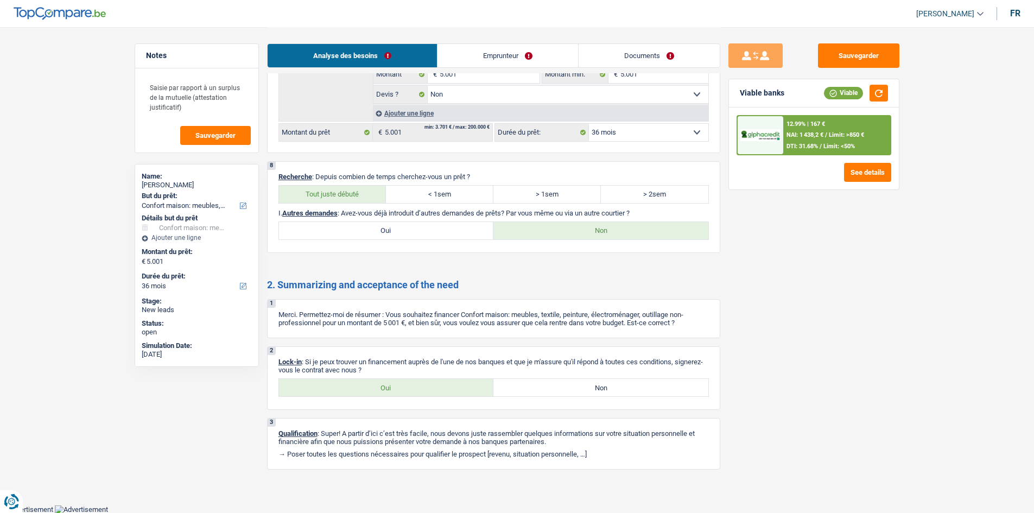
click at [825, 290] on div "Sauvegarder Viable banks Viable 12.99% | 167 € NAI: 1 438,2 € / Limit: >850 € D…" at bounding box center [813, 269] width 187 height 452
click at [885, 95] on button "button" at bounding box center [879, 93] width 18 height 17
click at [421, 388] on label "Oui" at bounding box center [386, 387] width 215 height 17
click at [421, 388] on input "Oui" at bounding box center [386, 387] width 215 height 17
radio input "true"
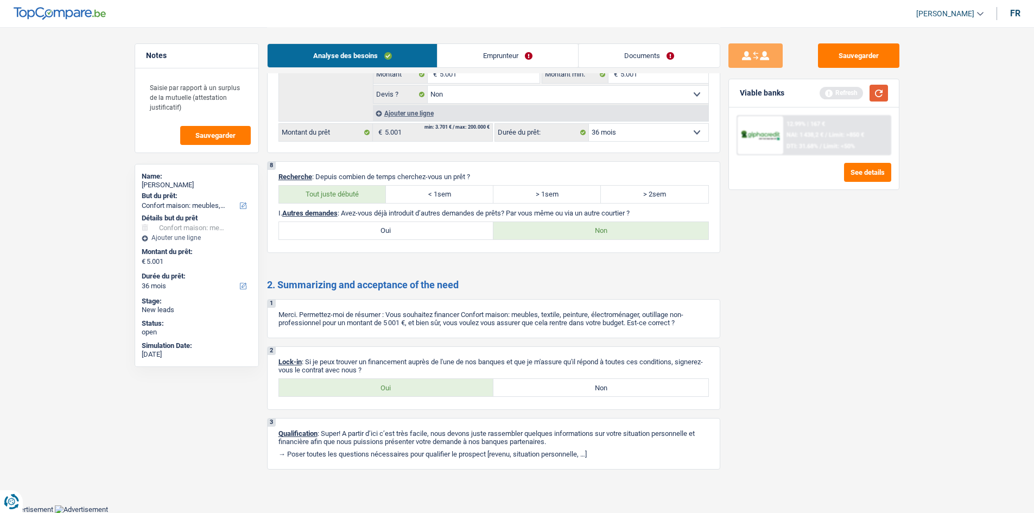
click at [885, 89] on button "button" at bounding box center [879, 93] width 18 height 17
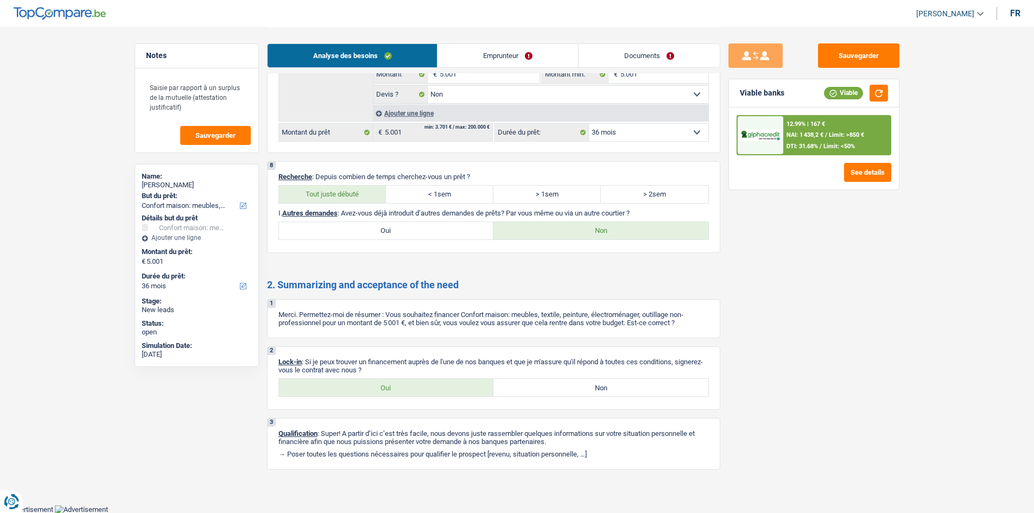
click at [129, 109] on div "Notes Saisie par rapport à un surplus de la mutuelle (attestation justificatif)…" at bounding box center [196, 269] width 141 height 452
click at [775, 244] on div "Sauvegarder Viable banks Viable 12.99% | 167 € NAI: 1 438,2 € / Limit: >850 € D…" at bounding box center [813, 269] width 187 height 452
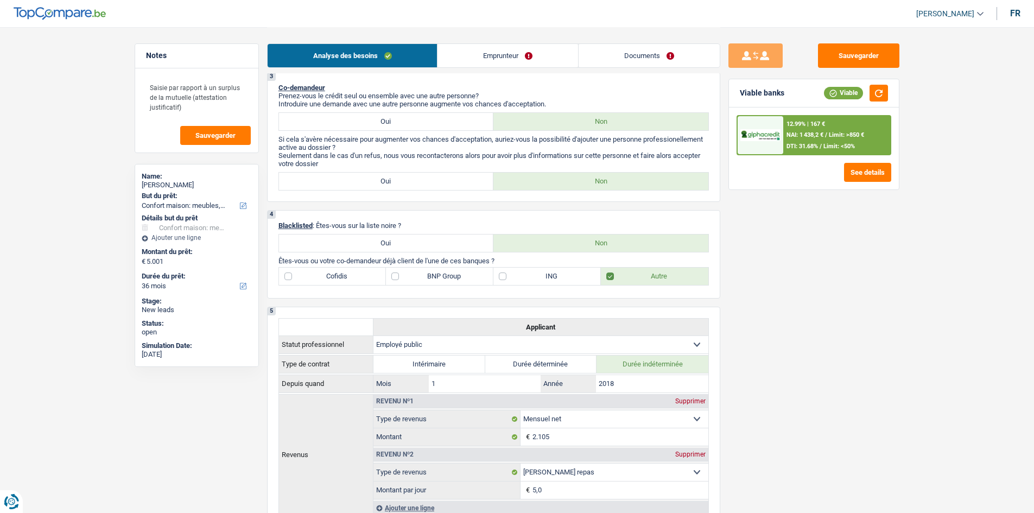
scroll to position [338, 0]
click at [907, 295] on div "Sauvegarder Viable banks Viable 12.99% | 167 € NAI: 1 438,2 € / Limit: >850 € D…" at bounding box center [813, 269] width 187 height 452
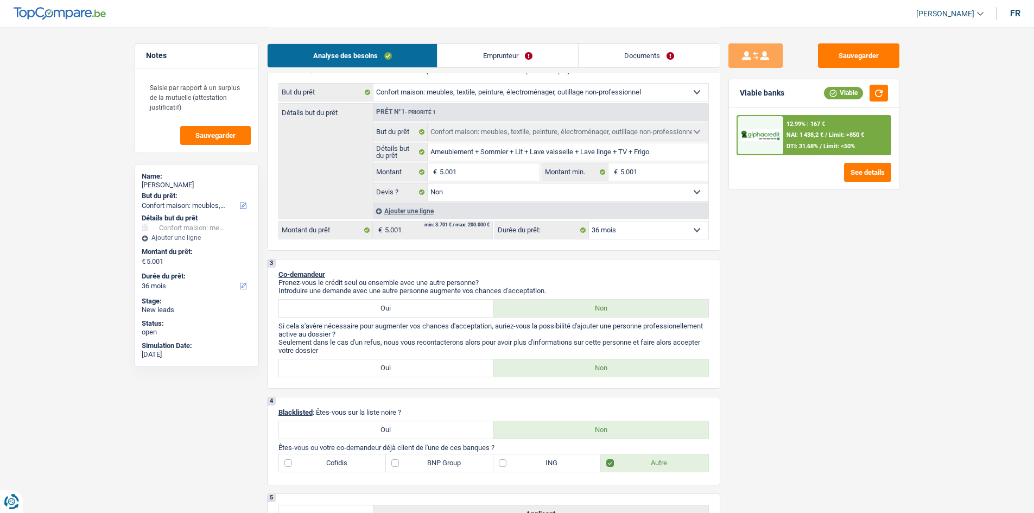
scroll to position [0, 0]
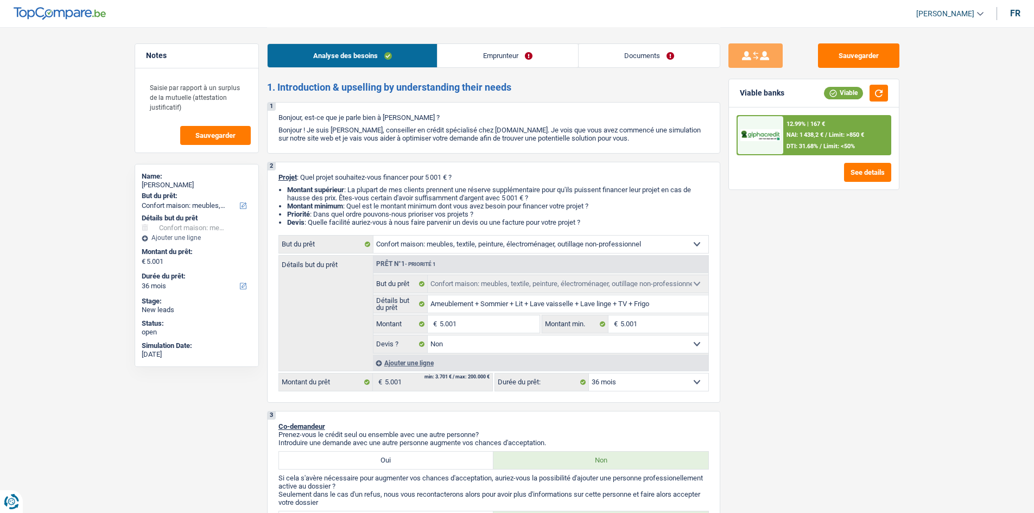
drag, startPoint x: 531, startPoint y: 61, endPoint x: 495, endPoint y: 65, distance: 36.0
click at [530, 60] on link "Emprunteur" at bounding box center [508, 55] width 141 height 23
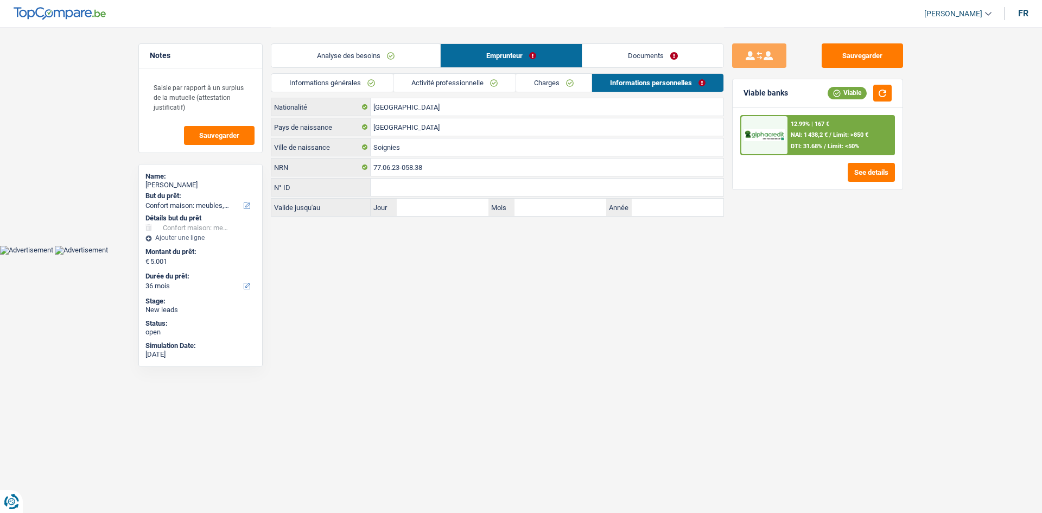
click at [343, 79] on link "Informations générales" at bounding box center [332, 83] width 122 height 18
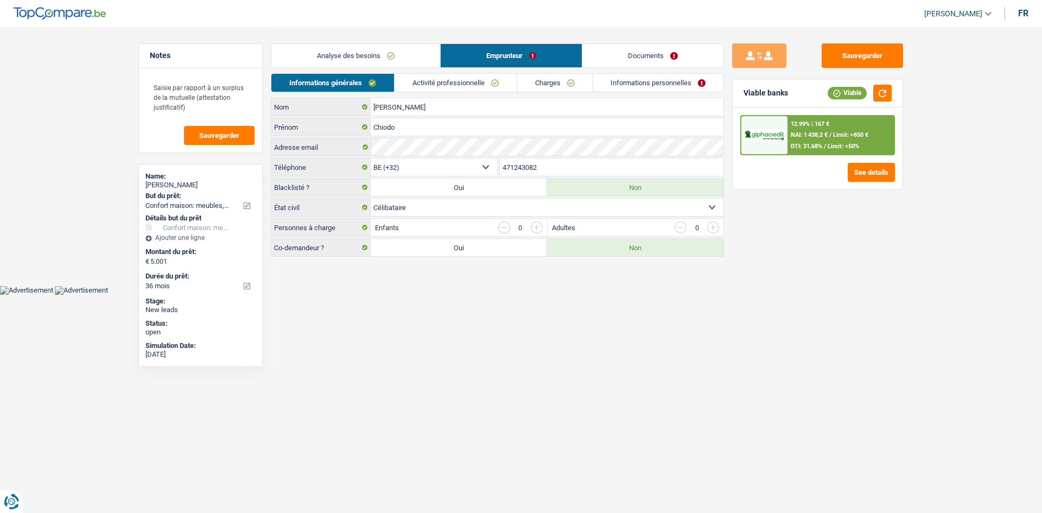
click at [447, 83] on link "Activité professionnelle" at bounding box center [456, 83] width 122 height 18
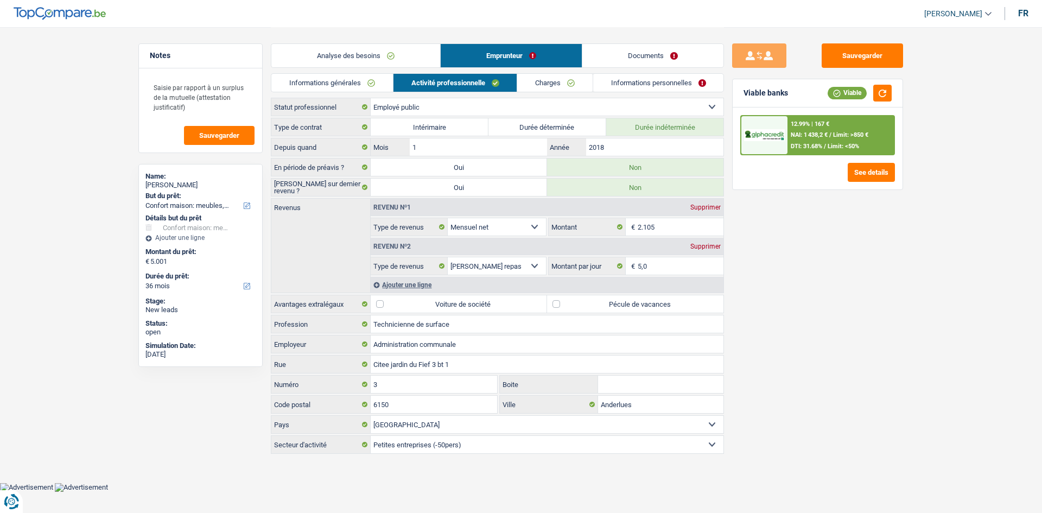
click at [555, 78] on link "Charges" at bounding box center [554, 83] width 75 height 18
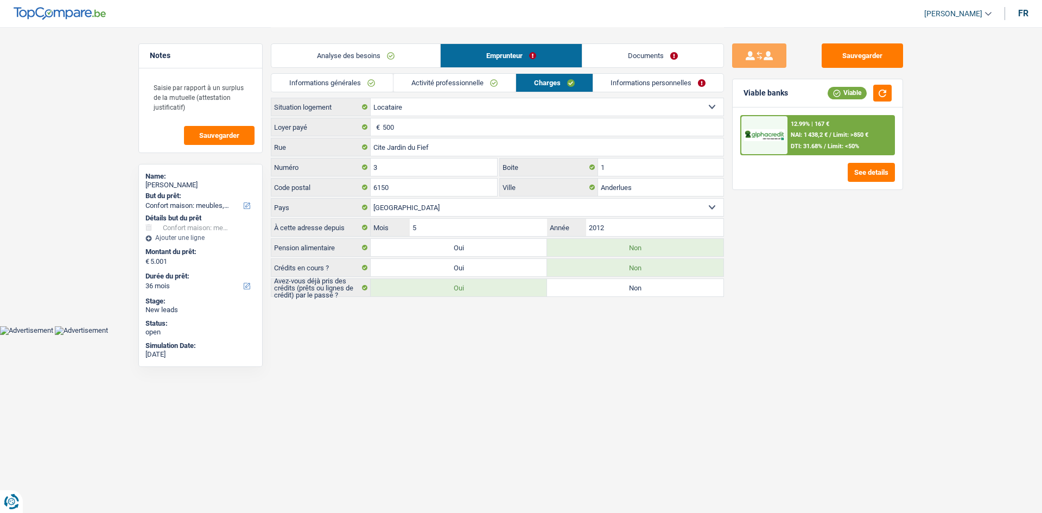
click at [670, 79] on link "Informations personnelles" at bounding box center [658, 83] width 131 height 18
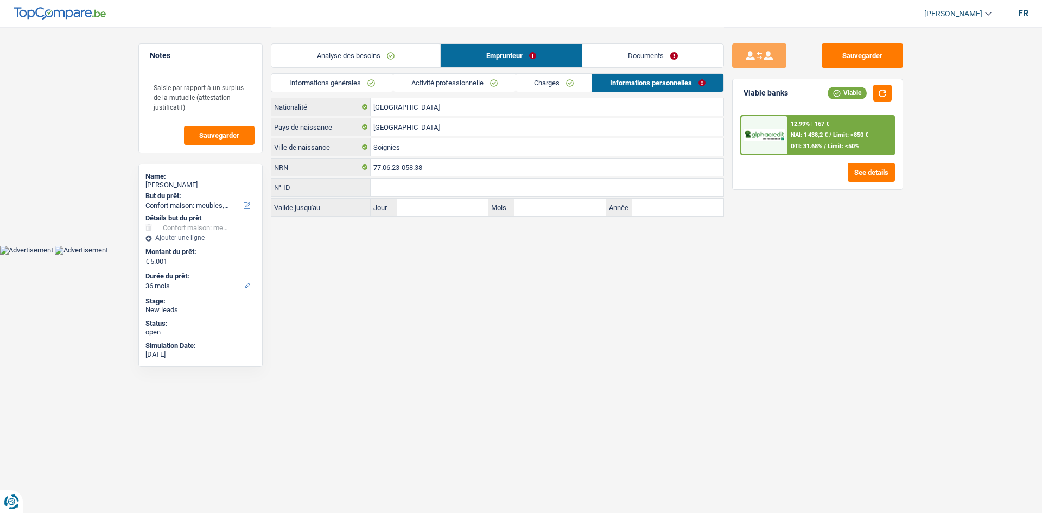
click at [307, 48] on link "Analyse des besoins" at bounding box center [355, 55] width 169 height 23
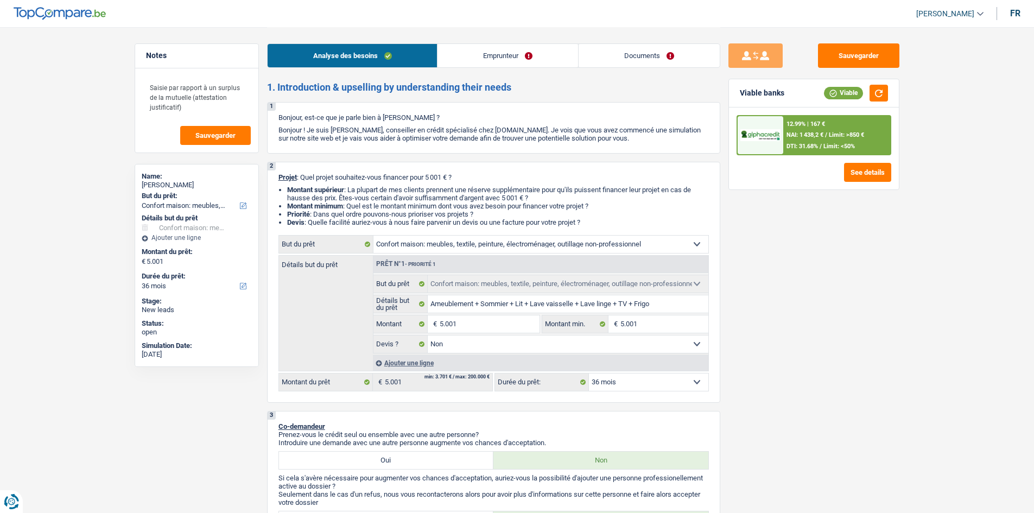
click at [805, 278] on div "Sauvegarder Viable banks Viable 12.99% | 167 € NAI: 1 438,2 € / Limit: >850 € D…" at bounding box center [813, 269] width 187 height 452
click at [877, 60] on button "Sauvegarder" at bounding box center [858, 55] width 81 height 24
click at [220, 104] on textarea "Saisie par rapport à un surplus de la mutuelle (attestation justificatif)" at bounding box center [197, 97] width 108 height 42
click at [188, 96] on textarea "Saisie par rapport à un surplus de la mutuelle (attestation justificatif)" at bounding box center [197, 97] width 108 height 42
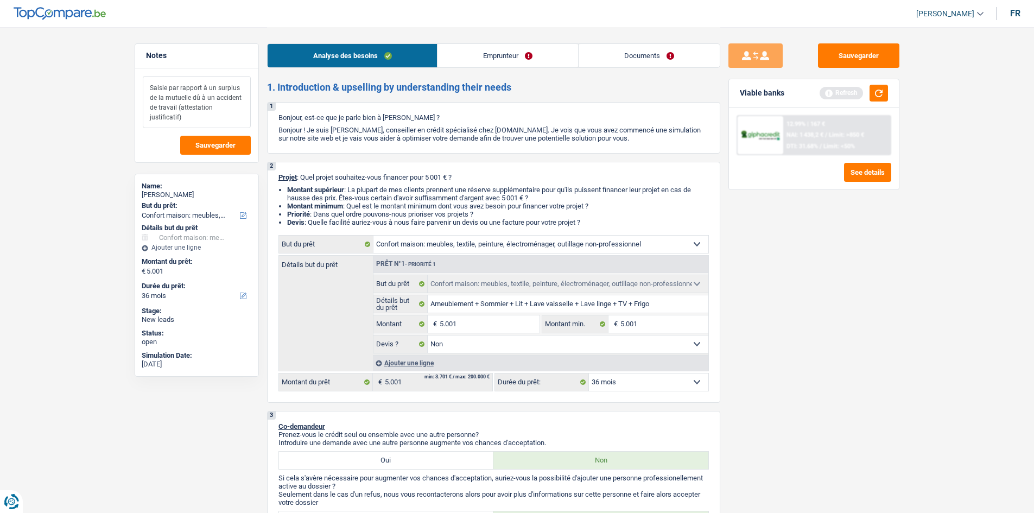
click at [220, 107] on textarea "Saisie par rapport à un surplus de la mutuelle dû à un accident de travail (att…" at bounding box center [197, 102] width 108 height 52
click at [214, 116] on textarea "Saisie par rapport à un surplus de la mutuelle dû à un accident de travail (att…" at bounding box center [197, 102] width 108 height 52
click at [819, 241] on div "Sauvegarder Viable banks Refresh 12.99% | 167 € NAI: 1 438,2 € / Limit: >850 € …" at bounding box center [813, 269] width 187 height 452
click at [883, 93] on button "button" at bounding box center [879, 93] width 18 height 17
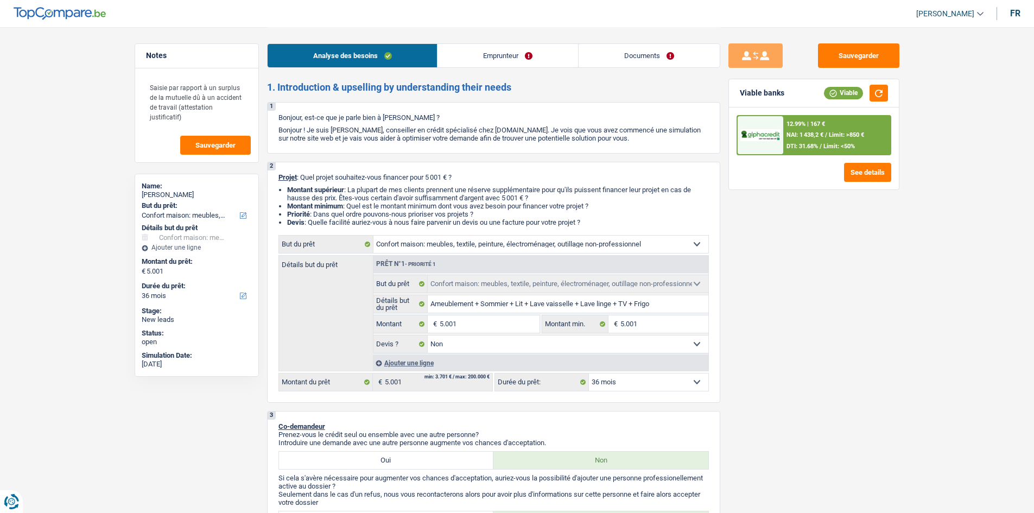
click at [814, 273] on div "Sauvegarder Viable banks Viable 12.99% | 167 € NAI: 1 438,2 € / Limit: >850 € D…" at bounding box center [813, 269] width 187 height 452
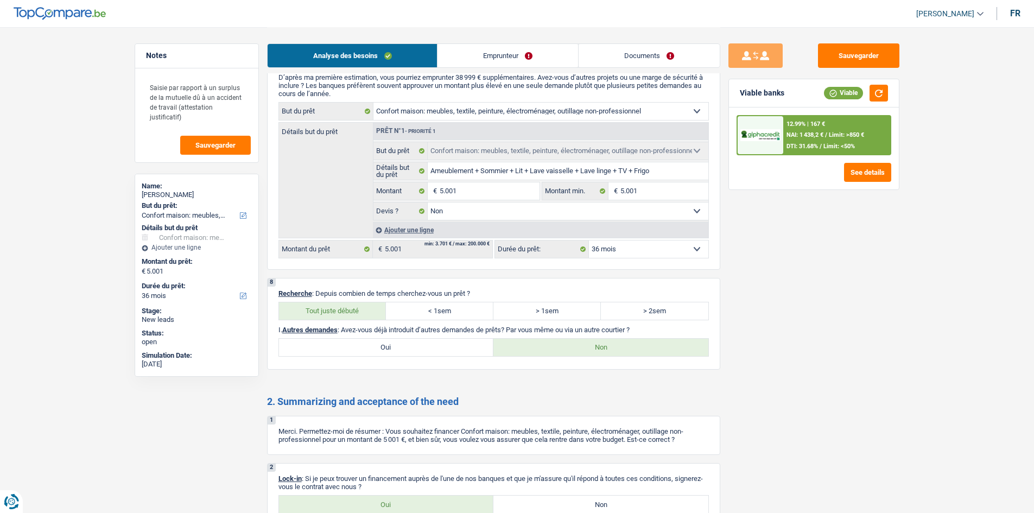
scroll to position [1031, 0]
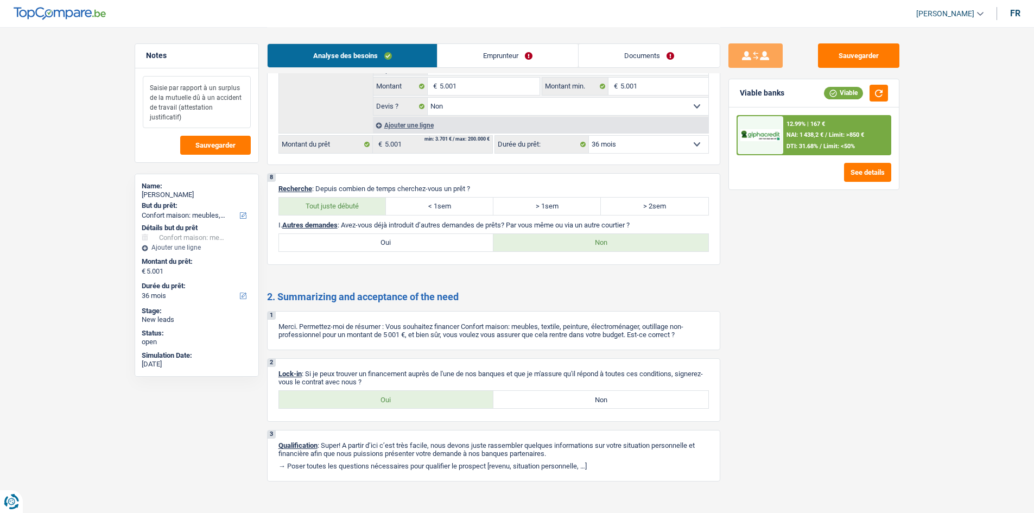
click at [244, 88] on textarea "Saisie par rapport à un surplus de la mutuelle dû à un accident de travail (att…" at bounding box center [197, 102] width 108 height 52
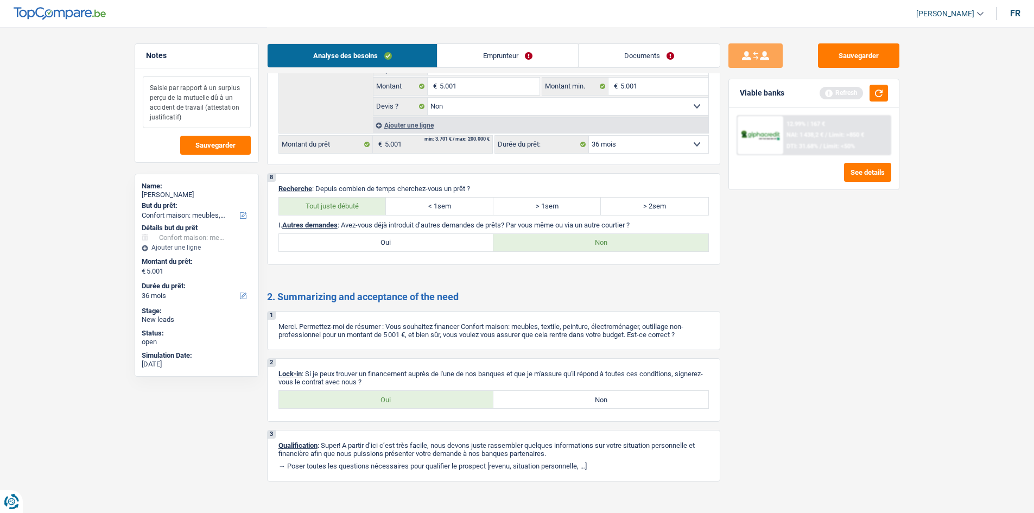
click at [207, 98] on textarea "Saisie par rapport à un surplus perçu de la mutuelle dû à un accident de travai…" at bounding box center [197, 102] width 108 height 52
type textarea "Saisie par rapport à un surplus perçu de la mutuelle dû à un accident de travai…"
click at [231, 138] on button "Sauvegarder" at bounding box center [215, 145] width 71 height 19
drag, startPoint x: 877, startPoint y: 92, endPoint x: 829, endPoint y: 76, distance: 49.8
click at [877, 92] on button "button" at bounding box center [879, 93] width 18 height 17
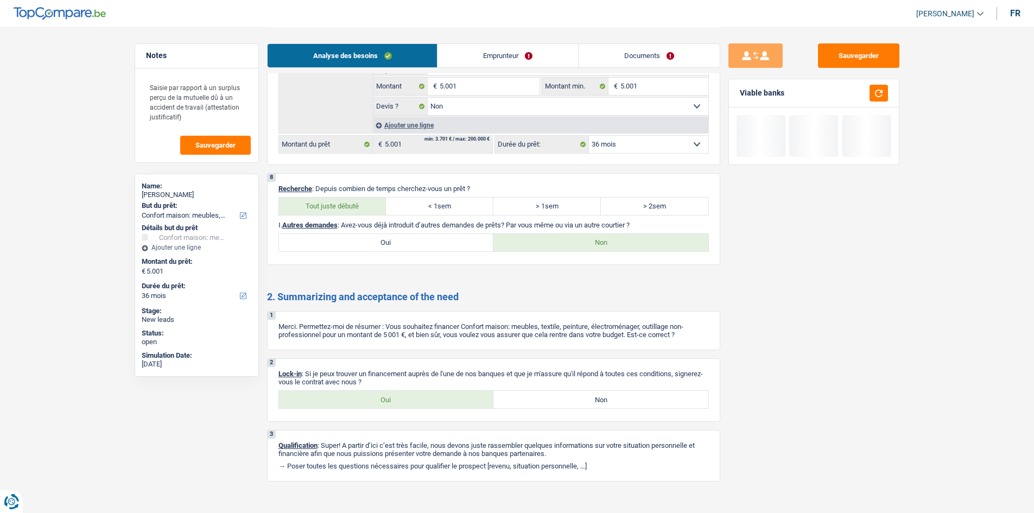
click at [537, 48] on link "Emprunteur" at bounding box center [508, 55] width 141 height 23
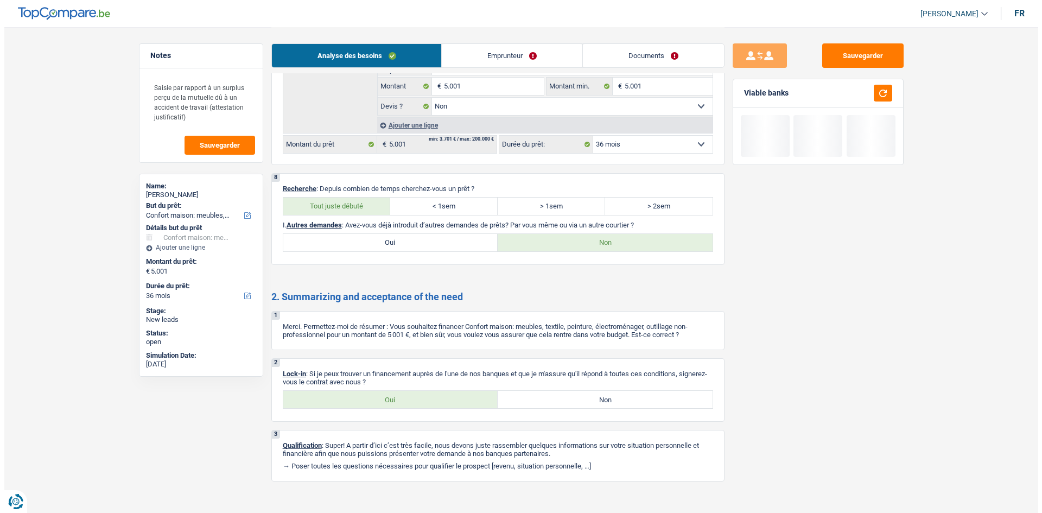
scroll to position [0, 0]
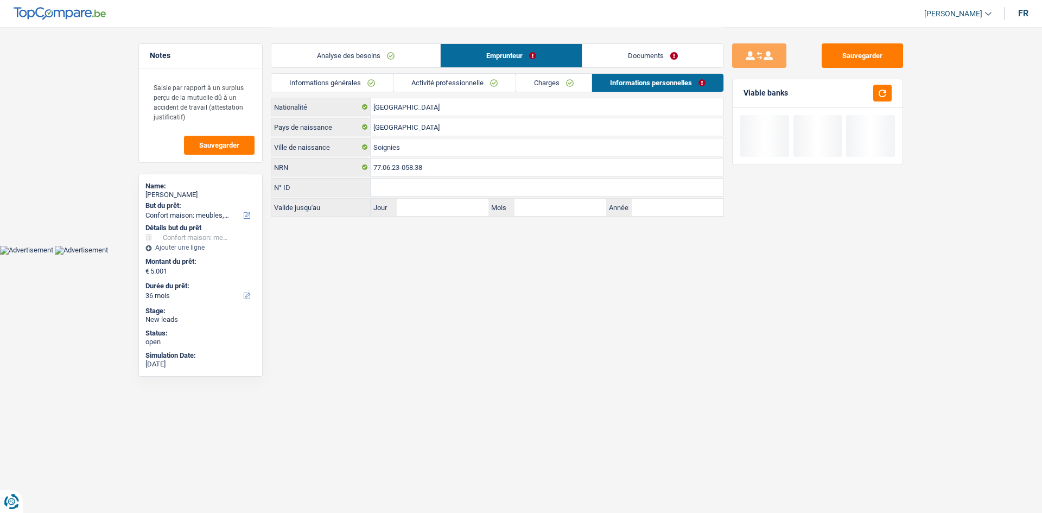
click at [623, 65] on link "Documents" at bounding box center [652, 55] width 141 height 23
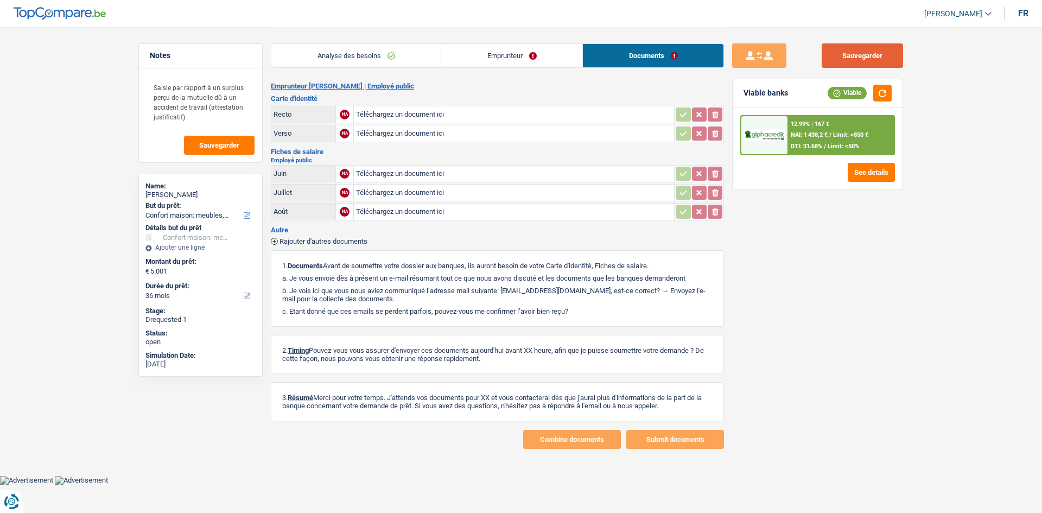
click at [855, 58] on button "Sauvegarder" at bounding box center [862, 55] width 81 height 24
click at [501, 59] on link "Emprunteur" at bounding box center [511, 55] width 141 height 23
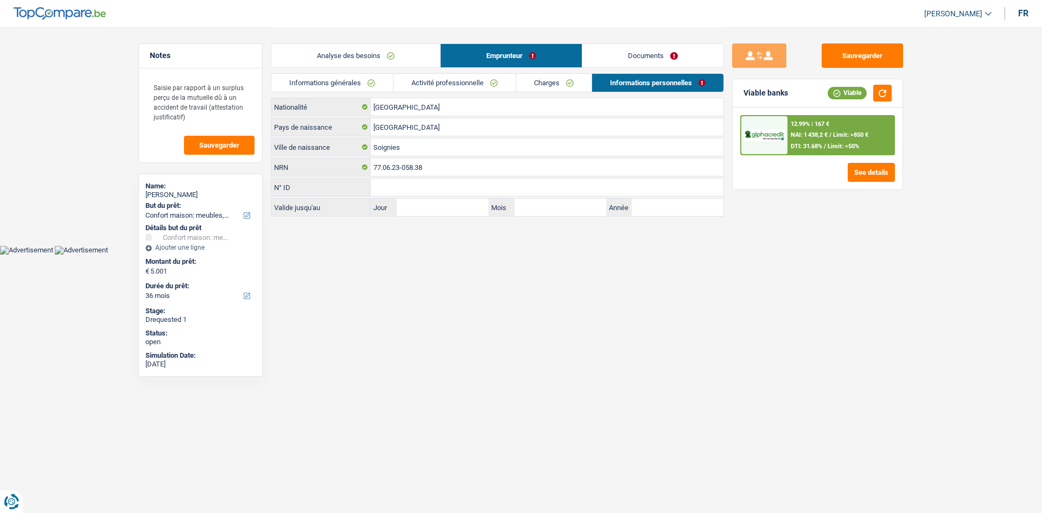
click at [469, 80] on link "Activité professionnelle" at bounding box center [455, 83] width 122 height 18
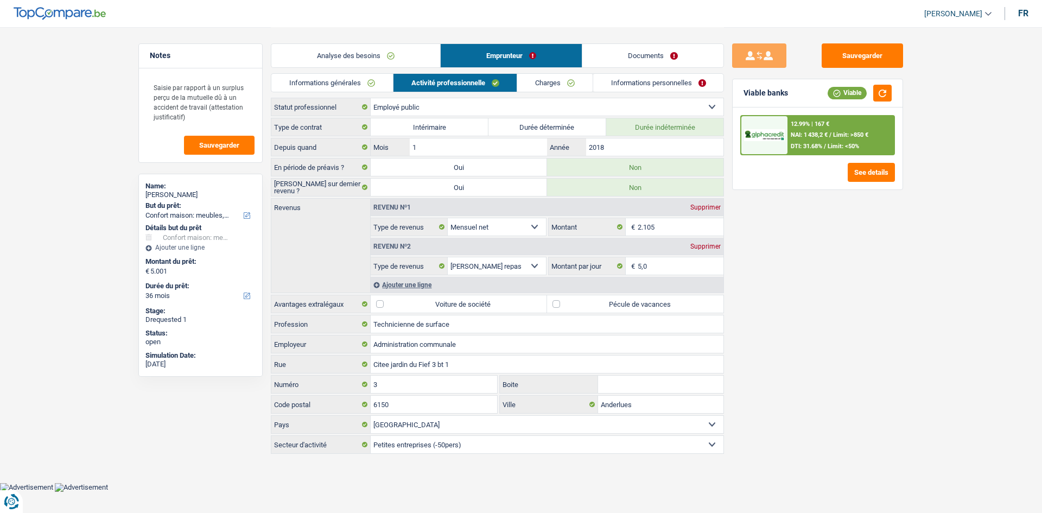
click at [461, 189] on label "Oui" at bounding box center [459, 187] width 176 height 17
click at [461, 189] on input "Oui" at bounding box center [459, 187] width 176 height 17
radio input "true"
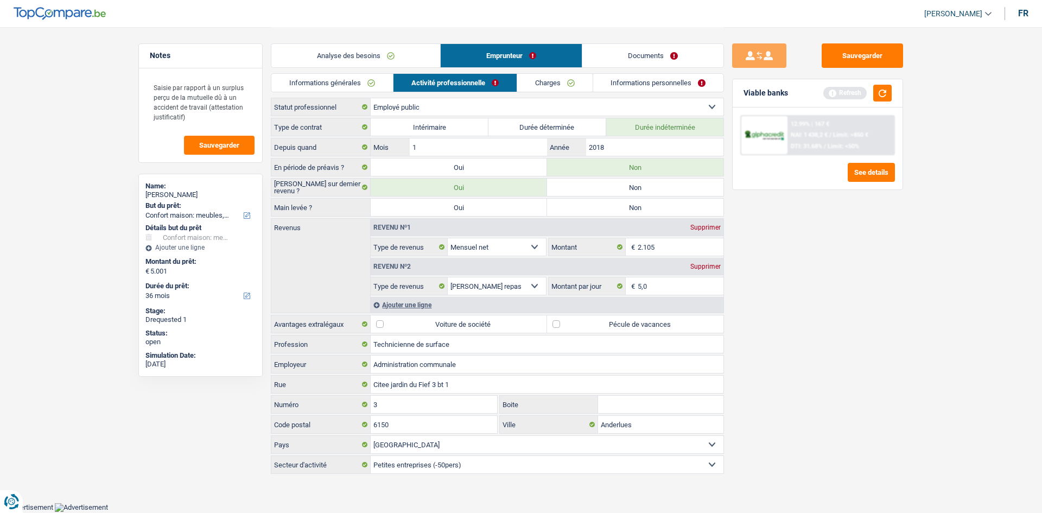
click at [472, 205] on label "Oui" at bounding box center [459, 207] width 176 height 17
click at [472, 205] on input "Oui" at bounding box center [459, 207] width 176 height 17
radio input "true"
click at [603, 210] on label "Non" at bounding box center [635, 207] width 176 height 17
click at [603, 210] on input "Non" at bounding box center [635, 207] width 176 height 17
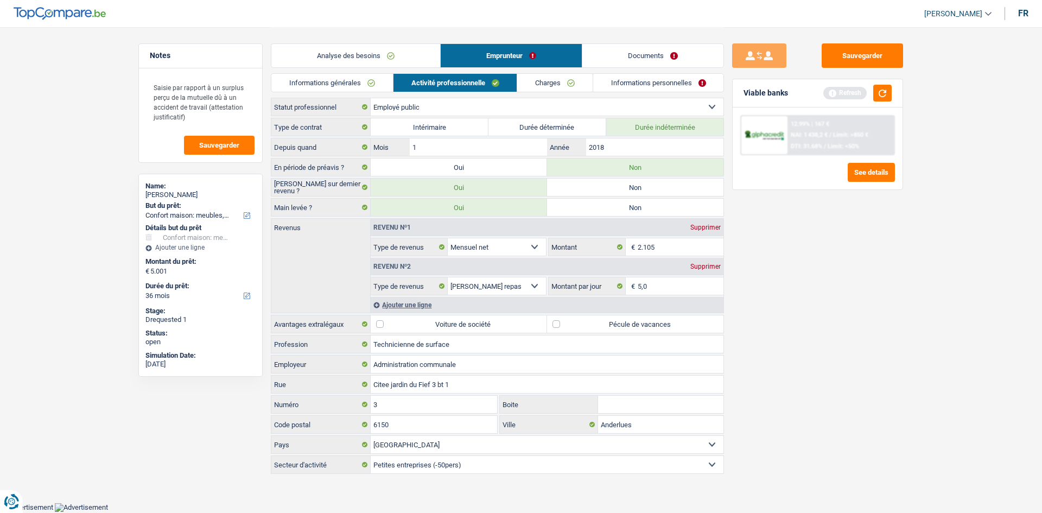
radio input "true"
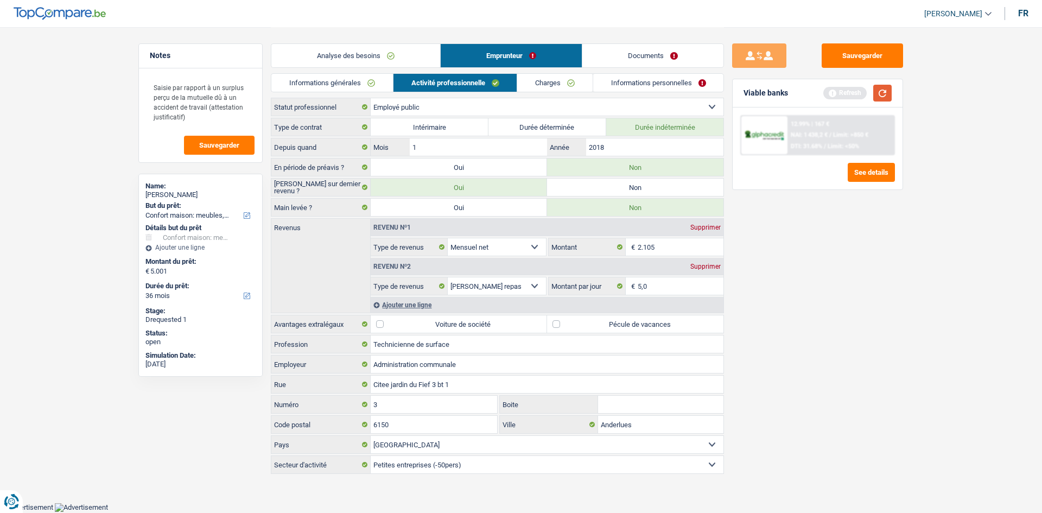
click at [887, 92] on button "button" at bounding box center [882, 93] width 18 height 17
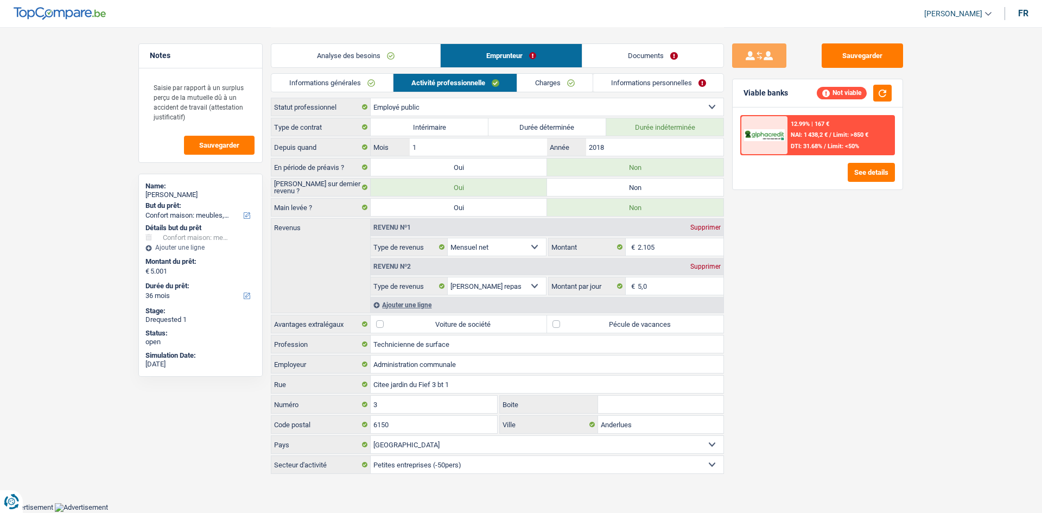
click at [417, 211] on label "Oui" at bounding box center [459, 207] width 176 height 17
click at [417, 211] on input "Oui" at bounding box center [459, 207] width 176 height 17
radio input "true"
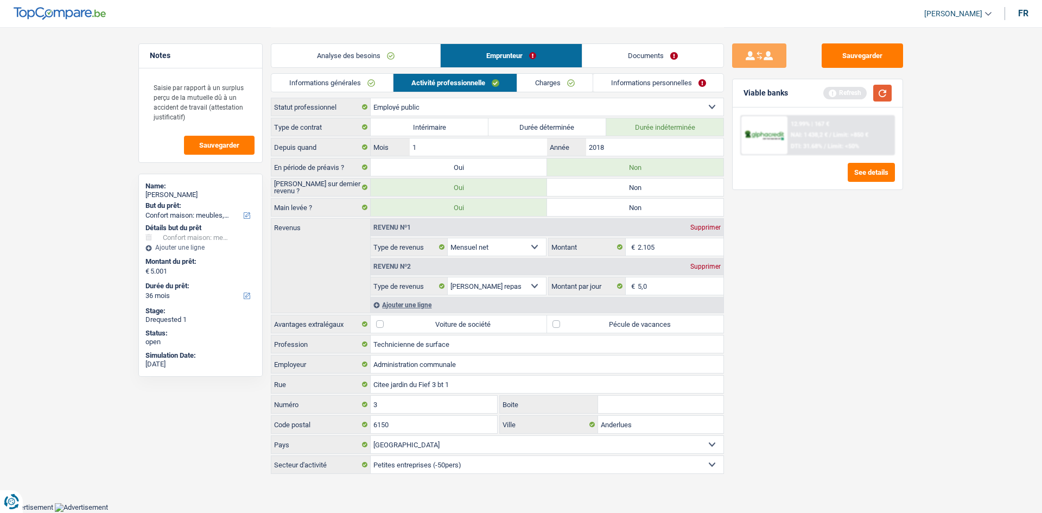
click at [881, 91] on button "button" at bounding box center [882, 93] width 18 height 17
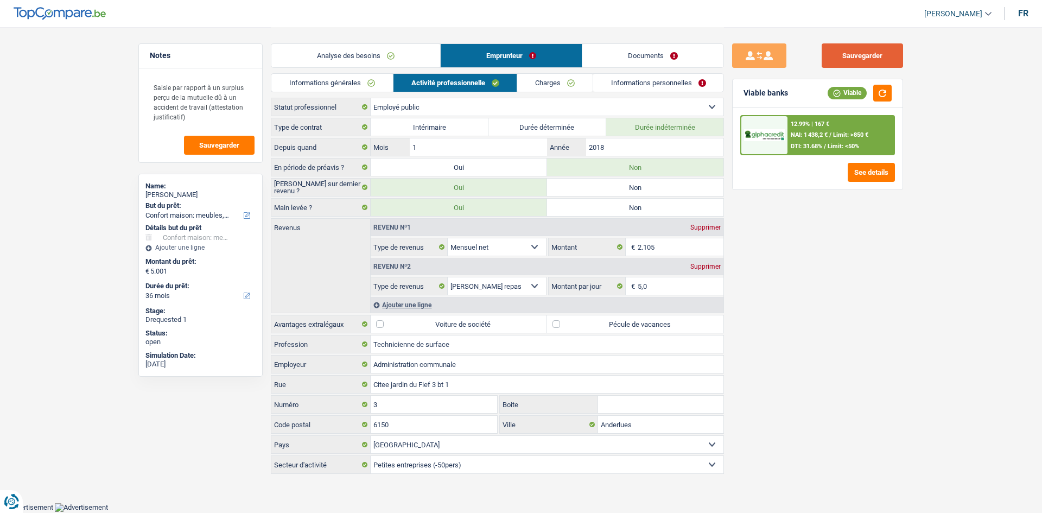
drag, startPoint x: 882, startPoint y: 55, endPoint x: 866, endPoint y: 67, distance: 19.9
click at [882, 55] on button "Sauvegarder" at bounding box center [862, 55] width 81 height 24
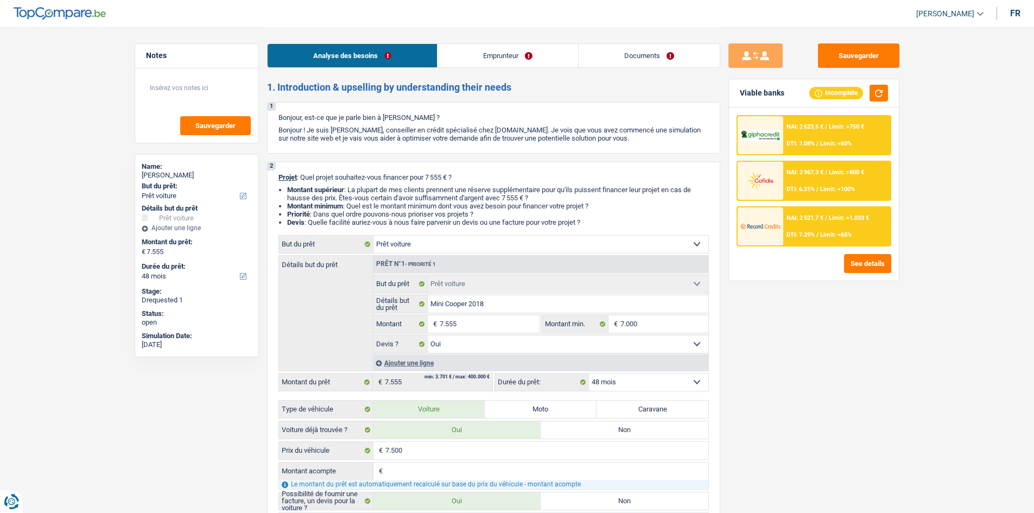
select select "car"
select select "48"
select select "car"
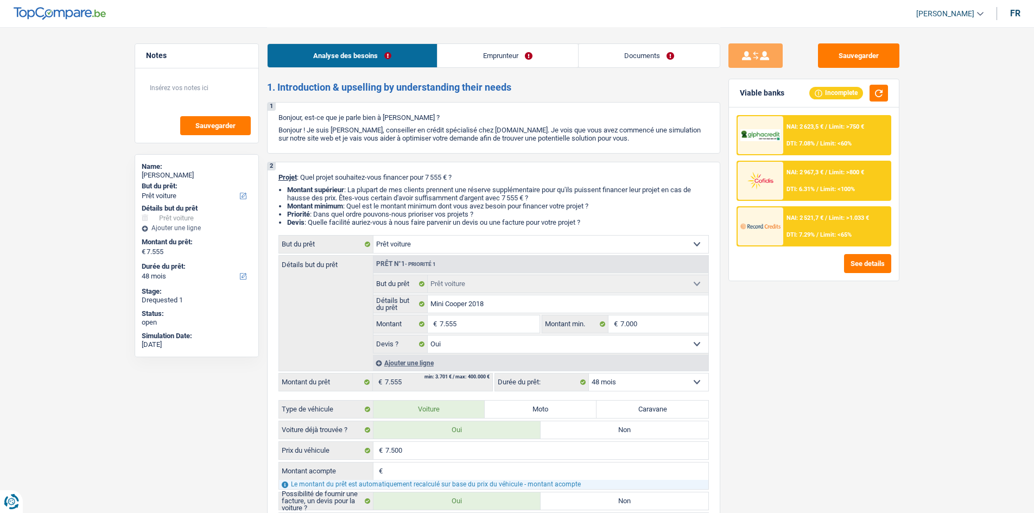
select select "yes"
select select "48"
select select "publicEmployee"
select select "netSalary"
select select "mealVouchers"
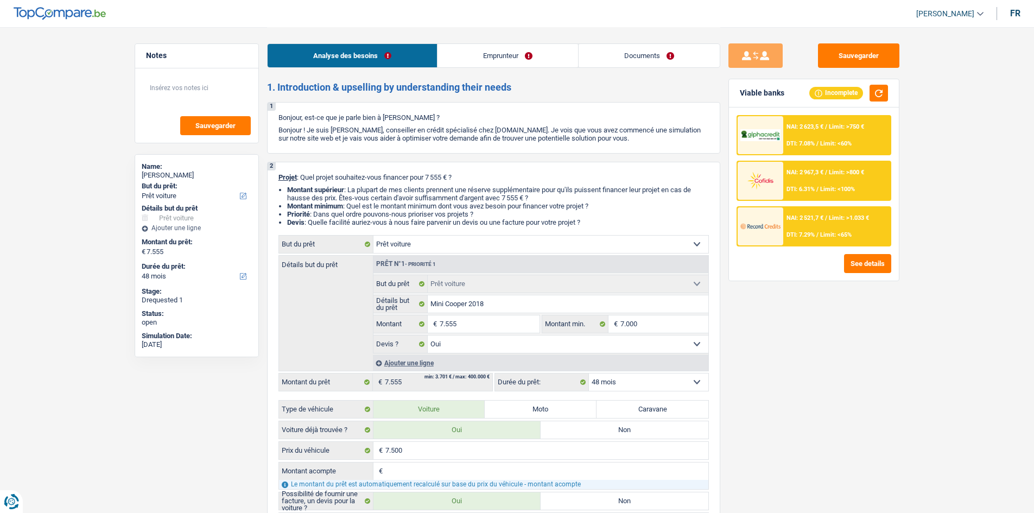
select select "familyAllowances"
select select "car"
select select "yes"
select select "48"
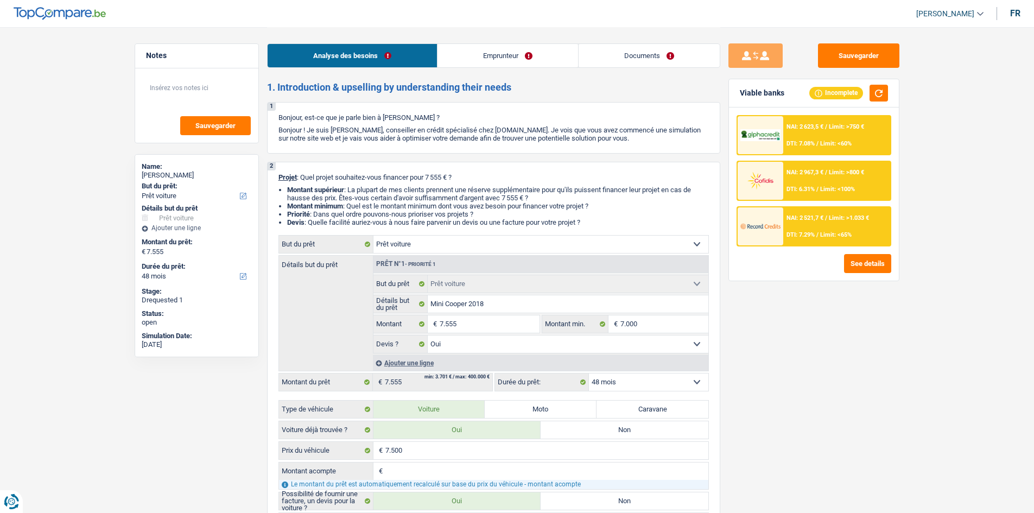
click at [456, 65] on link "Emprunteur" at bounding box center [508, 55] width 141 height 23
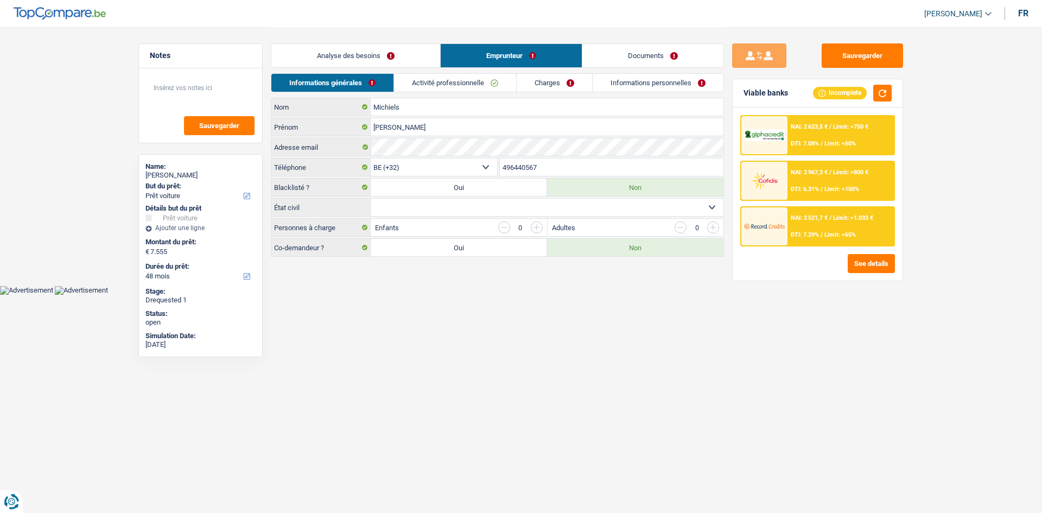
click at [454, 79] on link "Activité professionnelle" at bounding box center [455, 83] width 122 height 18
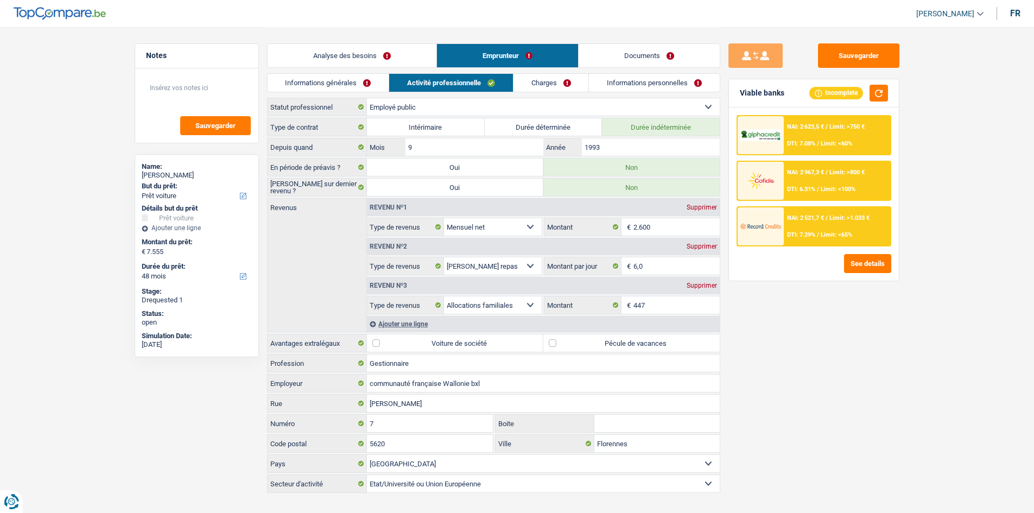
click at [546, 81] on link "Charges" at bounding box center [551, 83] width 75 height 18
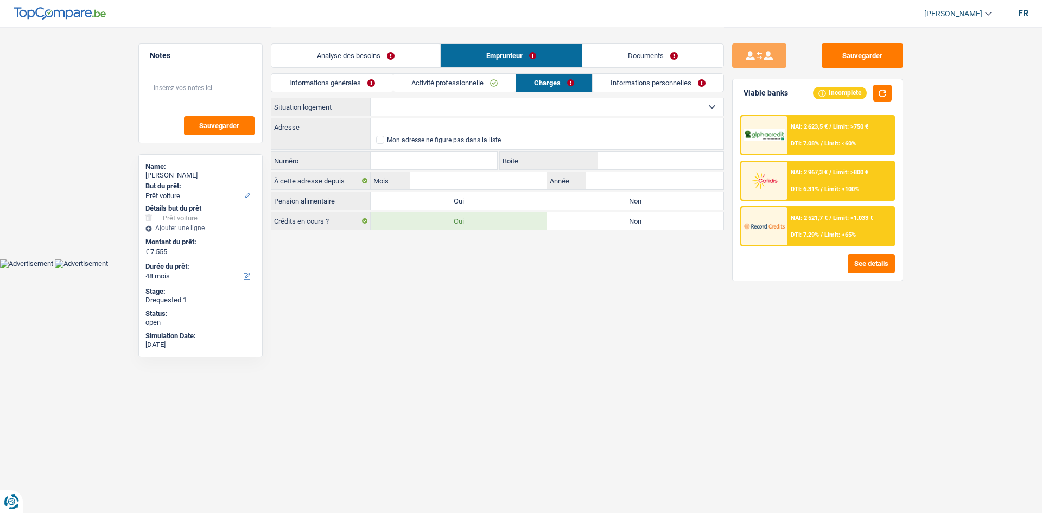
click at [616, 91] on link "Informations personnelles" at bounding box center [658, 83] width 131 height 18
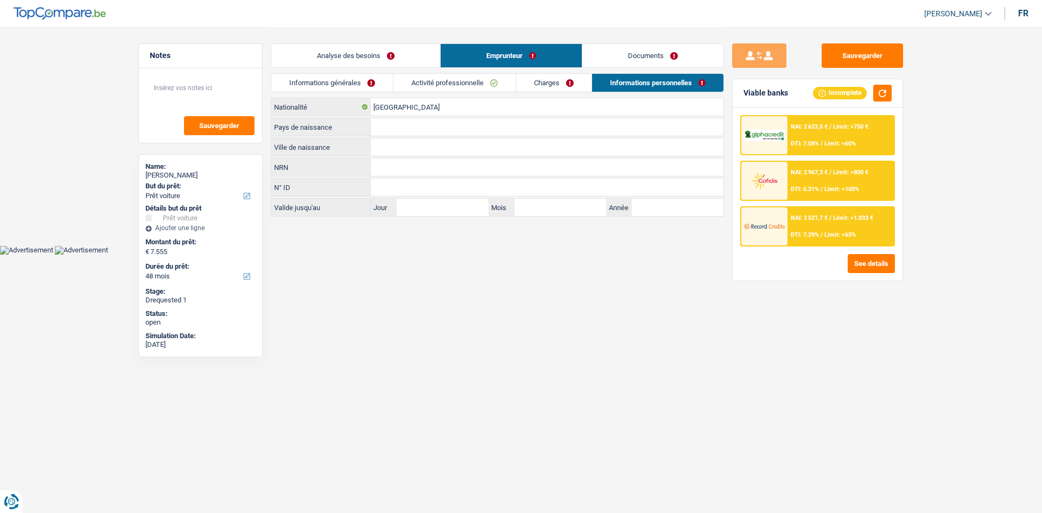
click at [642, 54] on link "Documents" at bounding box center [652, 55] width 141 height 23
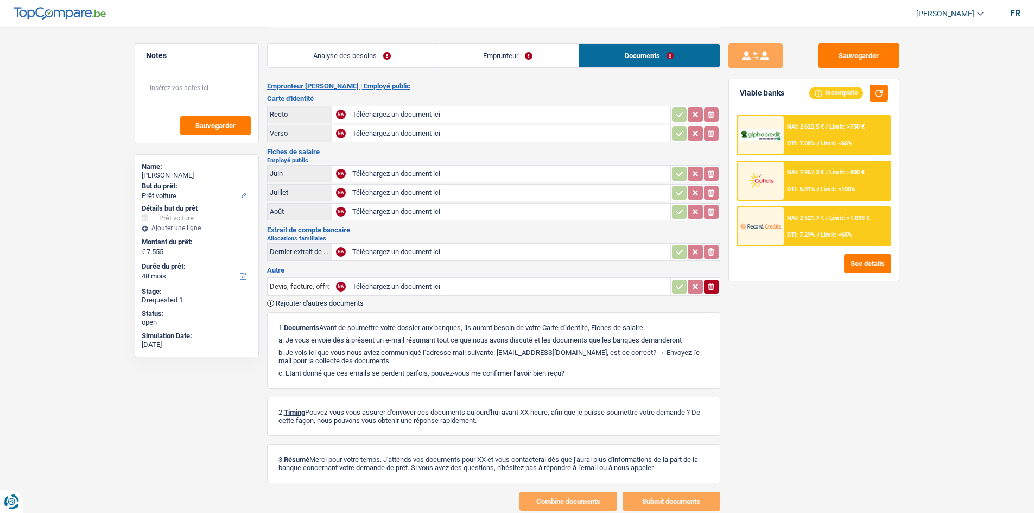
click at [371, 60] on link "Analyse des besoins" at bounding box center [352, 55] width 169 height 23
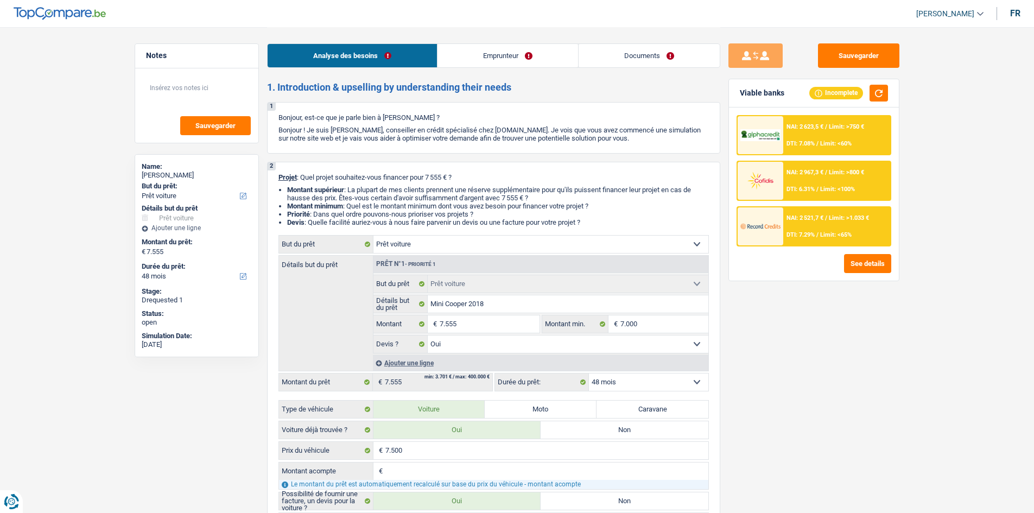
click at [456, 43] on li "Emprunteur" at bounding box center [507, 55] width 141 height 24
click at [463, 45] on link "Emprunteur" at bounding box center [508, 55] width 141 height 23
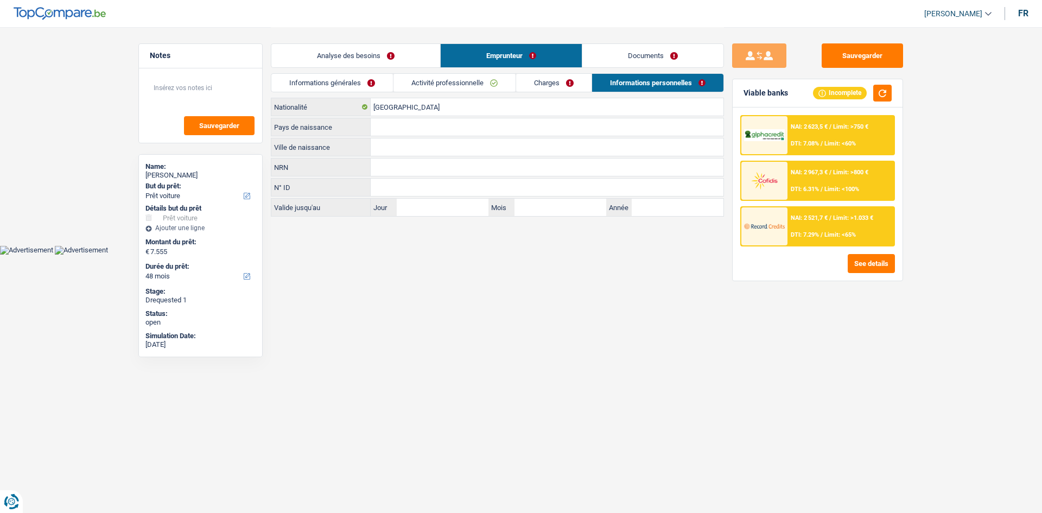
click at [445, 87] on link "Activité professionnelle" at bounding box center [455, 83] width 122 height 18
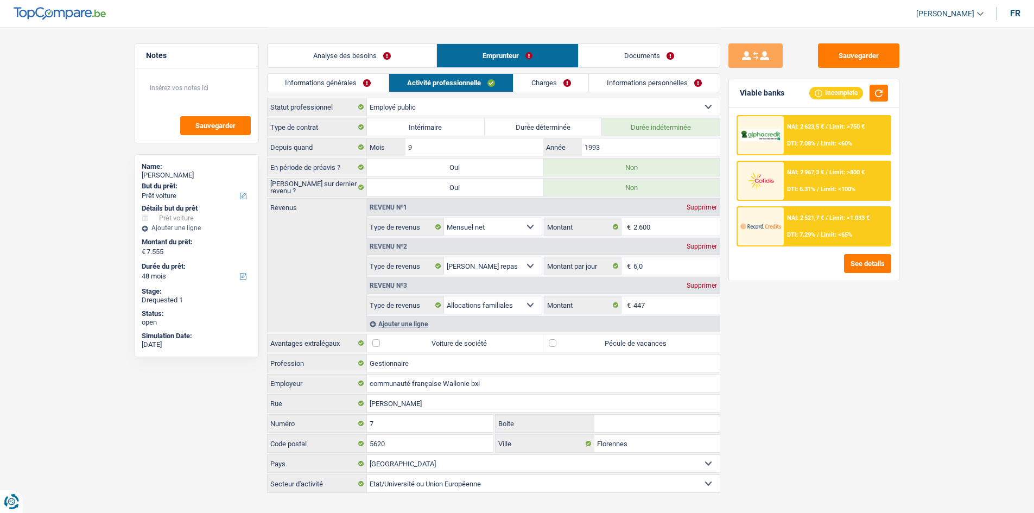
drag, startPoint x: 329, startPoint y: 92, endPoint x: 349, endPoint y: 94, distance: 20.2
click at [330, 93] on div "Informations générales Activité professionnelle Charges Informations personnell…" at bounding box center [493, 85] width 453 height 24
click at [325, 96] on div "Informations générales Activité professionnelle Charges Informations personnell…" at bounding box center [493, 85] width 453 height 24
drag, startPoint x: 326, startPoint y: 90, endPoint x: 335, endPoint y: 92, distance: 8.8
click at [326, 90] on link "Informations générales" at bounding box center [329, 83] width 122 height 18
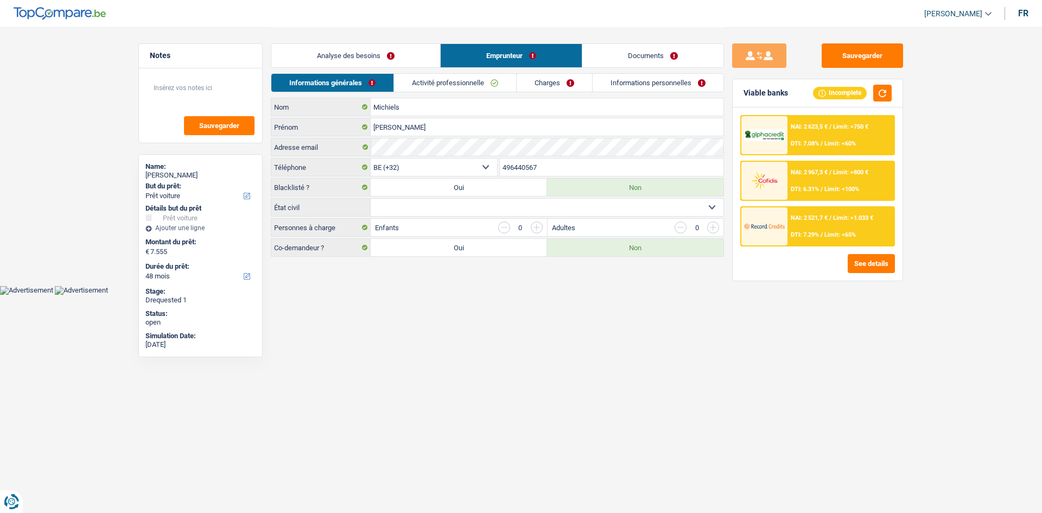
click at [426, 86] on link "Activité professionnelle" at bounding box center [455, 83] width 122 height 18
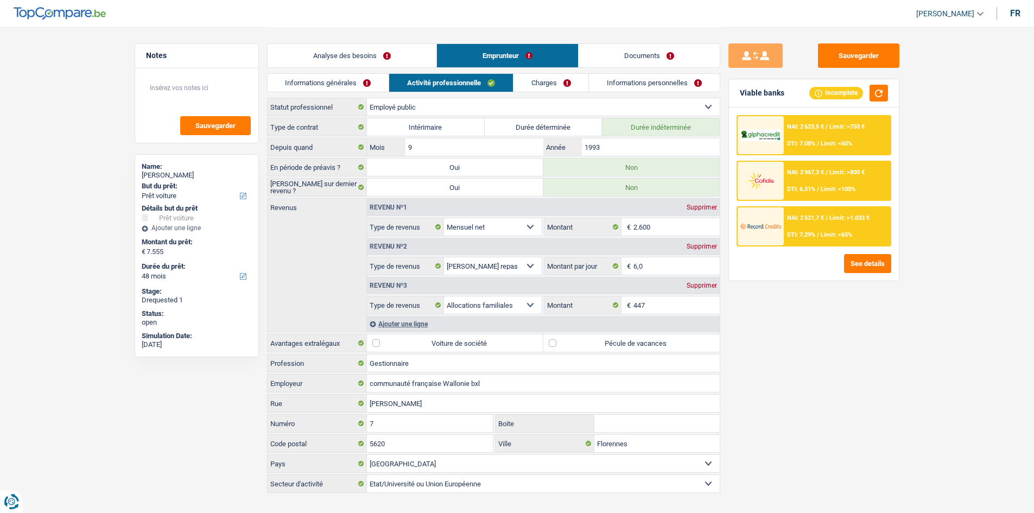
click at [563, 84] on link "Charges" at bounding box center [551, 83] width 75 height 18
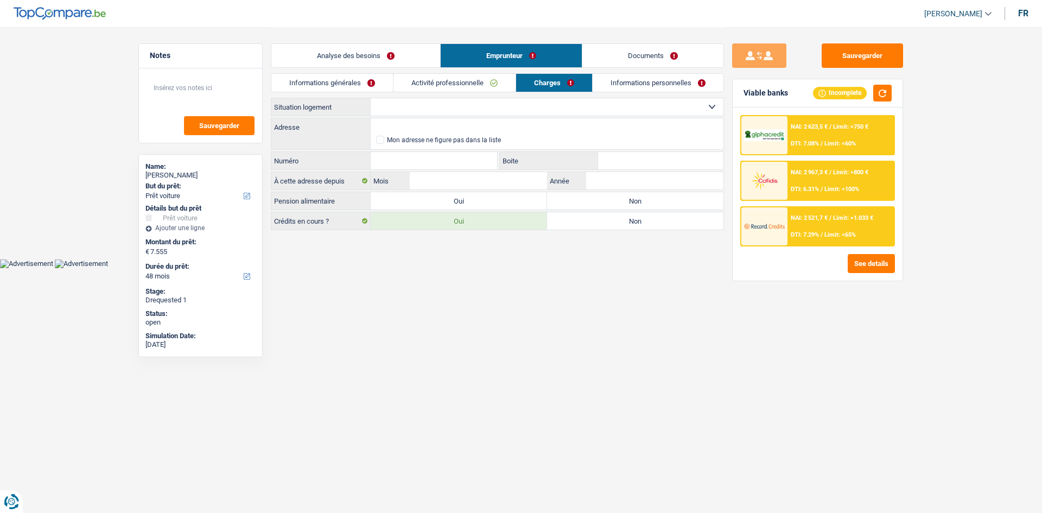
click at [630, 84] on link "Informations personnelles" at bounding box center [658, 83] width 131 height 18
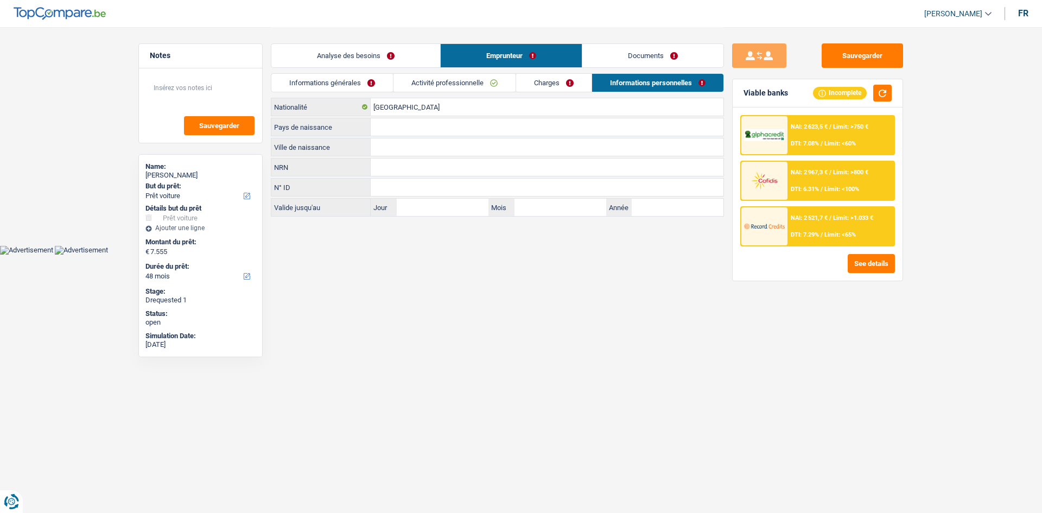
click at [619, 56] on link "Documents" at bounding box center [652, 55] width 141 height 23
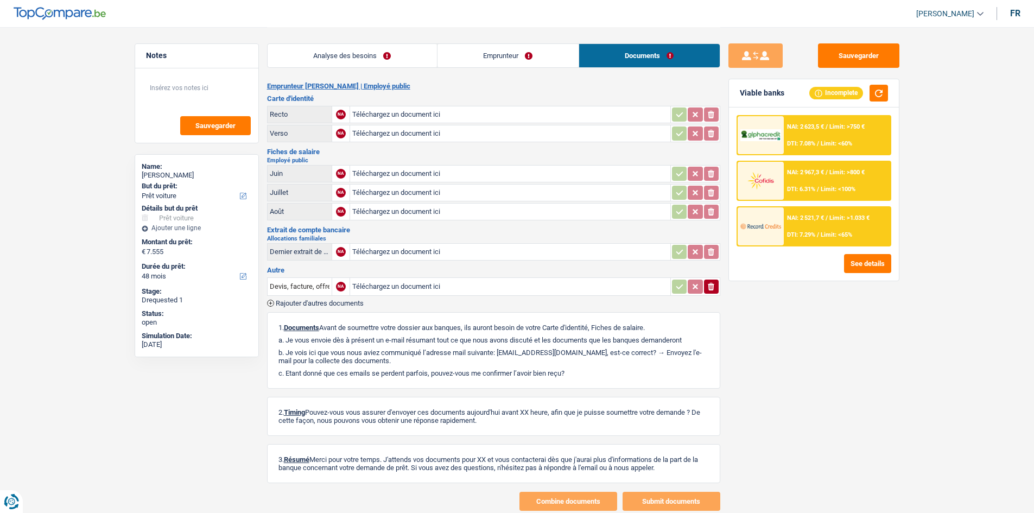
click at [340, 53] on link "Analyse des besoins" at bounding box center [352, 55] width 169 height 23
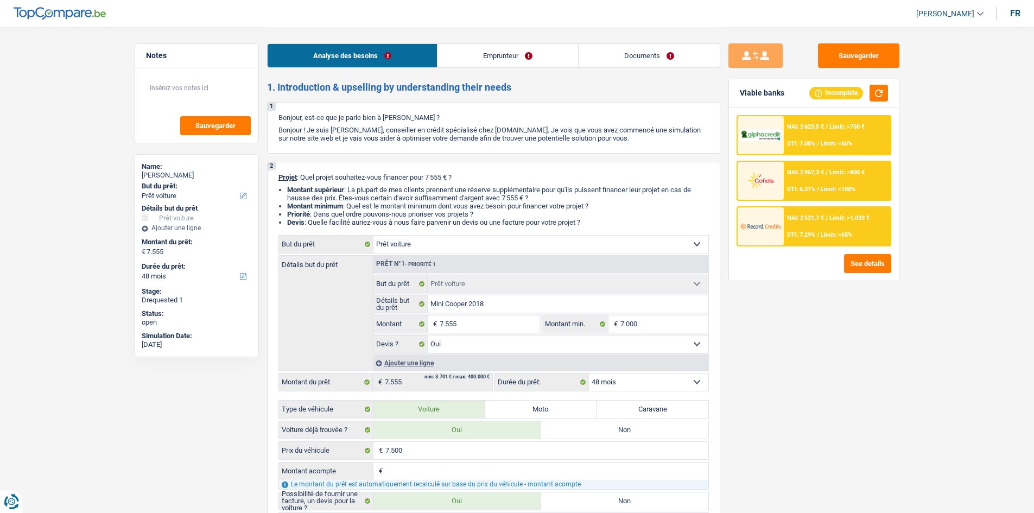
drag, startPoint x: 870, startPoint y: 354, endPoint x: 850, endPoint y: 130, distance: 225.0
click at [869, 350] on div "Sauvegarder Viable banks Incomplete NAI: 2 623,5 € / Limit: >750 € DTI: 7.08% /…" at bounding box center [813, 269] width 187 height 452
click at [847, 69] on div "Sauvegarder Viable banks Incomplete NAI: 2 623,5 € / Limit: >750 € DTI: 7.08% /…" at bounding box center [813, 269] width 187 height 452
click at [850, 56] on button "Sauvegarder" at bounding box center [858, 55] width 81 height 24
